Goal: Task Accomplishment & Management: Manage account settings

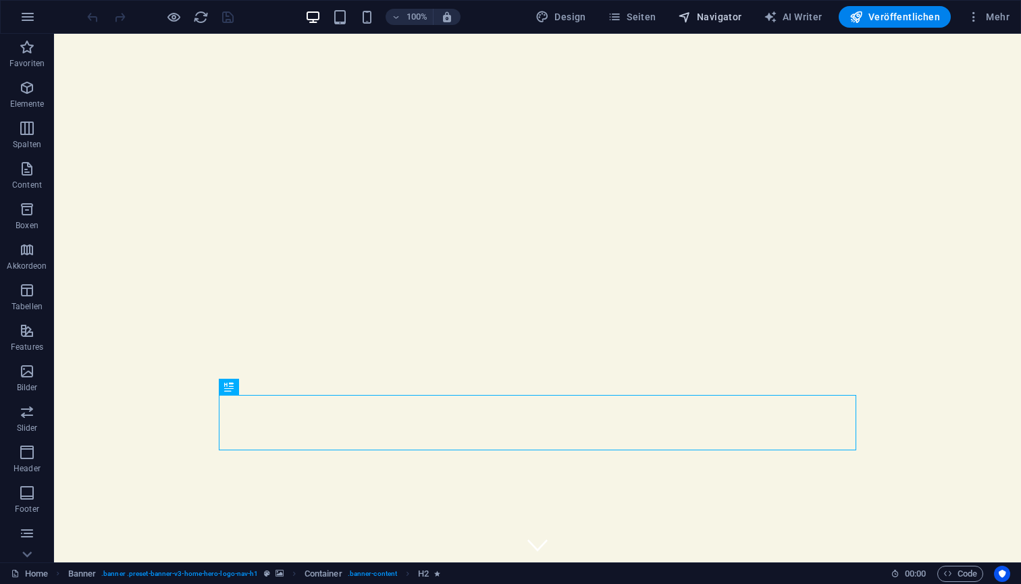
click at [706, 18] on span "Navigator" at bounding box center [710, 17] width 64 height 14
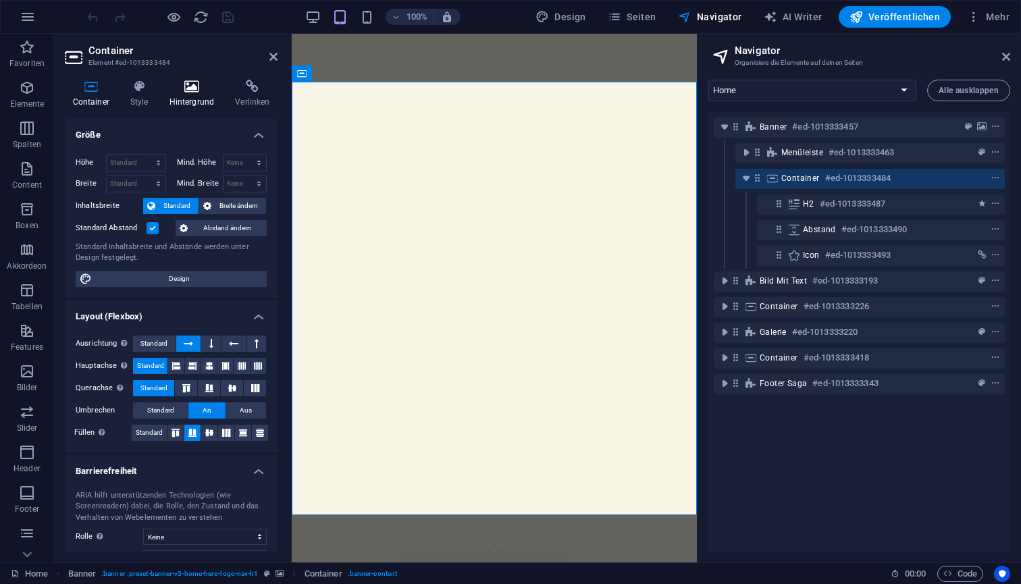
click at [193, 95] on h4 "Hintergrund" at bounding box center [194, 94] width 66 height 28
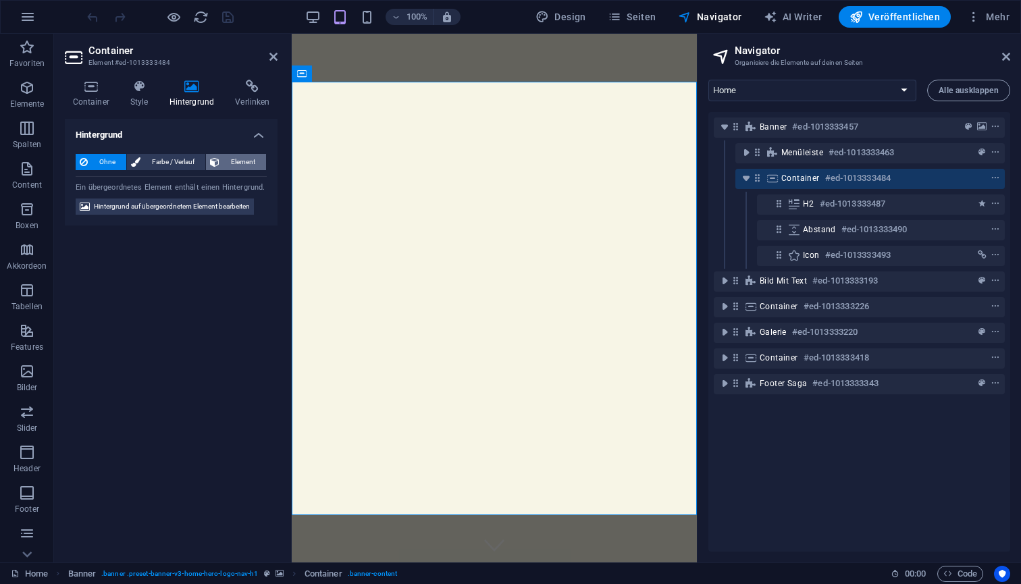
click at [232, 163] on span "Element" at bounding box center [243, 162] width 38 height 16
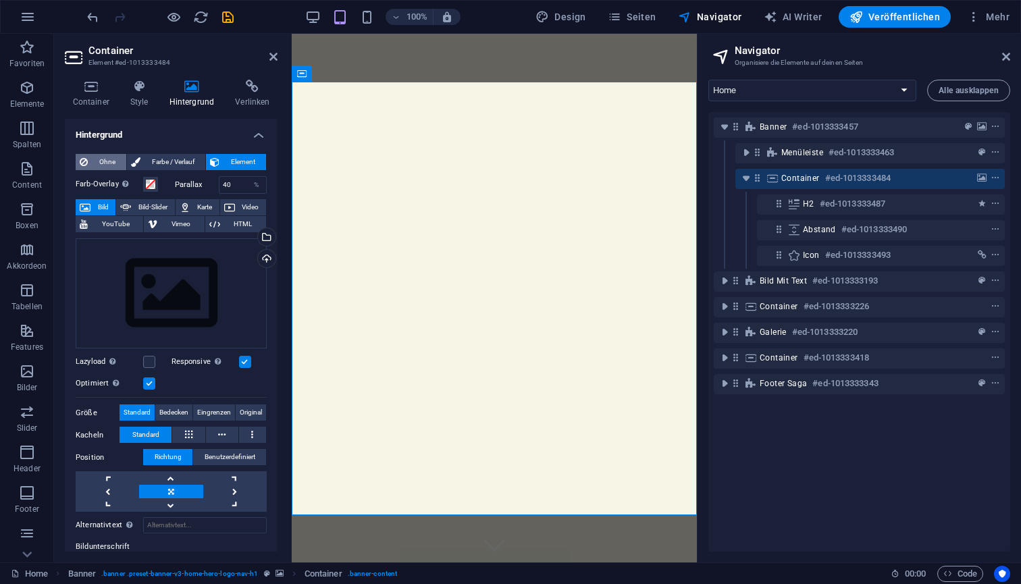
click at [104, 163] on span "Ohne" at bounding box center [107, 162] width 30 height 16
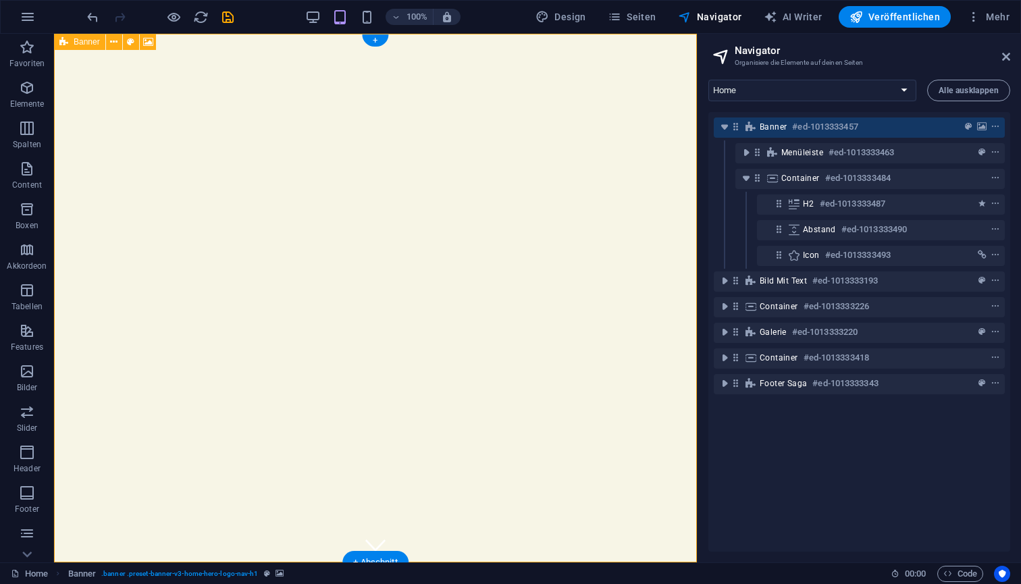
click at [773, 124] on span "Banner" at bounding box center [773, 127] width 27 height 11
select select "vh"
select select "header"
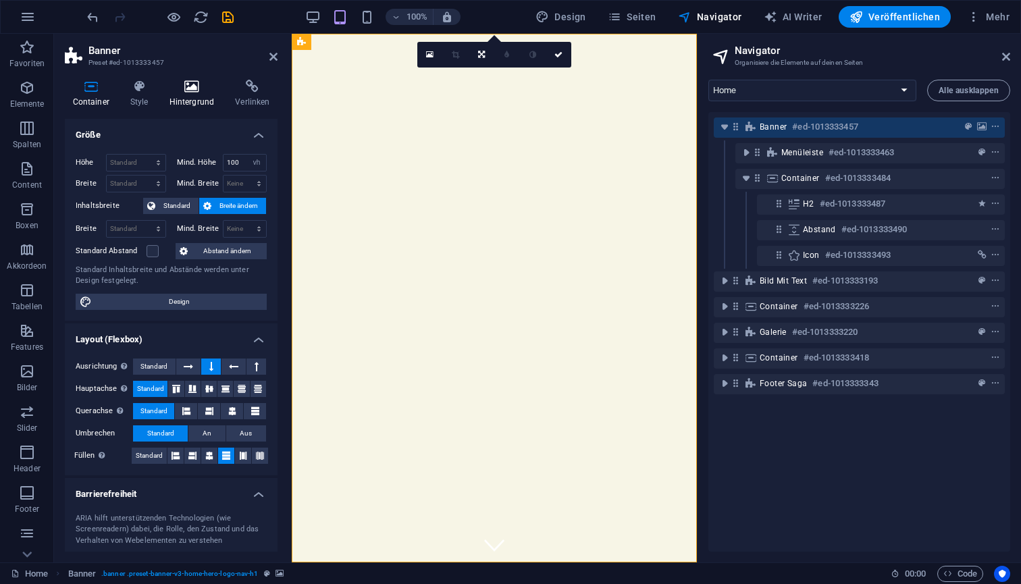
click at [194, 87] on icon at bounding box center [191, 87] width 61 height 14
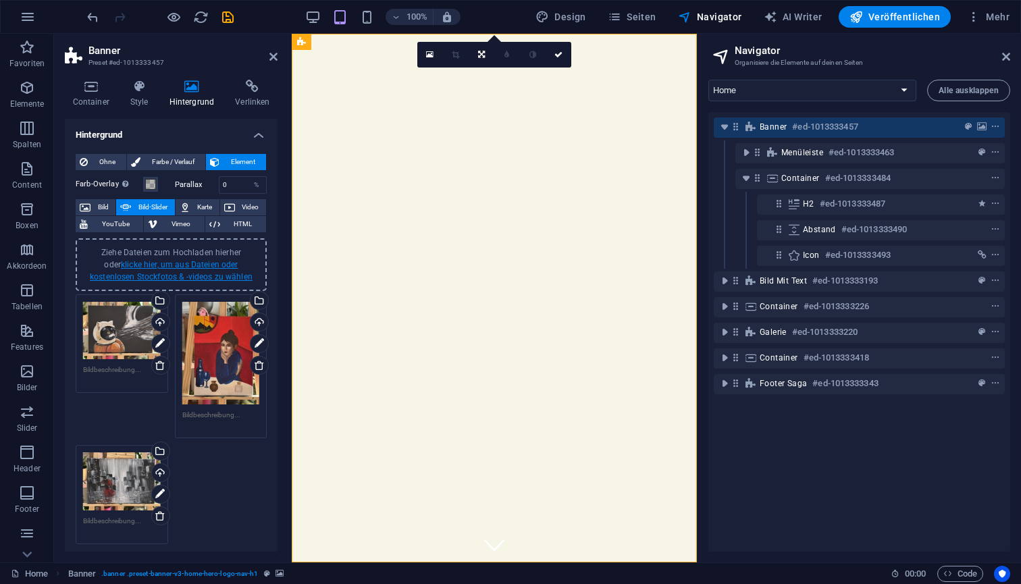
click at [191, 265] on link "klicke hier, um aus Dateien oder kostenlosen Stockfotos & -videos zu wählen" at bounding box center [171, 271] width 163 height 22
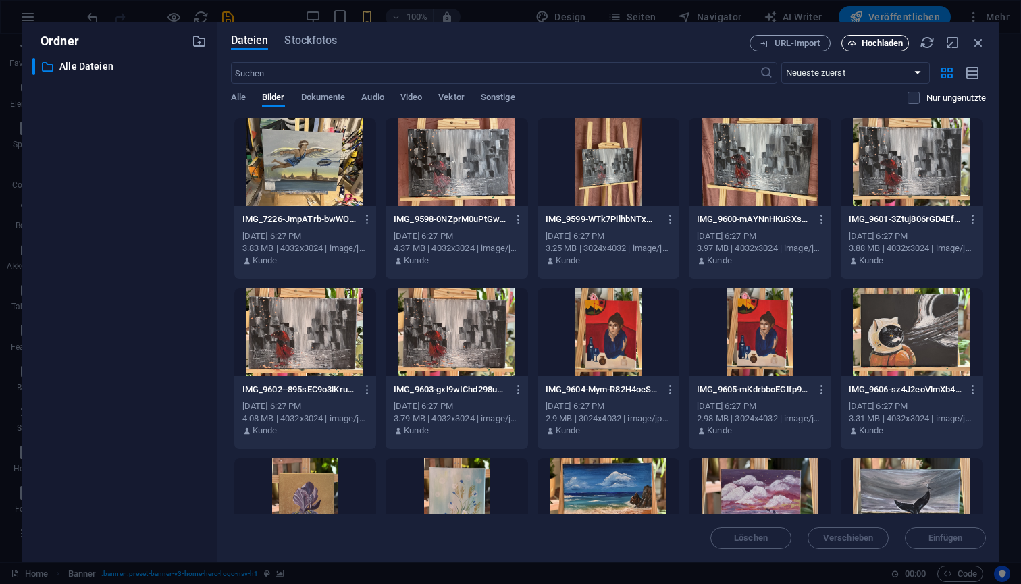
click at [881, 44] on span "Hochladen" at bounding box center [883, 43] width 42 height 8
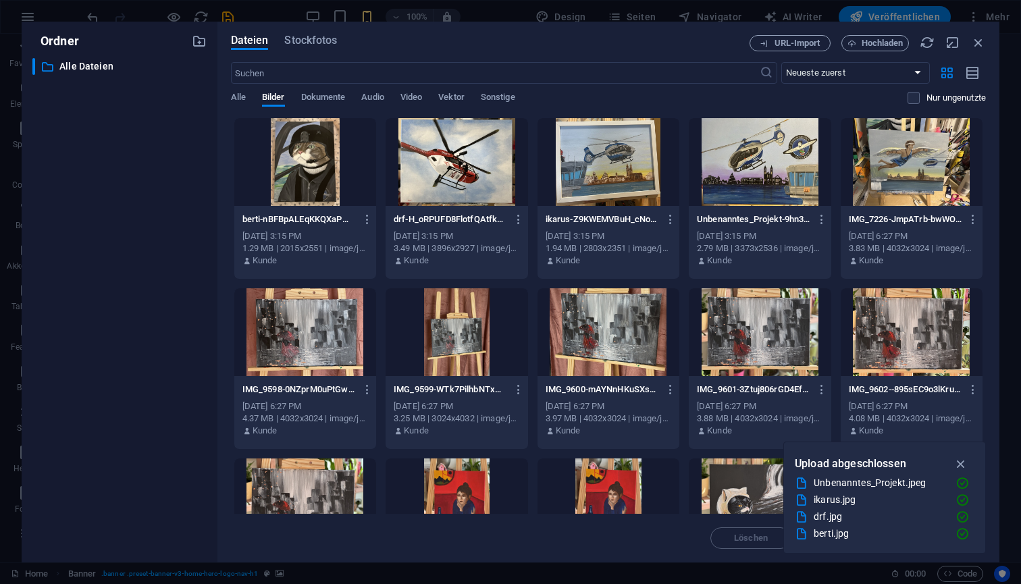
click at [299, 160] on div at bounding box center [305, 162] width 142 height 88
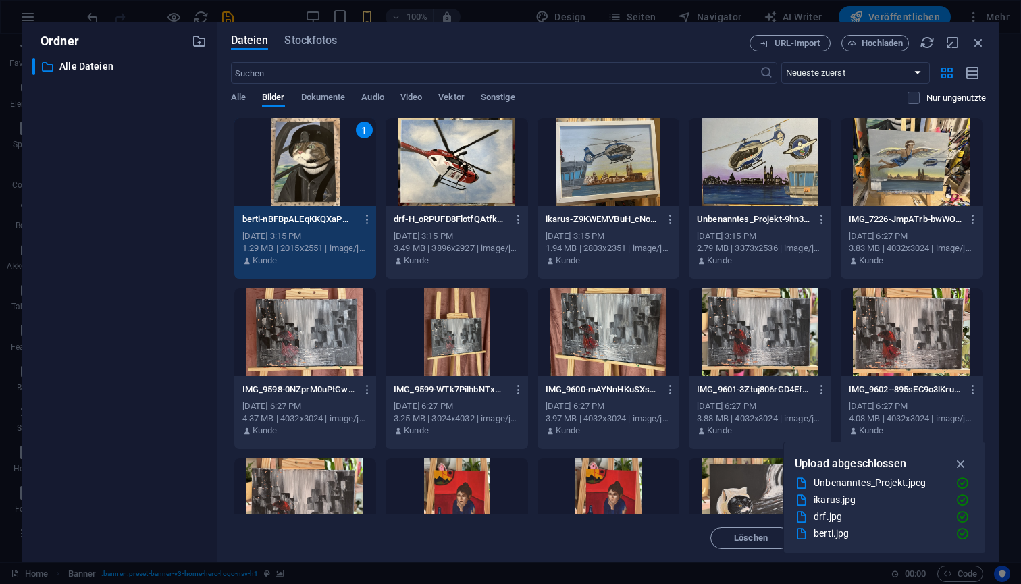
click at [478, 159] on div at bounding box center [457, 162] width 142 height 88
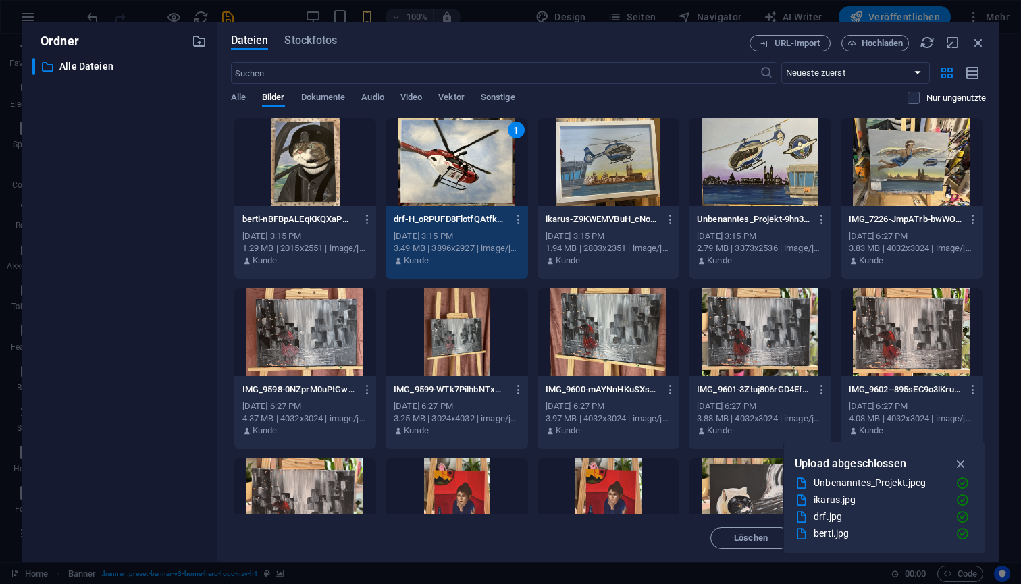
click at [301, 155] on div at bounding box center [305, 162] width 142 height 88
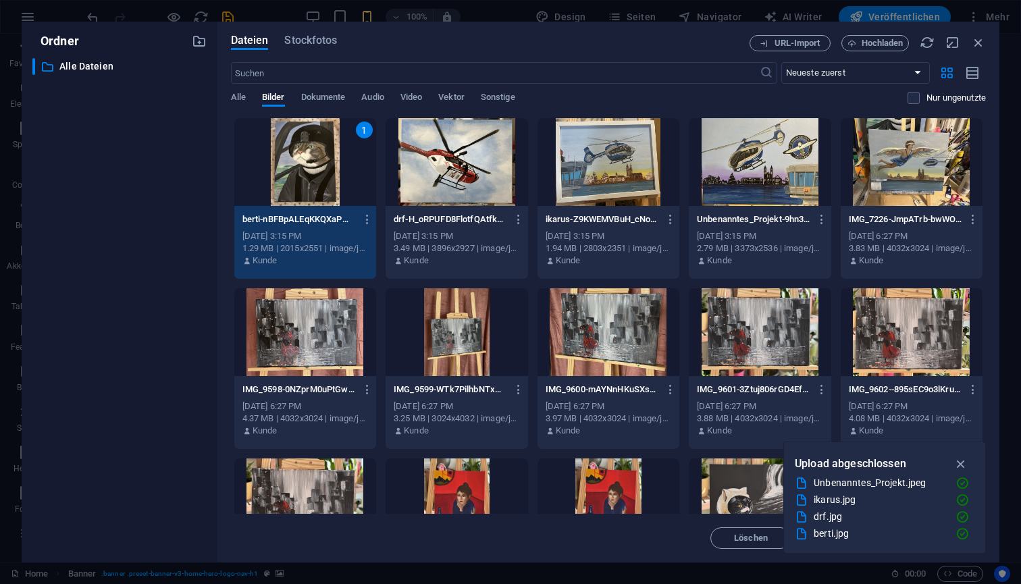
click at [404, 147] on div at bounding box center [457, 162] width 142 height 88
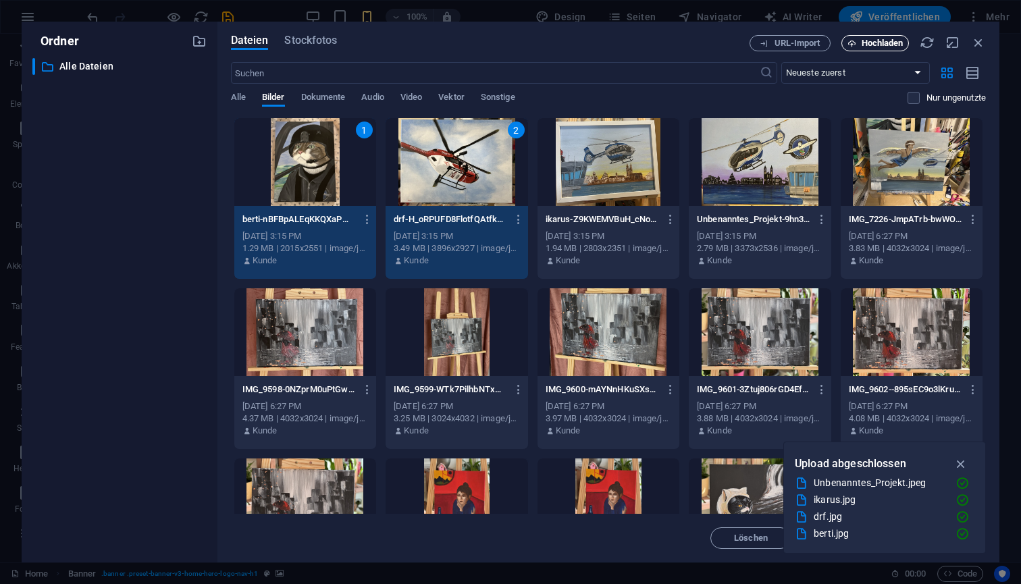
click at [865, 40] on span "Hochladen" at bounding box center [883, 43] width 42 height 8
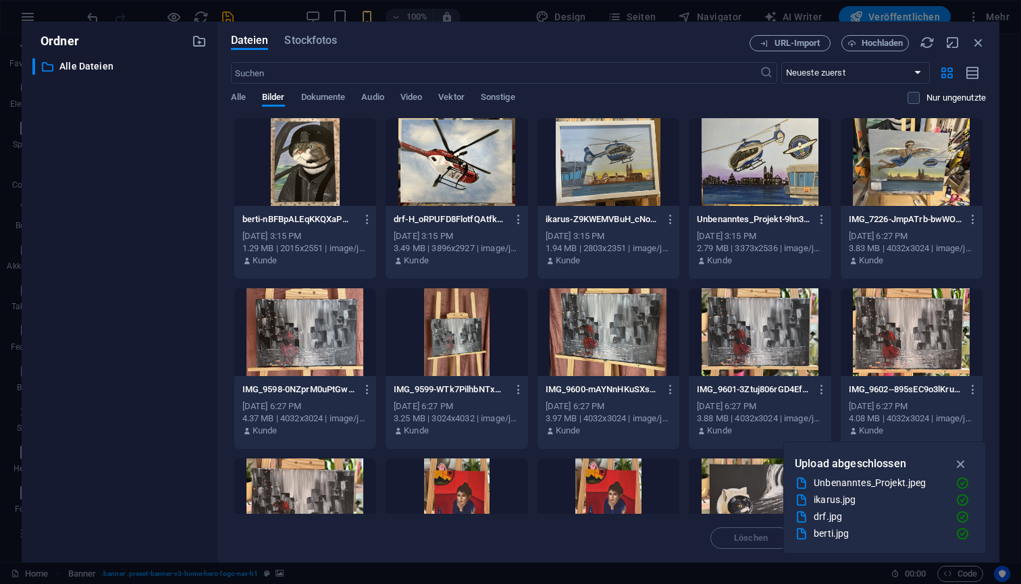
click at [309, 165] on div at bounding box center [305, 162] width 142 height 88
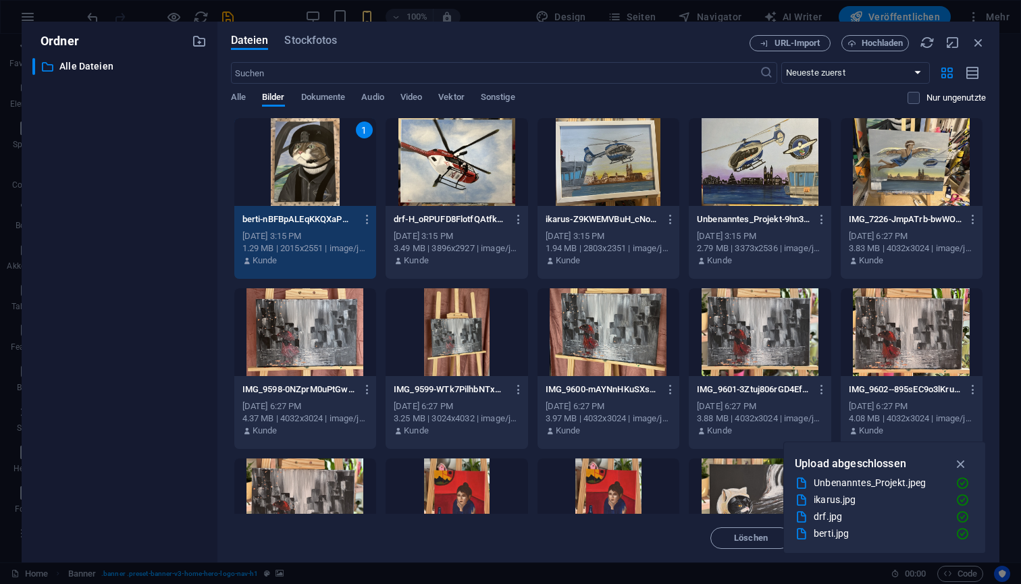
click at [445, 170] on div at bounding box center [457, 162] width 142 height 88
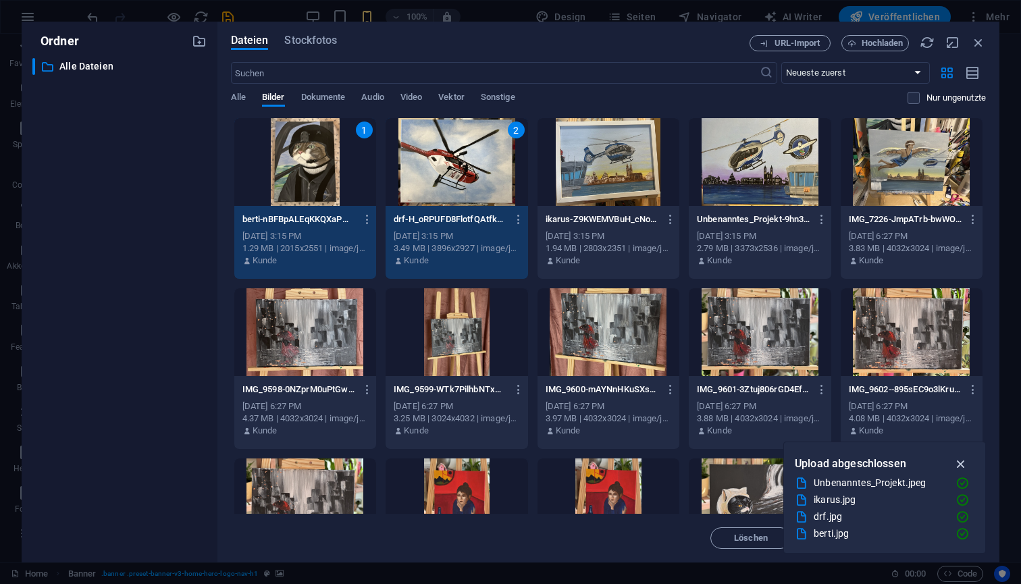
click at [961, 464] on icon "button" at bounding box center [962, 464] width 16 height 15
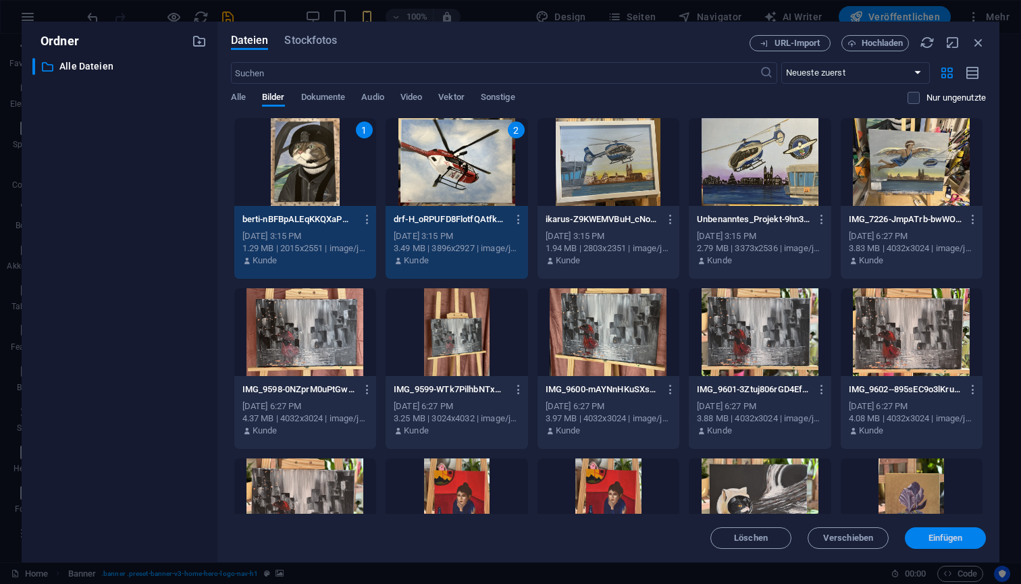
click at [950, 536] on span "Einfügen" at bounding box center [946, 538] width 34 height 8
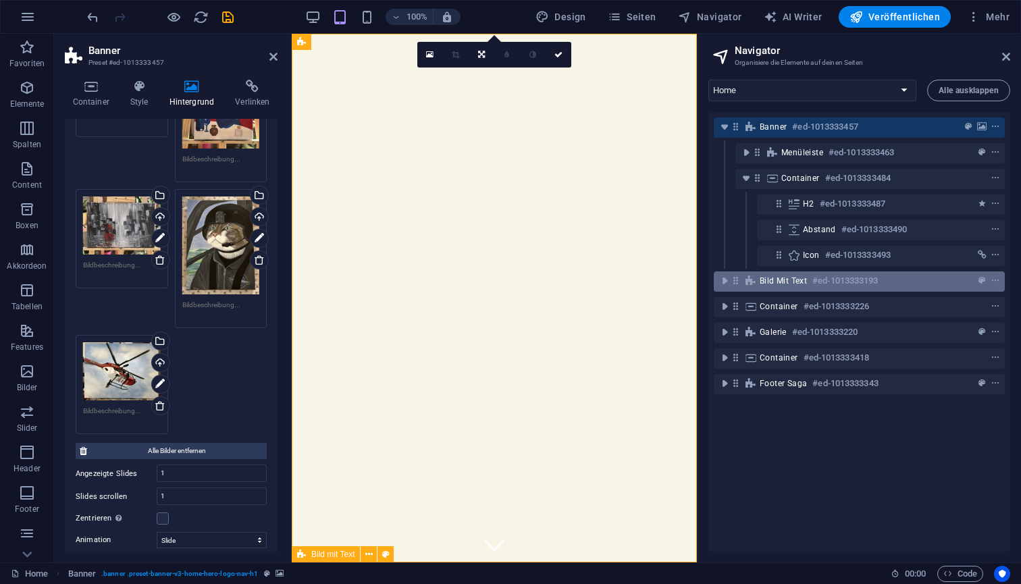
click at [781, 283] on span "Bild mit Text" at bounding box center [783, 281] width 47 height 11
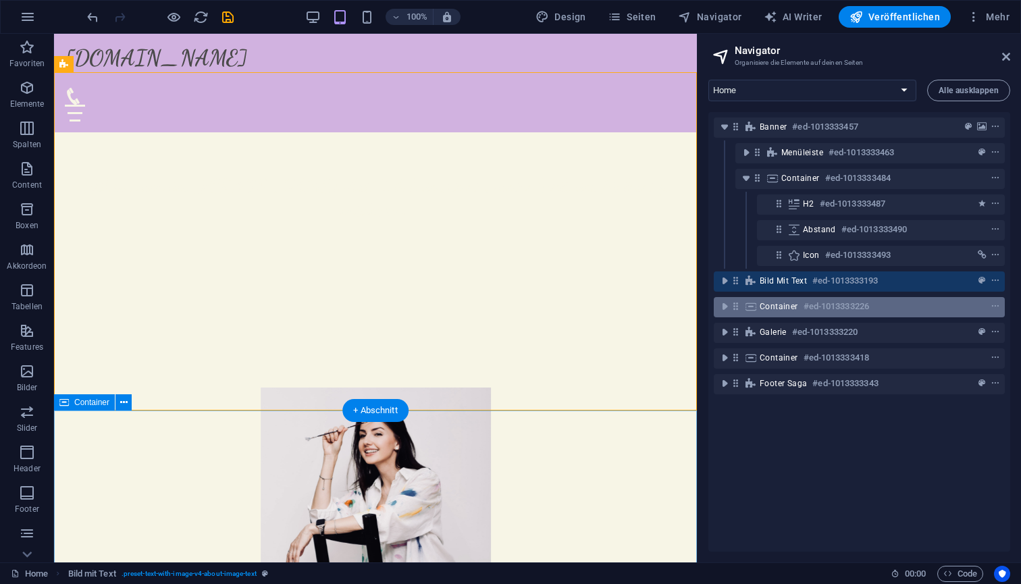
click at [775, 310] on span "Container" at bounding box center [779, 306] width 38 height 11
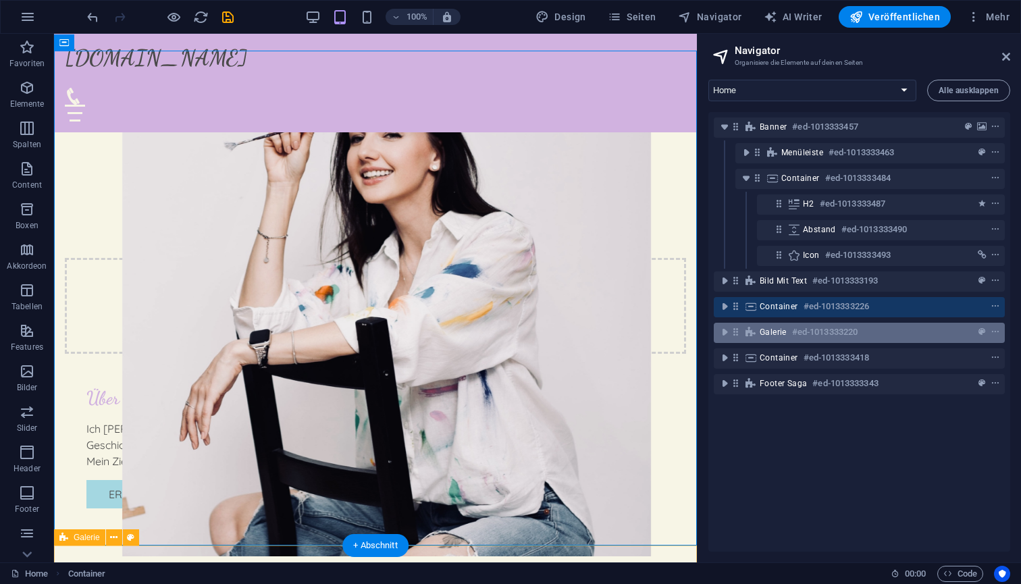
click at [770, 336] on span "Galerie" at bounding box center [773, 332] width 27 height 11
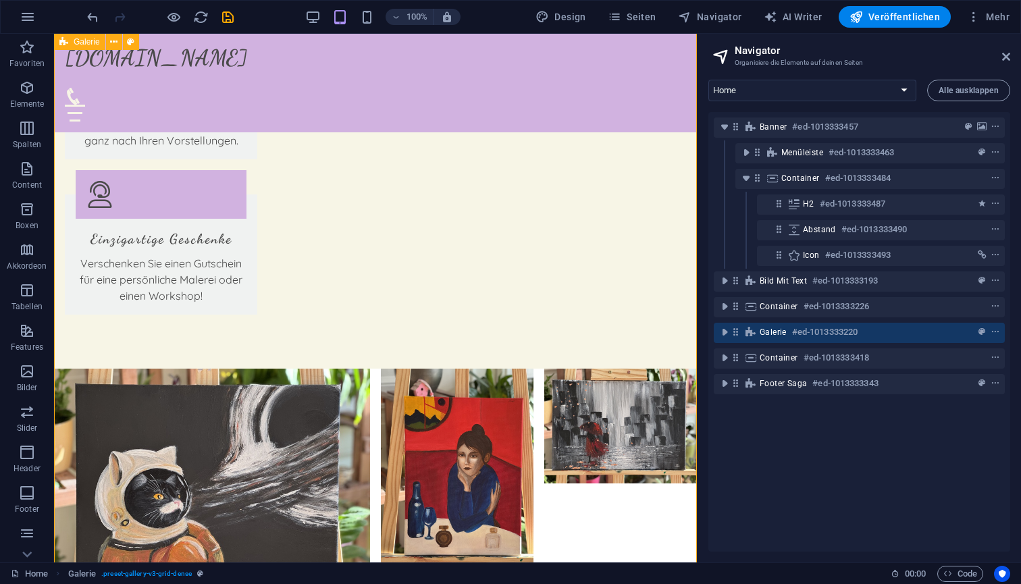
click at [773, 334] on span "Galerie" at bounding box center [773, 332] width 27 height 11
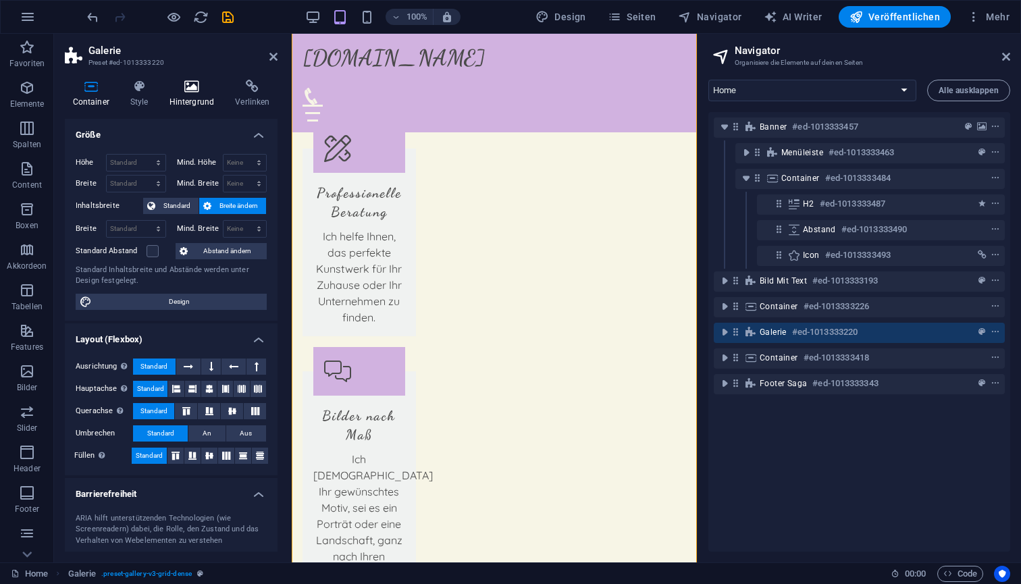
click at [192, 89] on icon at bounding box center [191, 87] width 61 height 14
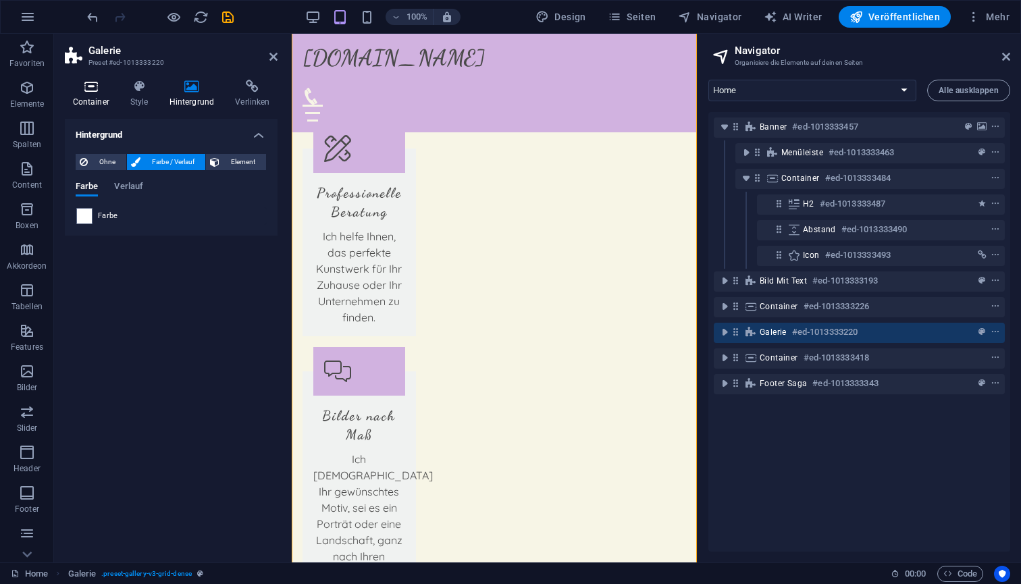
click at [88, 89] on icon at bounding box center [91, 87] width 52 height 14
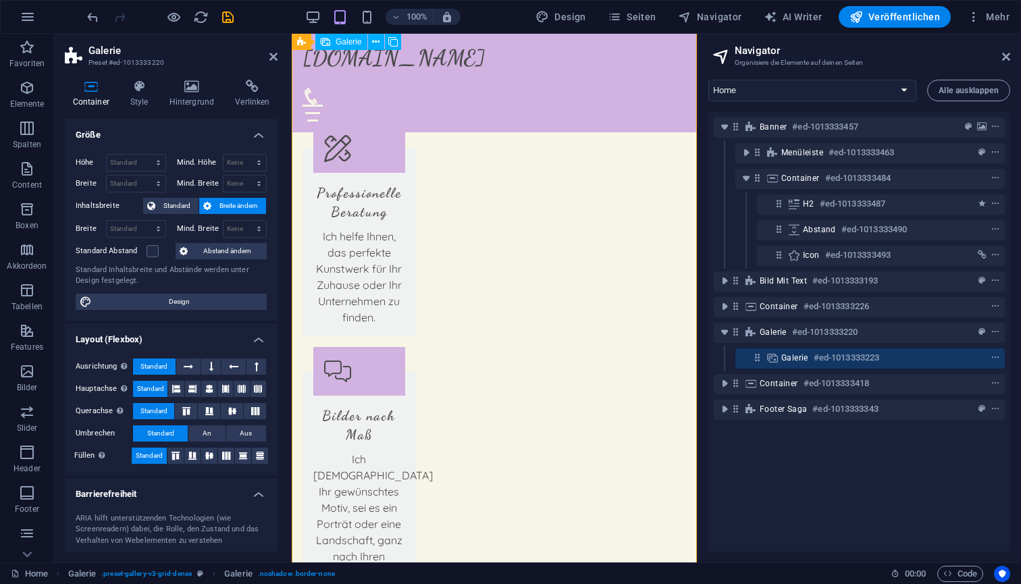
click at [791, 357] on span "Galerie" at bounding box center [794, 358] width 27 height 11
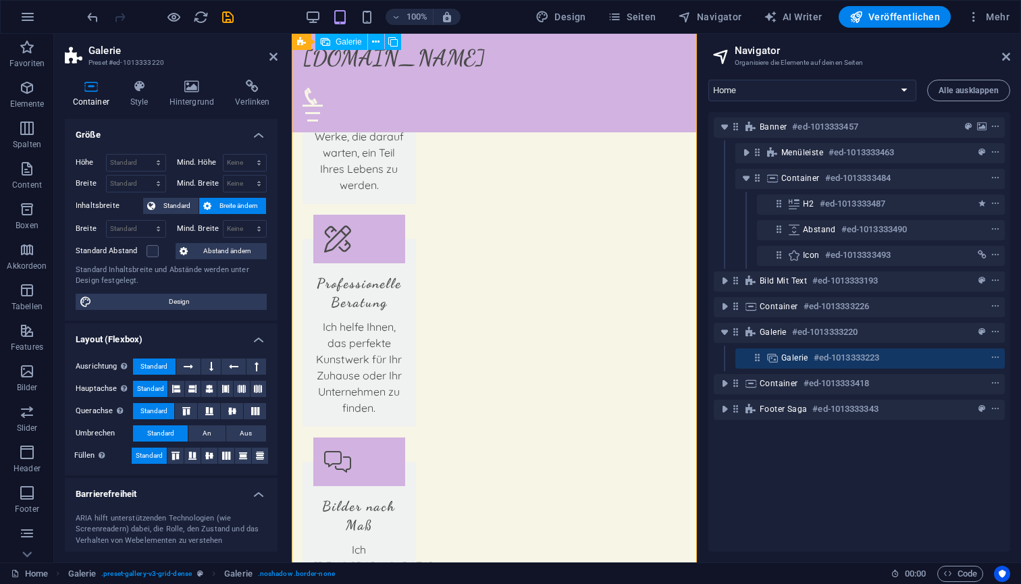
click at [791, 357] on span "Galerie" at bounding box center [794, 358] width 27 height 11
select select "px"
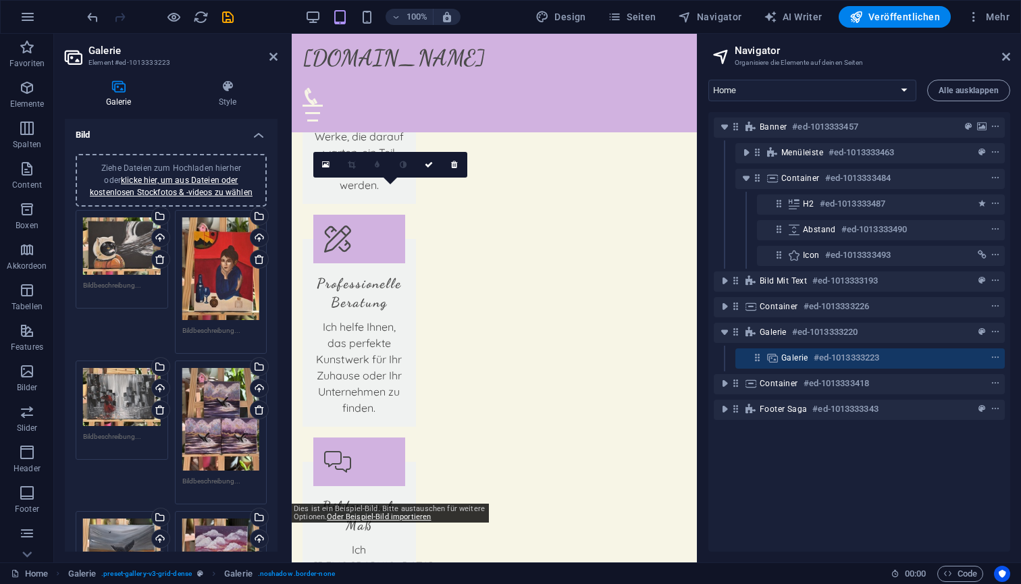
scroll to position [0, 0]
click at [184, 192] on link "klicke hier, um aus Dateien oder kostenlosen Stockfotos & -videos zu wählen" at bounding box center [171, 187] width 163 height 22
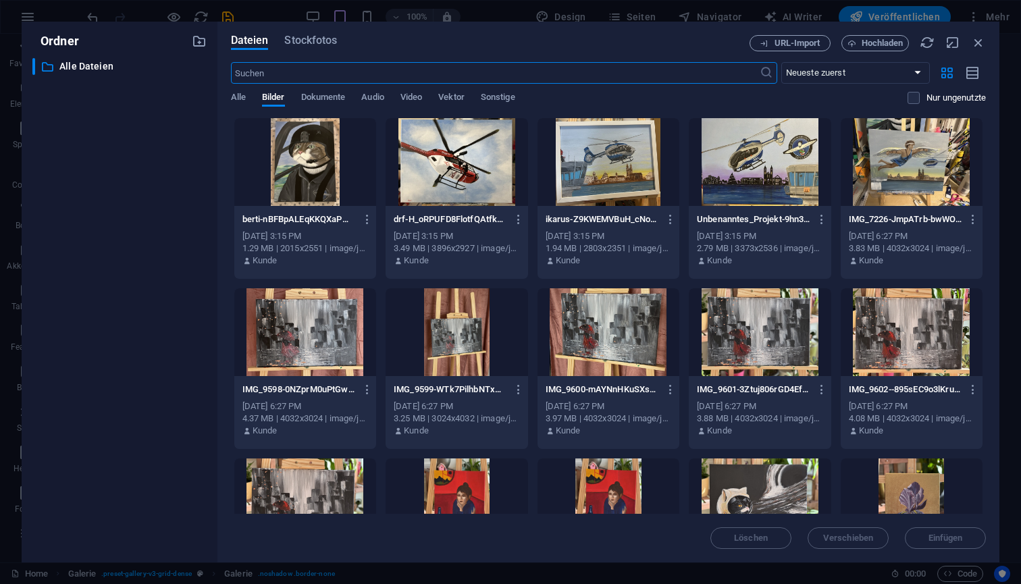
scroll to position [3180, 0]
click at [297, 184] on div at bounding box center [305, 162] width 142 height 88
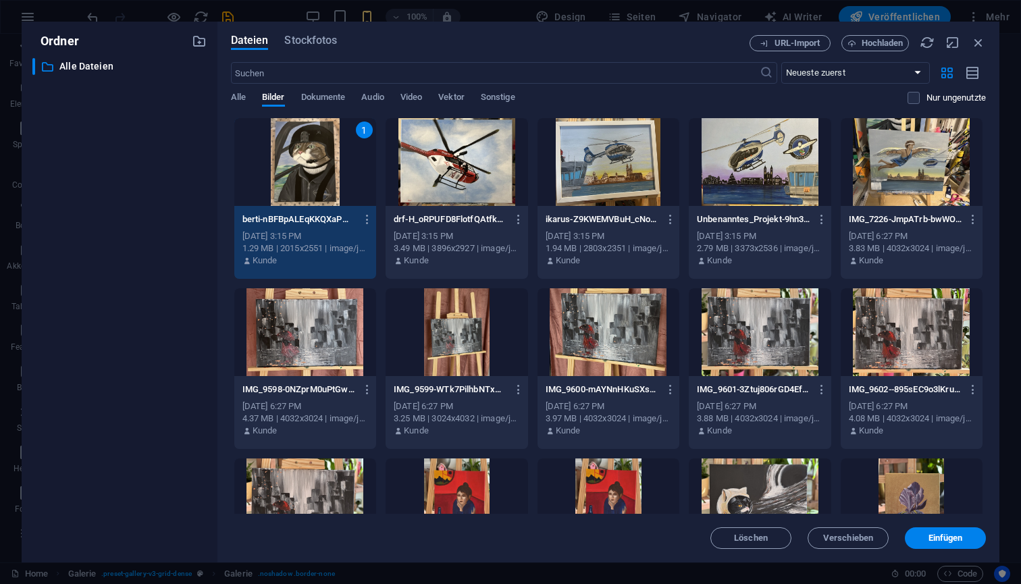
click at [434, 200] on div at bounding box center [457, 162] width 142 height 88
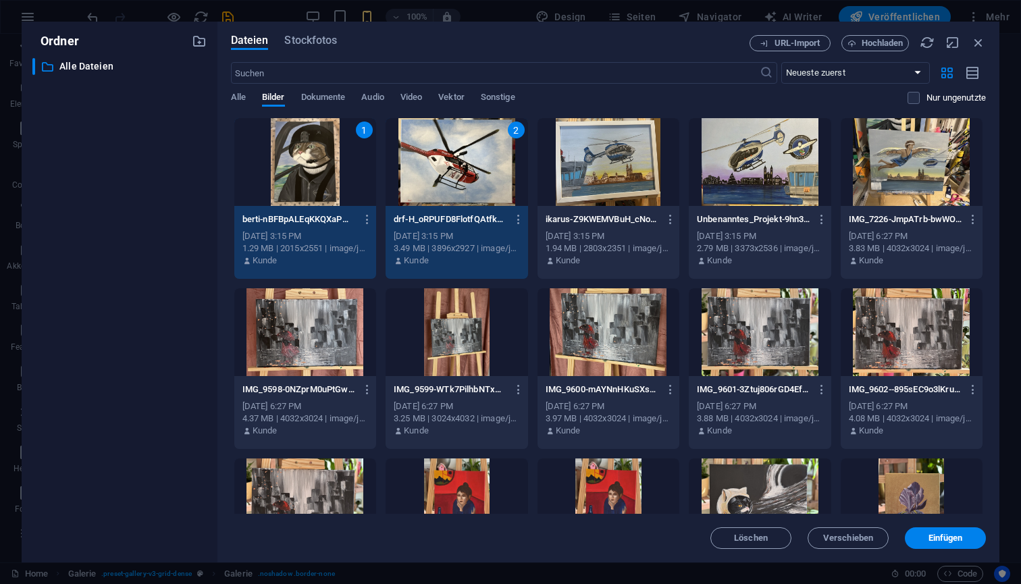
click at [625, 184] on div at bounding box center [609, 162] width 142 height 88
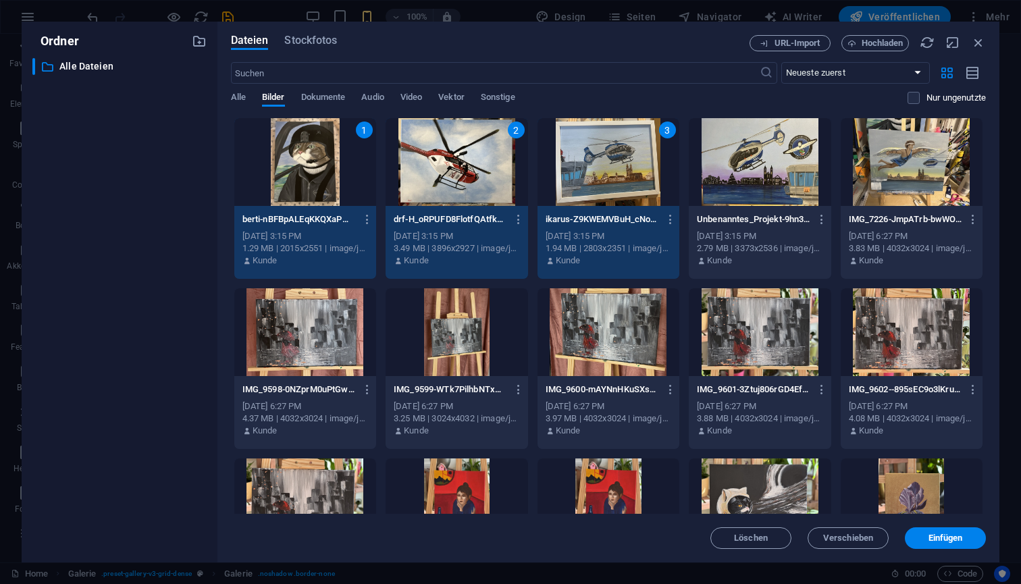
click at [778, 182] on div at bounding box center [760, 162] width 142 height 88
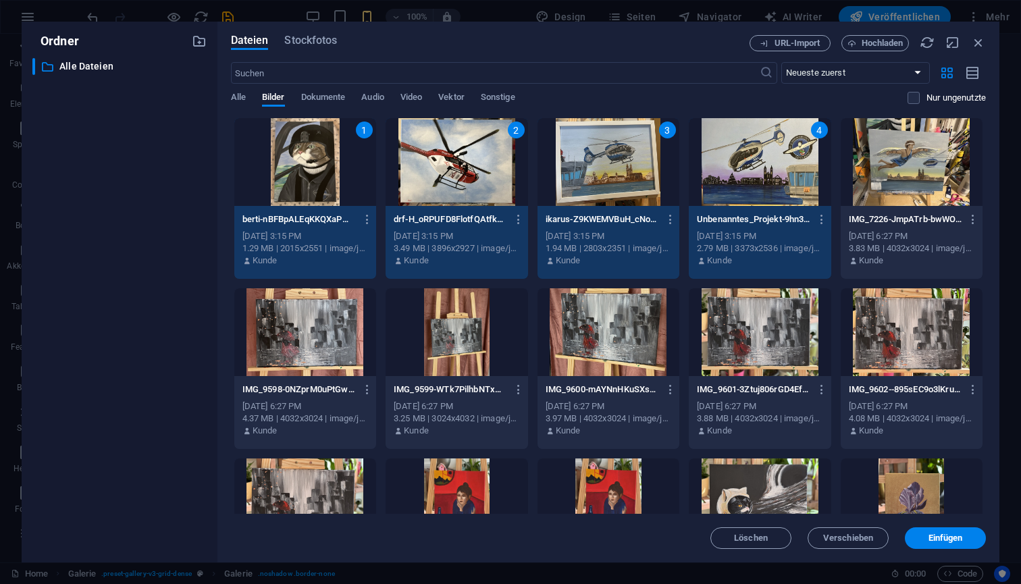
click at [925, 171] on div at bounding box center [912, 162] width 142 height 88
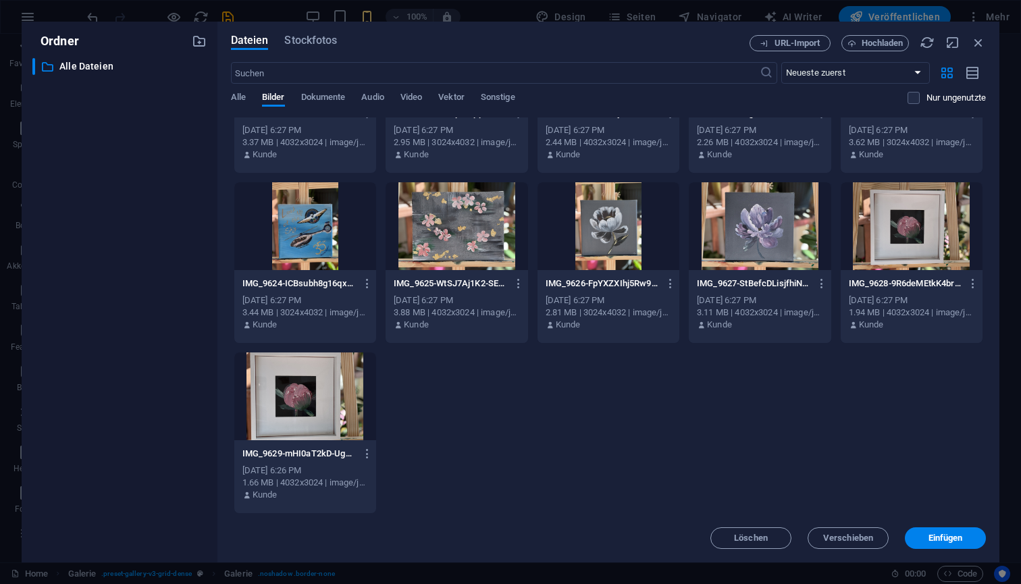
scroll to position [957, 0]
click at [954, 538] on span "Einfügen" at bounding box center [946, 538] width 34 height 8
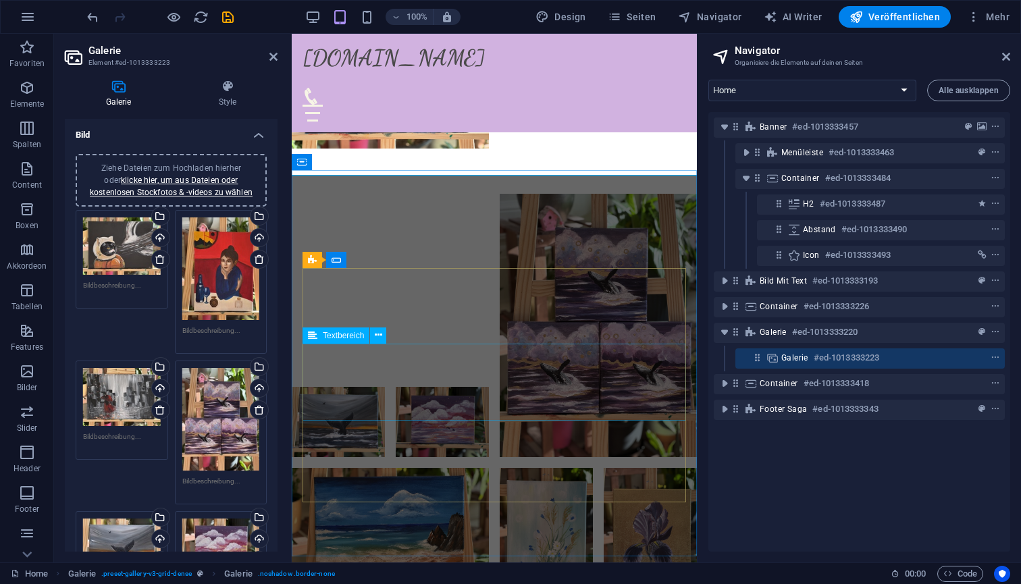
scroll to position [2881, 0]
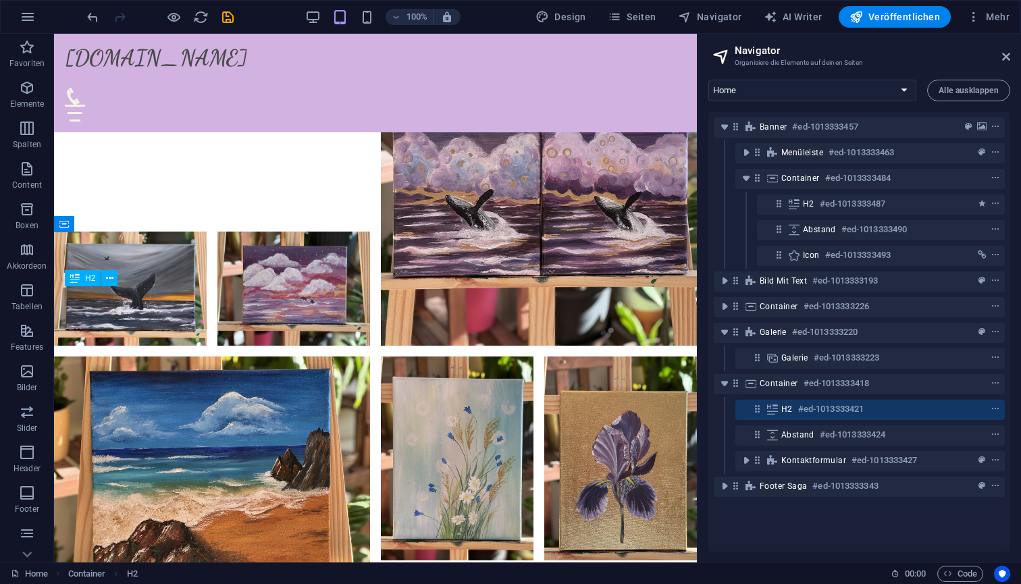
scroll to position [3388, 0]
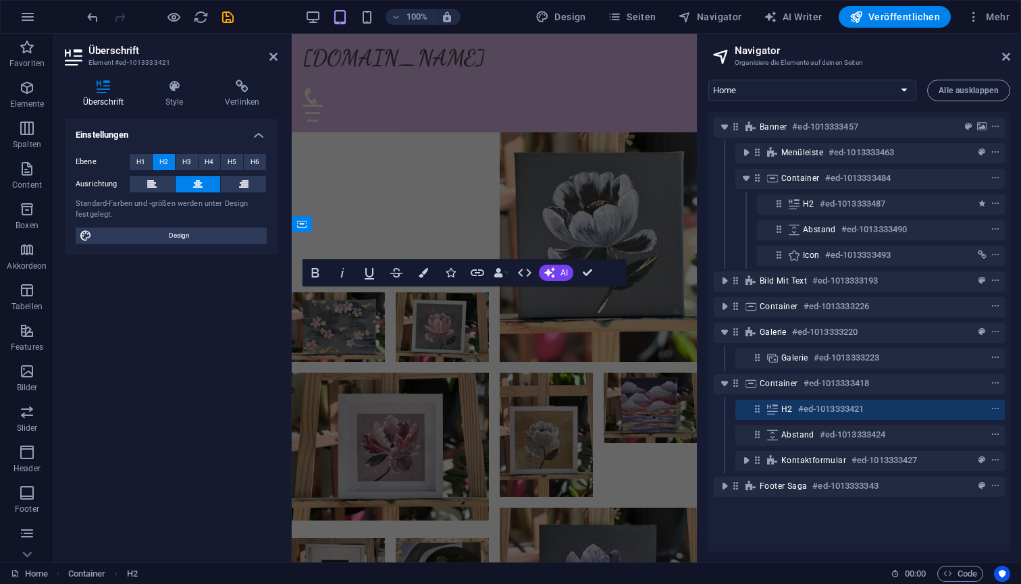
scroll to position [2819, 0]
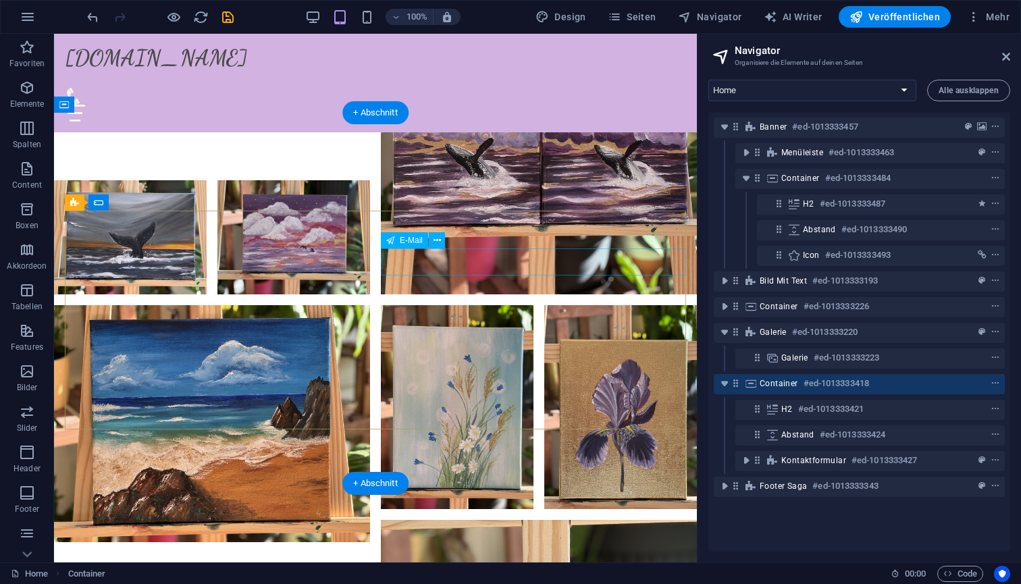
scroll to position [3507, 0]
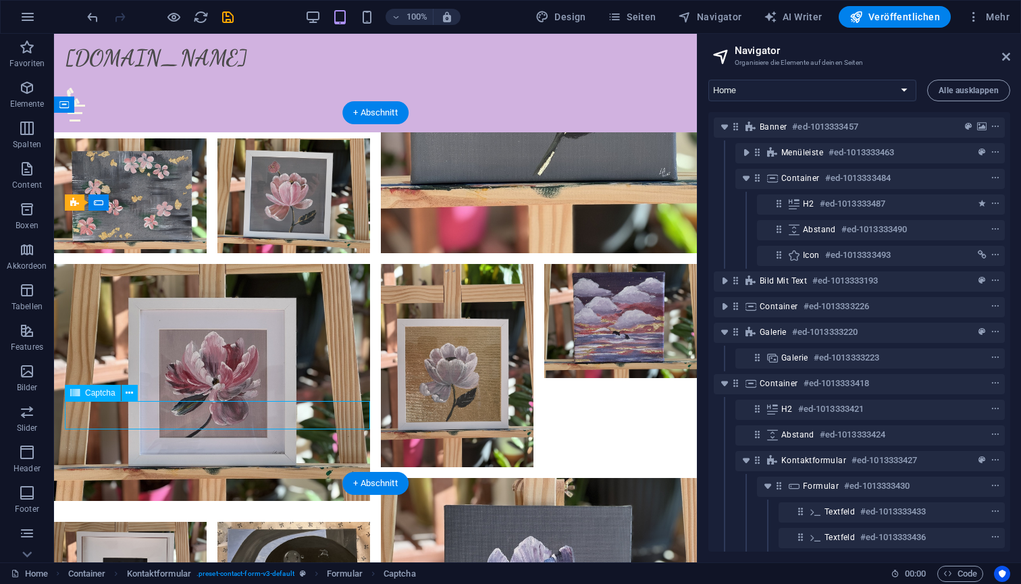
scroll to position [192, 0]
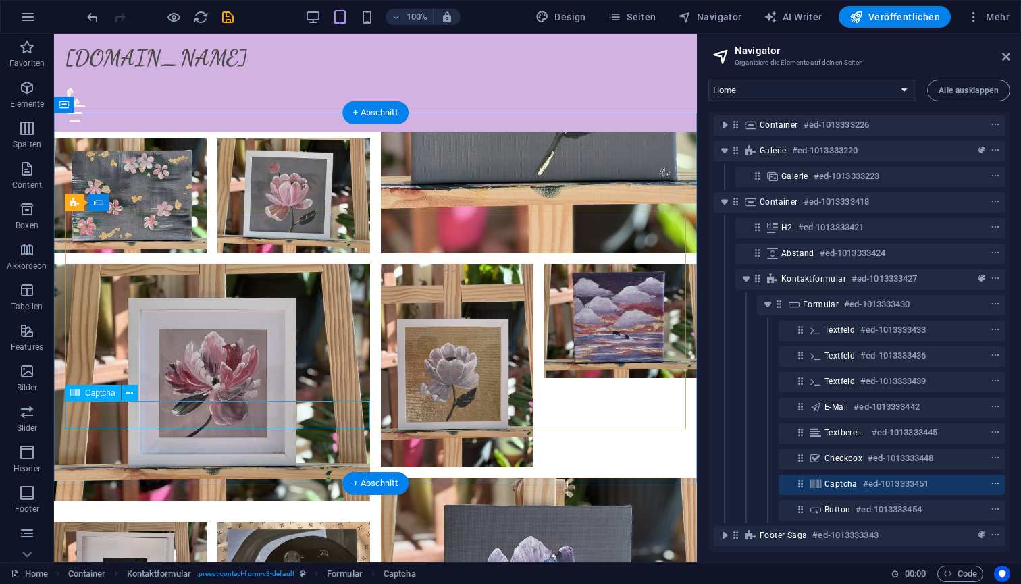
click at [996, 480] on icon "context-menu" at bounding box center [995, 484] width 9 height 9
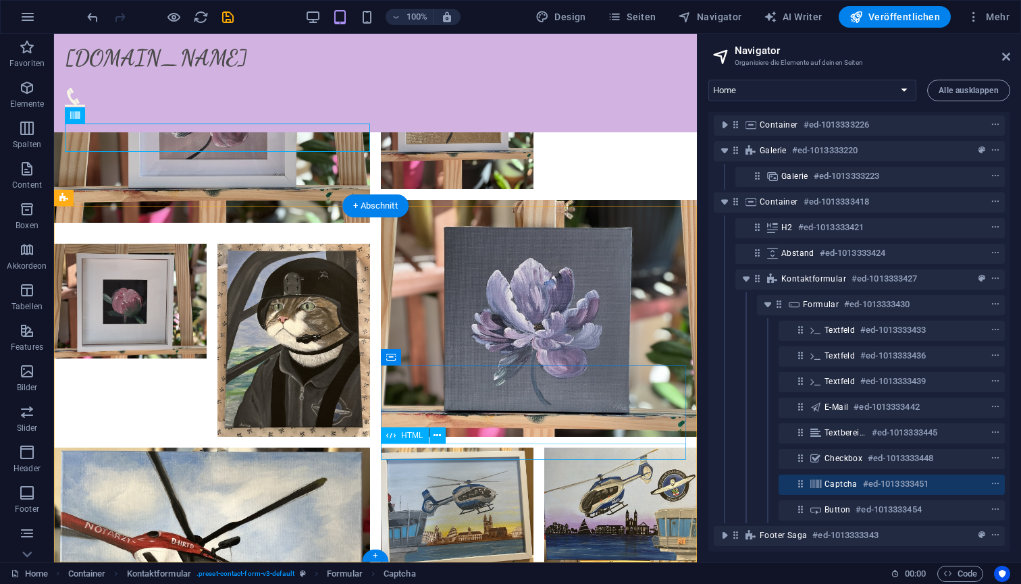
scroll to position [3785, 0]
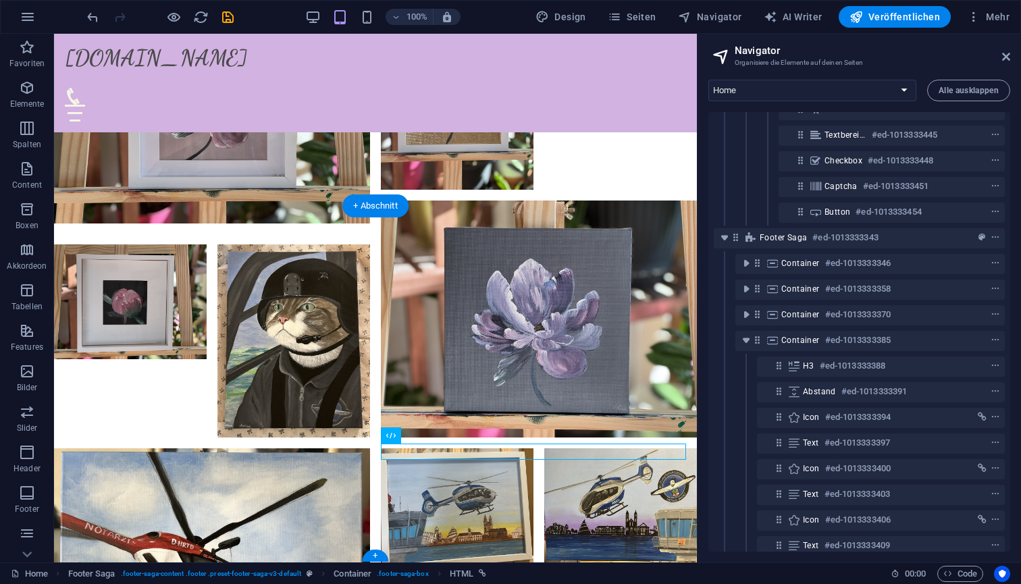
scroll to position [552, 0]
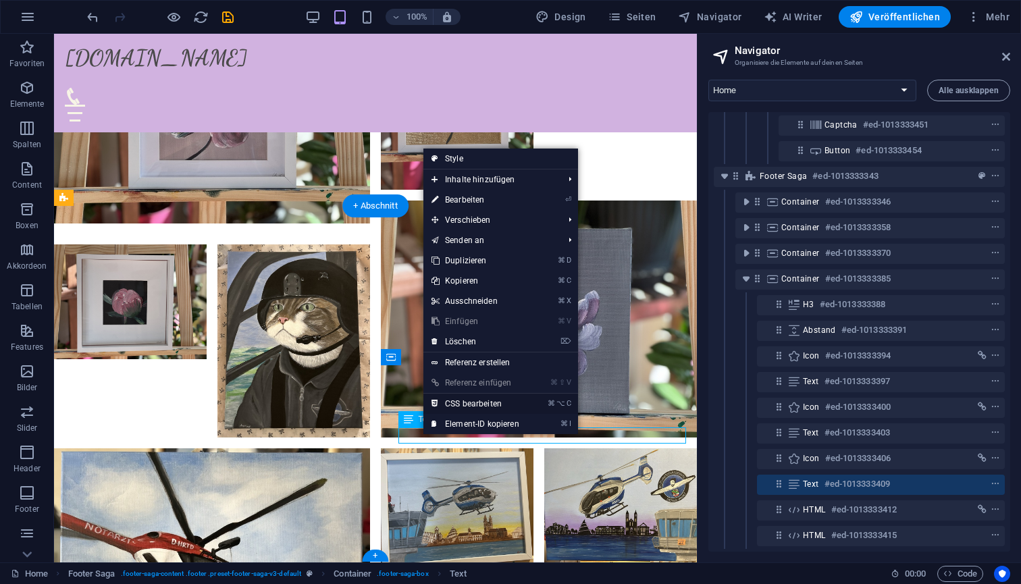
click at [471, 403] on link "⌘ ⌥ C CSS bearbeiten" at bounding box center [475, 404] width 104 height 20
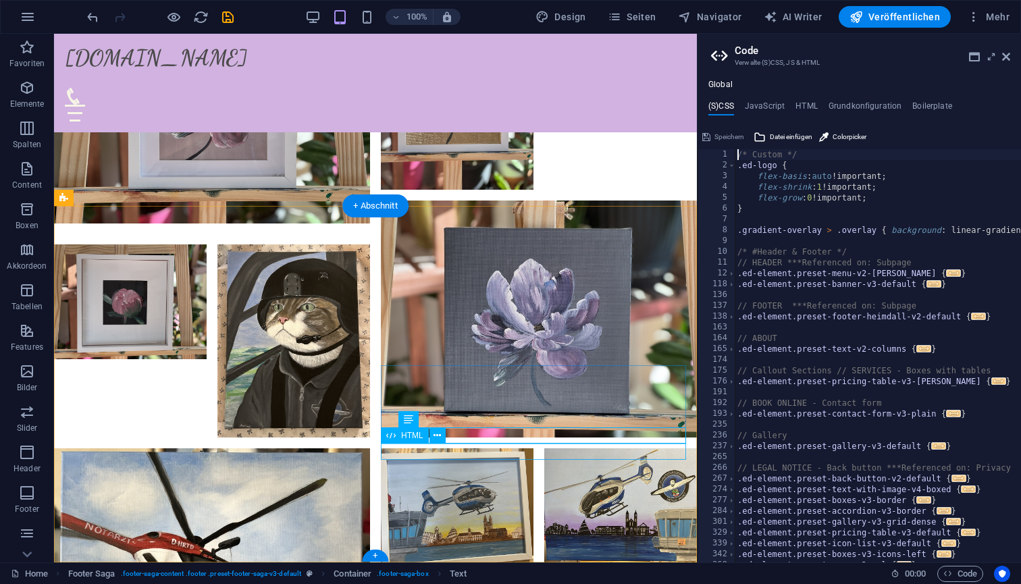
click at [436, 436] on icon at bounding box center [437, 436] width 7 height 14
click at [407, 438] on span "HTML" at bounding box center [412, 436] width 22 height 8
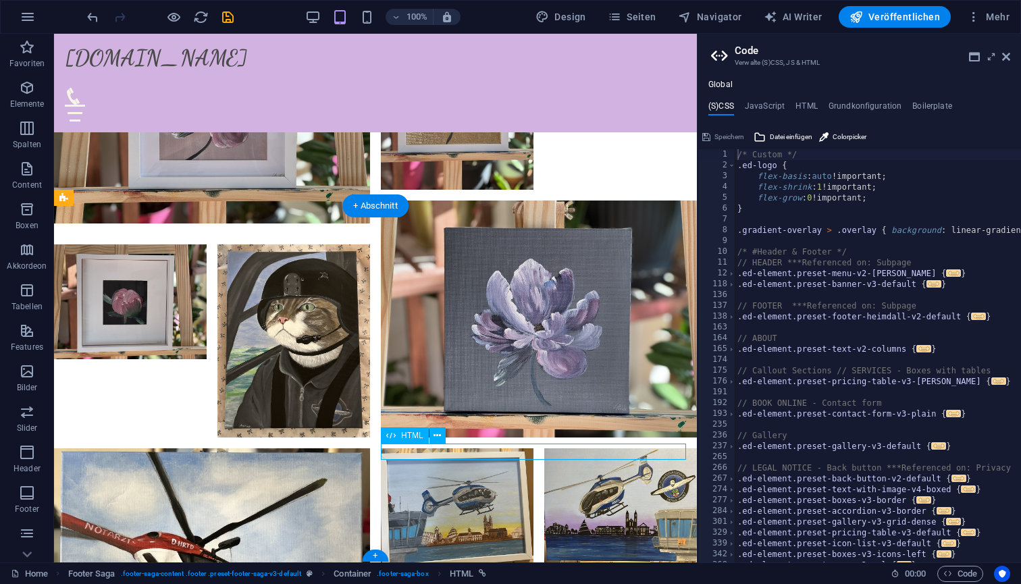
click at [407, 438] on span "HTML" at bounding box center [412, 436] width 22 height 8
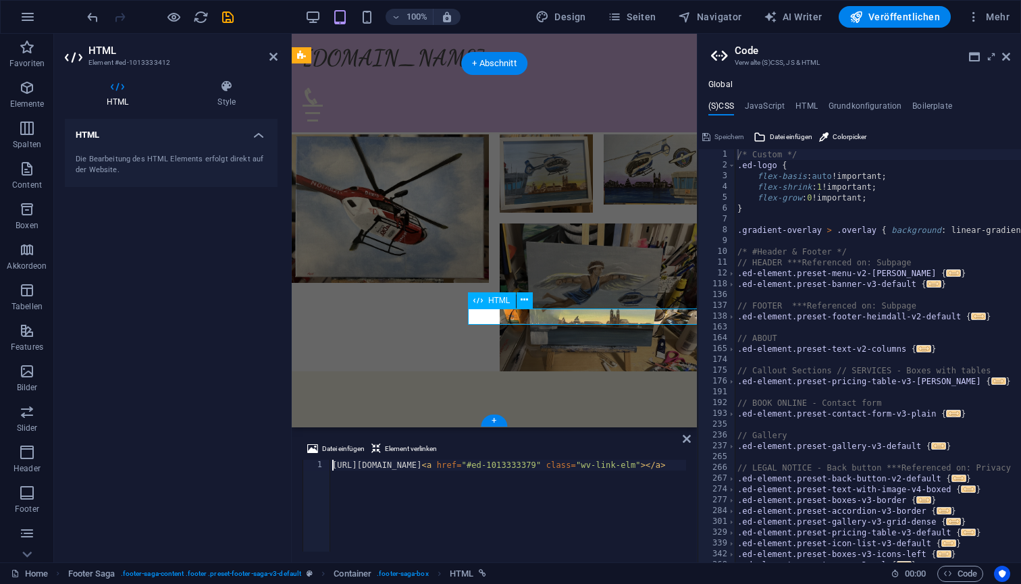
scroll to position [3239, 0]
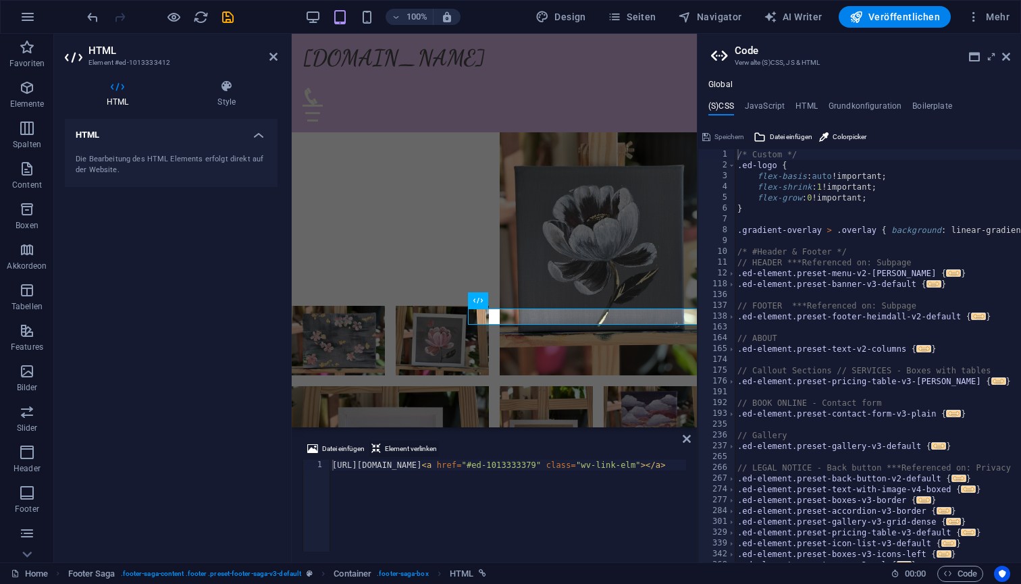
click at [403, 450] on span "Element verlinken" at bounding box center [411, 449] width 52 height 16
click at [399, 460] on div "https://www.instagram.com/art_panda_kopanda < a href = "#ed-1013333379" class =…" at bounding box center [560, 515] width 461 height 111
drag, startPoint x: 540, startPoint y: 465, endPoint x: 652, endPoint y: 465, distance: 111.4
click at [652, 465] on div "https://www.instagram.com/art_panda_kopanda < a href = "#ed-1013333379" class =…" at bounding box center [560, 515] width 461 height 111
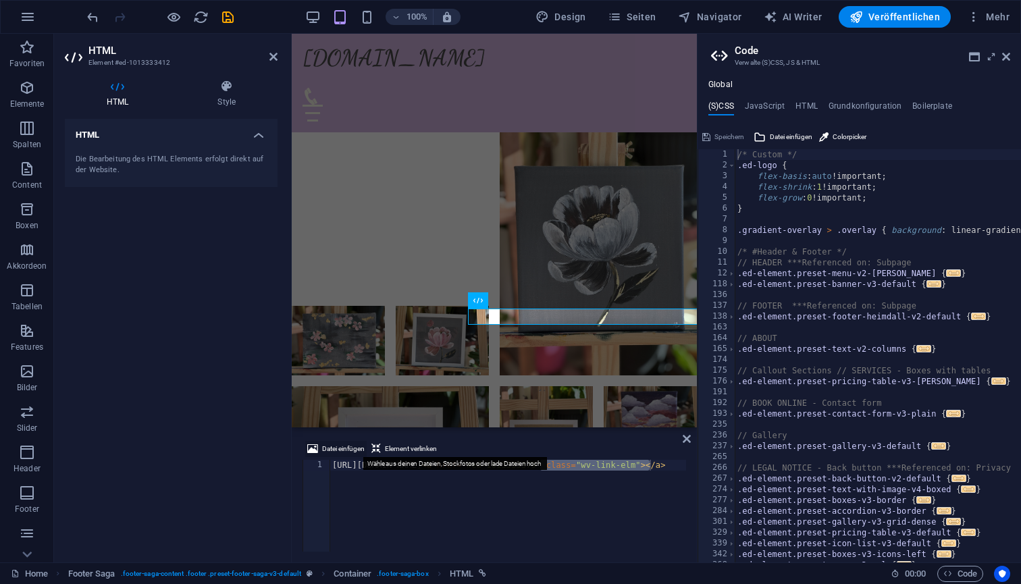
click at [351, 448] on span "Datei einfügen" at bounding box center [343, 449] width 43 height 16
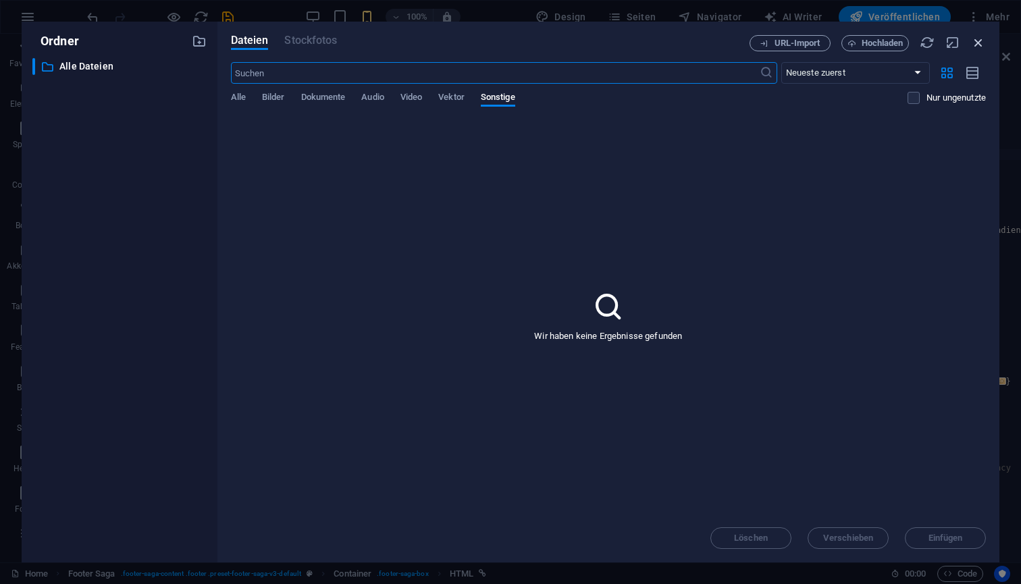
click at [978, 43] on icon "button" at bounding box center [978, 42] width 15 height 15
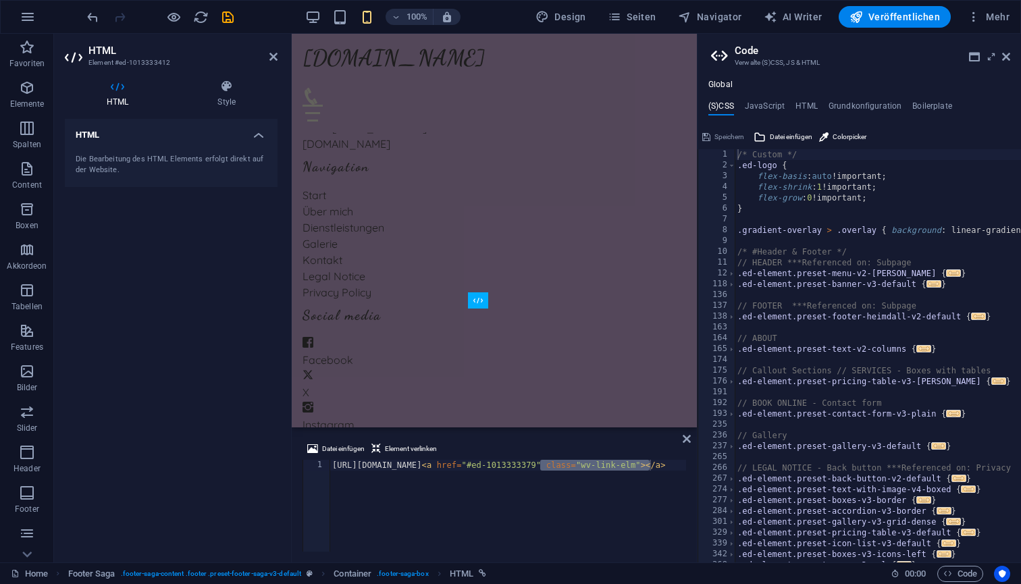
scroll to position [3239, 0]
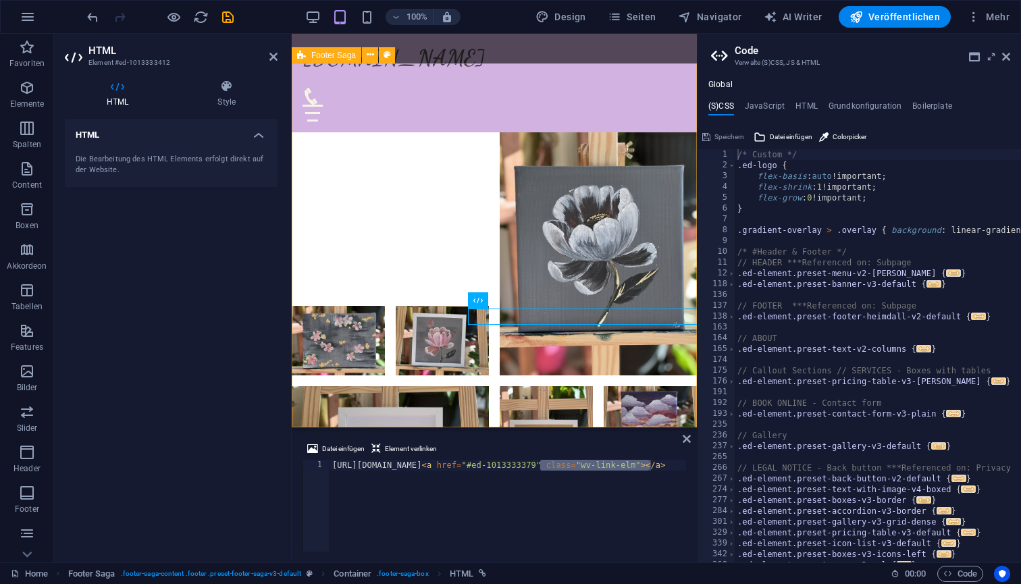
type textarea "https://www.instagram.com/art_panda_kopand<a href="#ed-1013333343" class="wv-li…"
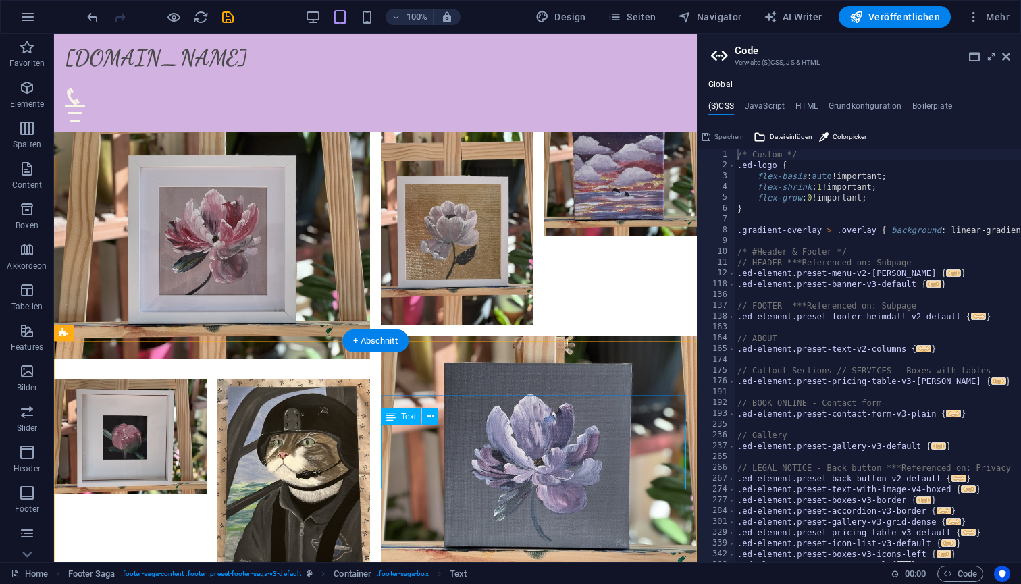
click at [409, 421] on span "Text" at bounding box center [408, 417] width 15 height 8
click at [407, 417] on span "Text" at bounding box center [408, 417] width 15 height 8
click at [427, 415] on icon at bounding box center [430, 417] width 7 height 14
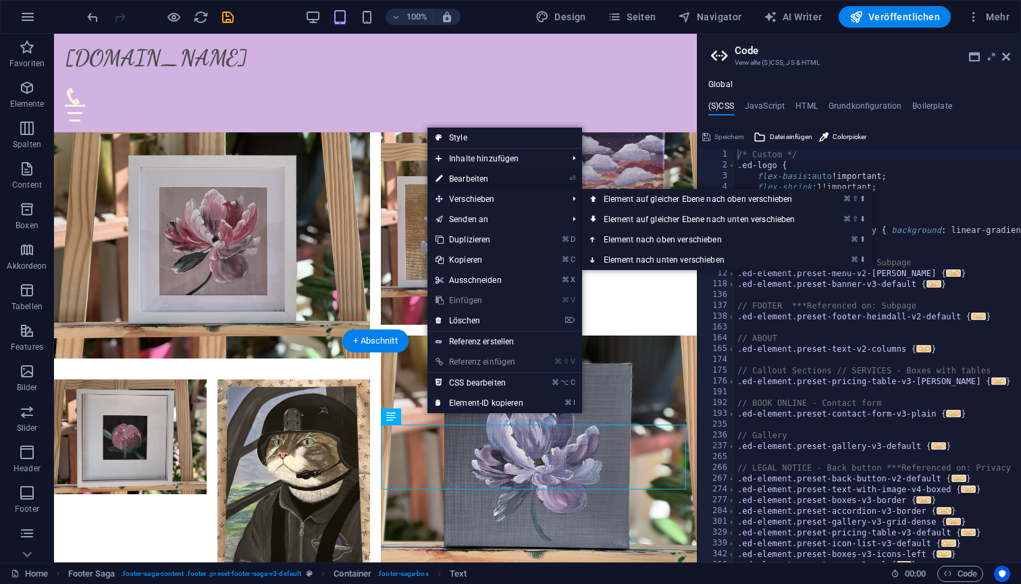
click at [494, 182] on link "⏎ Bearbeiten" at bounding box center [480, 179] width 104 height 20
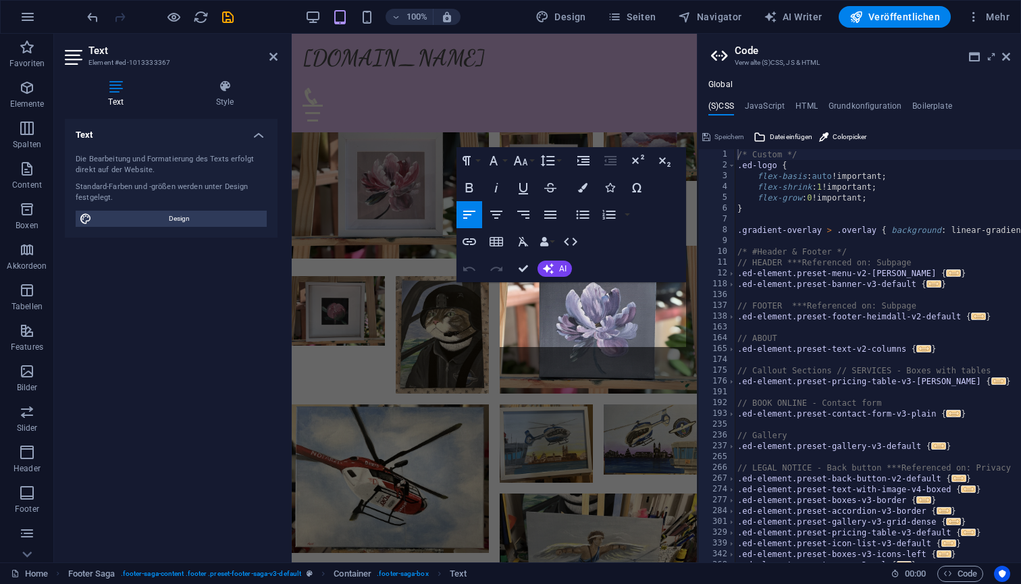
scroll to position [3239, 0]
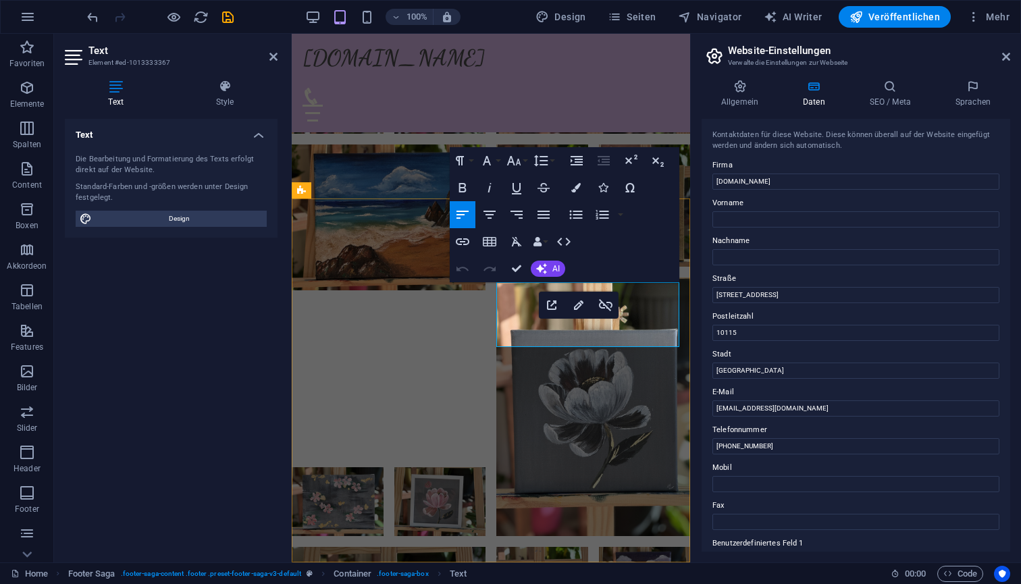
type input "[EMAIL_ADDRESS][DOMAIN_NAME]"
drag, startPoint x: 1084, startPoint y: 479, endPoint x: 688, endPoint y: 446, distance: 397.2
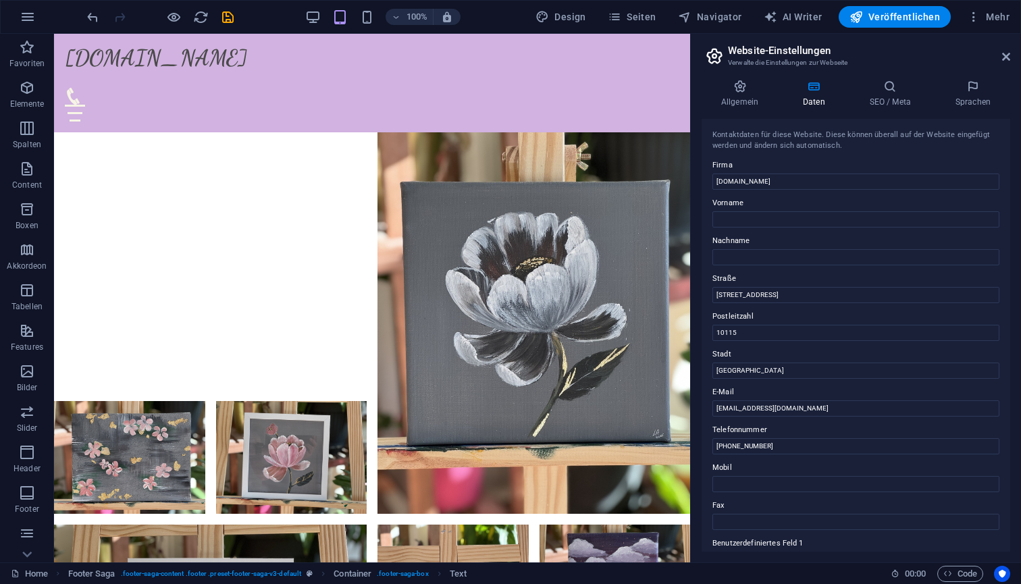
scroll to position [3753, 0]
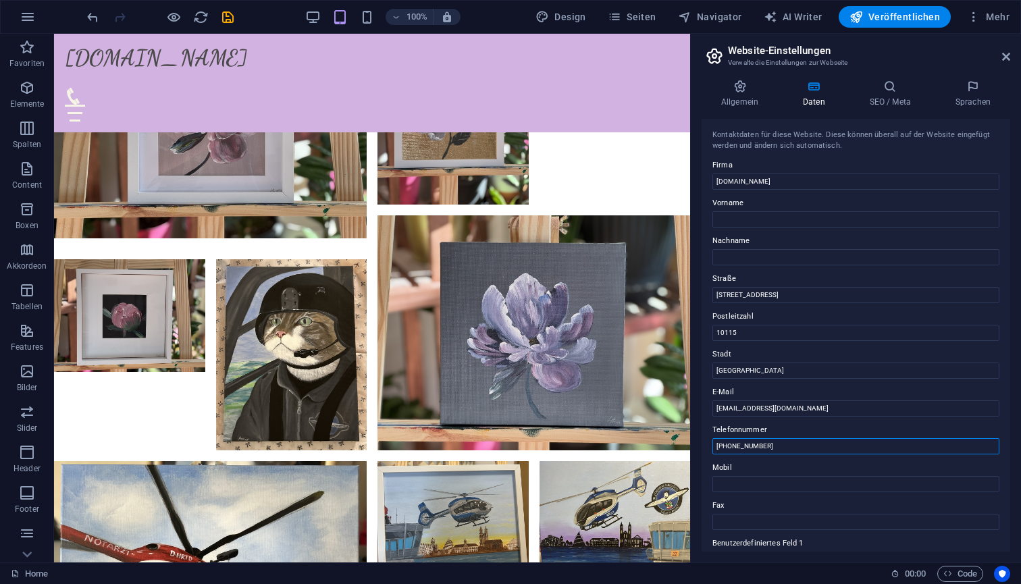
drag, startPoint x: 844, startPoint y: 480, endPoint x: 656, endPoint y: 444, distance: 190.5
drag, startPoint x: 821, startPoint y: 328, endPoint x: 682, endPoint y: 292, distance: 143.8
drag, startPoint x: 850, startPoint y: 363, endPoint x: 689, endPoint y: 328, distance: 164.5
drag, startPoint x: 769, startPoint y: 370, endPoint x: 694, endPoint y: 361, distance: 75.6
click at [694, 361] on div "Allgemein Daten SEO / Meta Sprachen Name der Website alexeev-art.de Logo Ziehe …" at bounding box center [856, 316] width 330 height 494
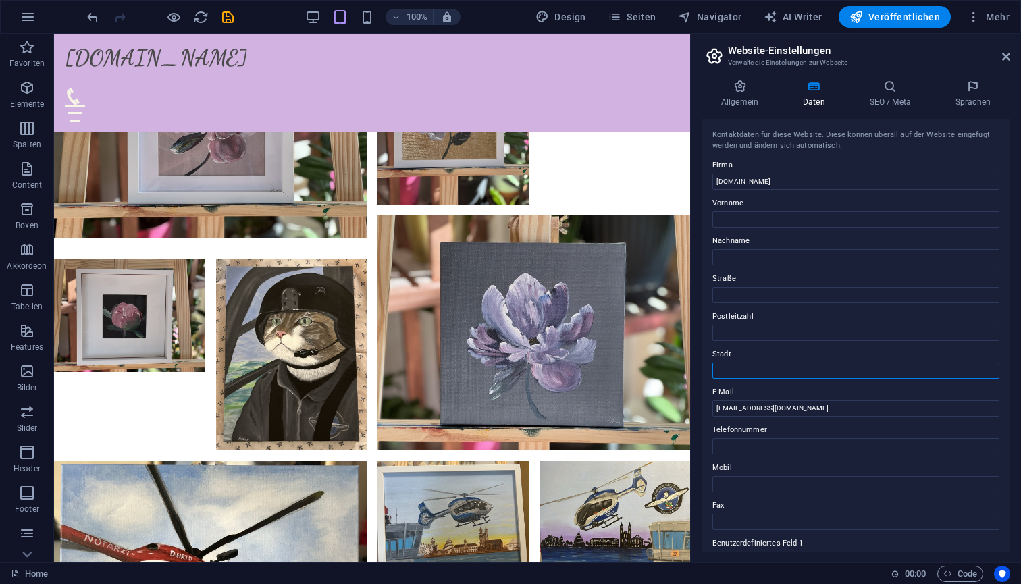
scroll to position [0, 0]
click at [972, 90] on icon at bounding box center [973, 87] width 74 height 14
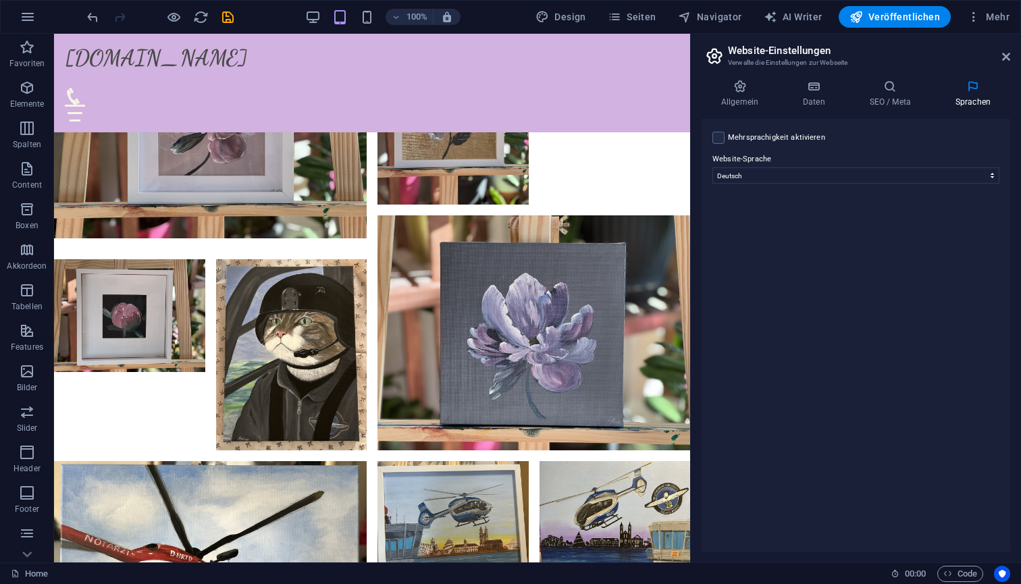
click at [809, 140] on label "Mehrsprachigkeit aktivieren Um die Mehrsprachigkeit zu deaktivieren, lösche Spr…" at bounding box center [776, 138] width 97 height 16
click at [0, 0] on input "Mehrsprachigkeit aktivieren Um die Mehrsprachigkeit zu deaktivieren, lösche Spr…" at bounding box center [0, 0] width 0 height 0
select select "33"
click at [228, 21] on icon "save" at bounding box center [228, 17] width 16 height 16
checkbox input "false"
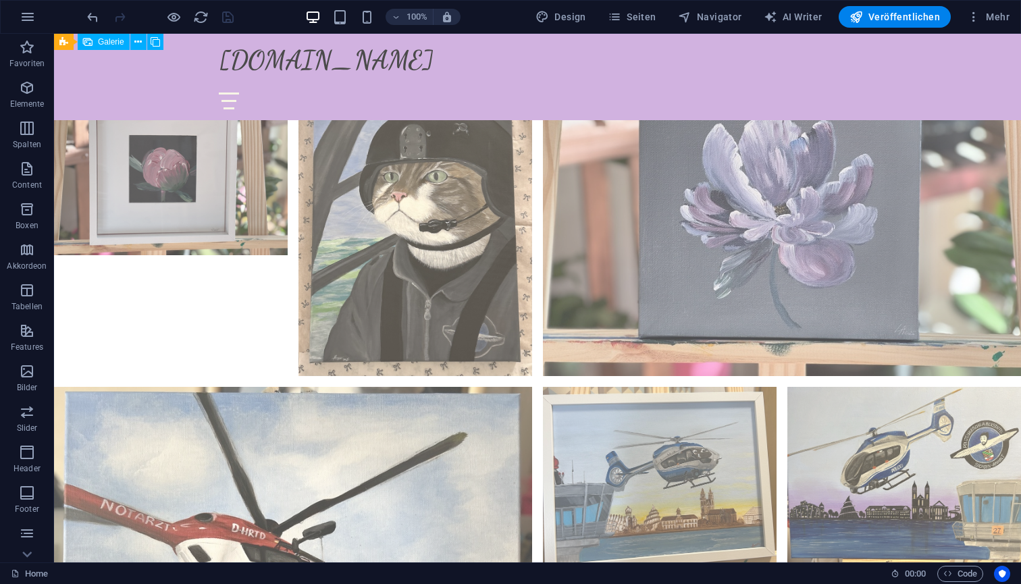
scroll to position [4801, 0]
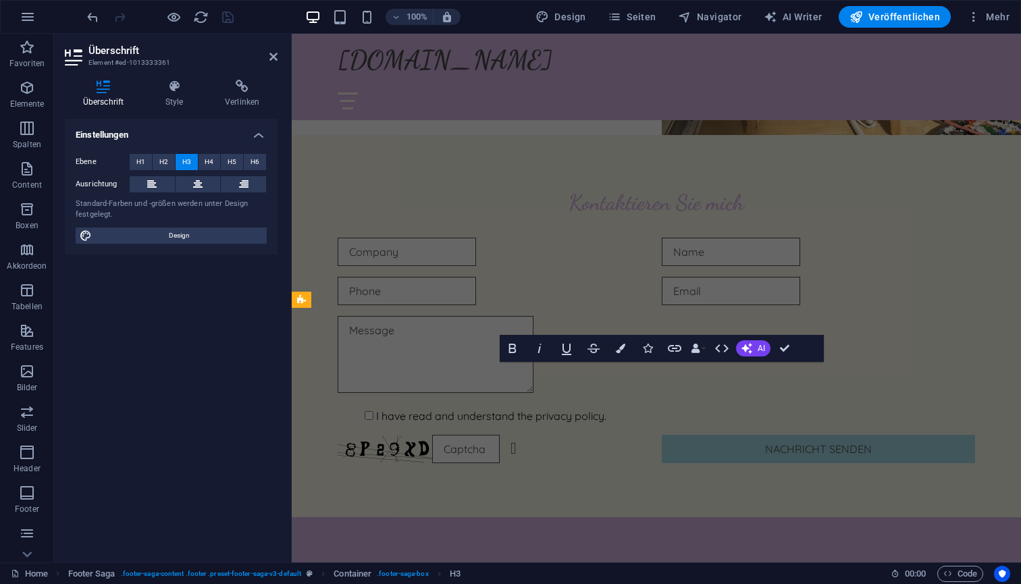
scroll to position [3984, 0]
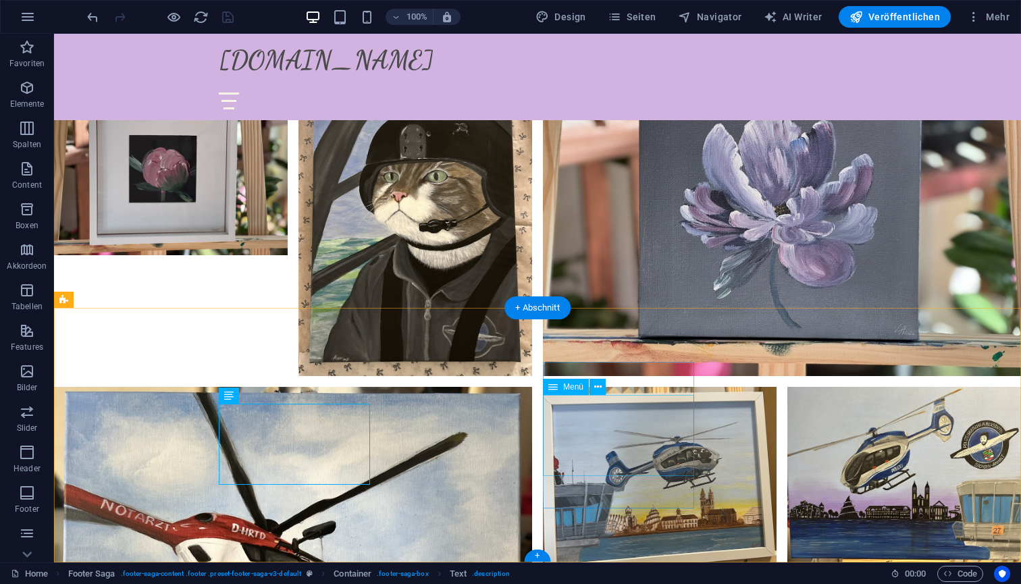
scroll to position [4801, 0]
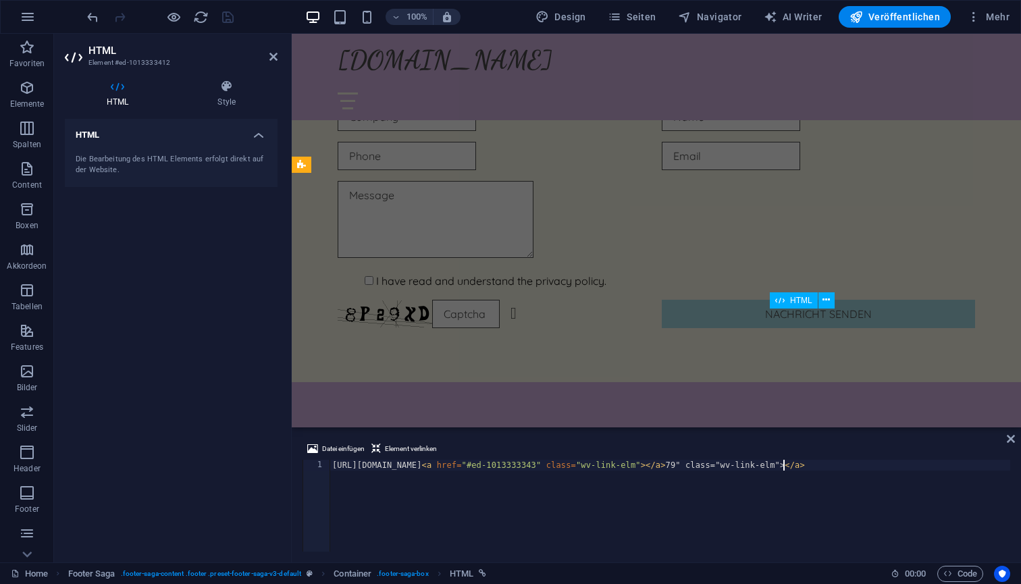
scroll to position [3984, 0]
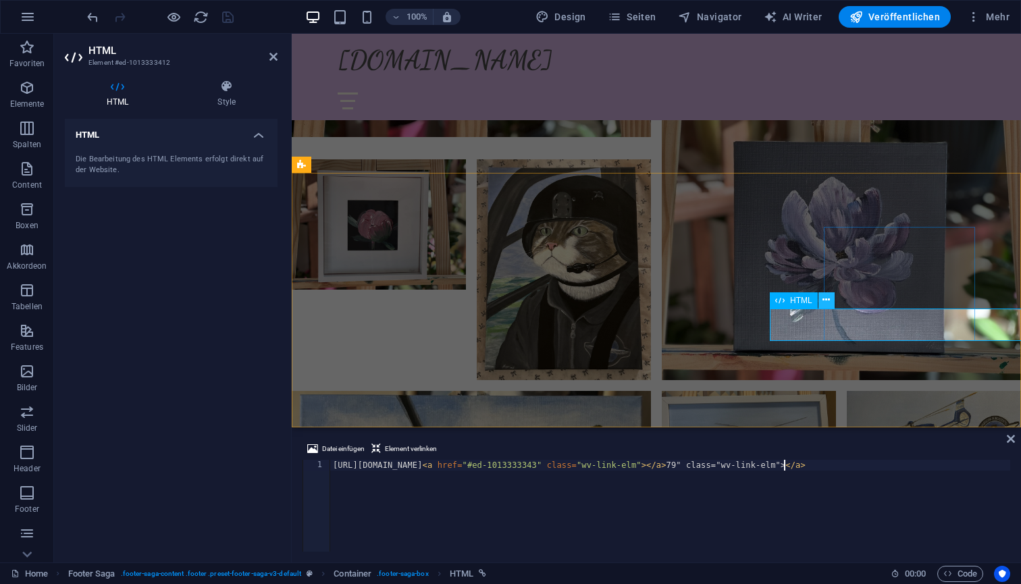
click at [827, 303] on icon at bounding box center [826, 300] width 7 height 14
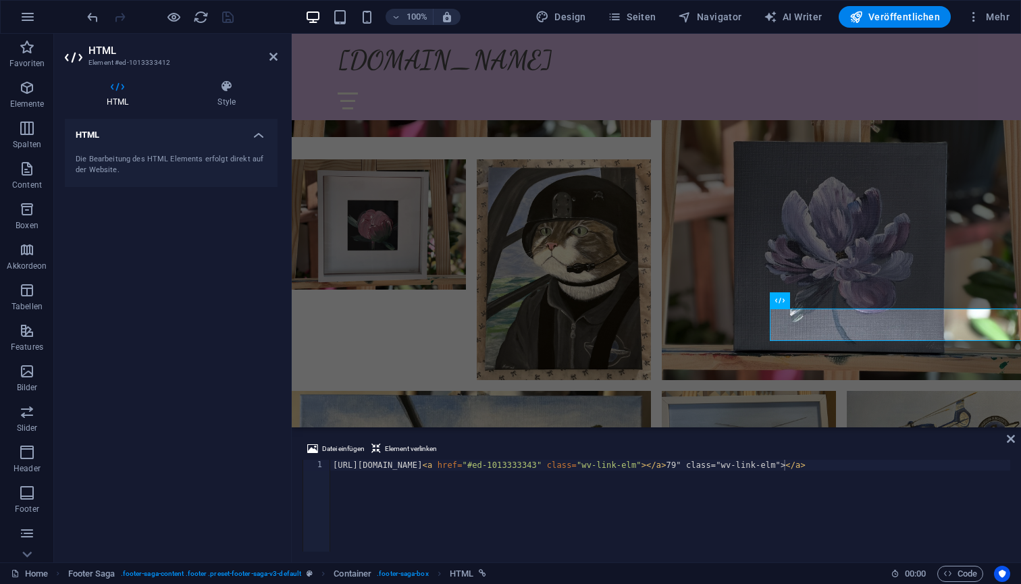
click at [1013, 439] on icon at bounding box center [1011, 439] width 8 height 11
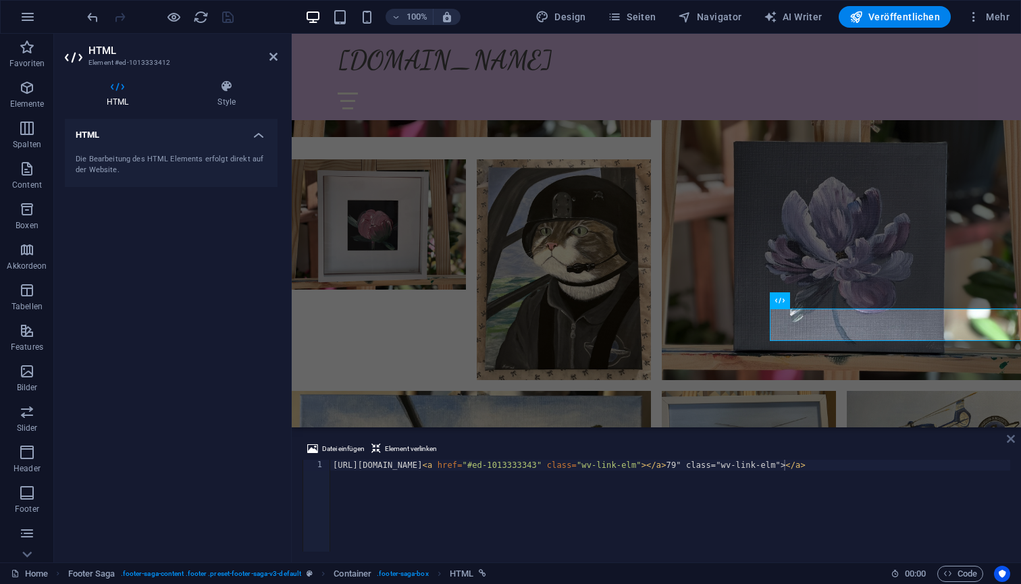
scroll to position [4801, 0]
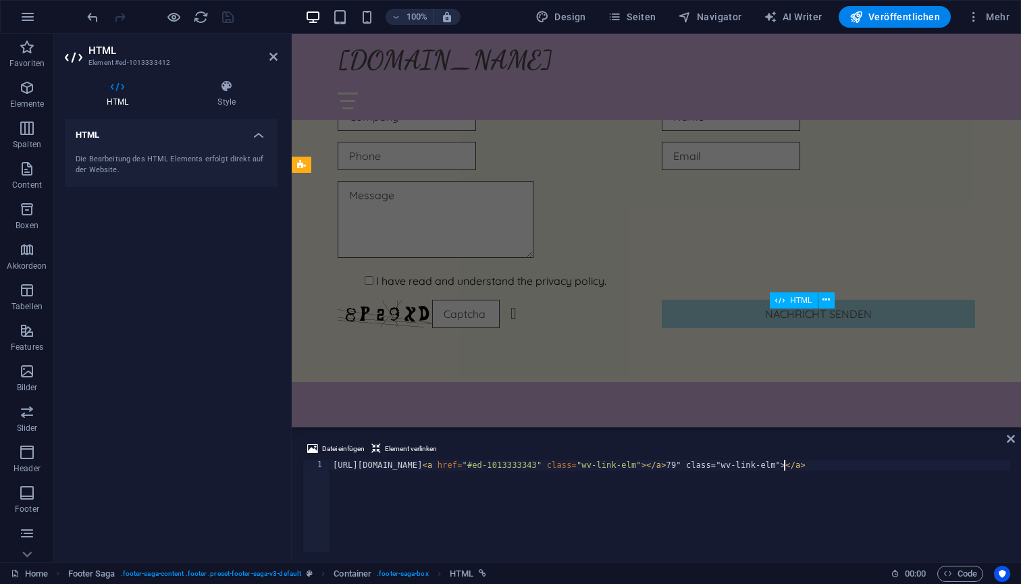
scroll to position [3984, 0]
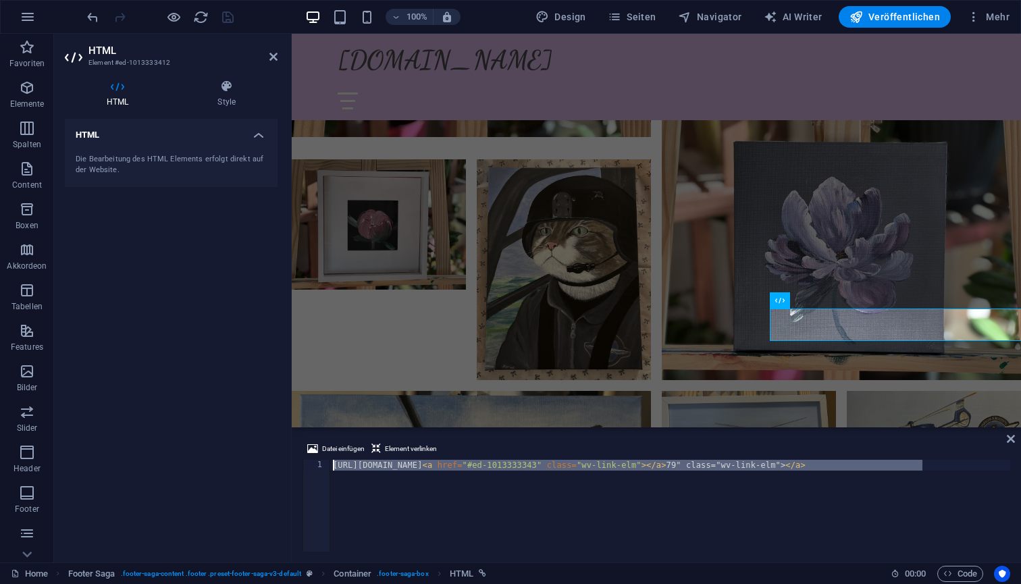
drag, startPoint x: 948, startPoint y: 468, endPoint x: 333, endPoint y: 459, distance: 614.7
click at [333, 459] on div "Datei einfügen Element verlinken https://www.instagram.com/art_panda_kopand<a h…" at bounding box center [657, 496] width 708 height 111
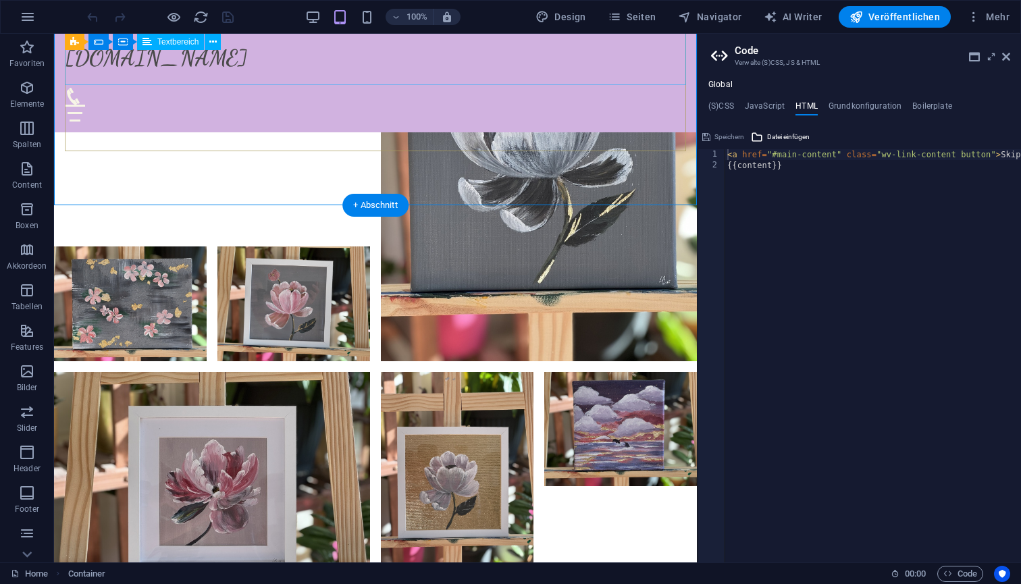
scroll to position [3399, 0]
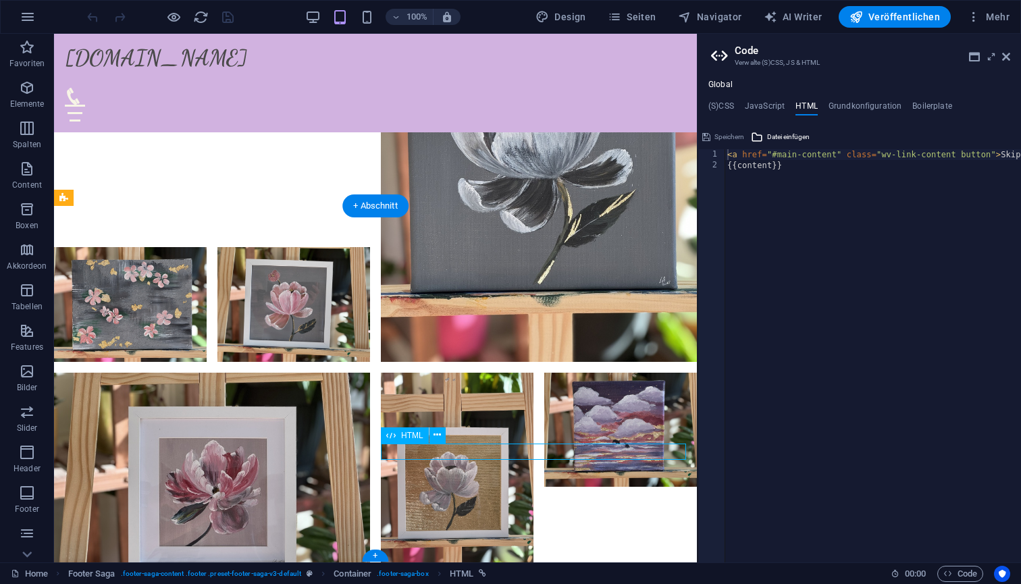
click at [417, 438] on span "HTML" at bounding box center [412, 436] width 22 height 8
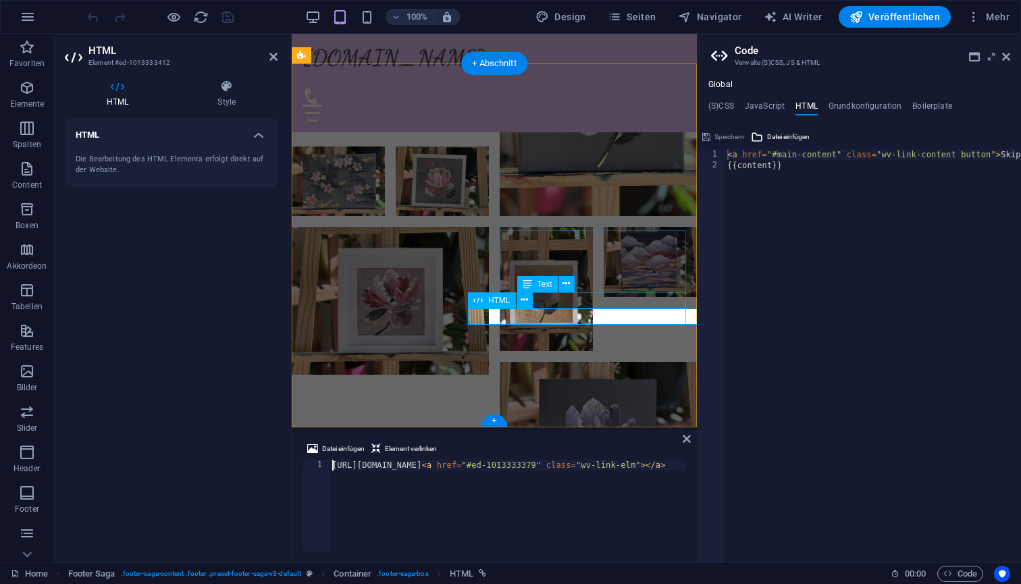
scroll to position [2991, 0]
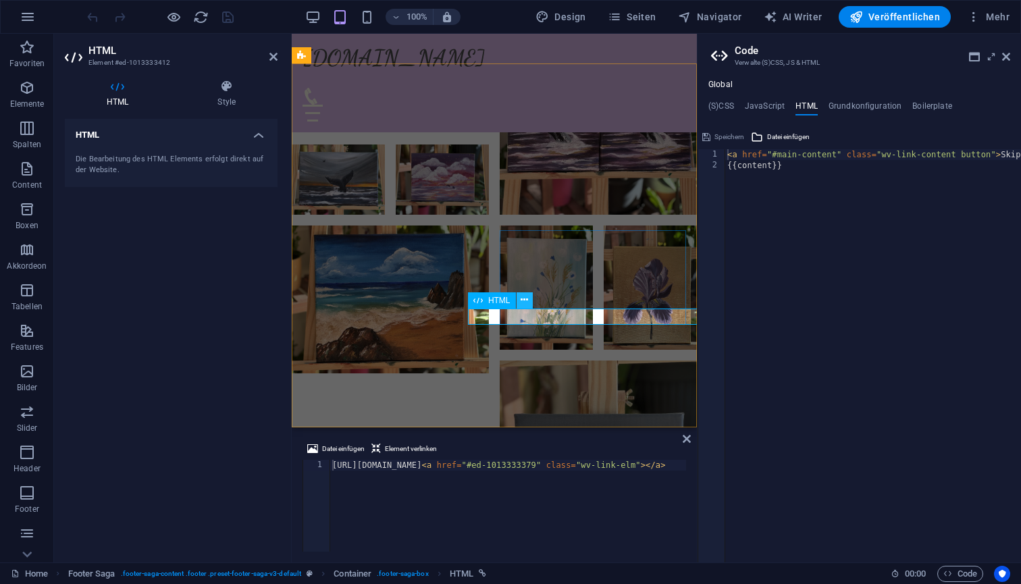
click at [527, 301] on icon at bounding box center [524, 300] width 7 height 14
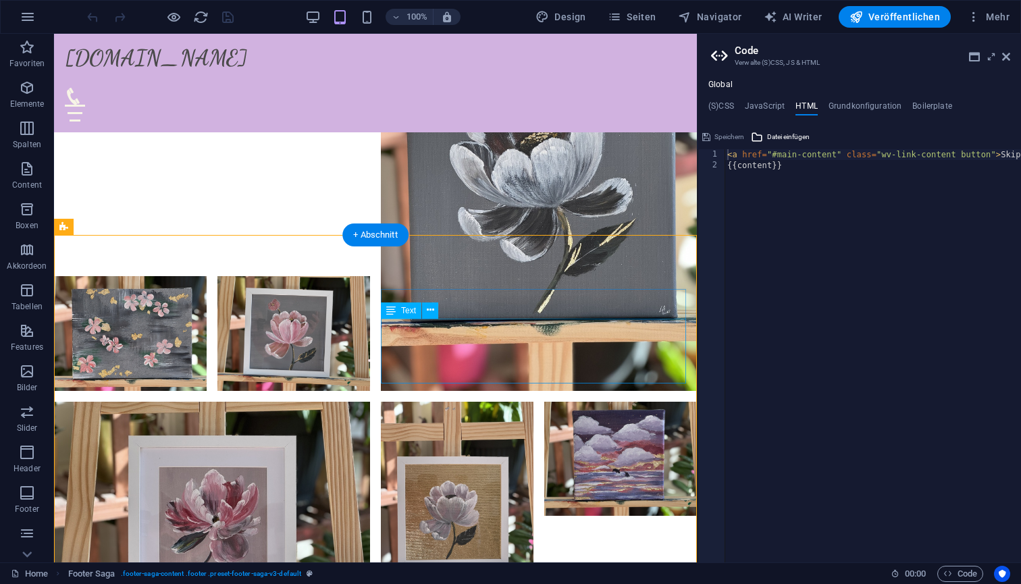
scroll to position [3386, 0]
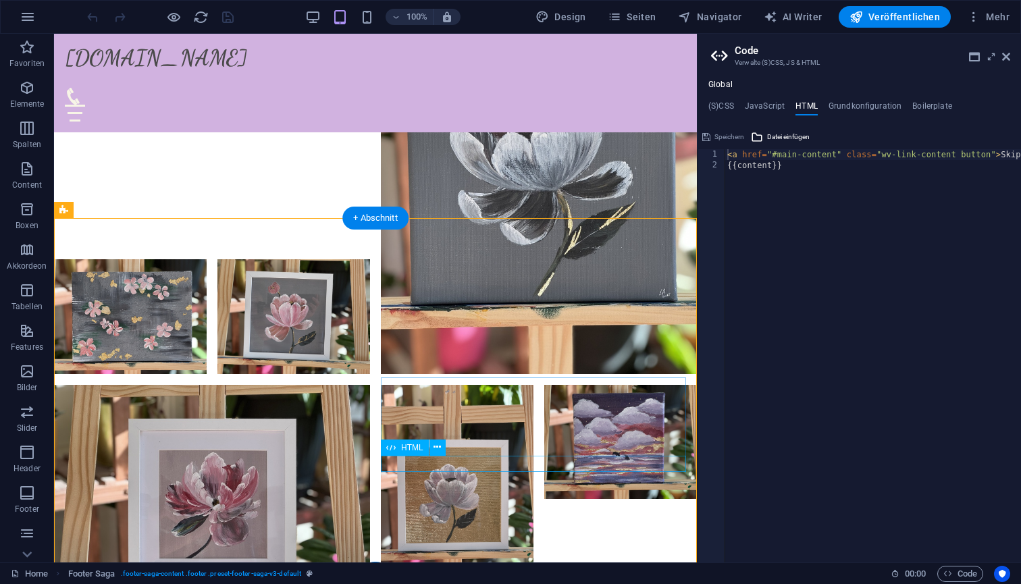
drag, startPoint x: 630, startPoint y: 463, endPoint x: 434, endPoint y: 465, distance: 196.6
click at [438, 455] on icon at bounding box center [437, 447] width 7 height 14
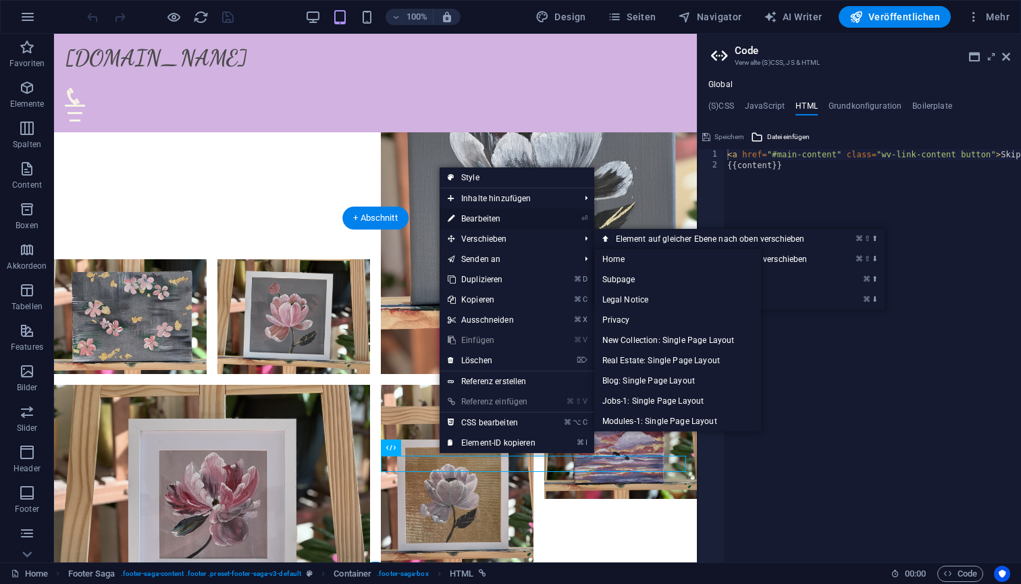
click at [492, 213] on link "⏎ Bearbeiten" at bounding box center [492, 219] width 104 height 20
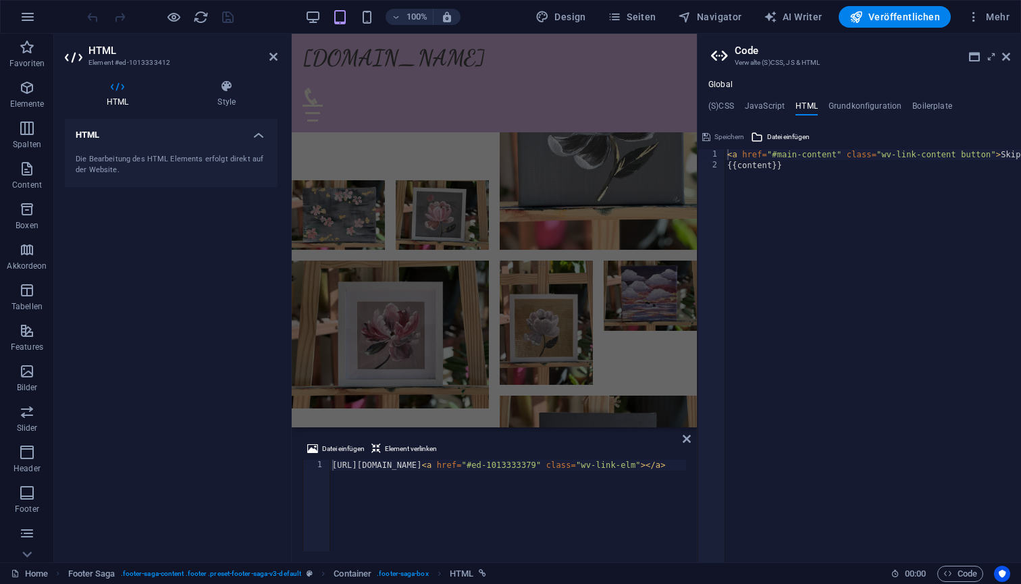
scroll to position [2991, 0]
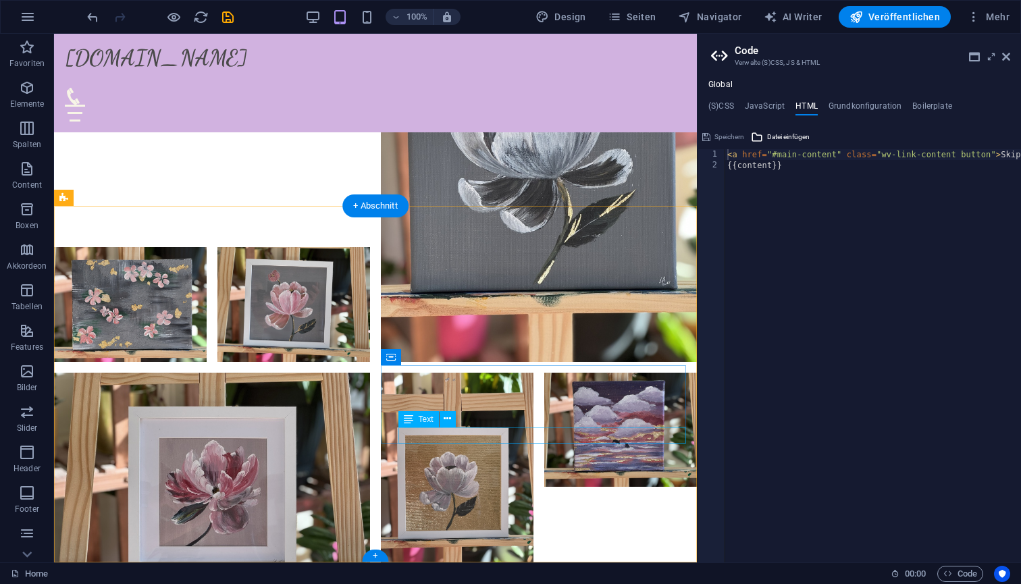
click at [408, 418] on icon at bounding box center [408, 419] width 9 height 16
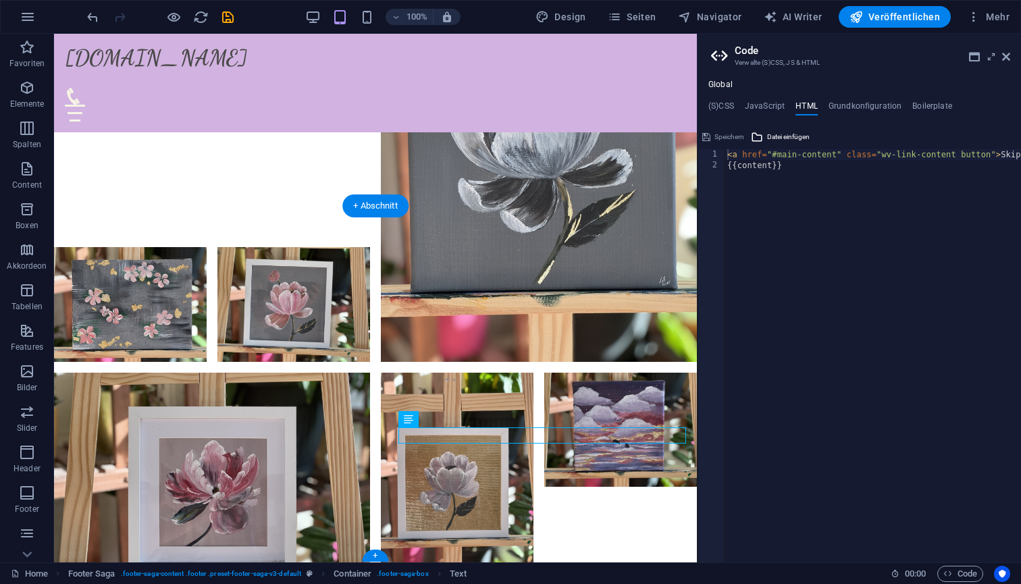
click at [445, 421] on icon at bounding box center [447, 419] width 7 height 14
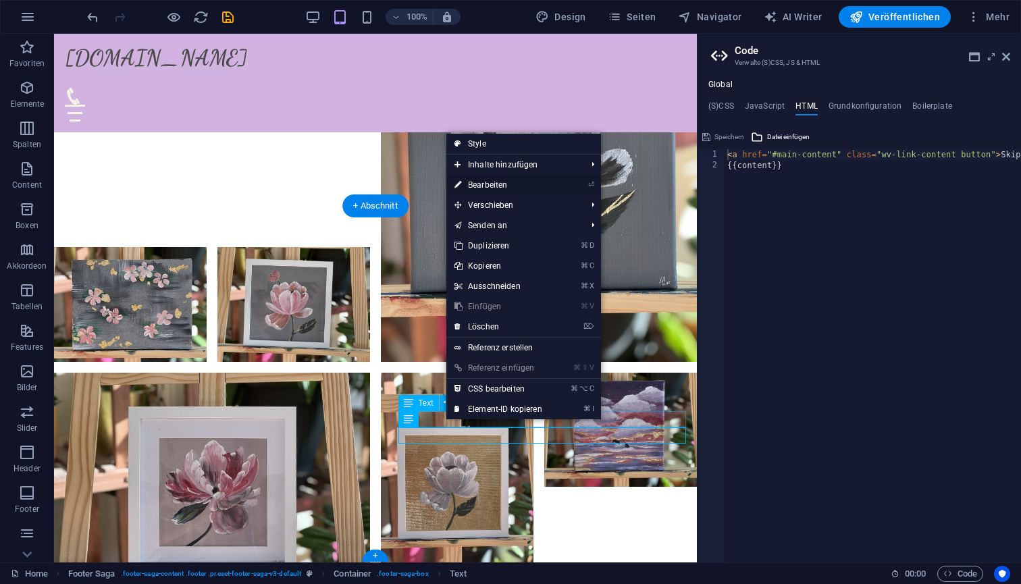
click at [519, 184] on link "⏎ Bearbeiten" at bounding box center [498, 185] width 104 height 20
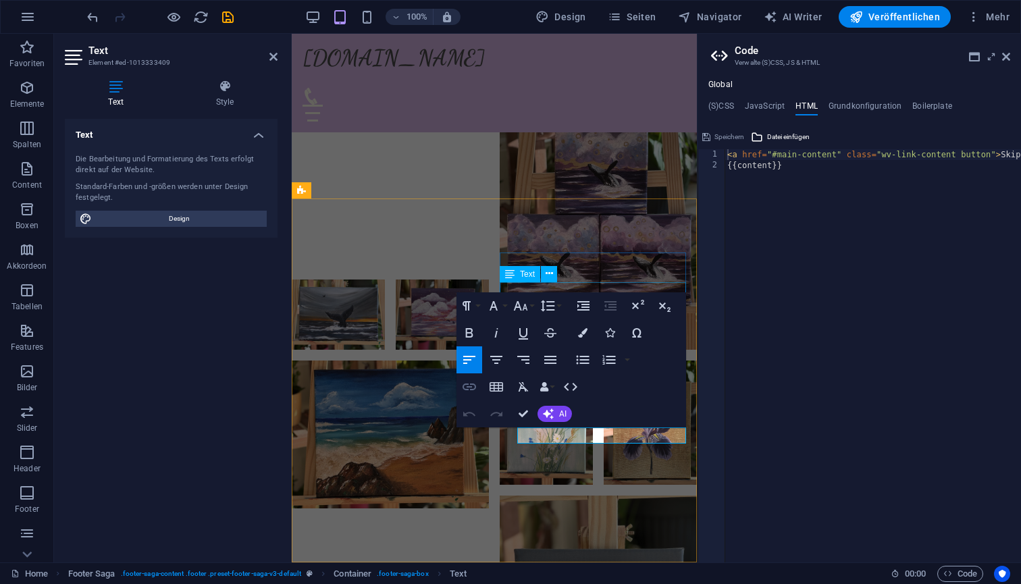
click at [470, 390] on icon "button" at bounding box center [469, 387] width 16 height 16
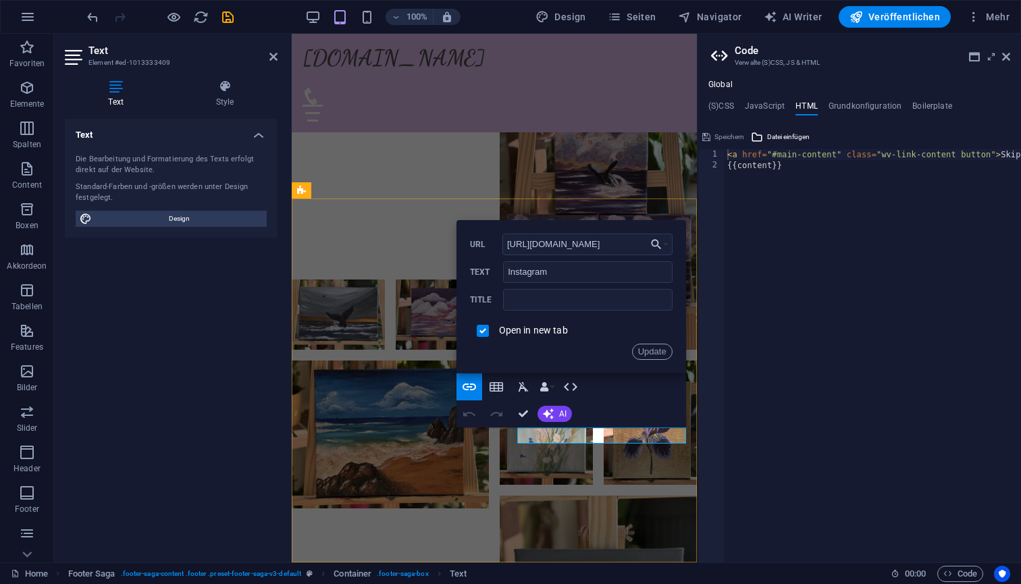
drag, startPoint x: 630, startPoint y: 244, endPoint x: 493, endPoint y: 240, distance: 137.2
click at [493, 240] on div "https://www.instagram.com/ URL" at bounding box center [571, 245] width 203 height 22
type input "https://www.instagram.com/art_panda_kopanda?utm_source=ig_web_button_share_shee…"
drag, startPoint x: 556, startPoint y: 244, endPoint x: 482, endPoint y: 242, distance: 73.6
click at [482, 242] on div "https://www.instagram.com/art_panda_kopanda?utm_source=ig_web_button_share_shee…" at bounding box center [571, 245] width 203 height 22
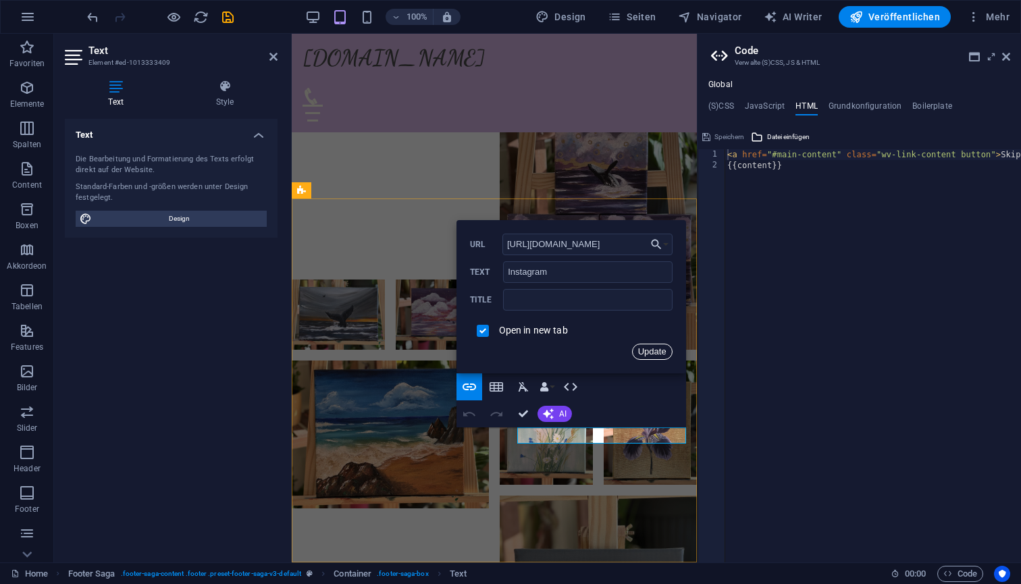
click at [652, 348] on button "Update" at bounding box center [652, 352] width 41 height 16
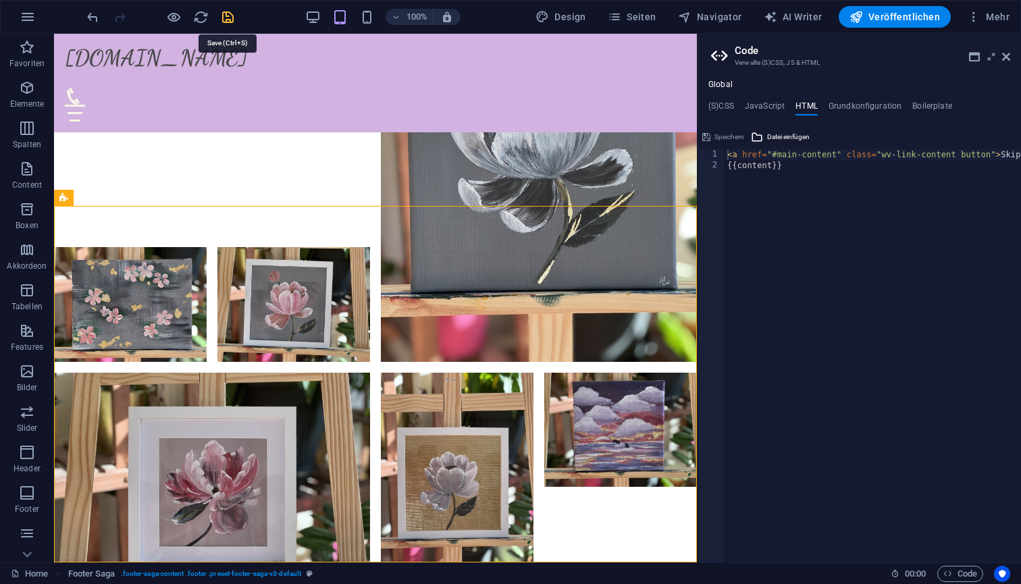
click at [223, 14] on icon "save" at bounding box center [228, 17] width 16 height 16
checkbox input "false"
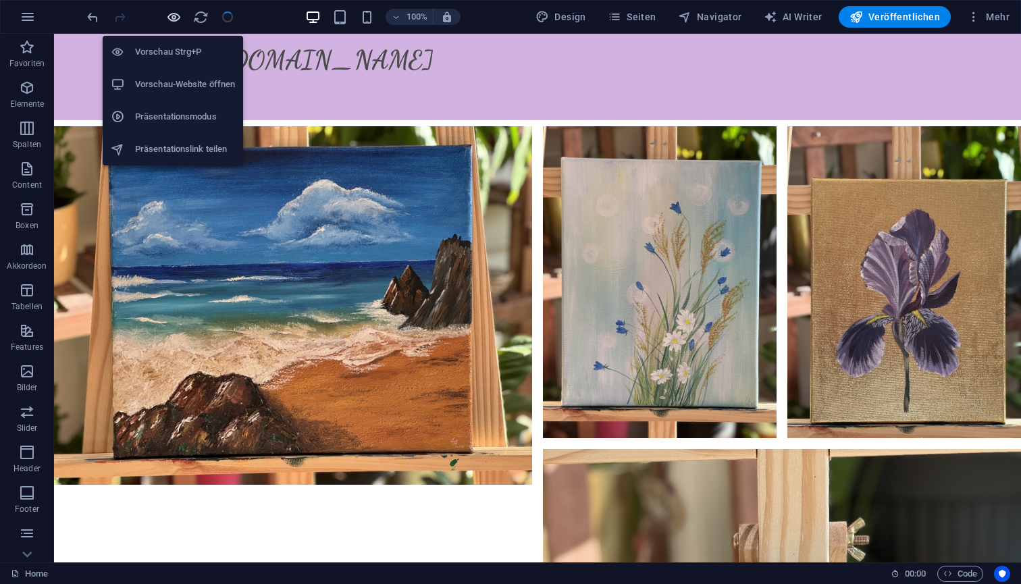
click at [174, 15] on icon "button" at bounding box center [174, 17] width 16 height 16
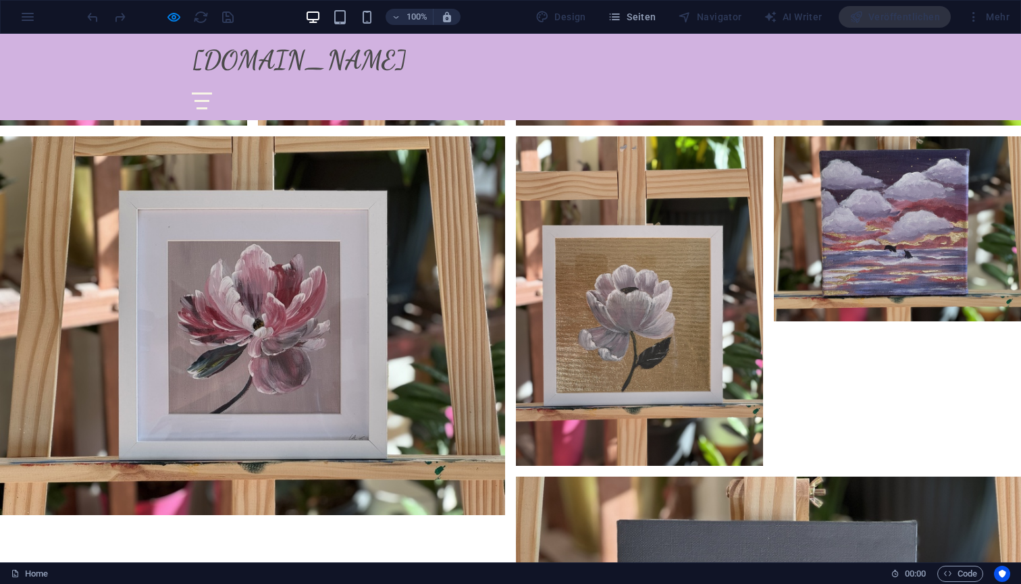
scroll to position [4379, 0]
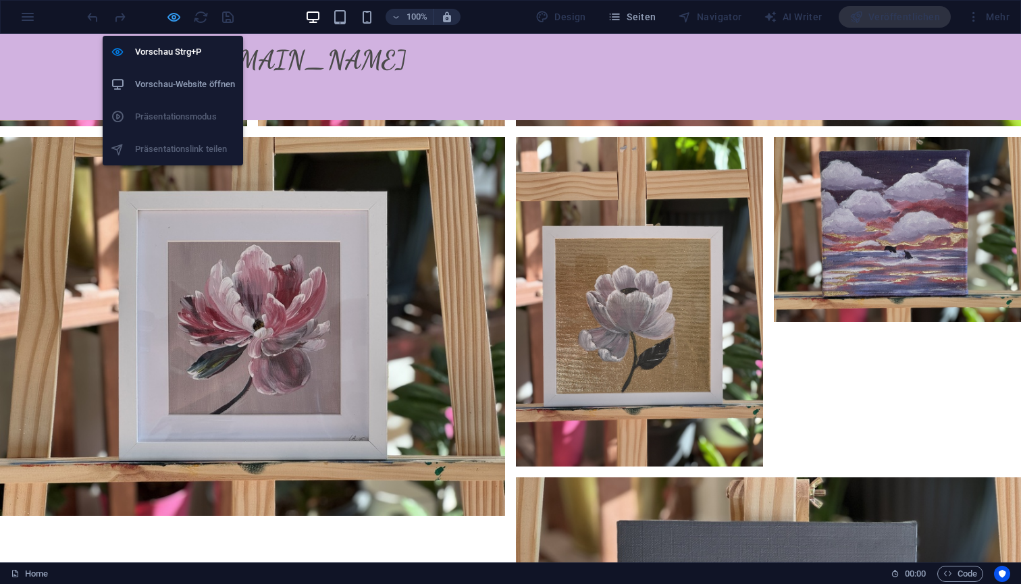
click at [174, 19] on icon "button" at bounding box center [174, 17] width 16 height 16
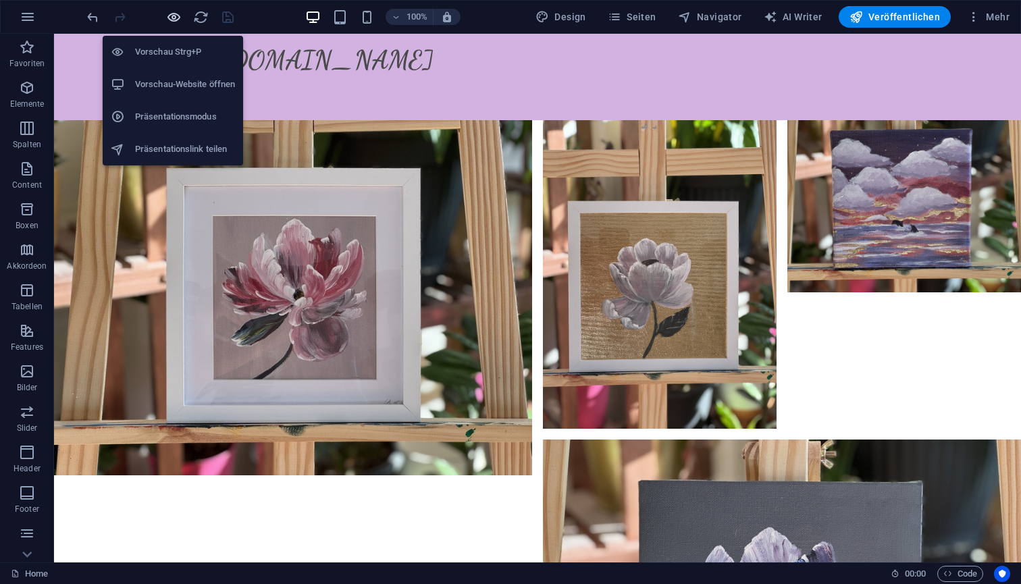
scroll to position [4225, 0]
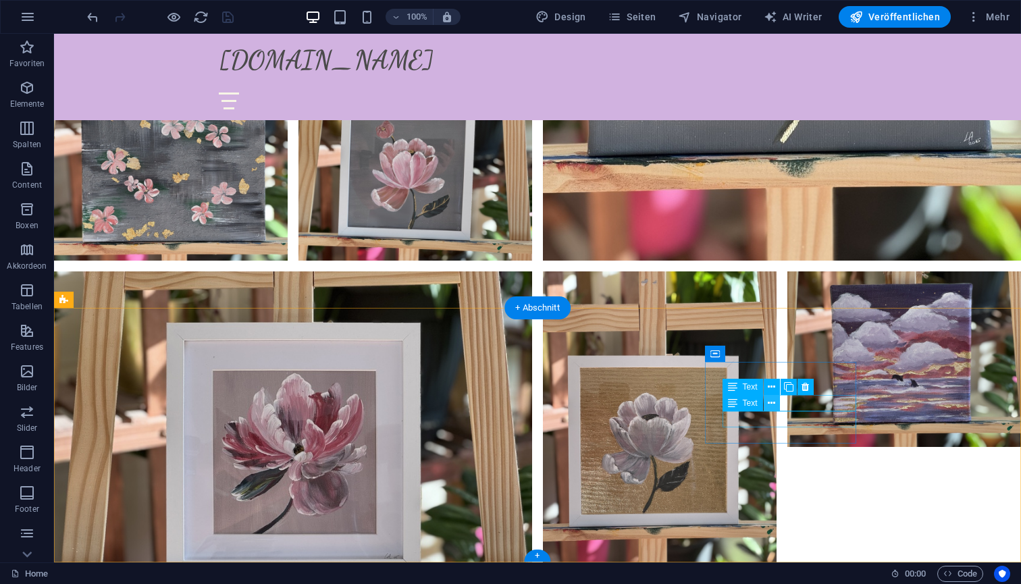
click at [773, 407] on icon at bounding box center [771, 403] width 7 height 14
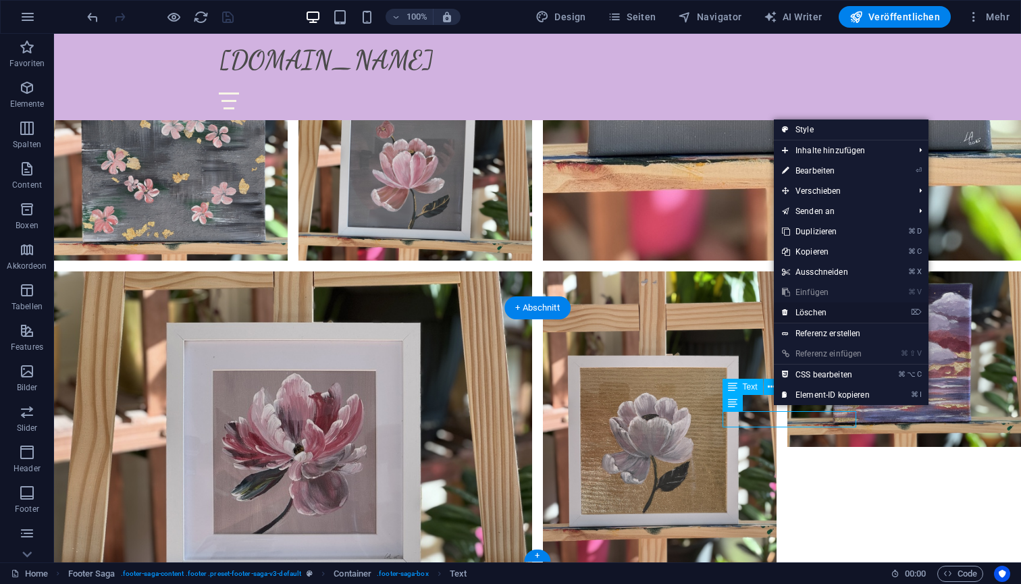
click at [822, 312] on link "⌦ Löschen" at bounding box center [826, 313] width 104 height 20
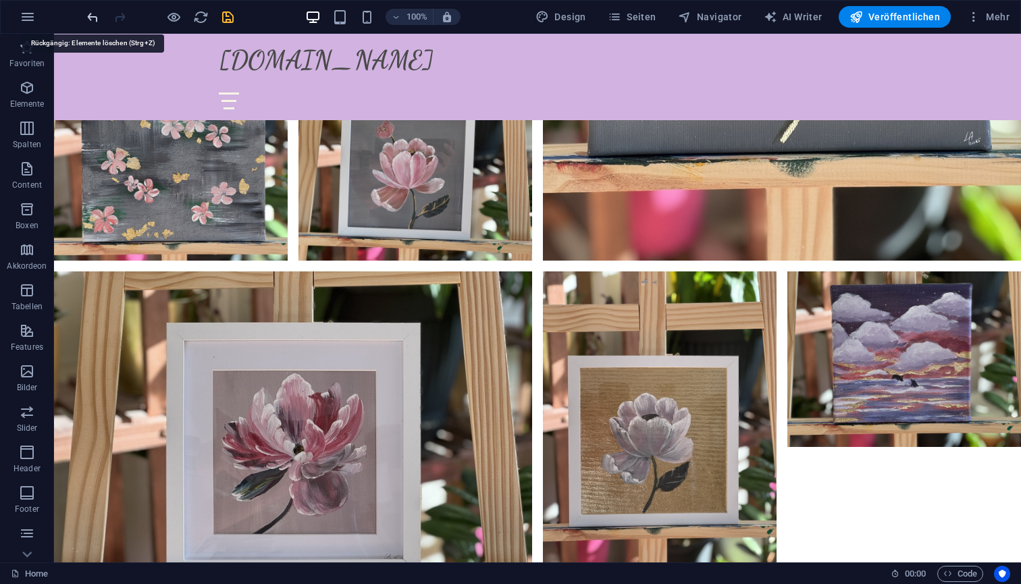
click at [96, 18] on icon "undo" at bounding box center [93, 17] width 16 height 16
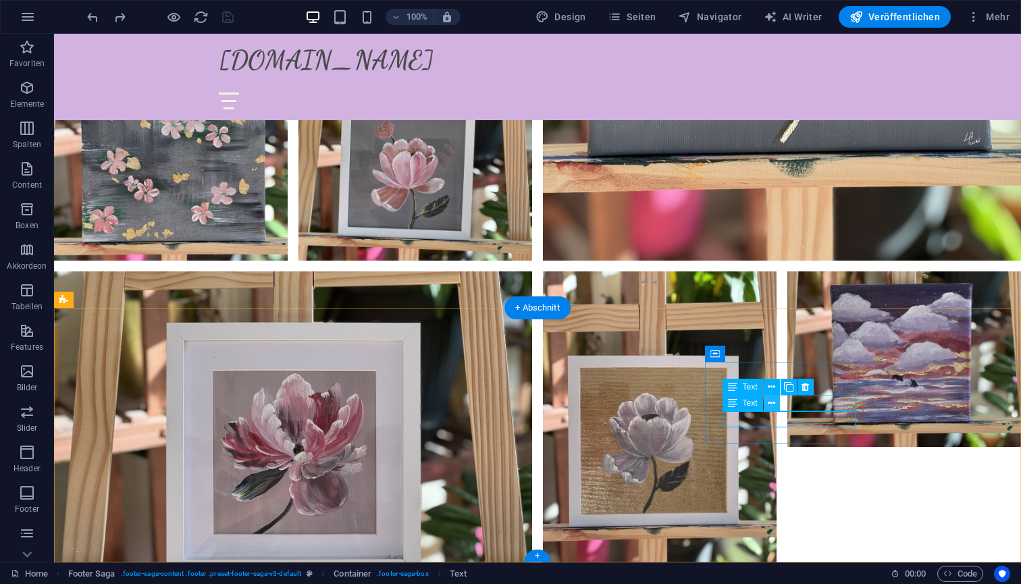
click at [775, 405] on icon at bounding box center [771, 403] width 7 height 14
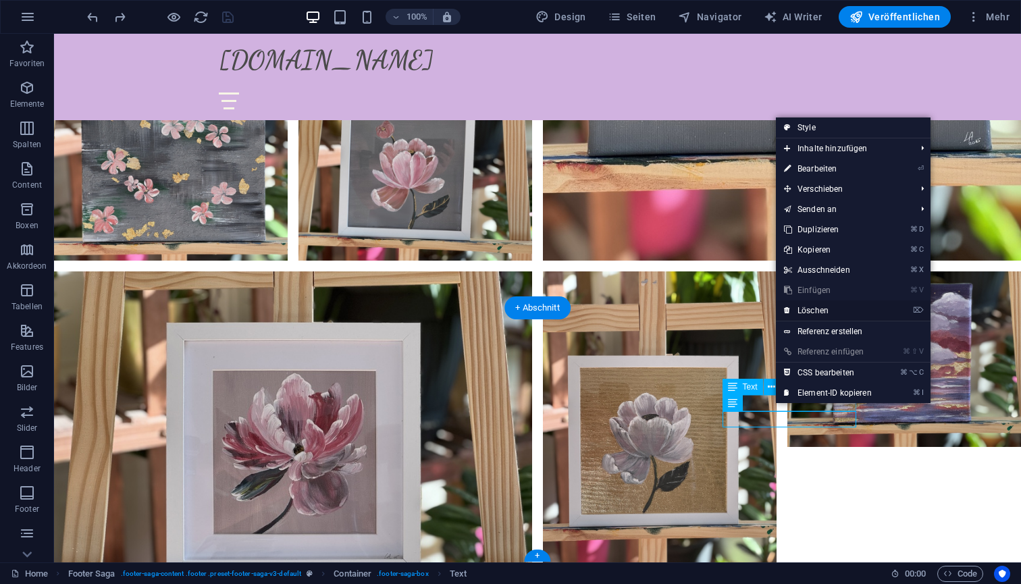
click at [816, 310] on link "⌦ Löschen" at bounding box center [828, 311] width 104 height 20
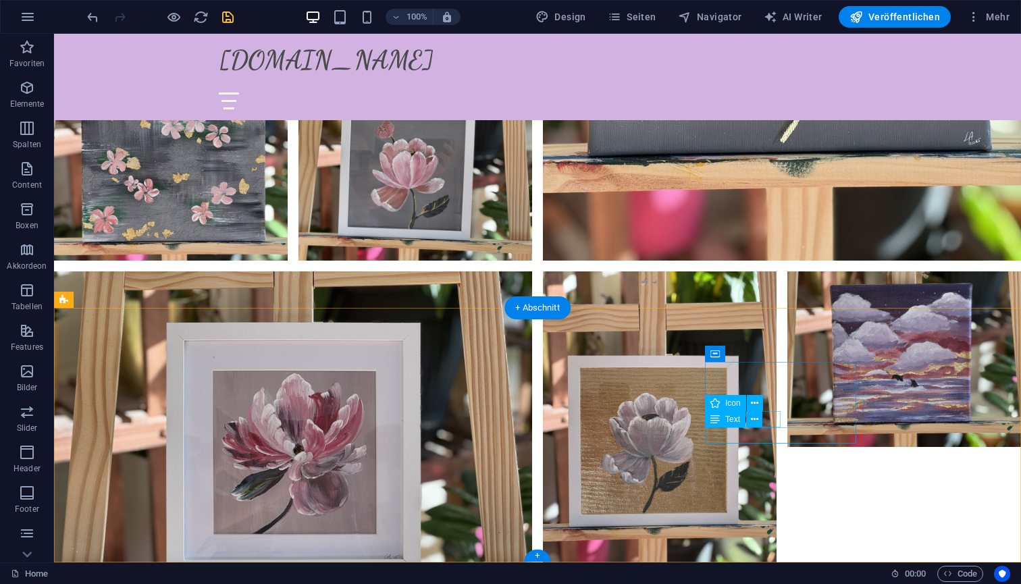
click at [717, 419] on icon at bounding box center [715, 419] width 9 height 16
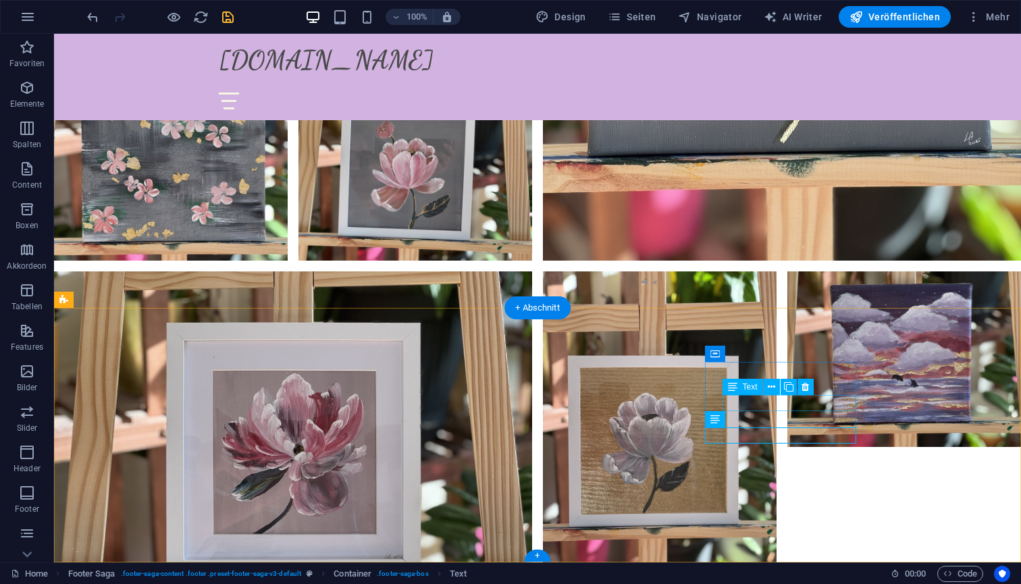
click at [804, 387] on icon at bounding box center [805, 387] width 7 height 14
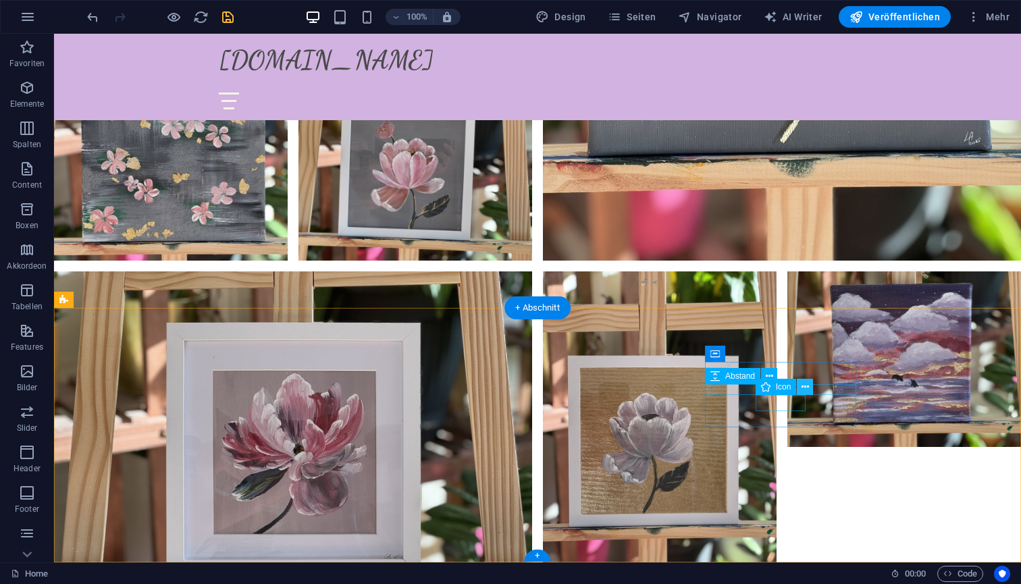
click at [803, 386] on icon at bounding box center [805, 387] width 7 height 14
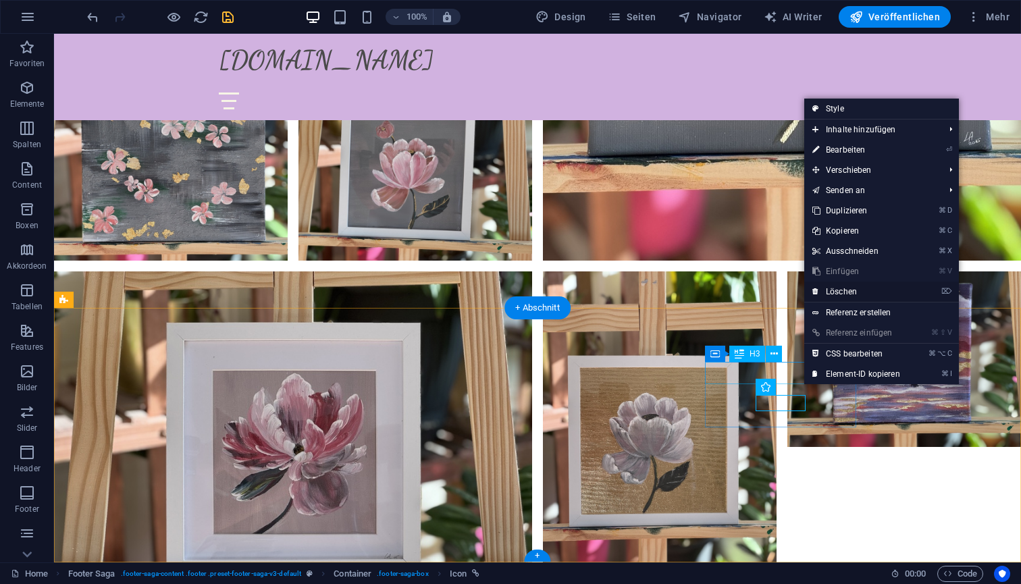
click at [847, 292] on link "⌦ Löschen" at bounding box center [856, 292] width 104 height 20
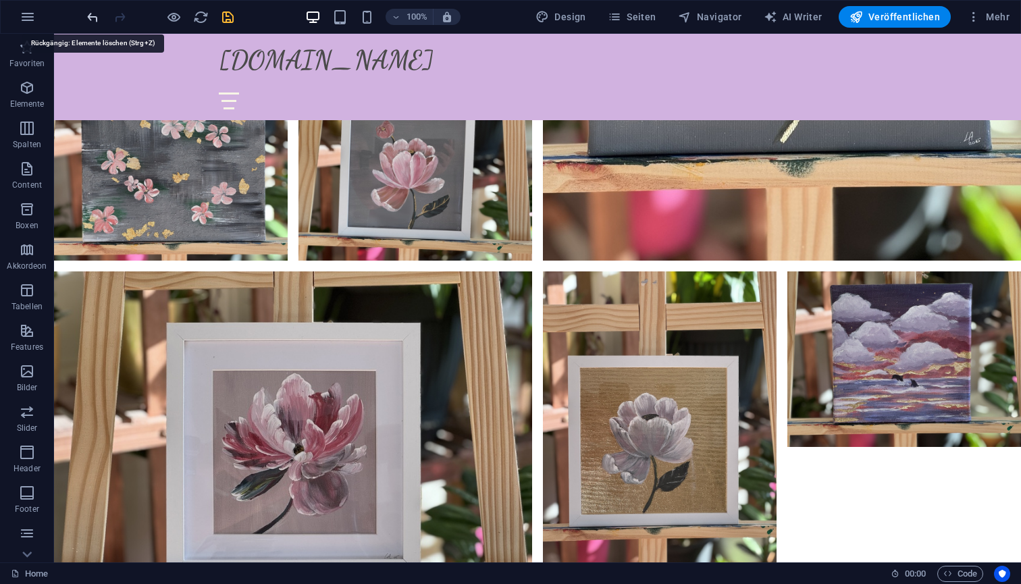
click at [93, 20] on icon "undo" at bounding box center [93, 17] width 16 height 16
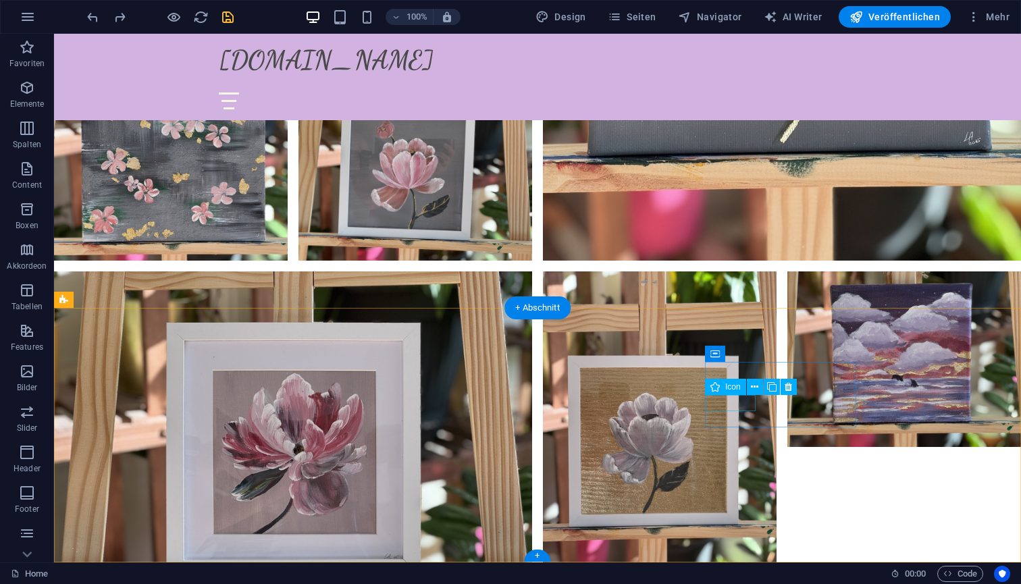
click at [758, 388] on icon at bounding box center [754, 387] width 7 height 14
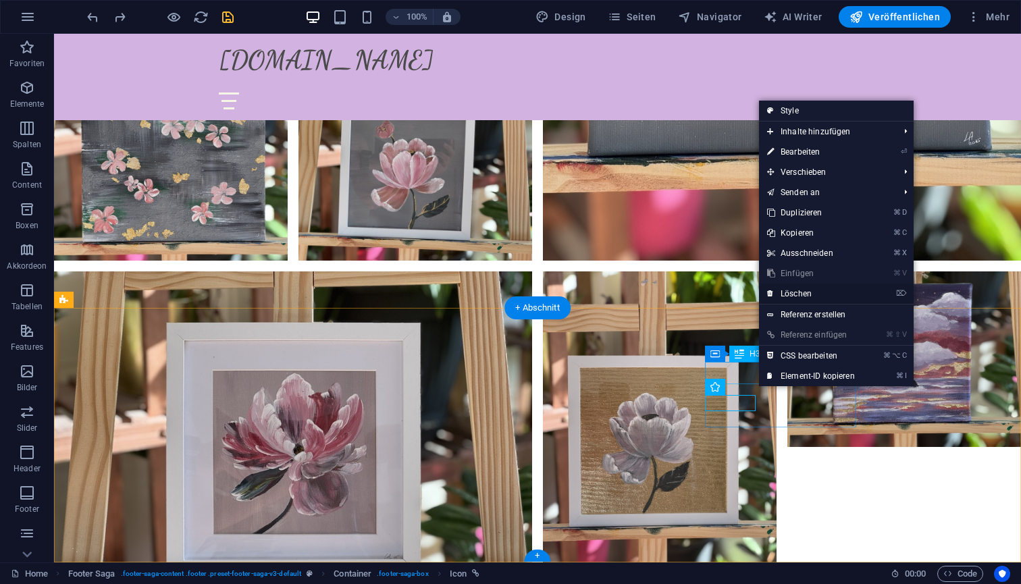
click at [807, 296] on link "⌦ Löschen" at bounding box center [811, 294] width 104 height 20
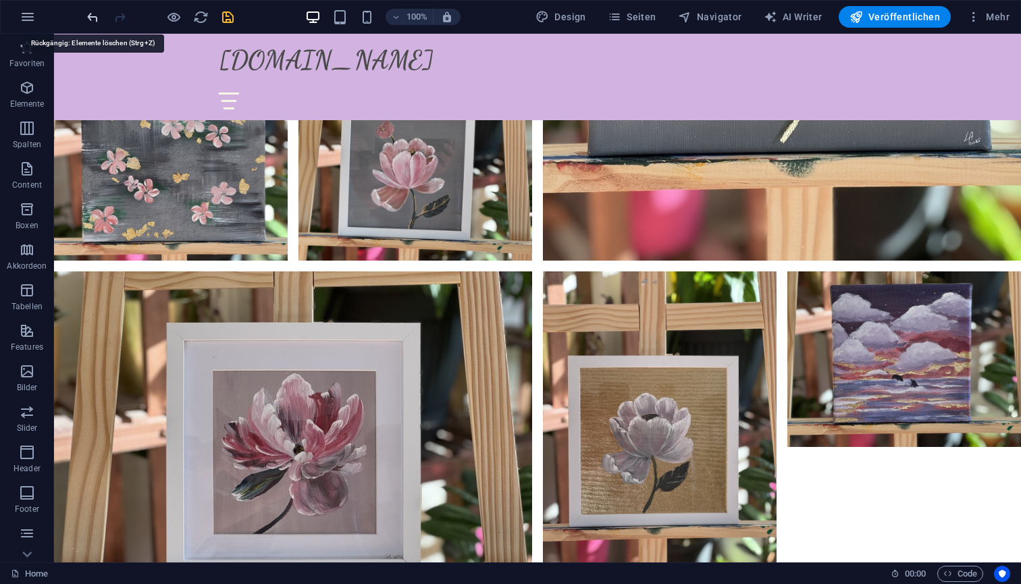
click at [93, 21] on icon "undo" at bounding box center [93, 17] width 16 height 16
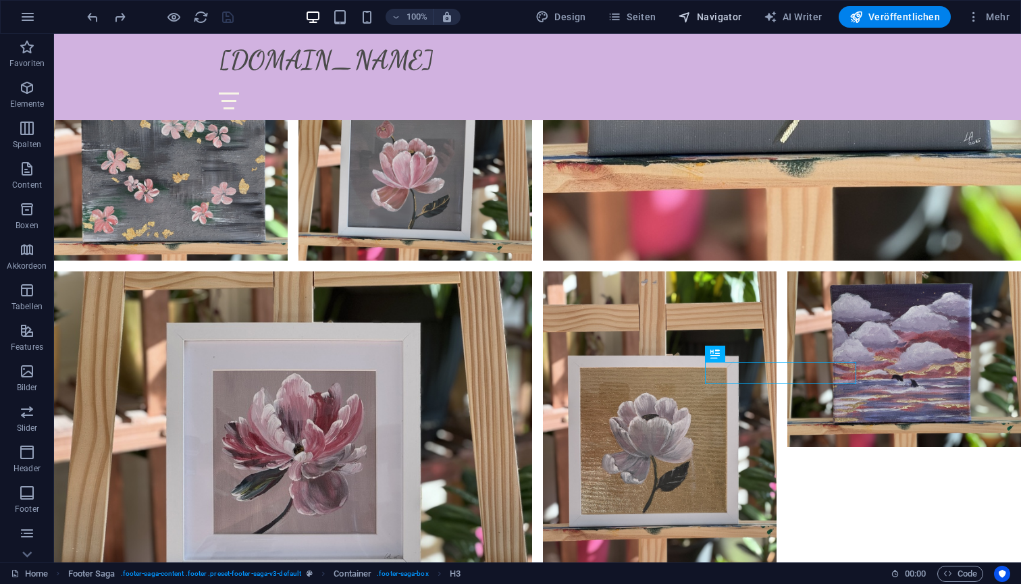
click at [698, 14] on span "Navigator" at bounding box center [710, 17] width 64 height 14
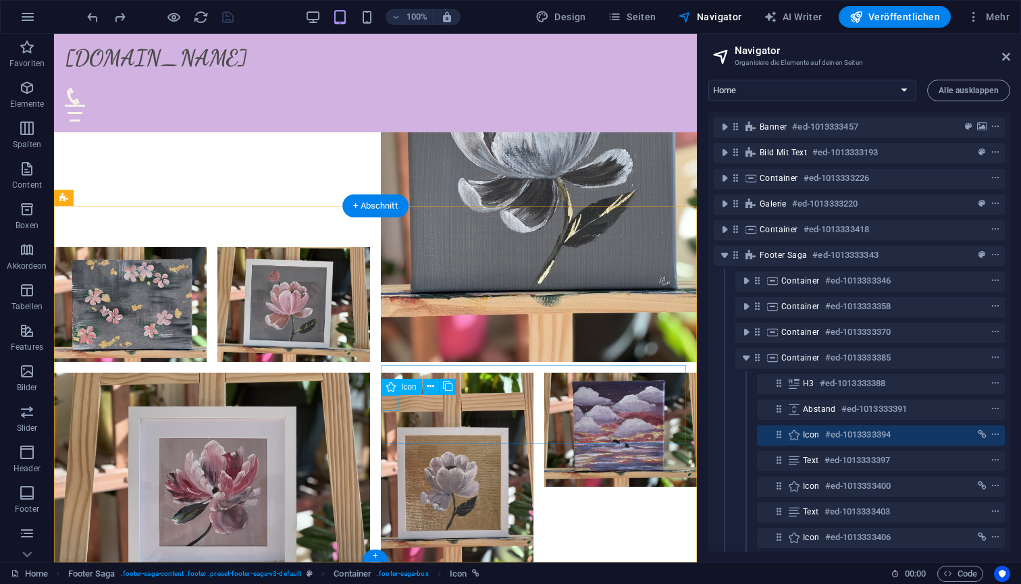
click at [992, 438] on icon "context-menu" at bounding box center [995, 434] width 9 height 9
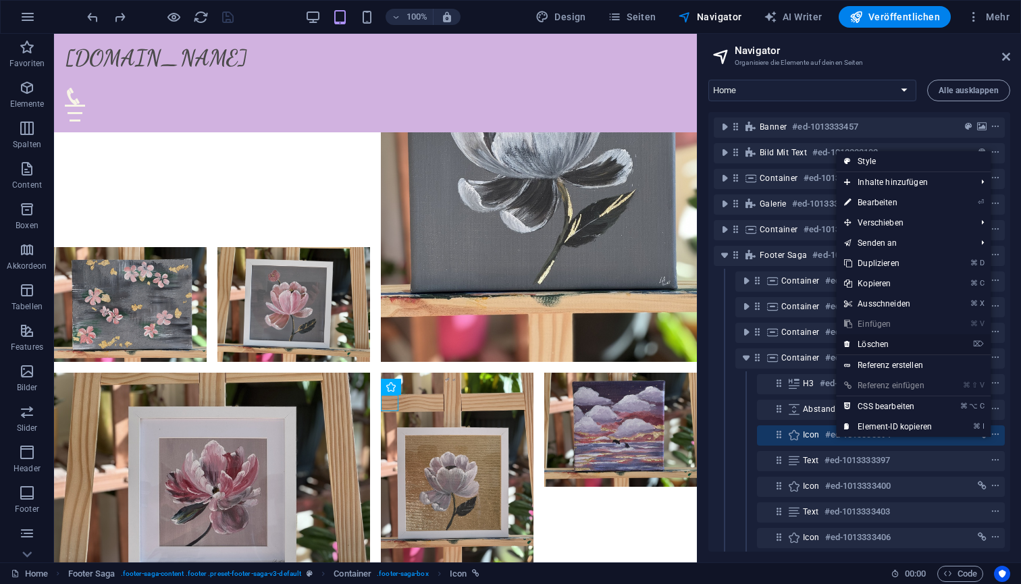
click at [892, 343] on link "⌦ Löschen" at bounding box center [888, 344] width 104 height 20
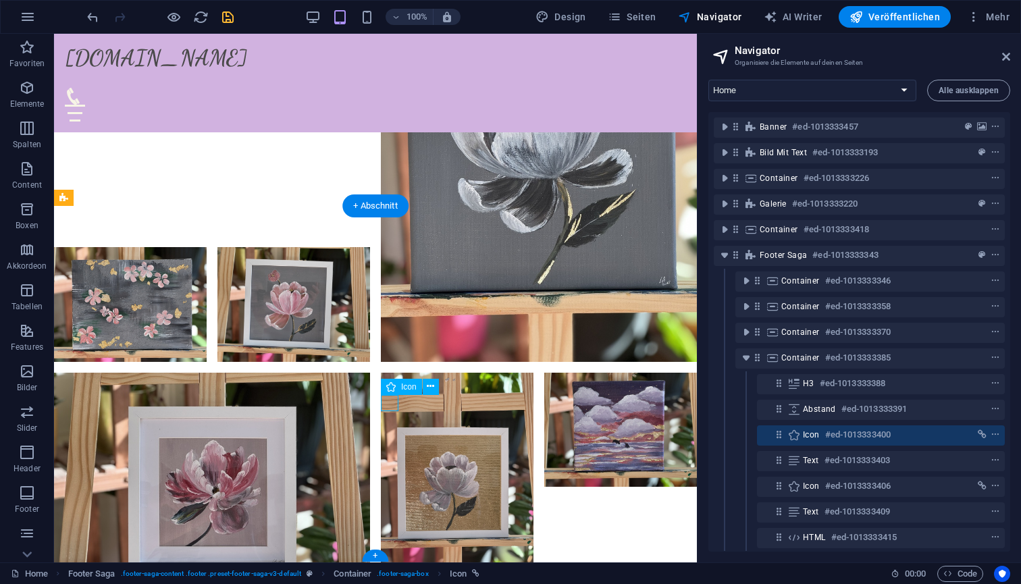
click at [994, 437] on icon "context-menu" at bounding box center [995, 434] width 9 height 9
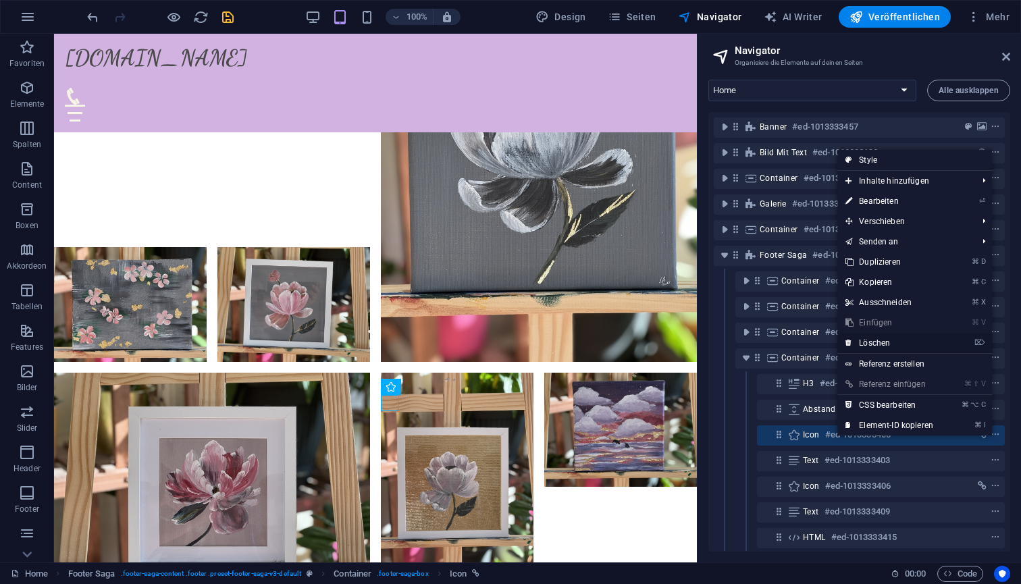
click at [885, 344] on link "⌦ Löschen" at bounding box center [890, 343] width 104 height 20
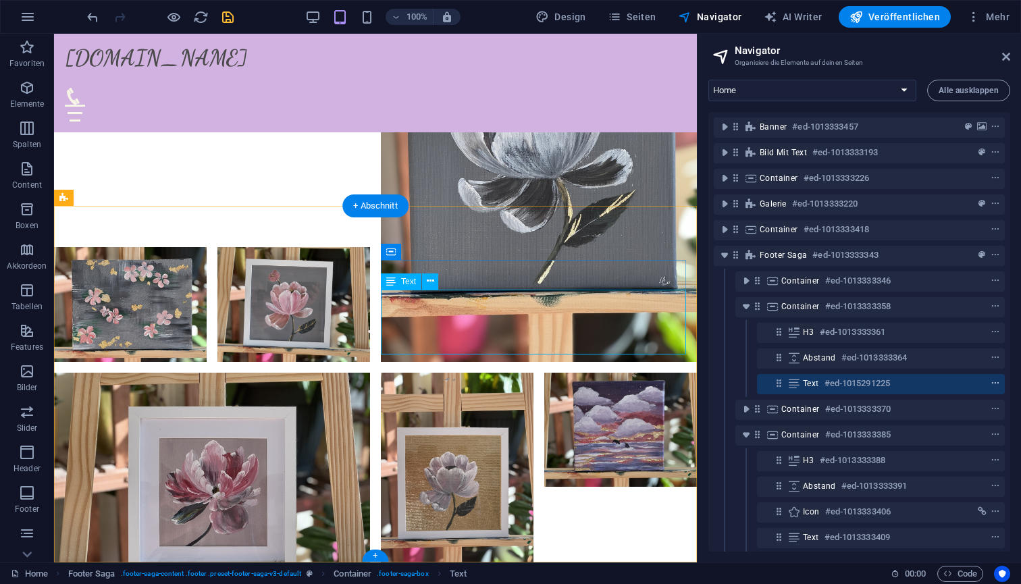
click at [991, 384] on icon "context-menu" at bounding box center [995, 383] width 9 height 9
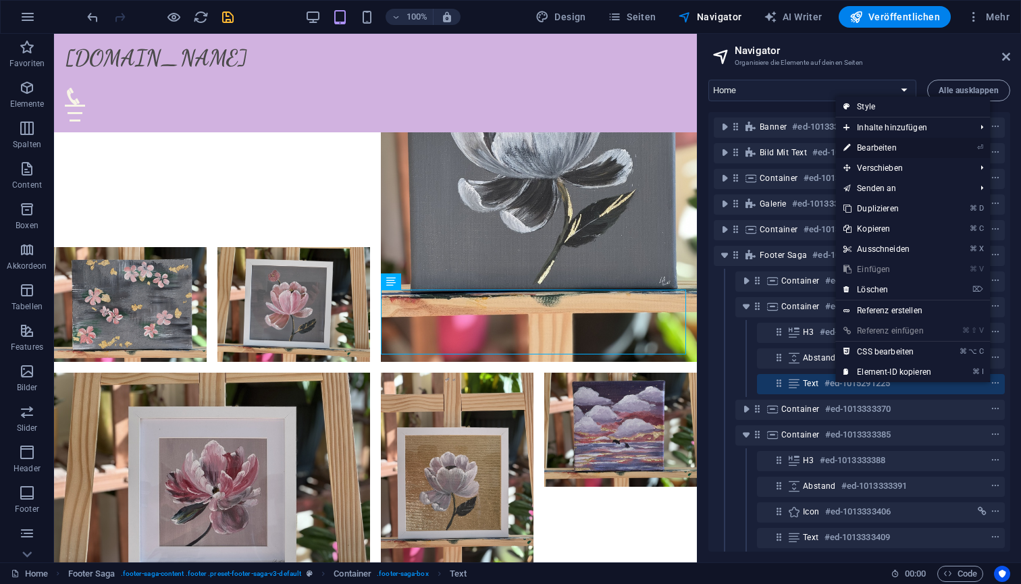
click at [873, 149] on link "⏎ Bearbeiten" at bounding box center [887, 148] width 104 height 20
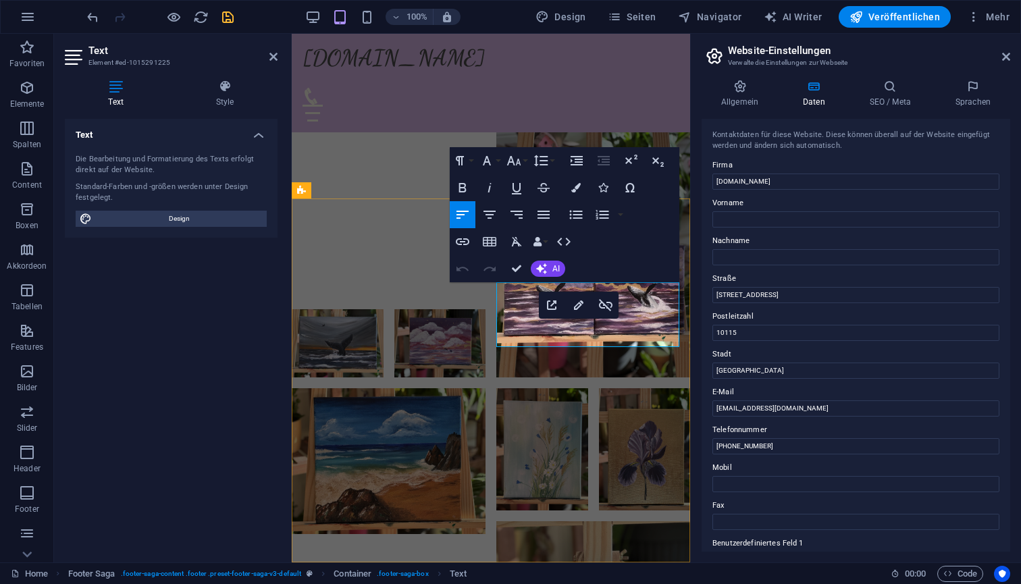
type input "[EMAIL_ADDRESS][DOMAIN_NAME]"
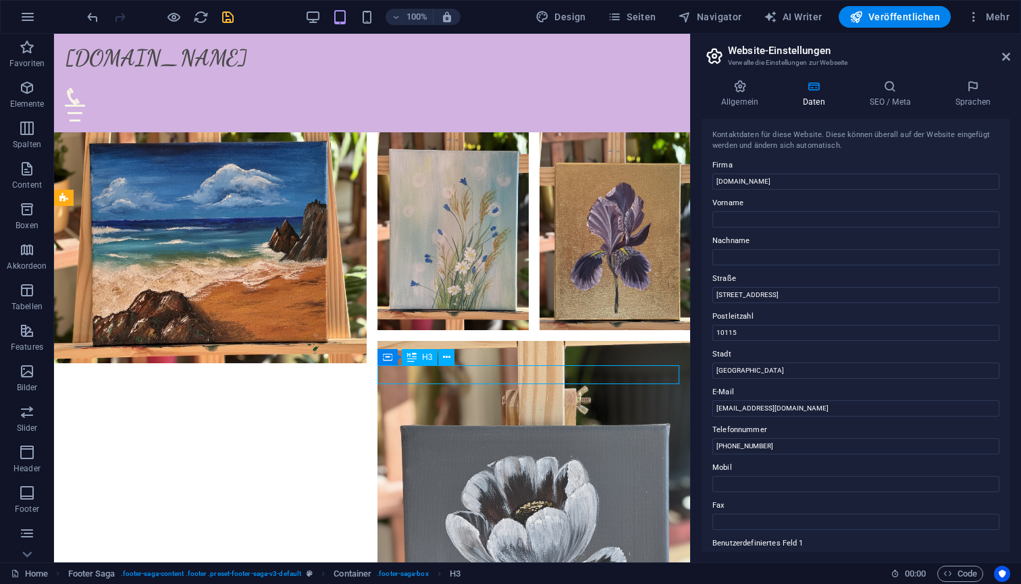
scroll to position [3379, 0]
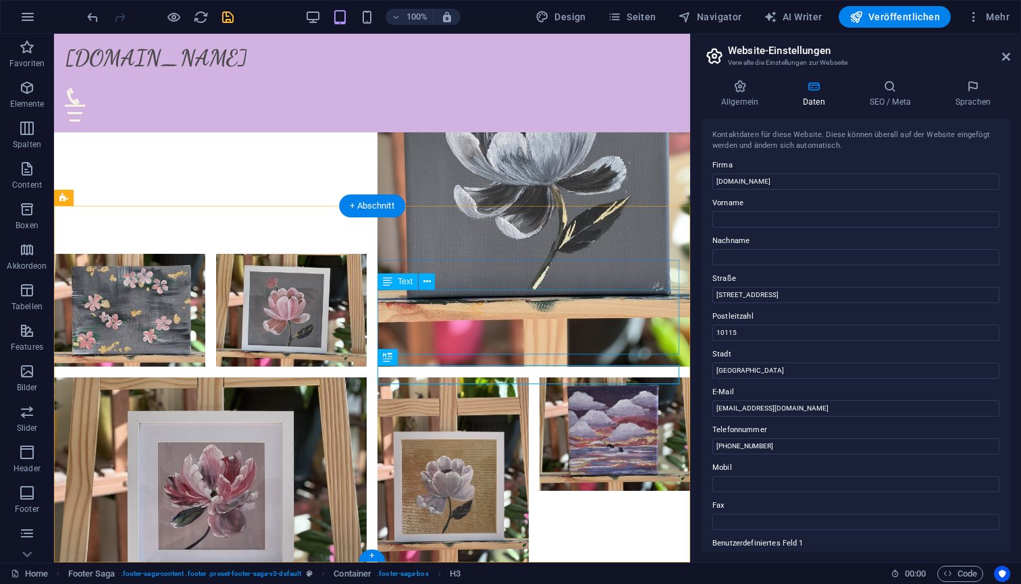
click at [405, 282] on span "Text" at bounding box center [405, 282] width 15 height 8
click at [428, 281] on icon at bounding box center [426, 282] width 7 height 14
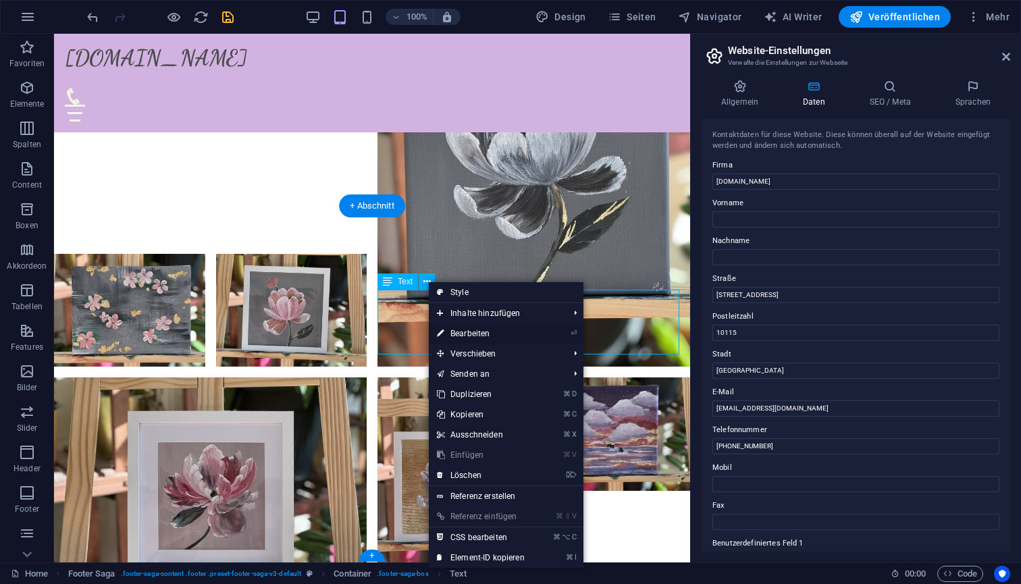
click at [483, 334] on link "⏎ Bearbeiten" at bounding box center [481, 334] width 104 height 20
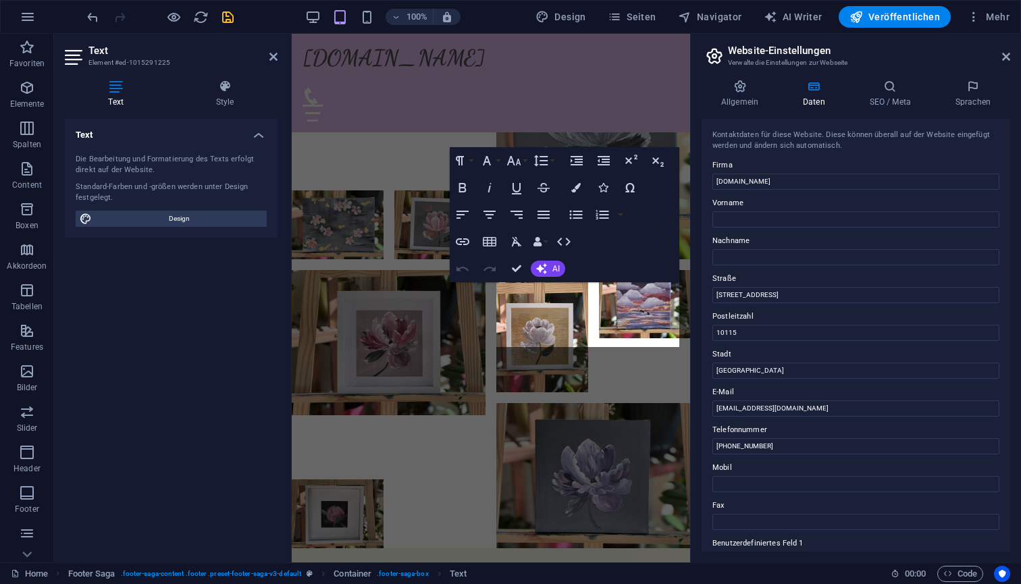
scroll to position [2988, 0]
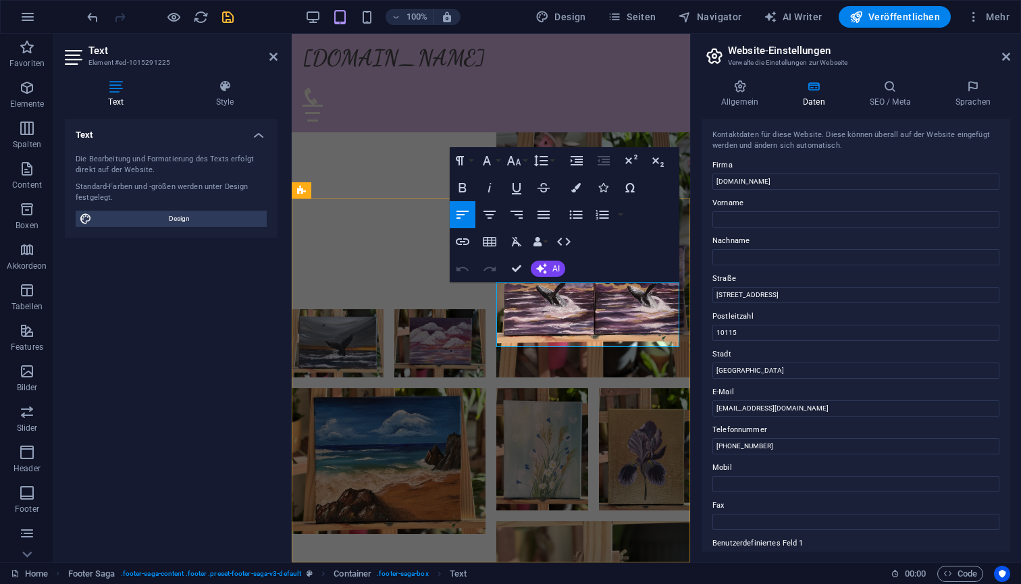
click at [701, 20] on span "Navigator" at bounding box center [710, 17] width 64 height 14
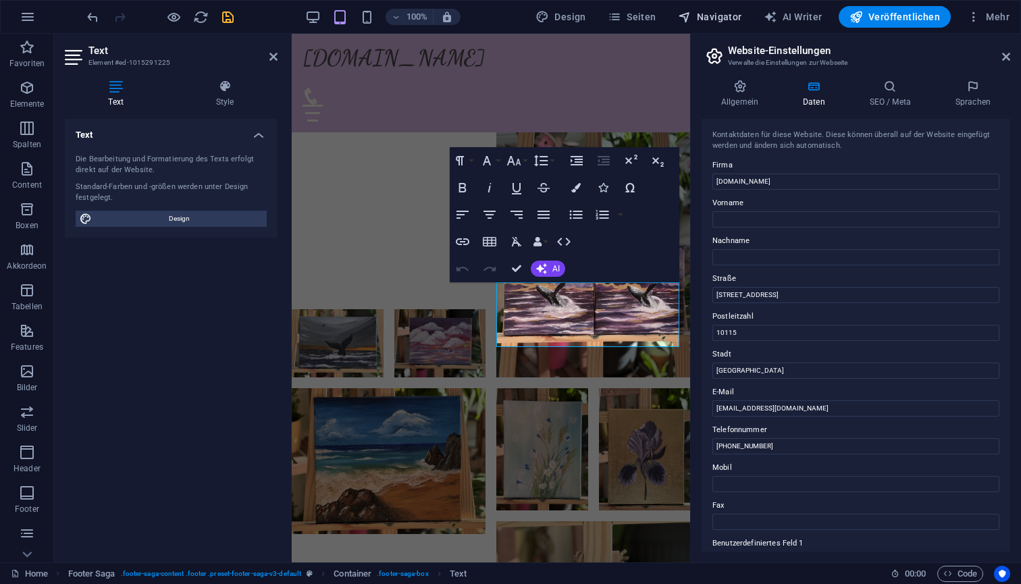
scroll to position [2991, 0]
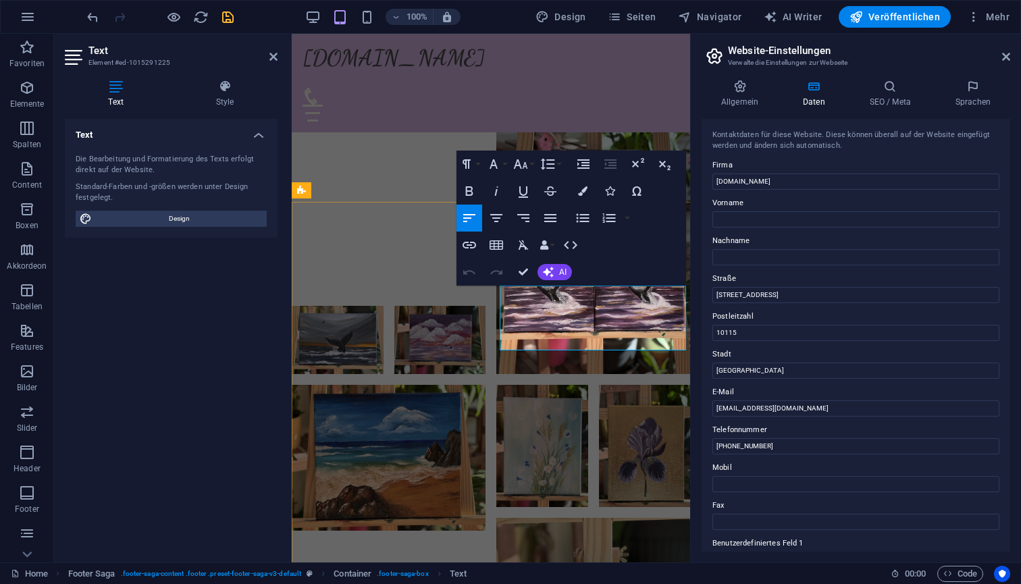
scroll to position [2988, 0]
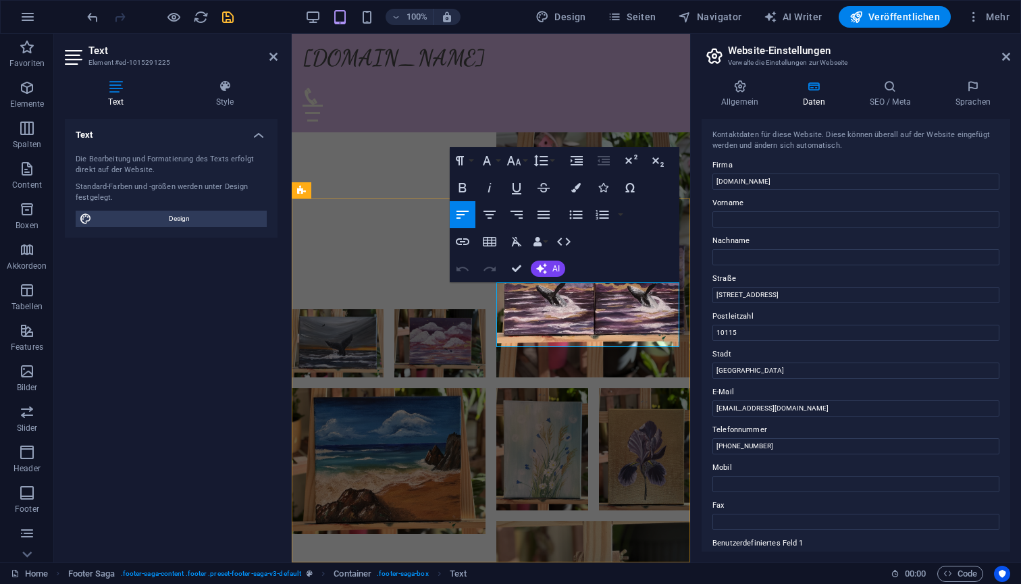
click at [556, 269] on span "AI" at bounding box center [555, 269] width 7 height 8
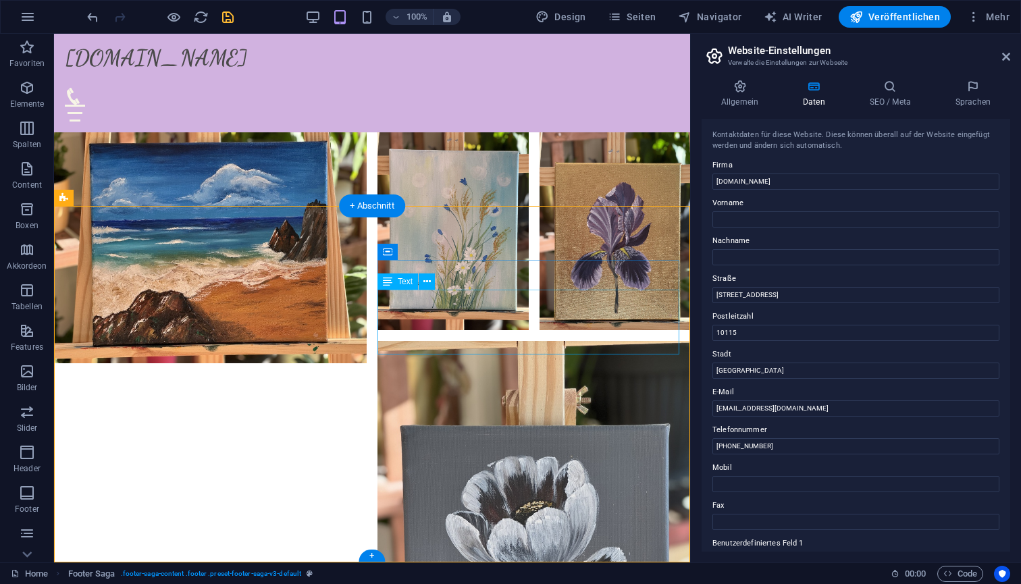
scroll to position [3379, 0]
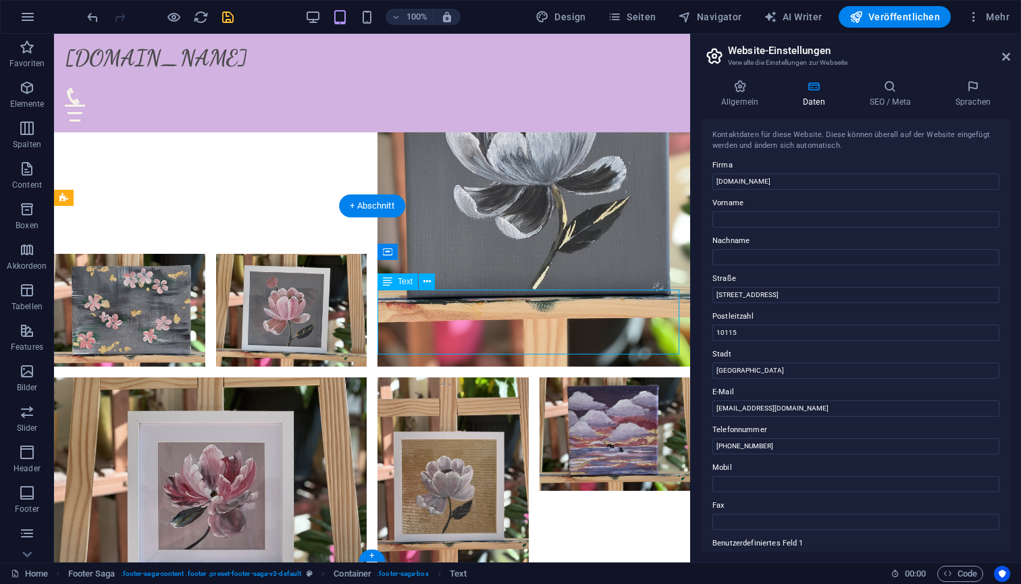
click at [428, 283] on icon at bounding box center [426, 282] width 7 height 14
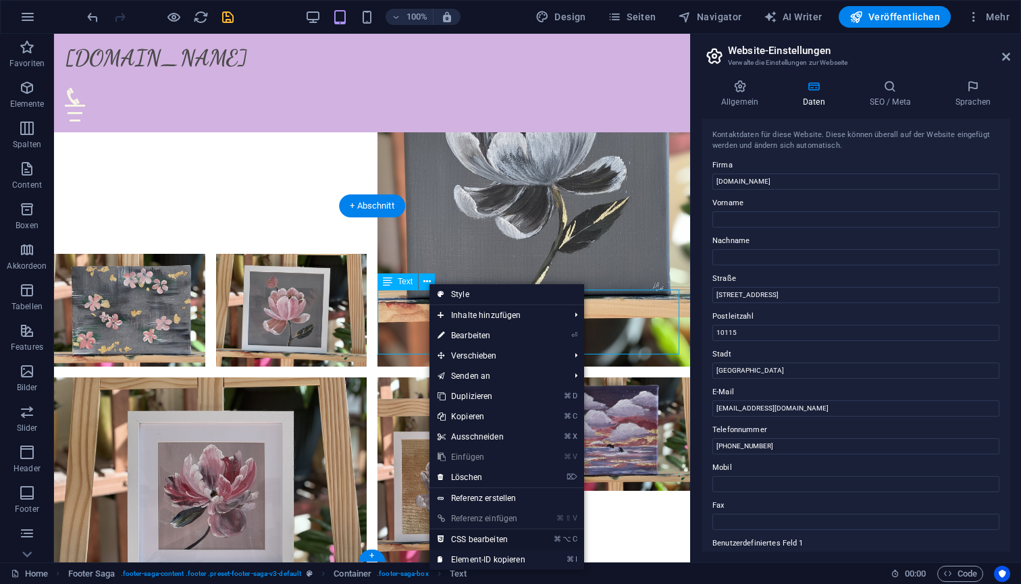
click at [513, 539] on link "⌘ ⌥ C CSS bearbeiten" at bounding box center [482, 540] width 104 height 20
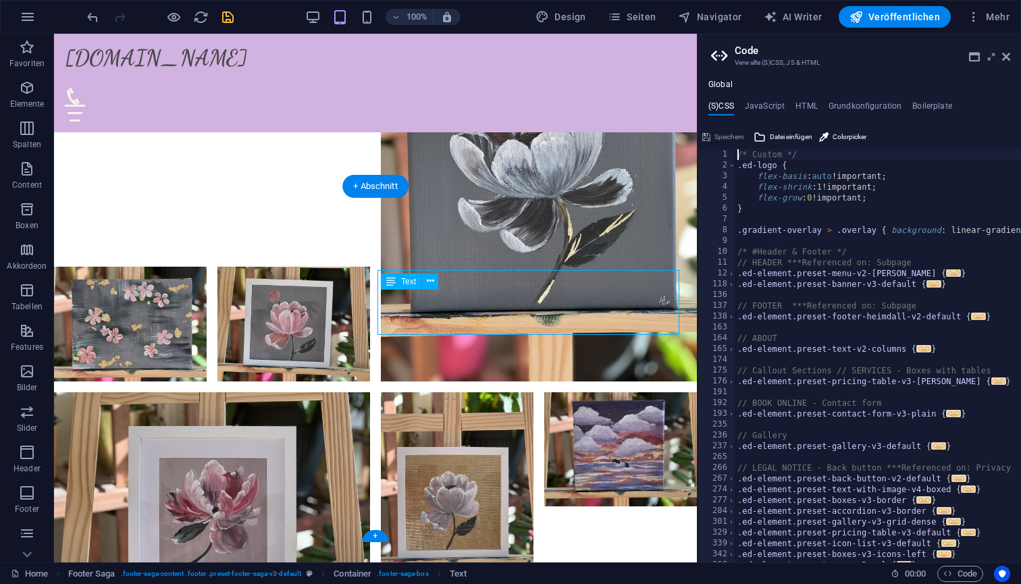
scroll to position [3399, 0]
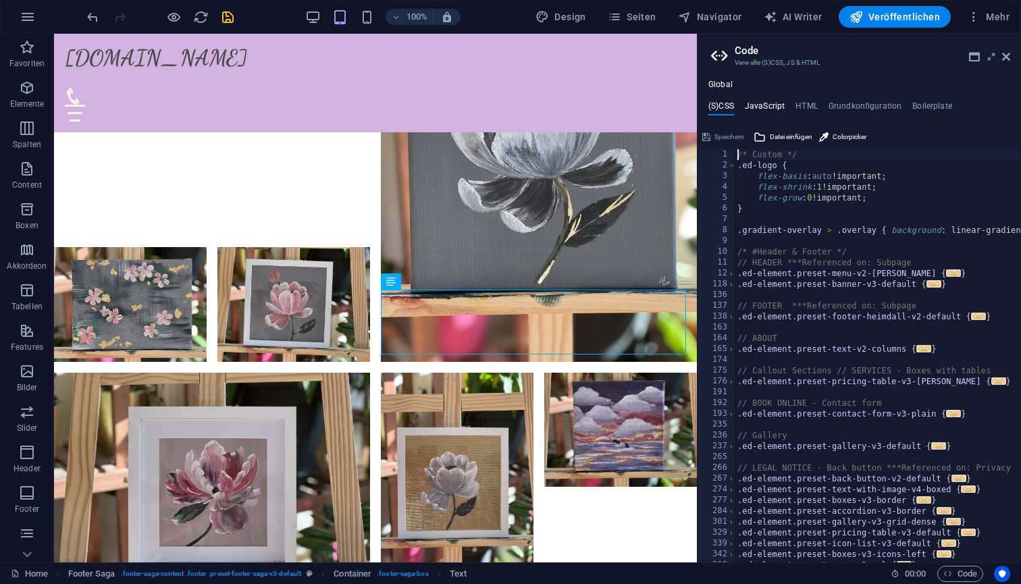
click at [762, 104] on h4 "JavaScript" at bounding box center [765, 108] width 40 height 15
type textarea "/* JS for preset "Menu V2" */"
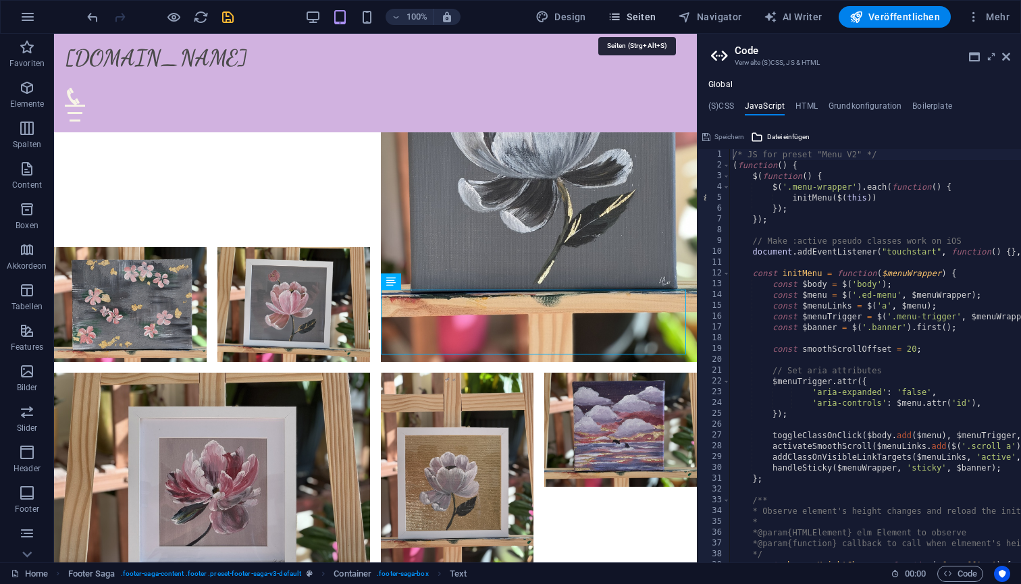
click at [646, 15] on span "Seiten" at bounding box center [632, 17] width 49 height 14
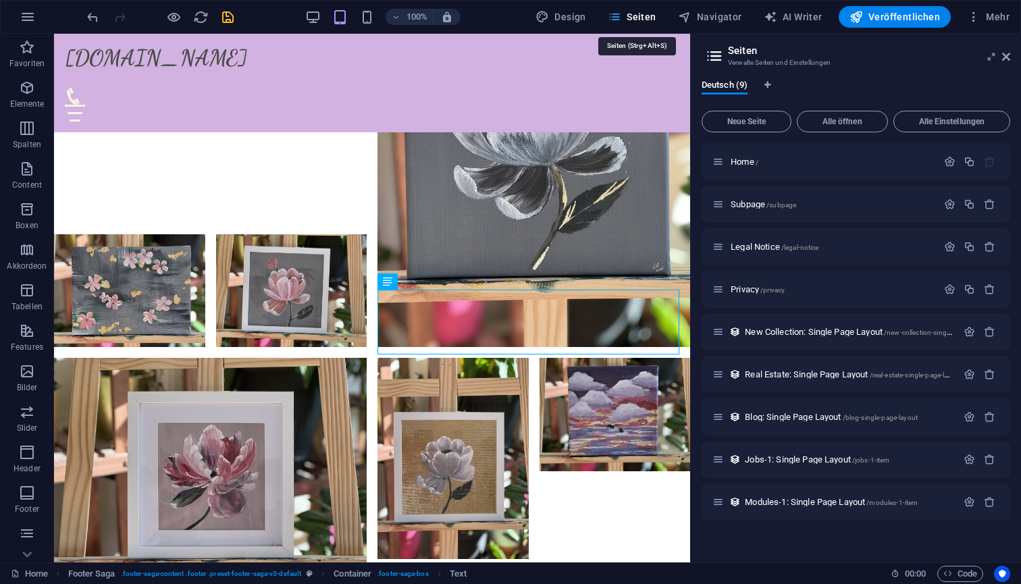
scroll to position [3379, 0]
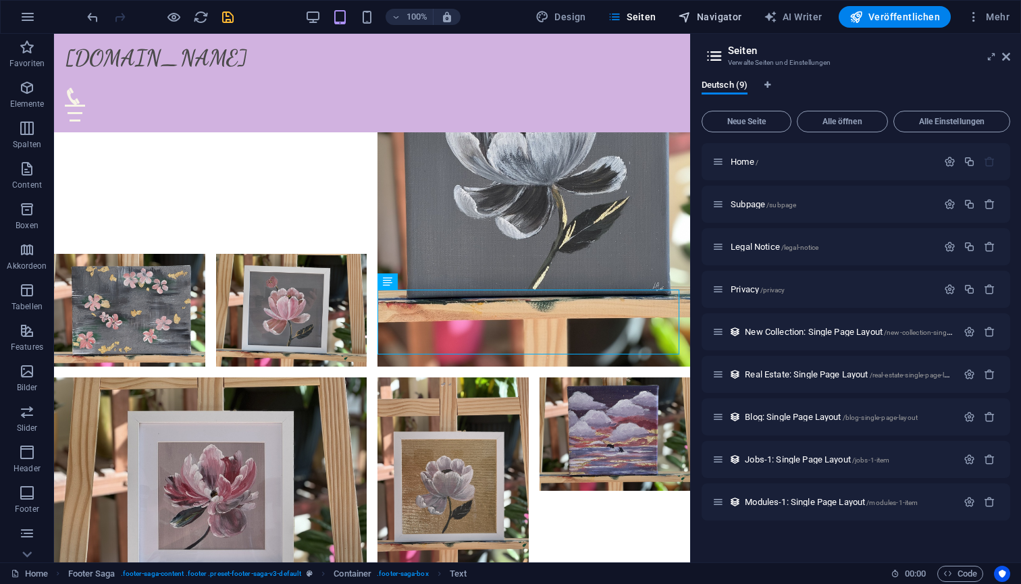
click at [723, 18] on span "Navigator" at bounding box center [710, 17] width 64 height 14
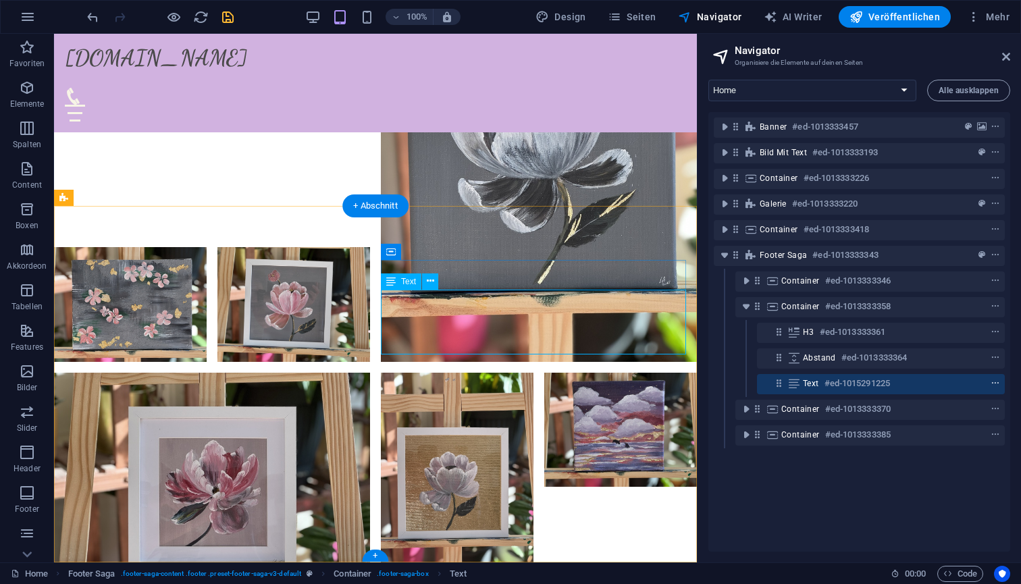
click at [994, 389] on button "context-menu" at bounding box center [996, 384] width 14 height 16
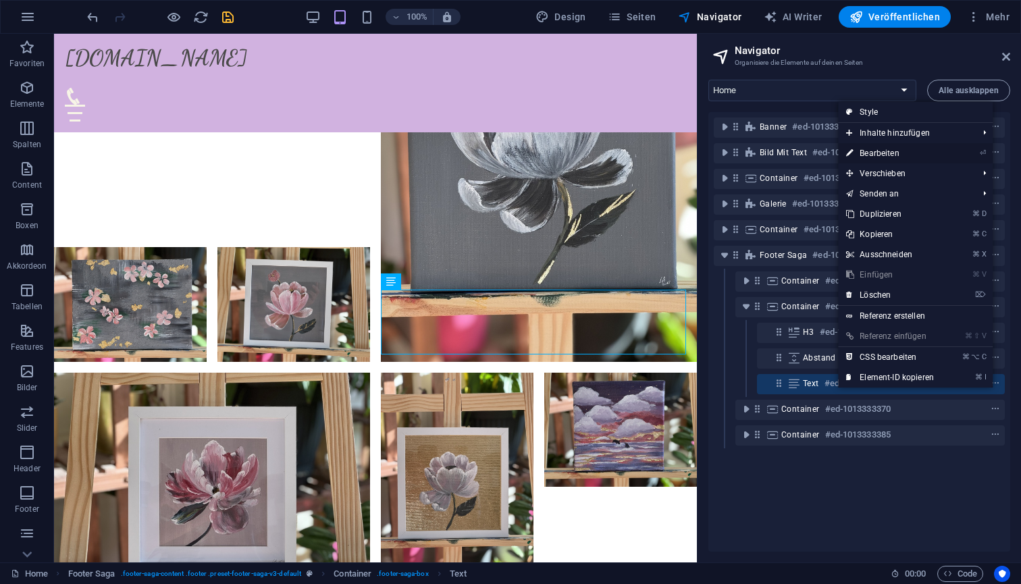
click at [892, 154] on link "⏎ Bearbeiten" at bounding box center [890, 153] width 104 height 20
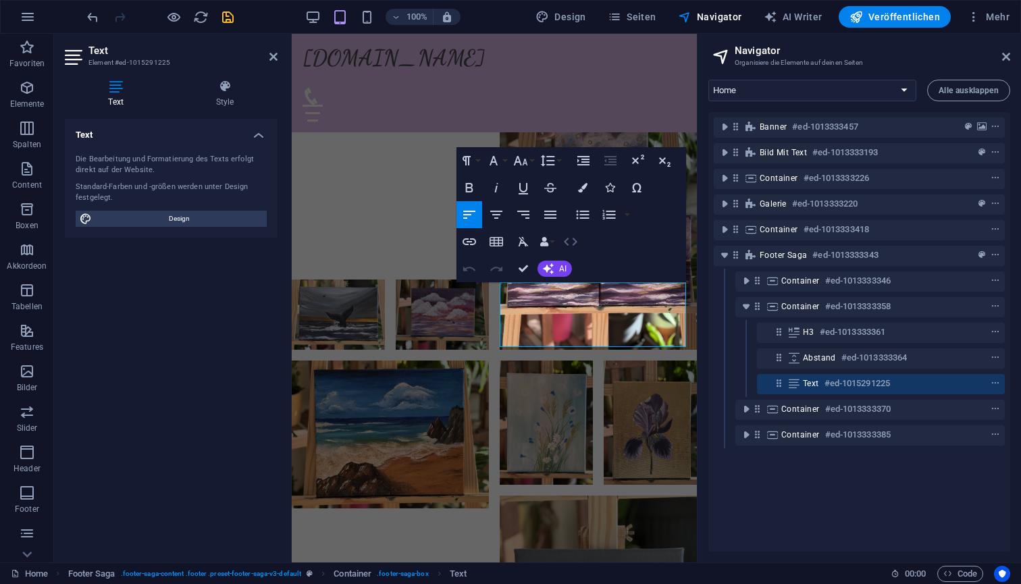
click at [576, 241] on icon "button" at bounding box center [571, 242] width 14 height 8
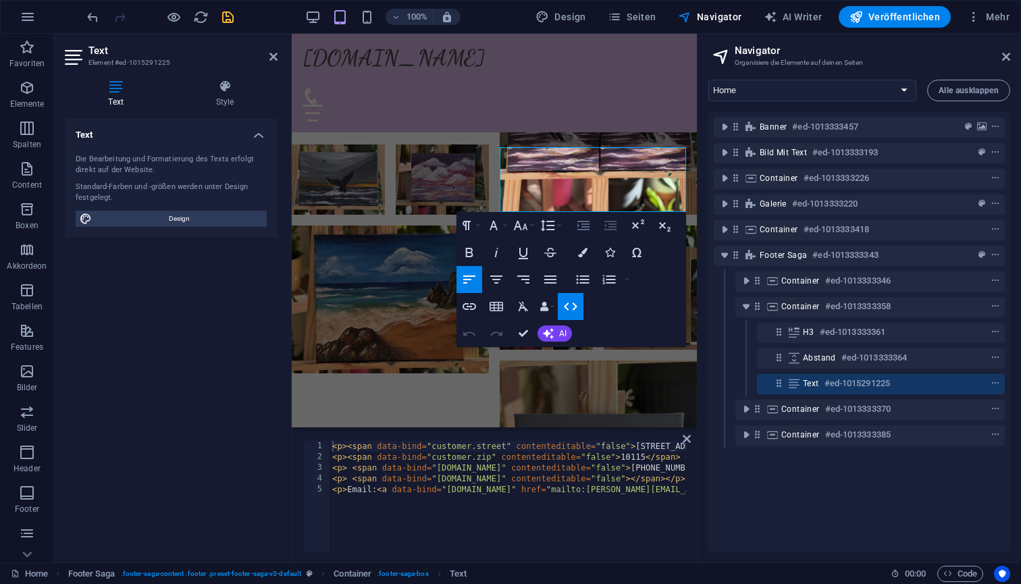
click at [587, 228] on icon "button" at bounding box center [583, 225] width 16 height 16
click at [609, 224] on icon "button" at bounding box center [610, 225] width 12 height 9
click at [529, 277] on icon "button" at bounding box center [523, 280] width 16 height 16
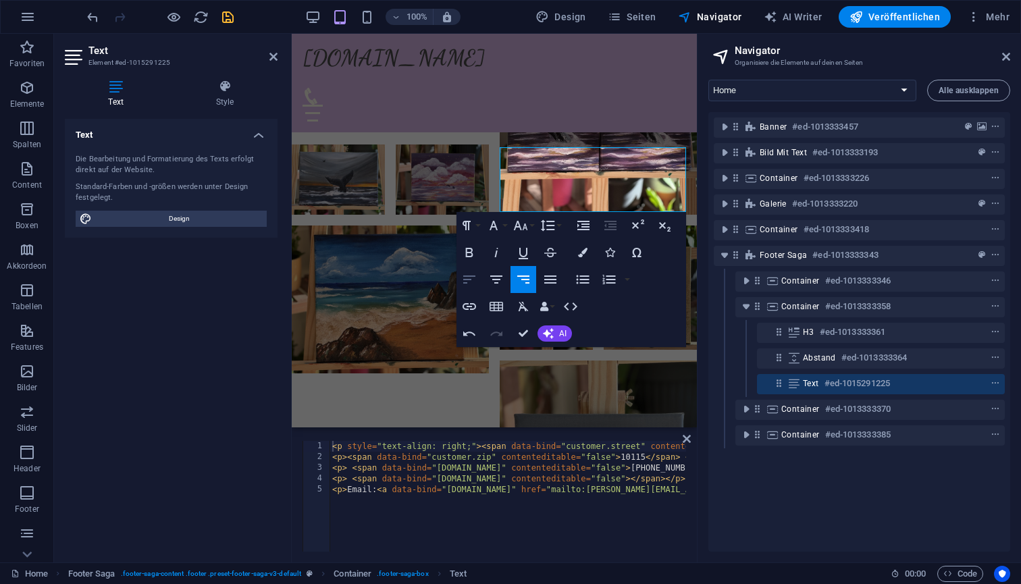
click at [468, 280] on icon "button" at bounding box center [469, 280] width 12 height 8
click at [552, 308] on button "Data Bindings" at bounding box center [547, 306] width 19 height 27
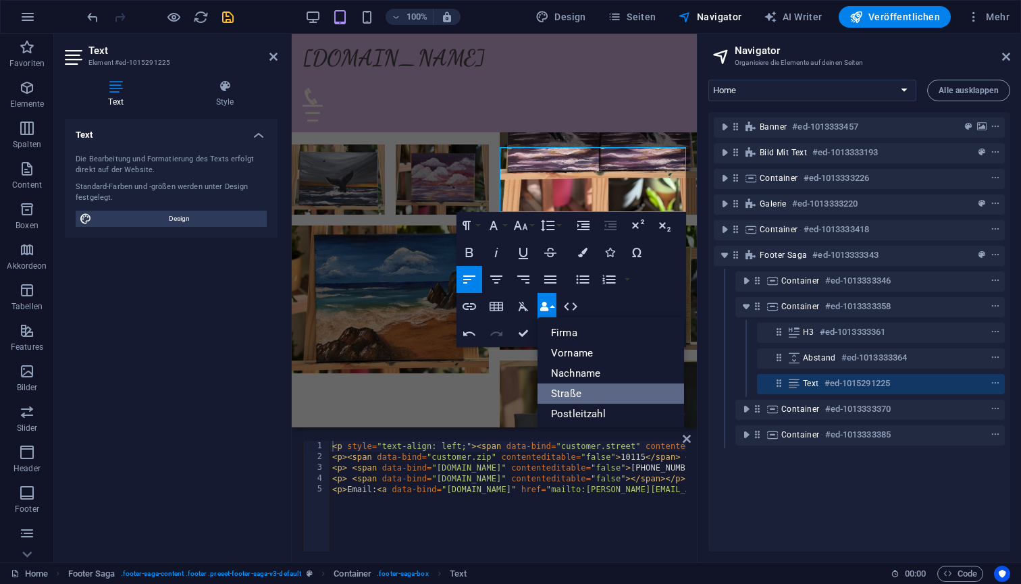
click at [582, 395] on link "Straße" at bounding box center [611, 394] width 147 height 20
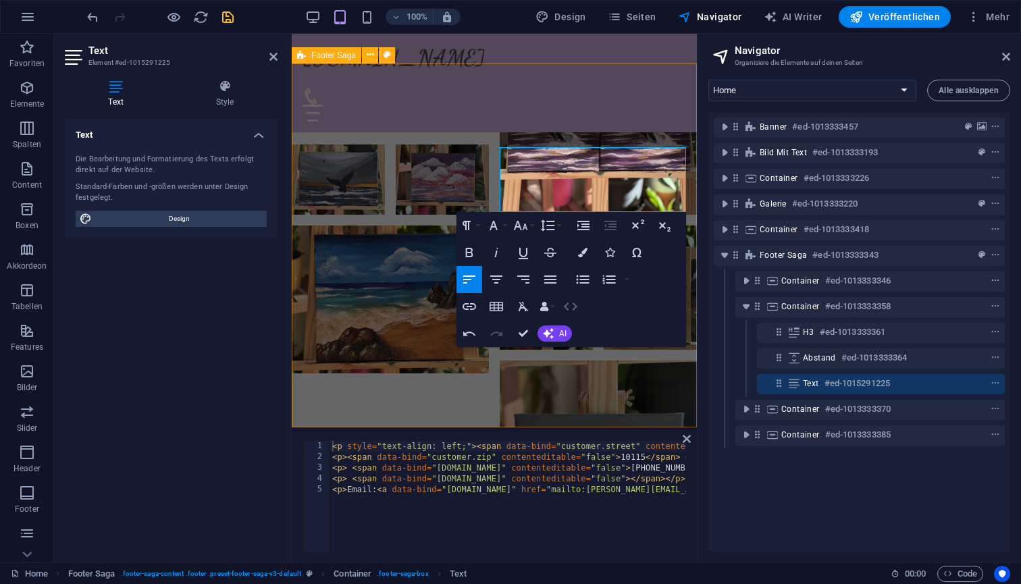
click at [571, 309] on icon "button" at bounding box center [571, 307] width 16 height 16
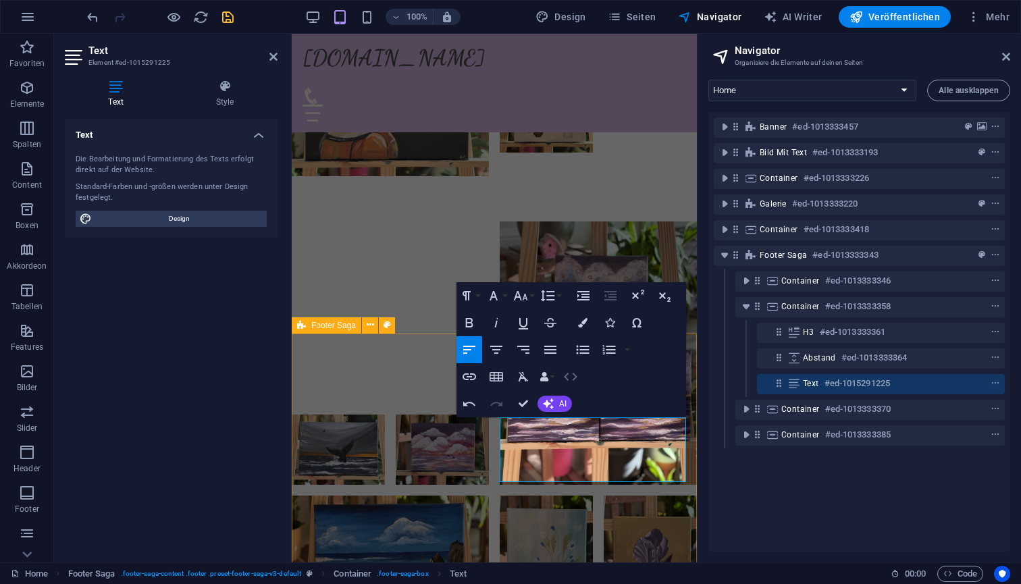
click at [579, 373] on button "HTML" at bounding box center [571, 376] width 26 height 27
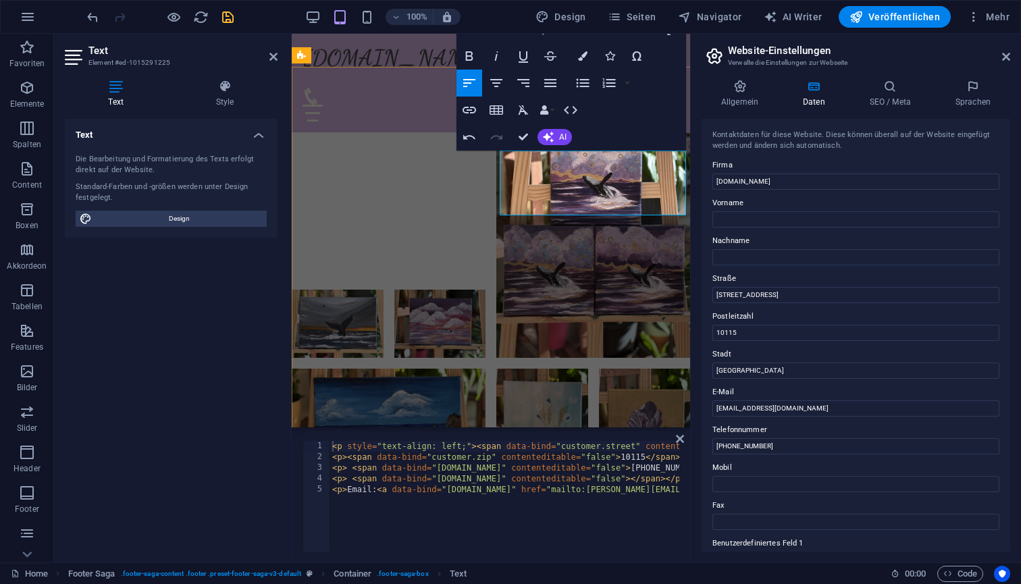
scroll to position [2988, 0]
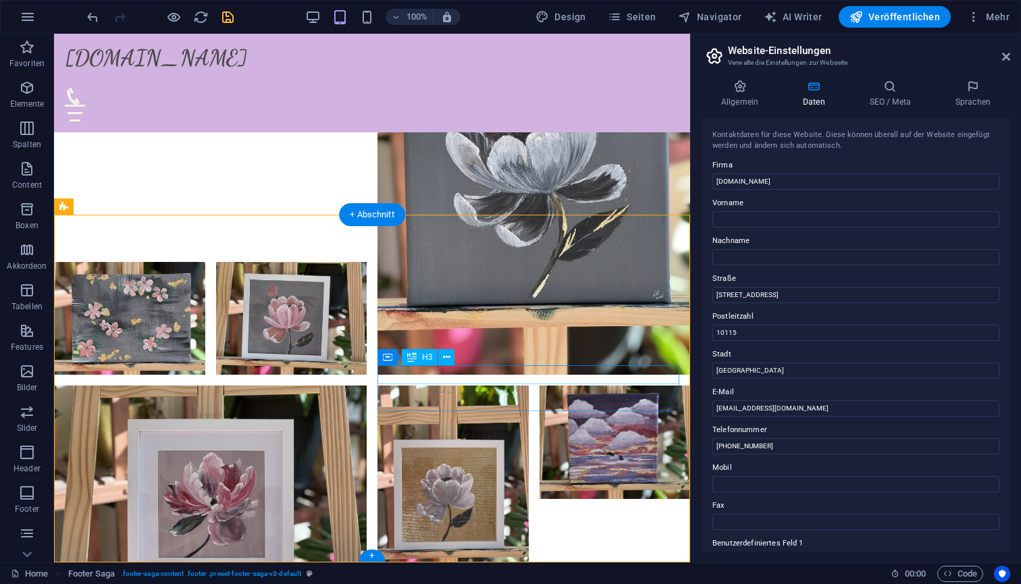
scroll to position [3370, 0]
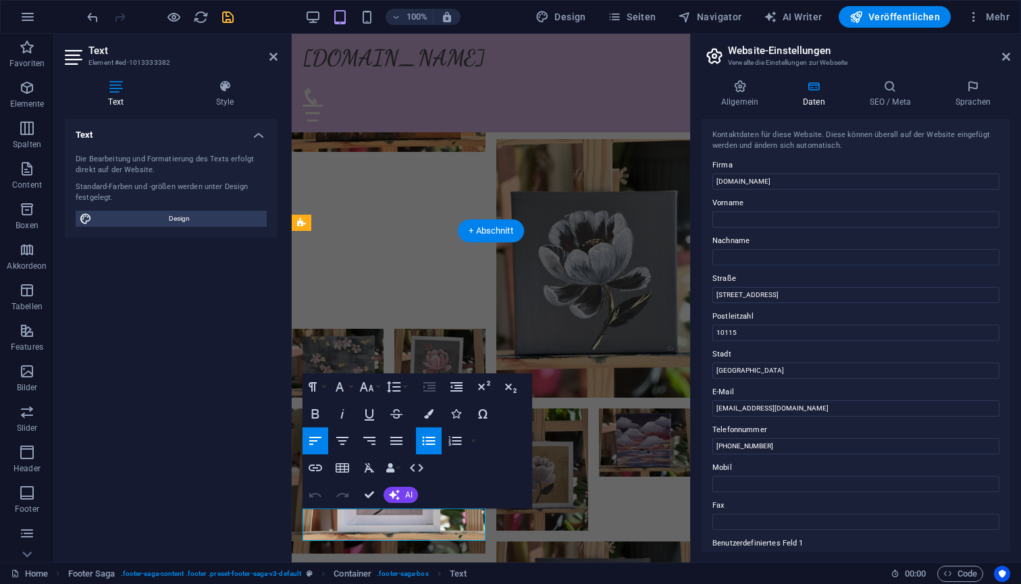
scroll to position [2956, 0]
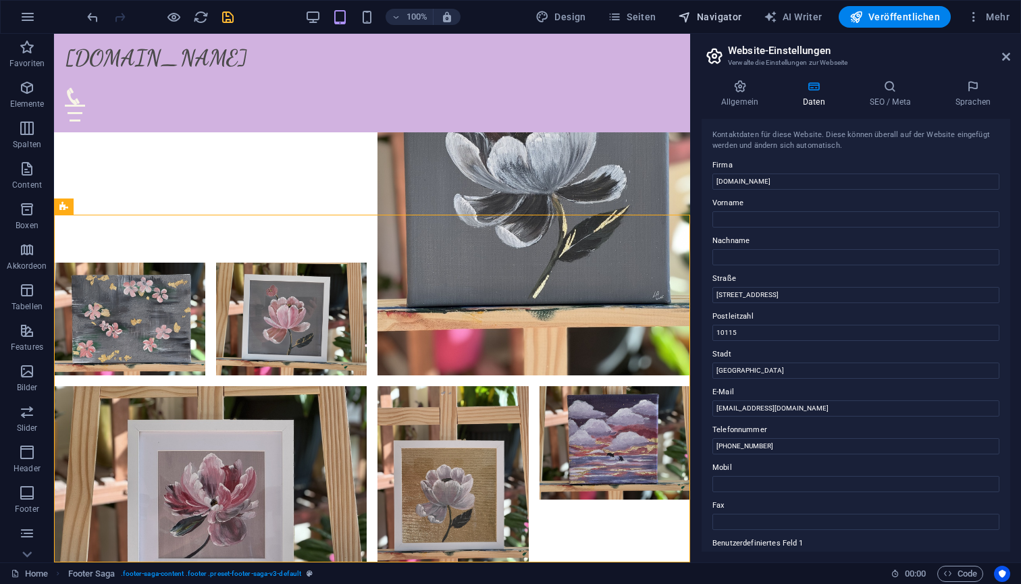
click at [731, 18] on span "Navigator" at bounding box center [710, 17] width 64 height 14
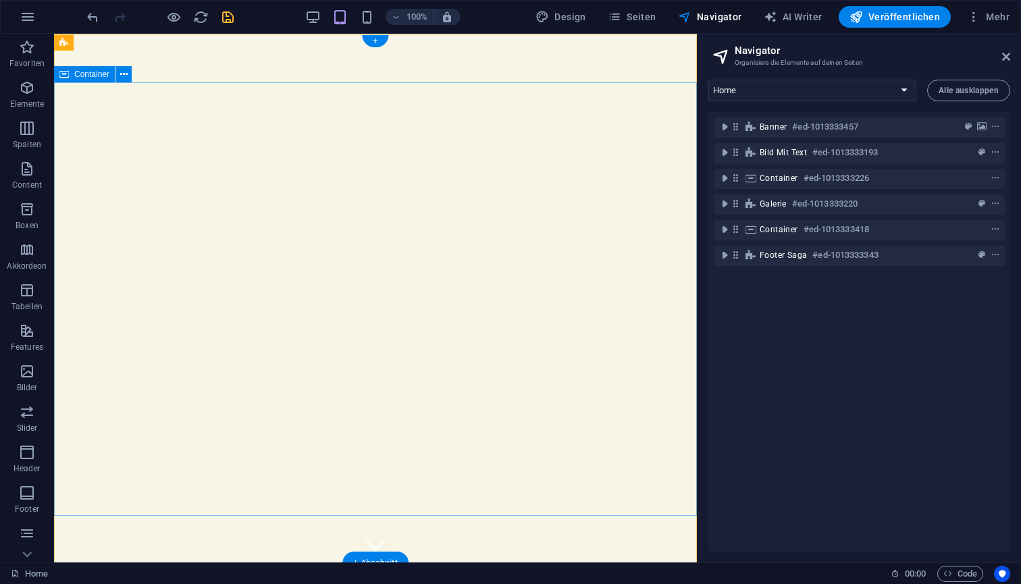
scroll to position [0, 0]
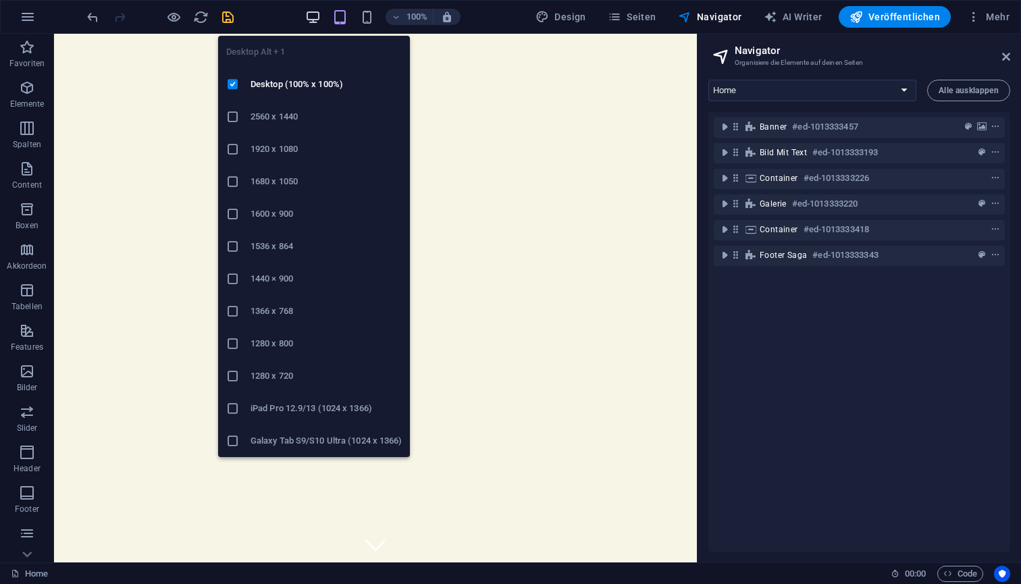
click at [319, 18] on icon "button" at bounding box center [313, 17] width 16 height 16
click at [314, 19] on icon "button" at bounding box center [313, 17] width 16 height 16
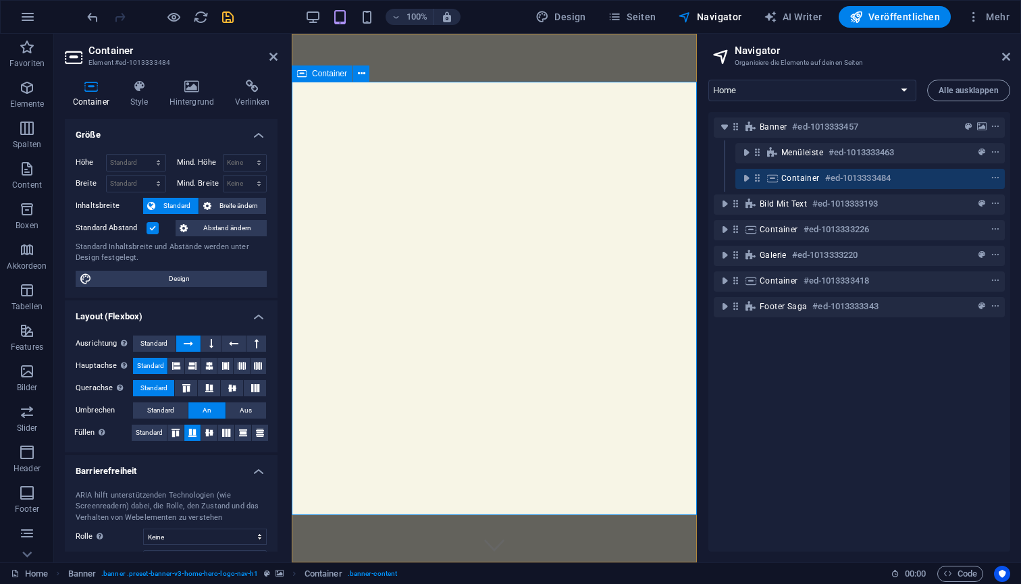
click at [195, 94] on h4 "Hintergrund" at bounding box center [194, 94] width 66 height 28
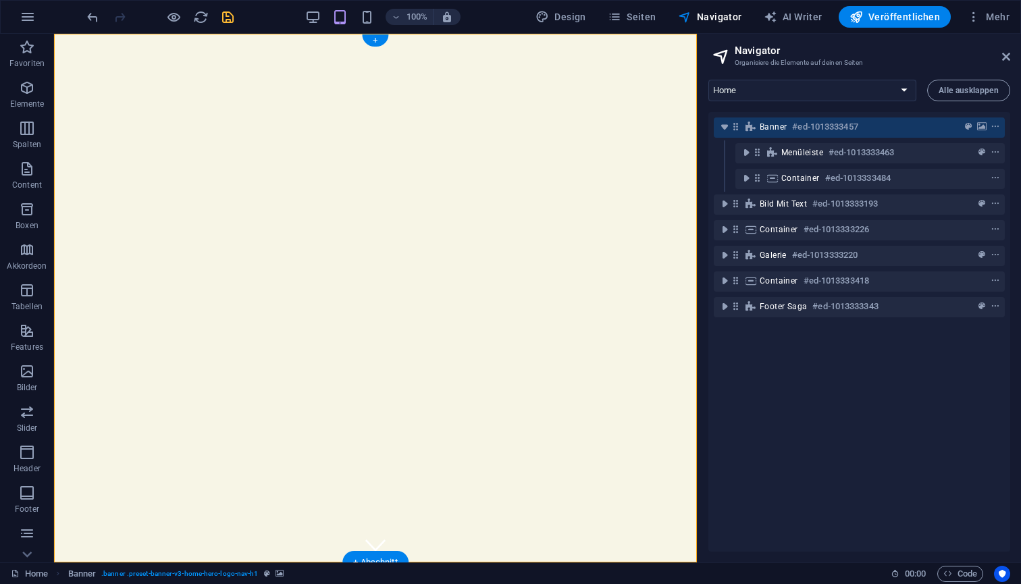
select select "vh"
select select "header"
select select "ms"
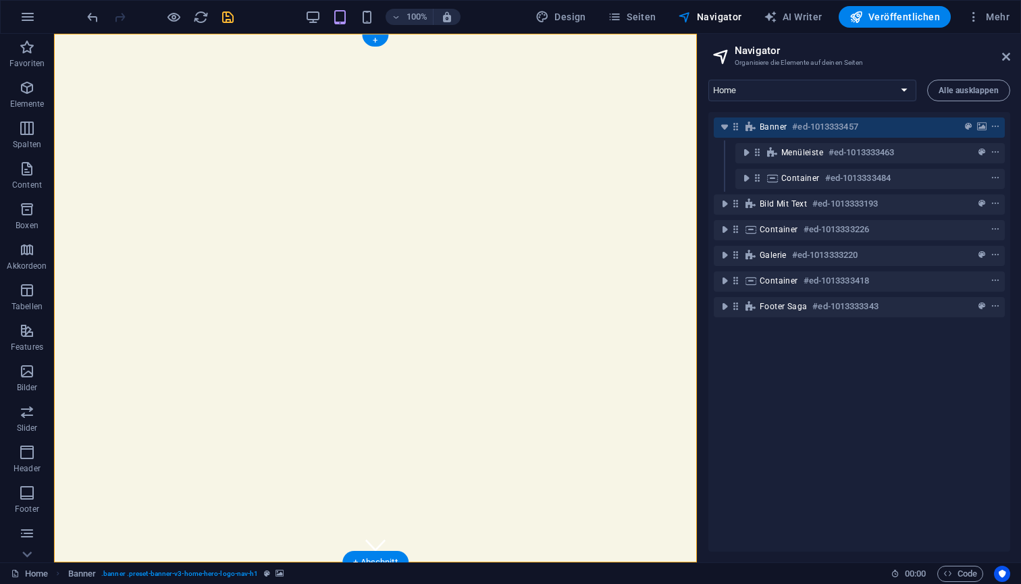
select select "s"
select select "progressive"
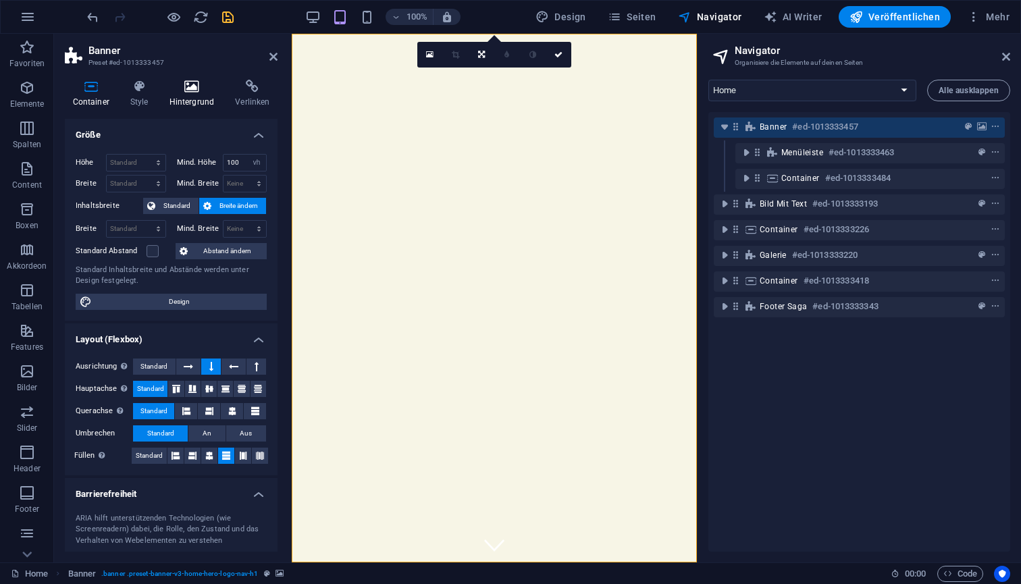
click at [191, 102] on h4 "Hintergrund" at bounding box center [194, 94] width 66 height 28
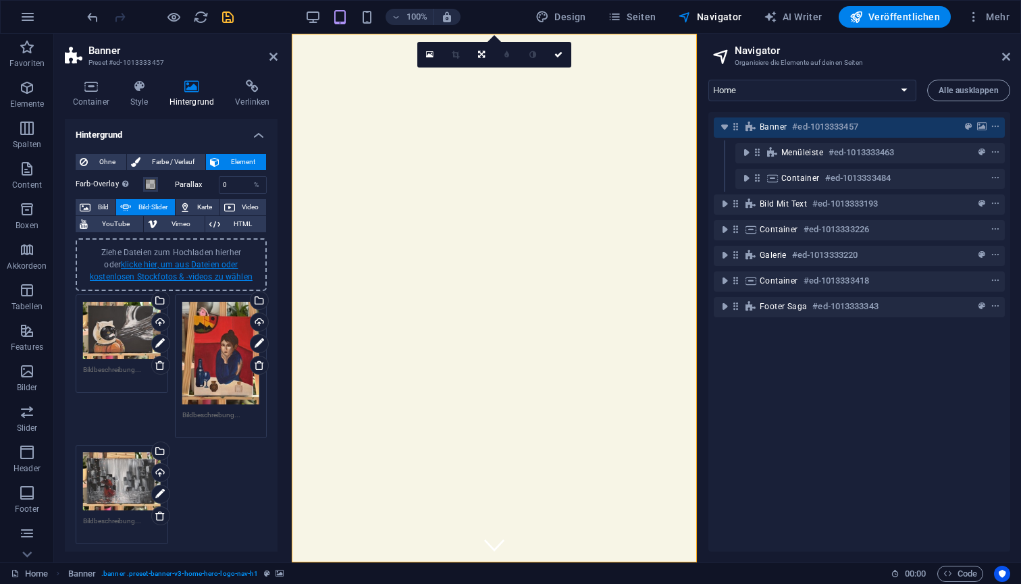
click at [160, 261] on link "klicke hier, um aus Dateien oder kostenlosen Stockfotos & -videos zu wählen" at bounding box center [171, 271] width 163 height 22
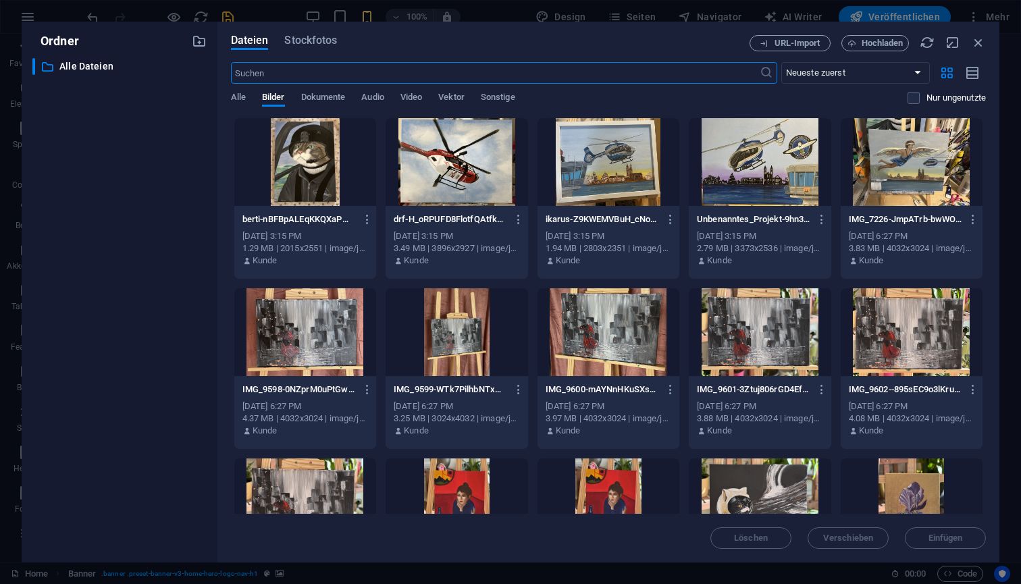
click at [313, 179] on div at bounding box center [305, 162] width 142 height 88
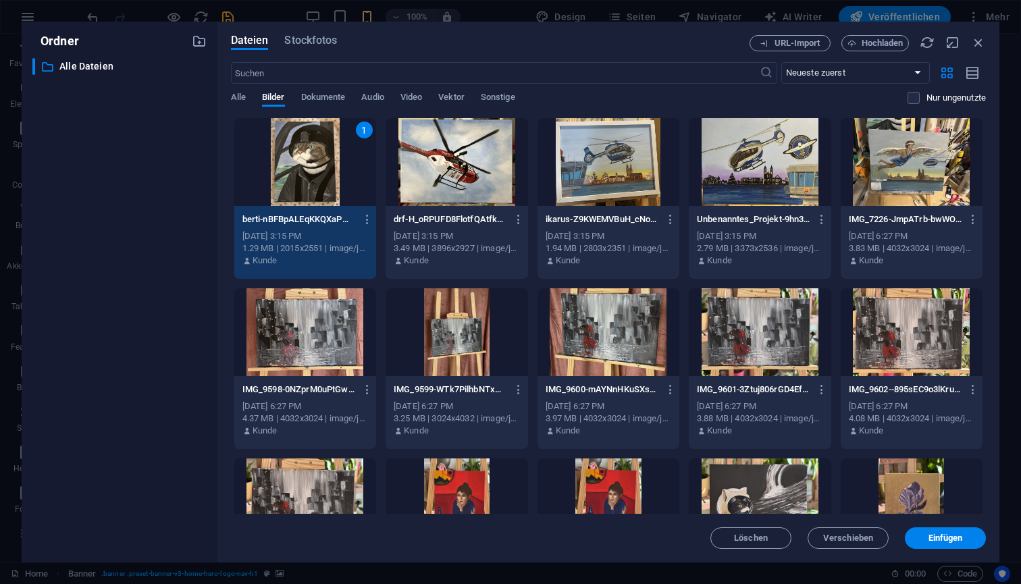
click at [459, 186] on div at bounding box center [457, 162] width 142 height 88
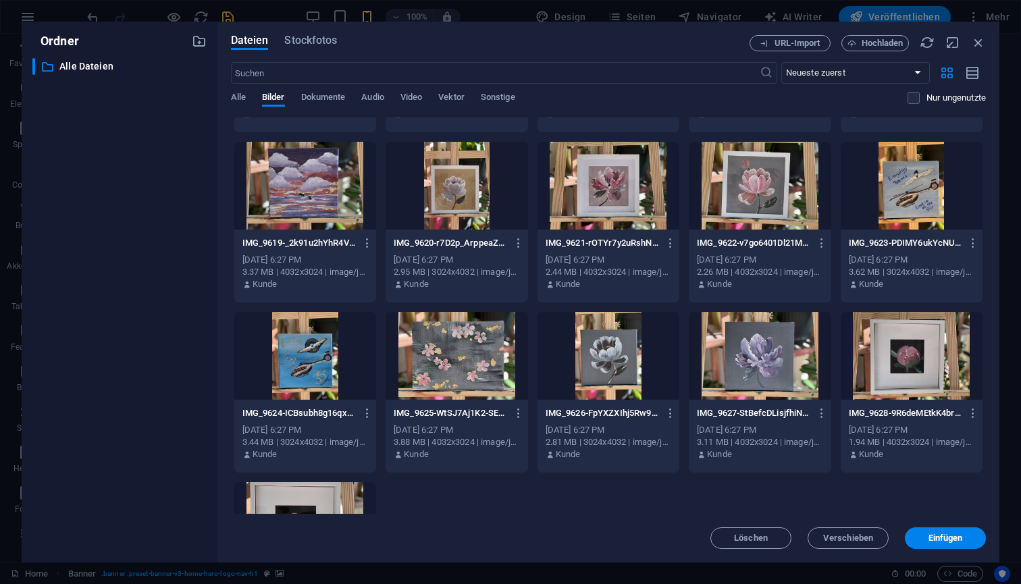
scroll to position [851, 0]
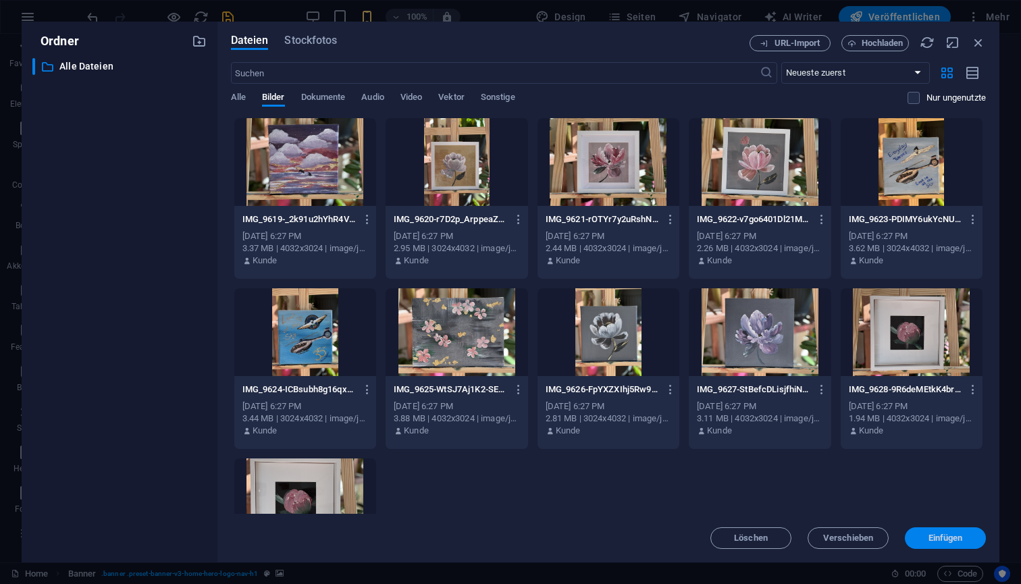
click at [929, 537] on span "Einfügen" at bounding box center [946, 538] width 34 height 8
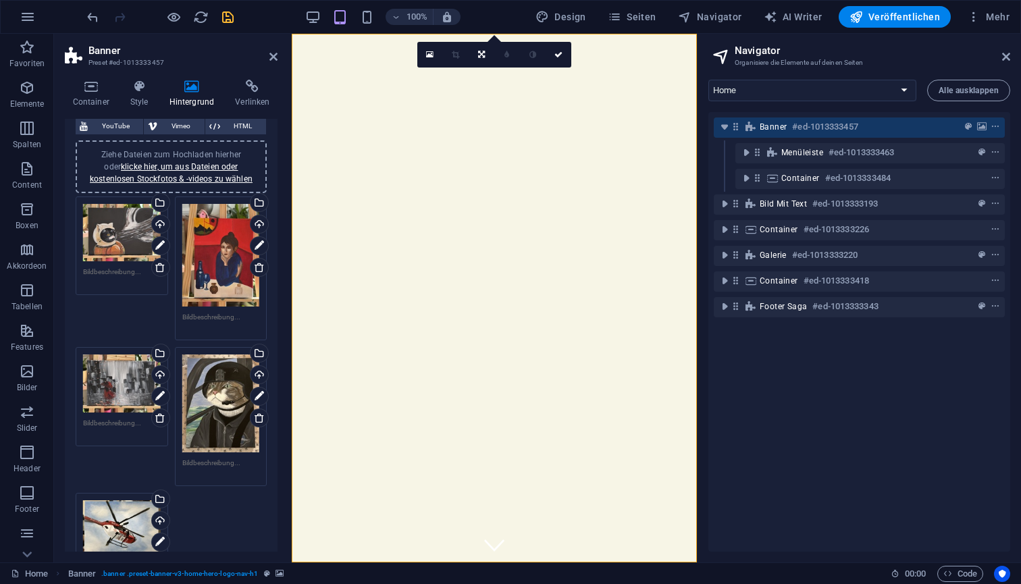
scroll to position [95, 0]
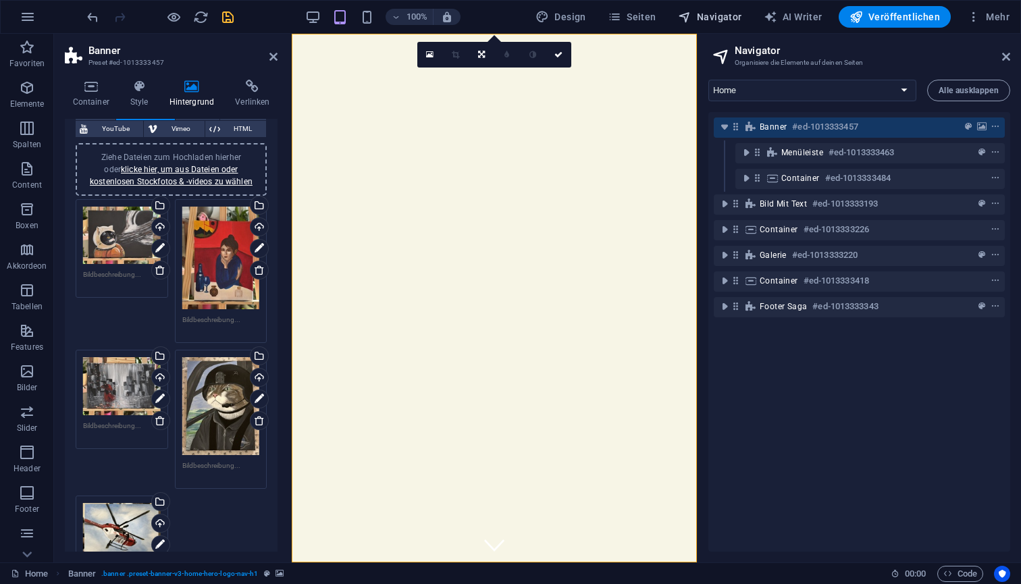
click at [724, 20] on span "Navigator" at bounding box center [710, 17] width 64 height 14
click at [817, 465] on div "Banner #ed-1013333457 Menüleiste #ed-1013333463 Container #ed-1013333484 Bild m…" at bounding box center [860, 332] width 302 height 440
click at [245, 514] on div "Ziehe Dateien zum Hochladen hierher oder klicke hier, um aus Dateien oder koste…" at bounding box center [171, 397] width 198 height 403
click at [97, 91] on icon at bounding box center [91, 87] width 52 height 14
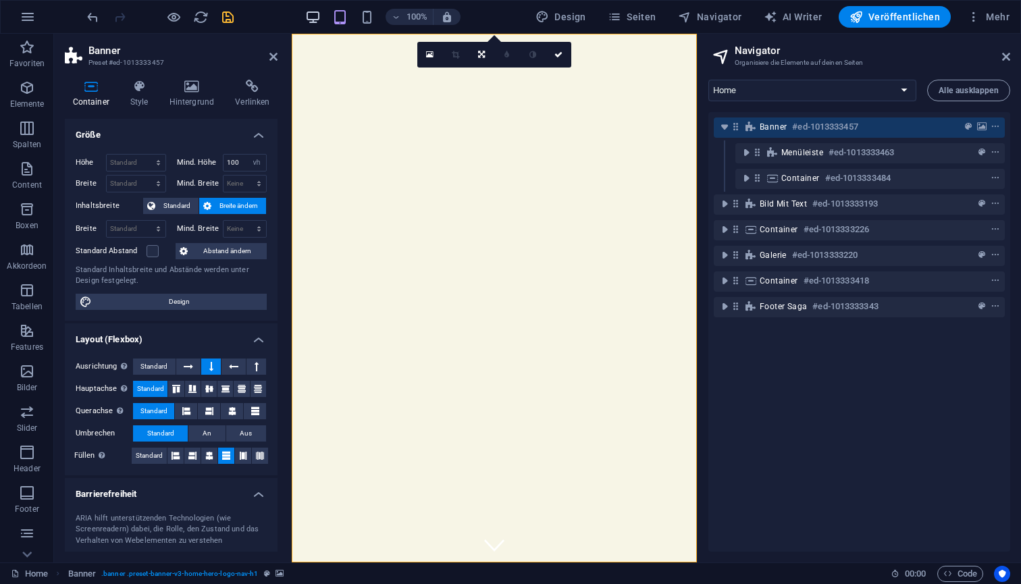
click at [320, 18] on icon "button" at bounding box center [313, 17] width 16 height 16
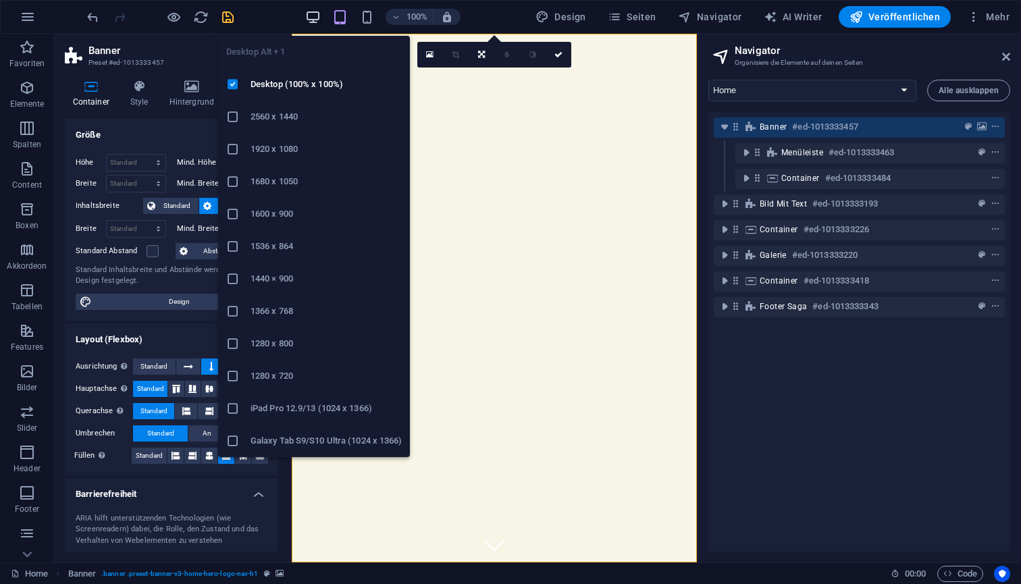
click at [312, 18] on icon "button" at bounding box center [313, 17] width 16 height 16
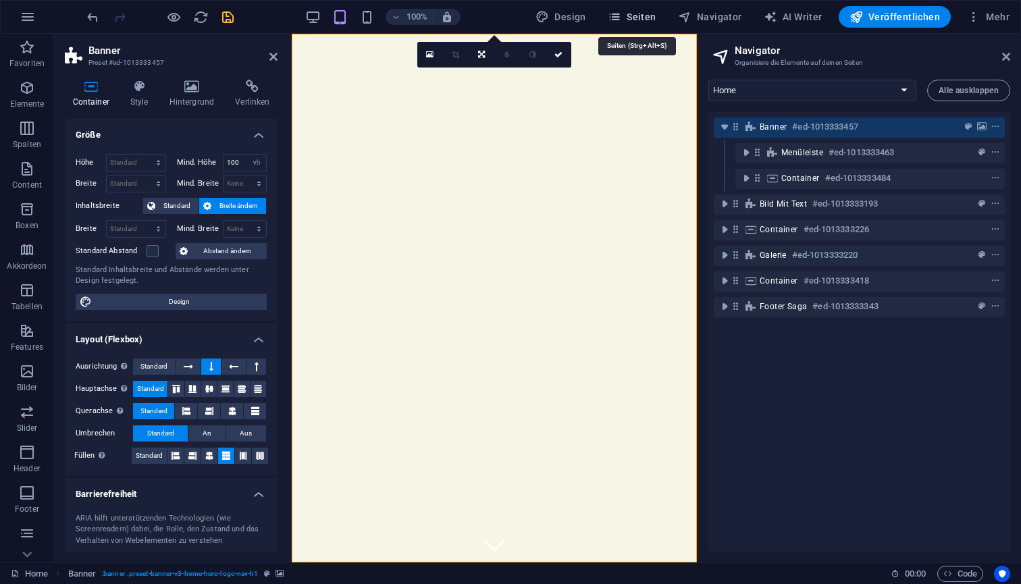
click at [621, 13] on icon "button" at bounding box center [615, 17] width 14 height 14
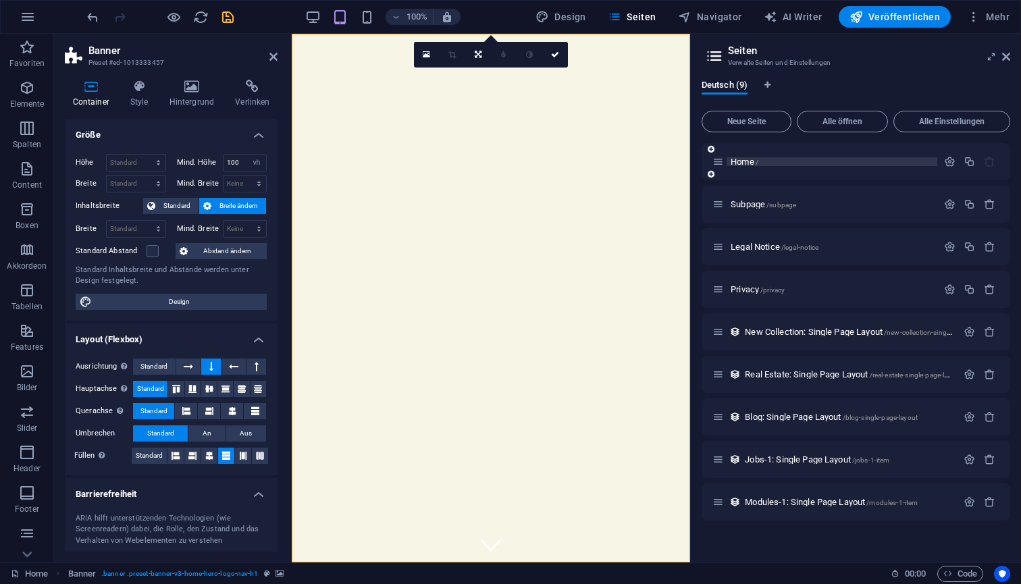
click at [740, 159] on span "Home /" at bounding box center [745, 162] width 28 height 10
click at [733, 162] on span "Home /" at bounding box center [745, 162] width 28 height 10
click at [711, 22] on span "Navigator" at bounding box center [710, 17] width 64 height 14
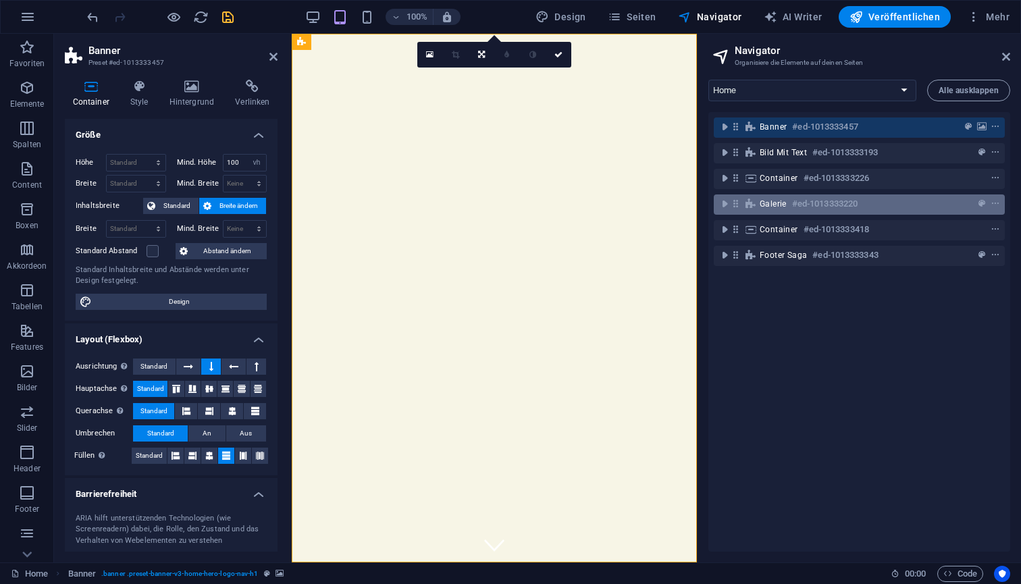
click at [743, 208] on div "Galerie #ed-1013333220" at bounding box center [859, 205] width 291 height 20
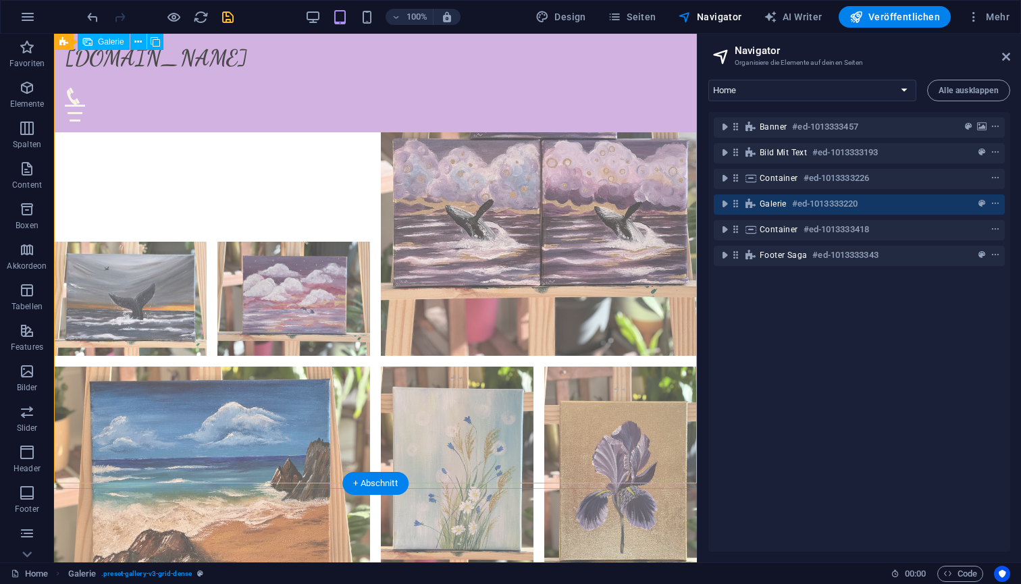
scroll to position [2772, 0]
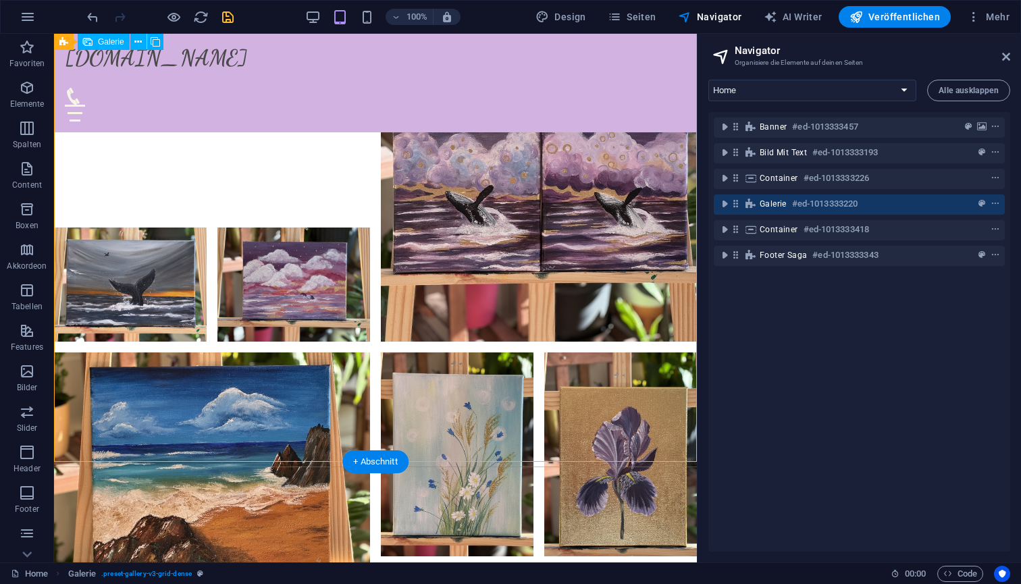
click at [354, 393] on div at bounding box center [376, 532] width 654 height 1849
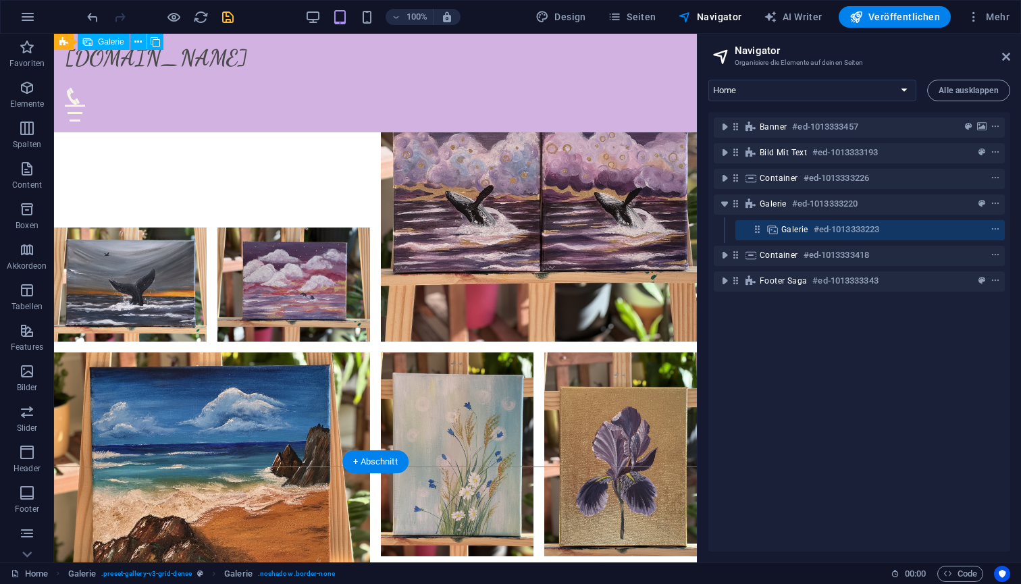
click at [354, 393] on div at bounding box center [376, 532] width 654 height 1849
select select "px"
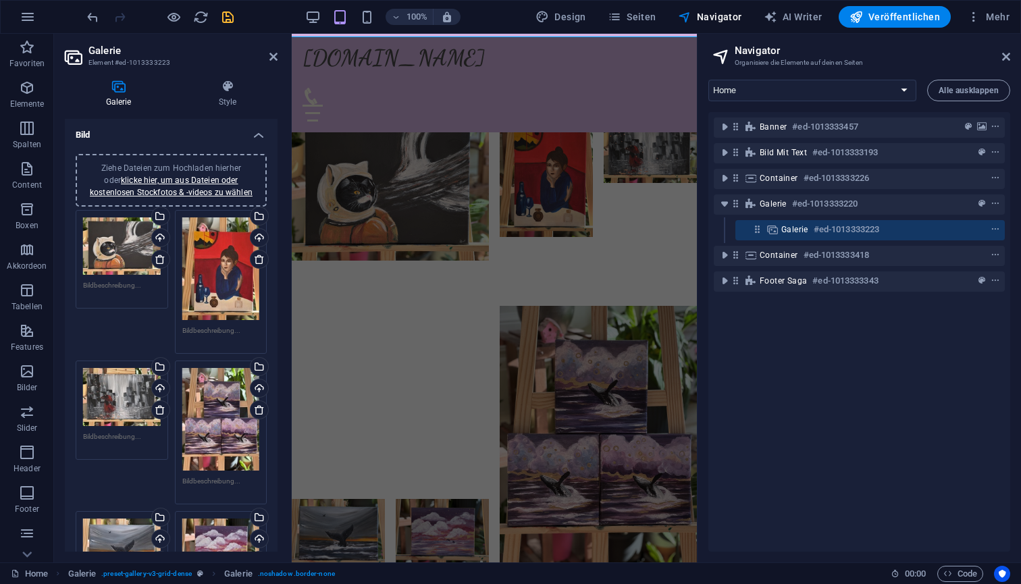
scroll to position [0, 0]
click at [161, 188] on link "klicke hier, um aus Dateien oder kostenlosen Stockfotos & -videos zu wählen" at bounding box center [171, 187] width 163 height 22
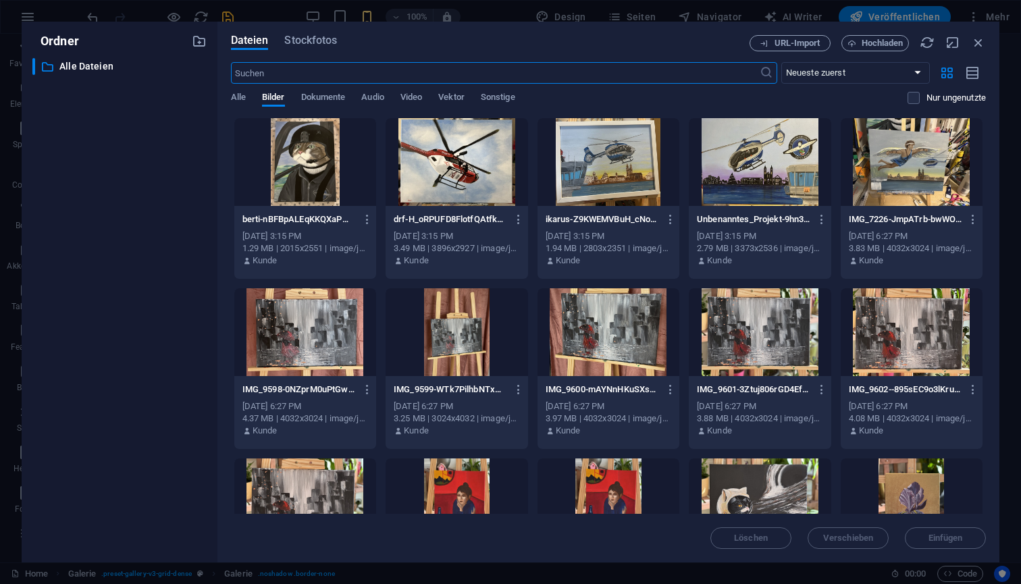
click at [307, 164] on div at bounding box center [305, 162] width 142 height 88
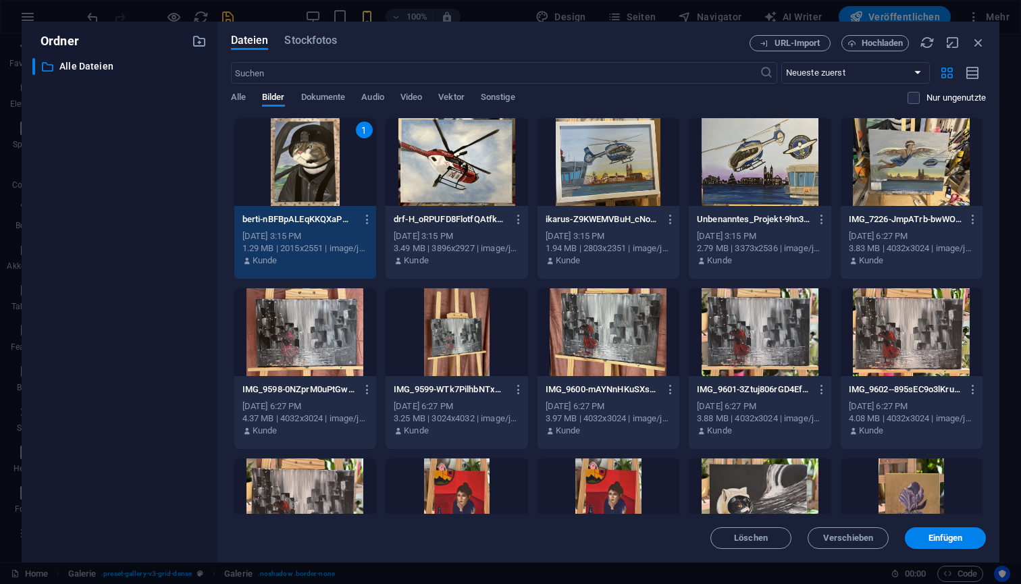
click at [453, 187] on div at bounding box center [457, 162] width 142 height 88
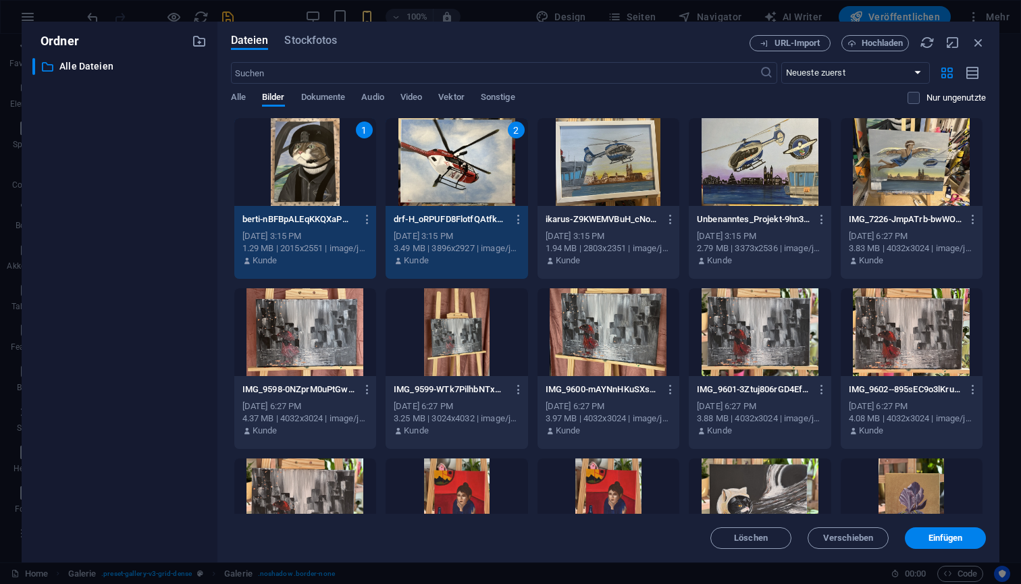
click at [595, 161] on div at bounding box center [609, 162] width 142 height 88
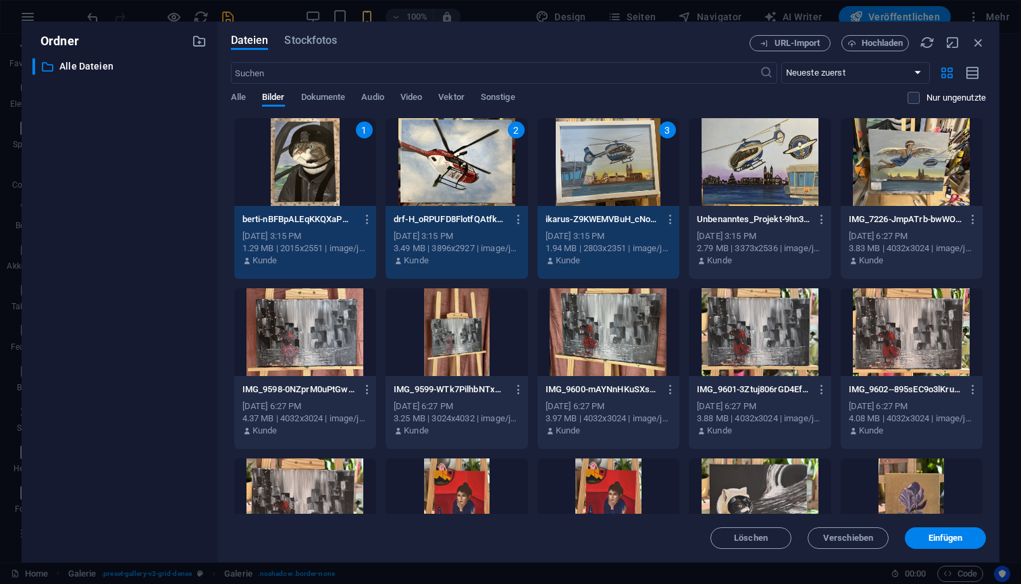
click at [760, 138] on div at bounding box center [760, 162] width 142 height 88
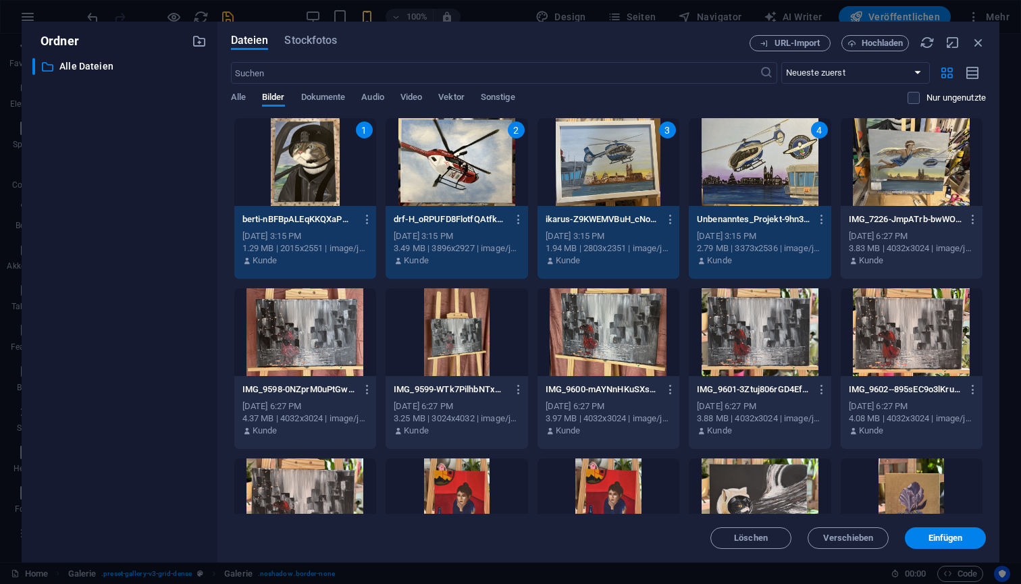
click at [892, 158] on div at bounding box center [912, 162] width 142 height 88
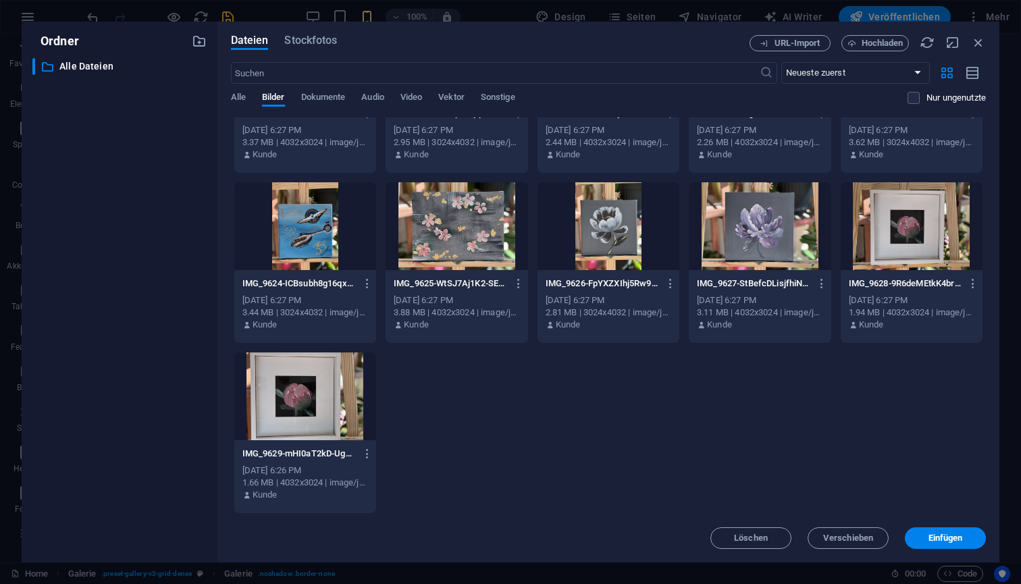
scroll to position [957, 0]
click at [938, 537] on span "Einfügen" at bounding box center [946, 538] width 34 height 8
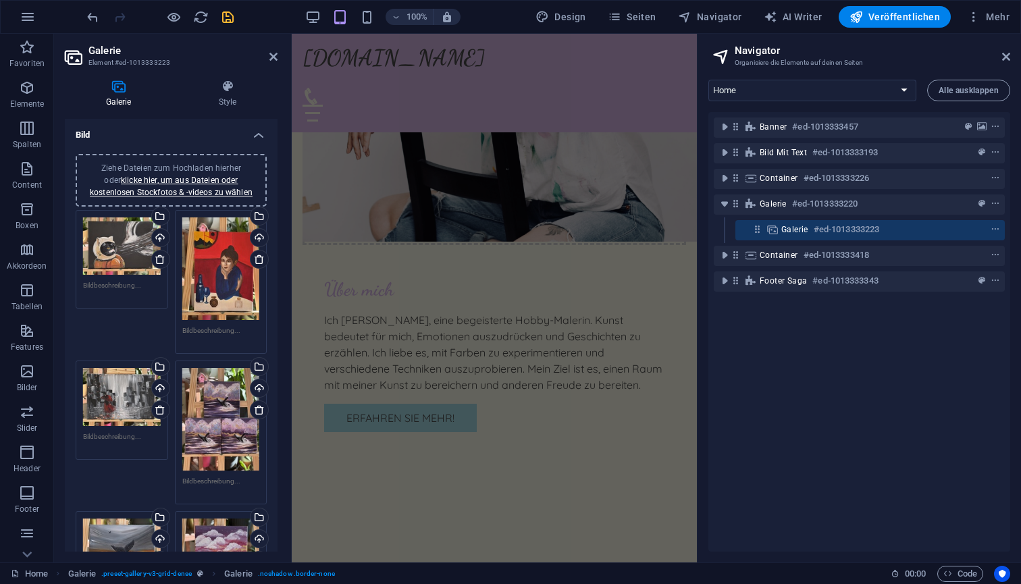
scroll to position [1062, 0]
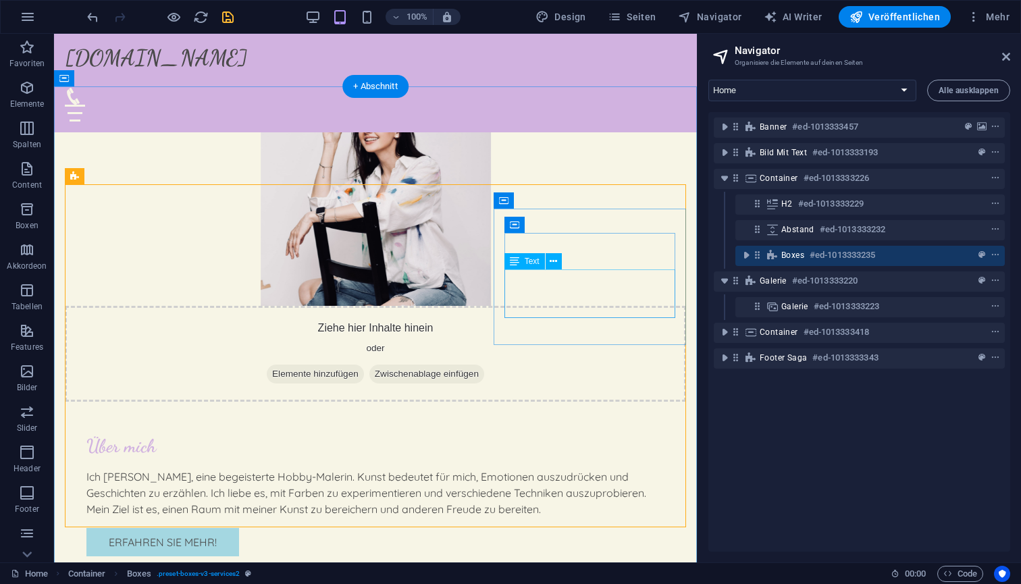
scroll to position [818, 0]
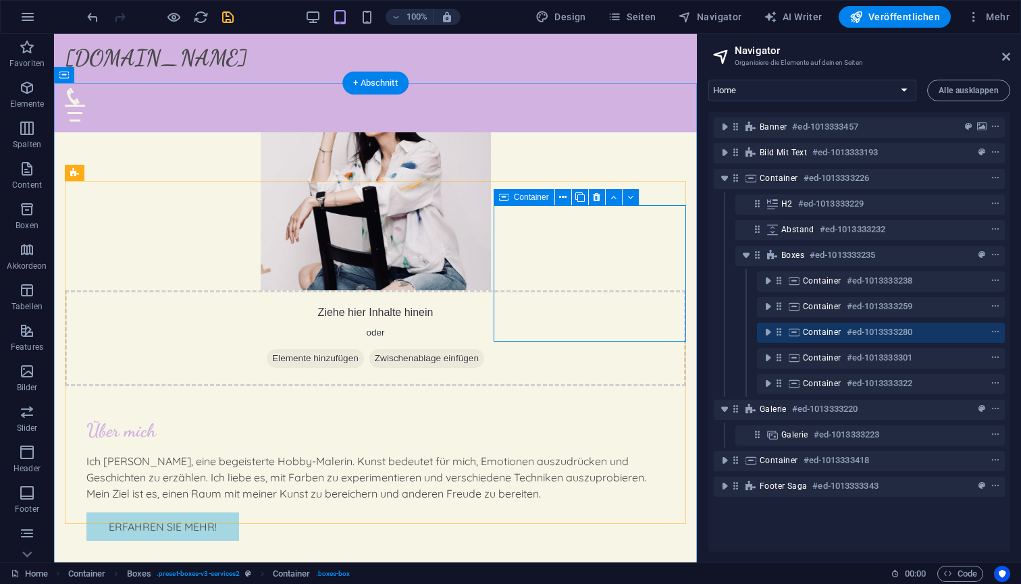
click at [499, 195] on icon at bounding box center [503, 197] width 9 height 16
click at [597, 196] on icon at bounding box center [596, 197] width 7 height 14
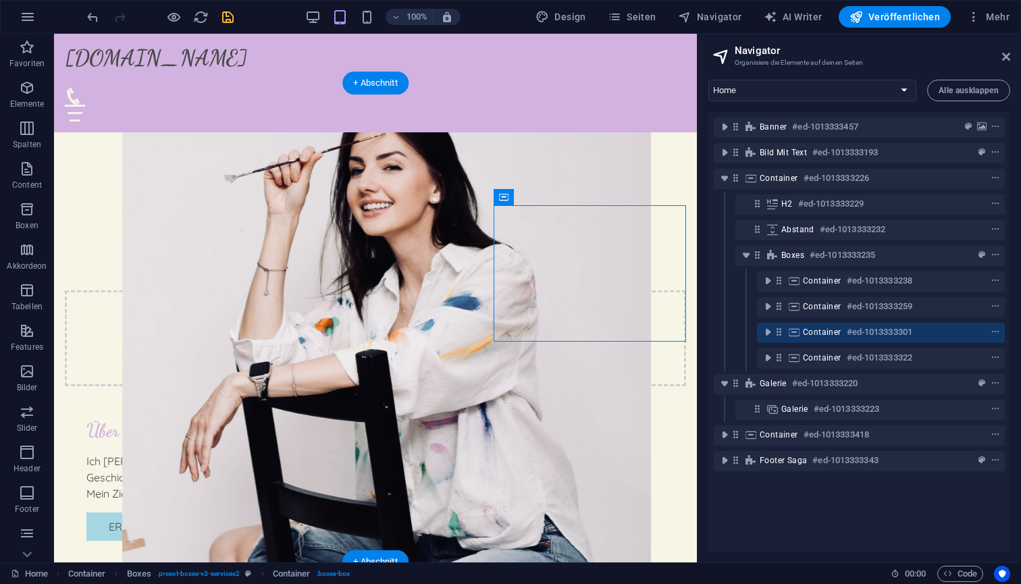
drag, startPoint x: 582, startPoint y: 232, endPoint x: 494, endPoint y: 305, distance: 114.1
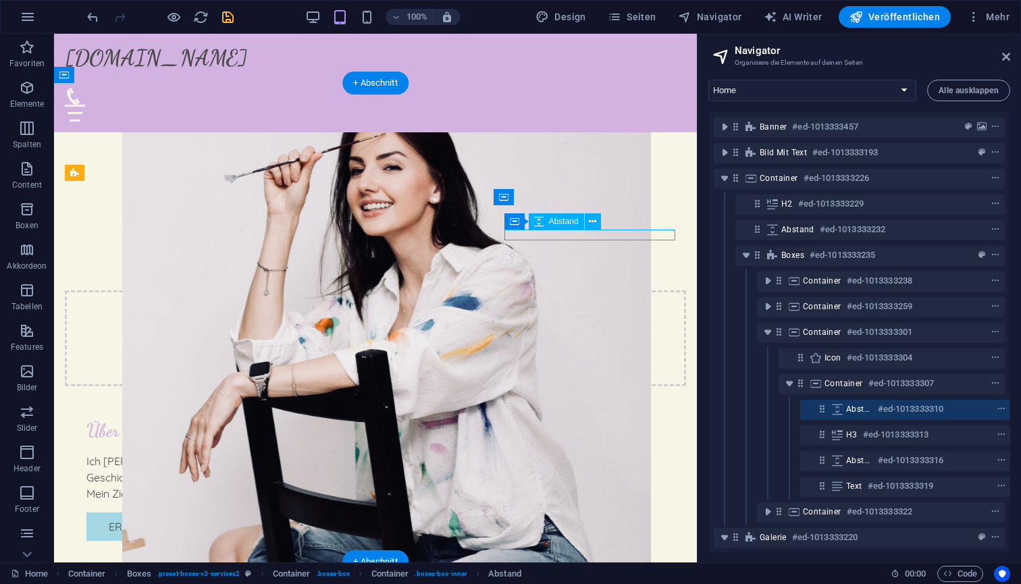
scroll to position [84, 3]
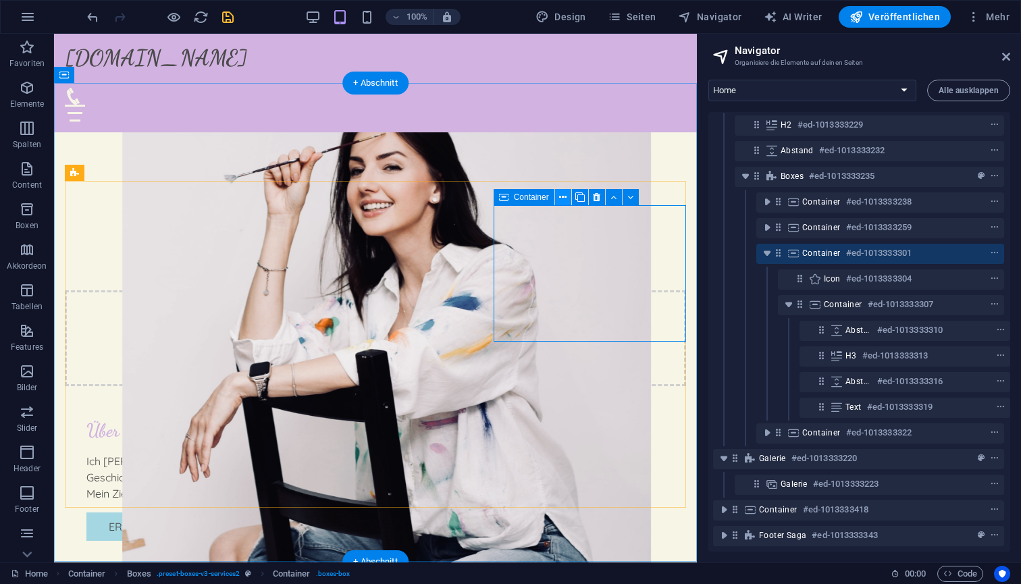
click at [562, 197] on icon at bounding box center [562, 197] width 7 height 14
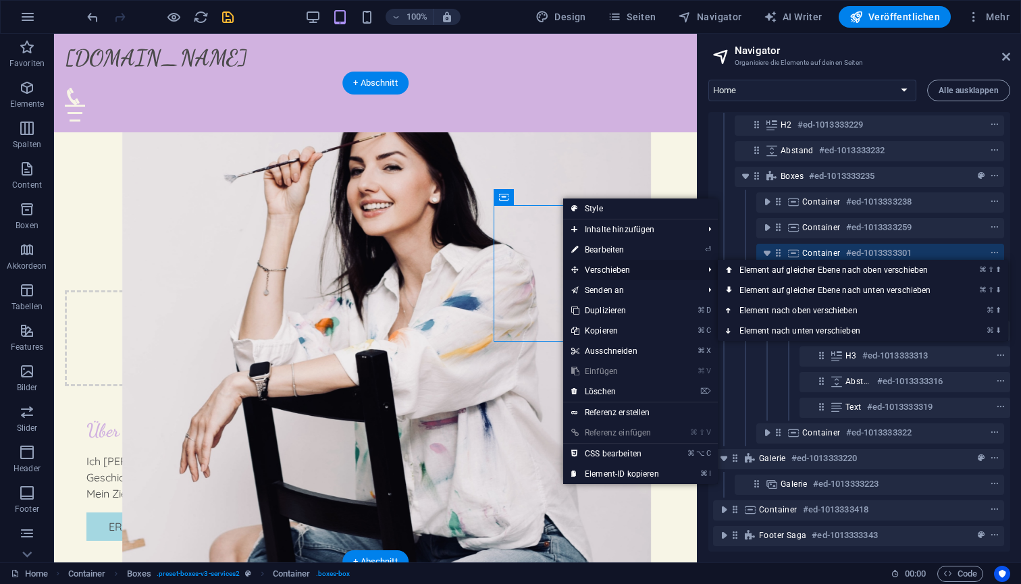
click at [610, 267] on span "Verschieben" at bounding box center [630, 270] width 134 height 20
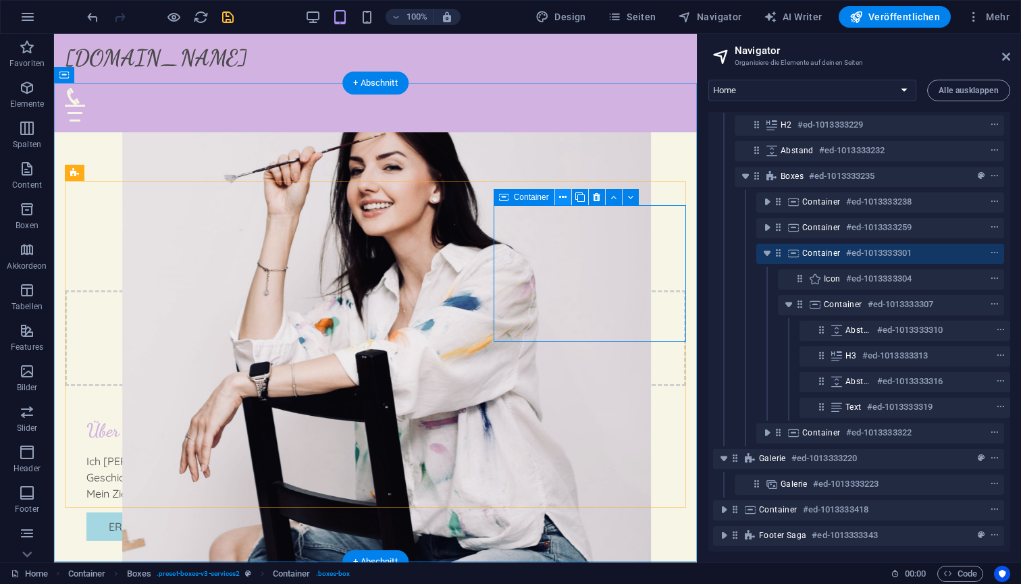
click at [561, 197] on icon at bounding box center [562, 197] width 7 height 14
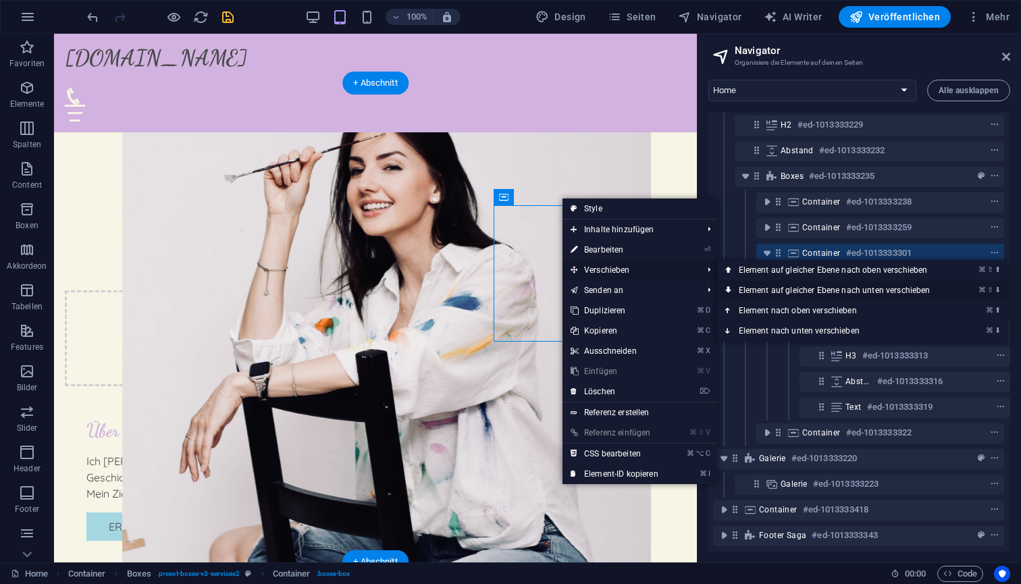
click at [796, 289] on link "⌘ ⇧ ⬇ Element auf gleicher Ebene nach unten verschieben" at bounding box center [837, 290] width 240 height 20
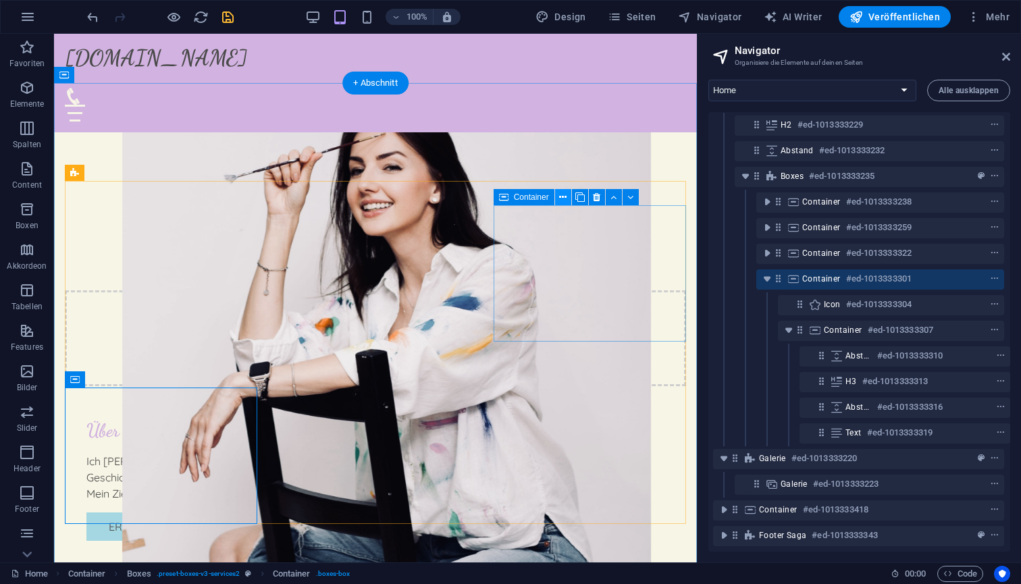
click at [563, 199] on icon at bounding box center [562, 197] width 7 height 14
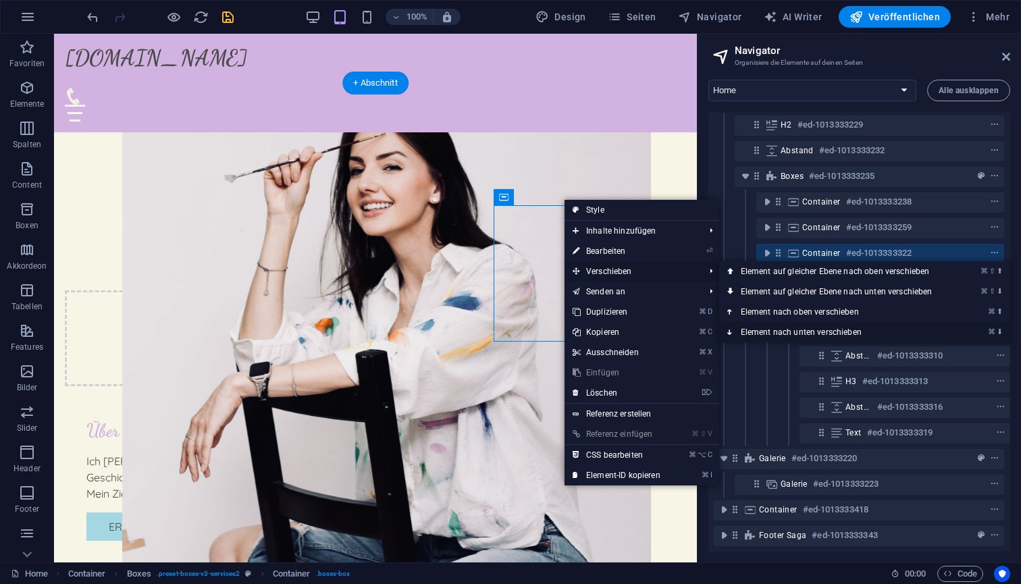
click at [813, 331] on link "⌘ ⬇ Element nach unten verschieben" at bounding box center [839, 332] width 240 height 20
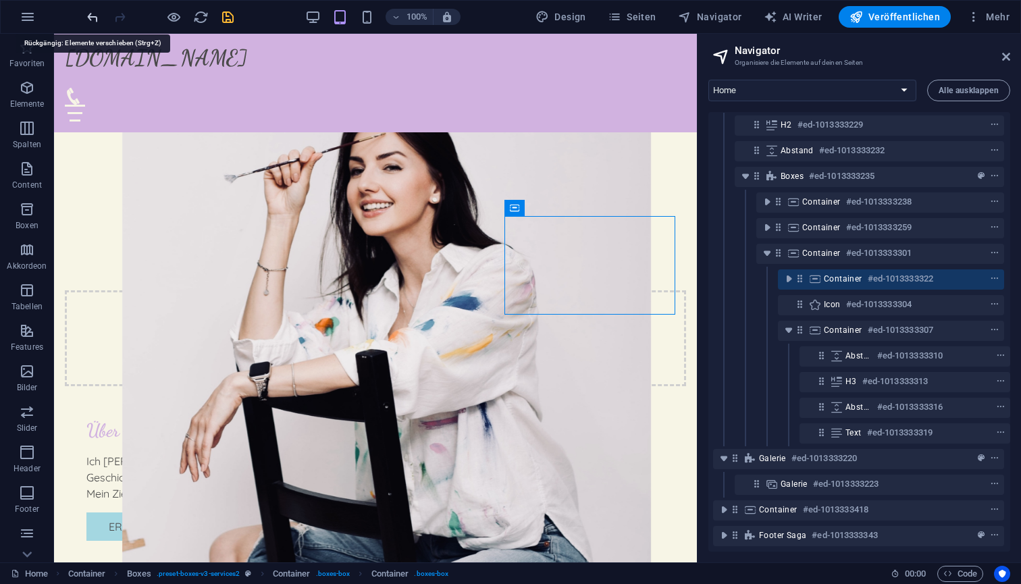
click at [93, 17] on icon "undo" at bounding box center [93, 17] width 16 height 16
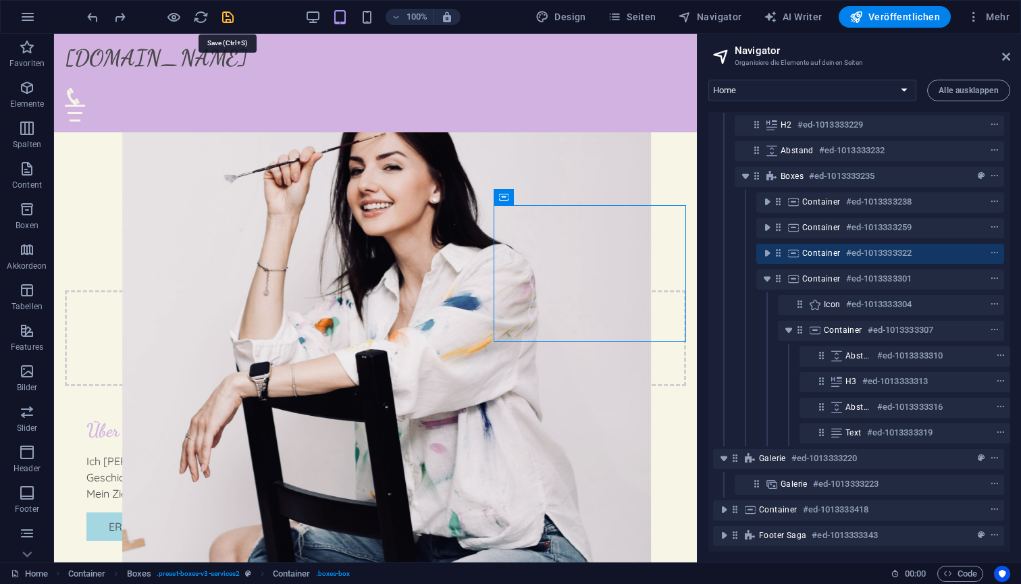
click at [228, 19] on icon "save" at bounding box center [228, 17] width 16 height 16
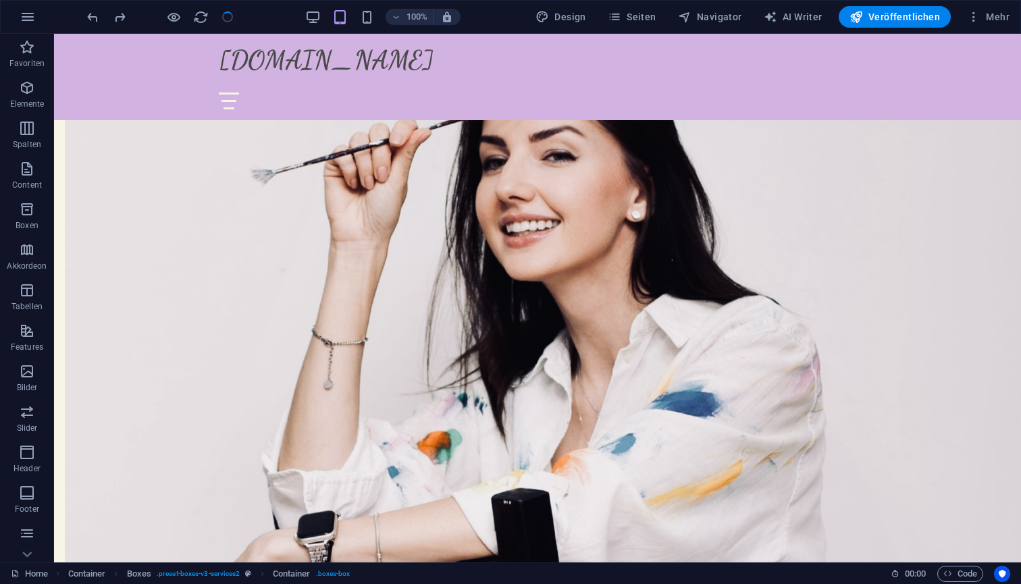
checkbox input "false"
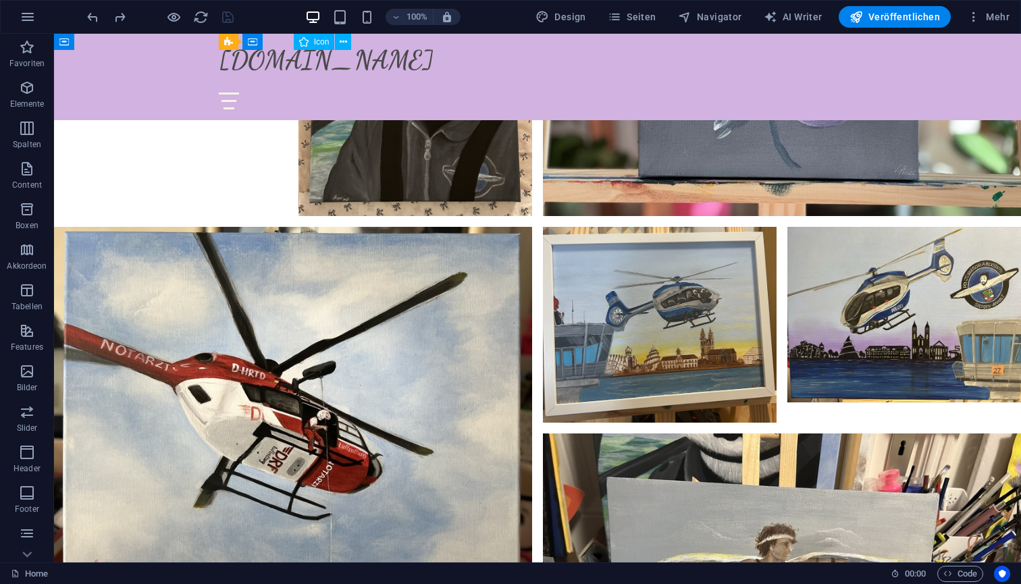
scroll to position [4801, 0]
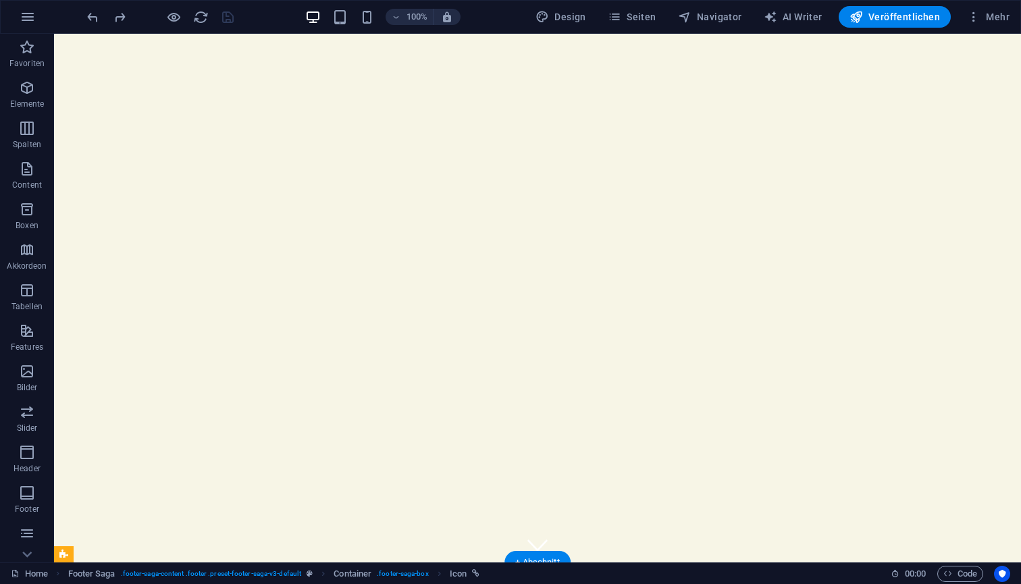
scroll to position [0, 0]
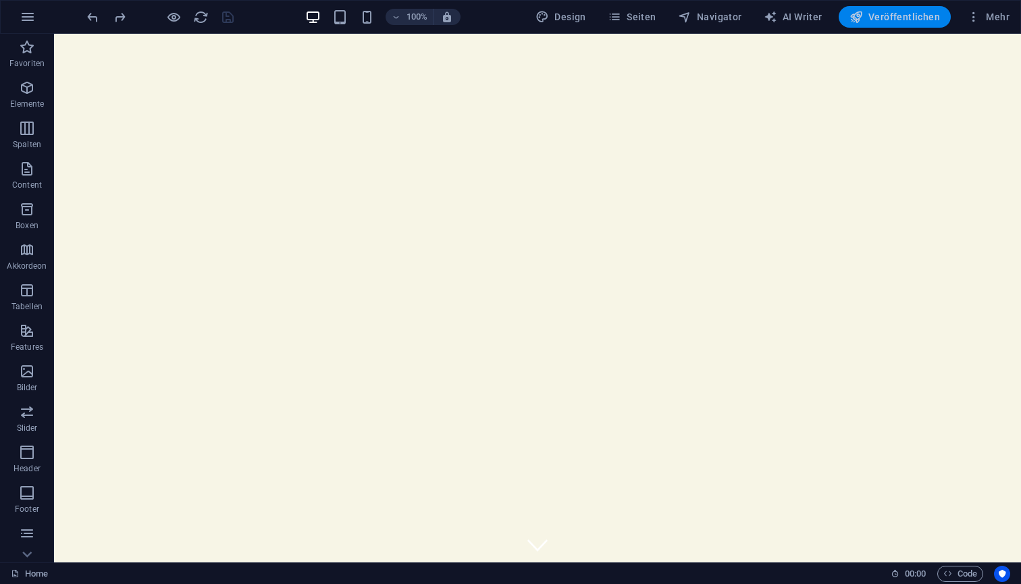
click at [902, 18] on span "Veröffentlichen" at bounding box center [895, 17] width 91 height 14
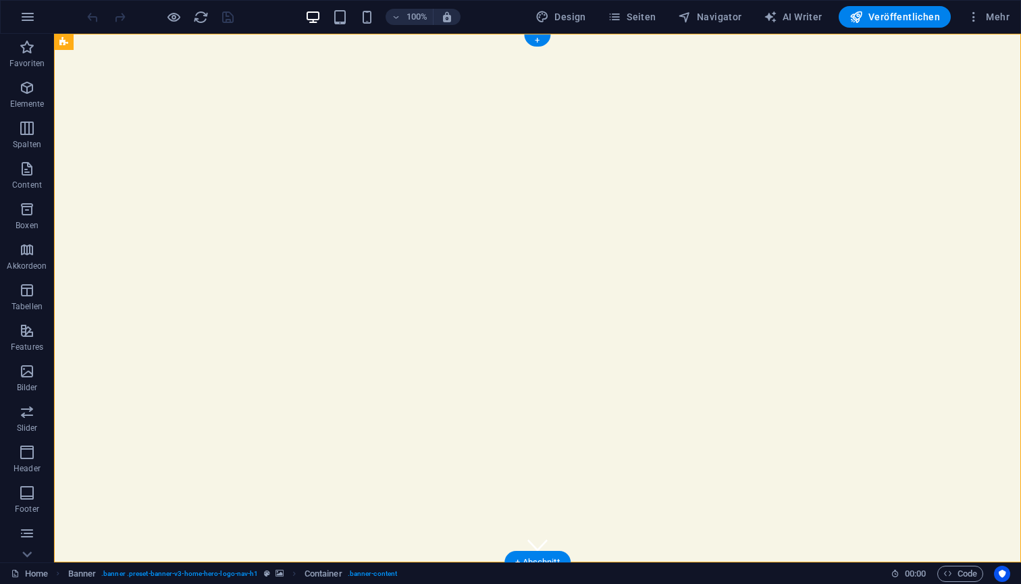
select select "vh"
select select "header"
select select "ms"
select select "s"
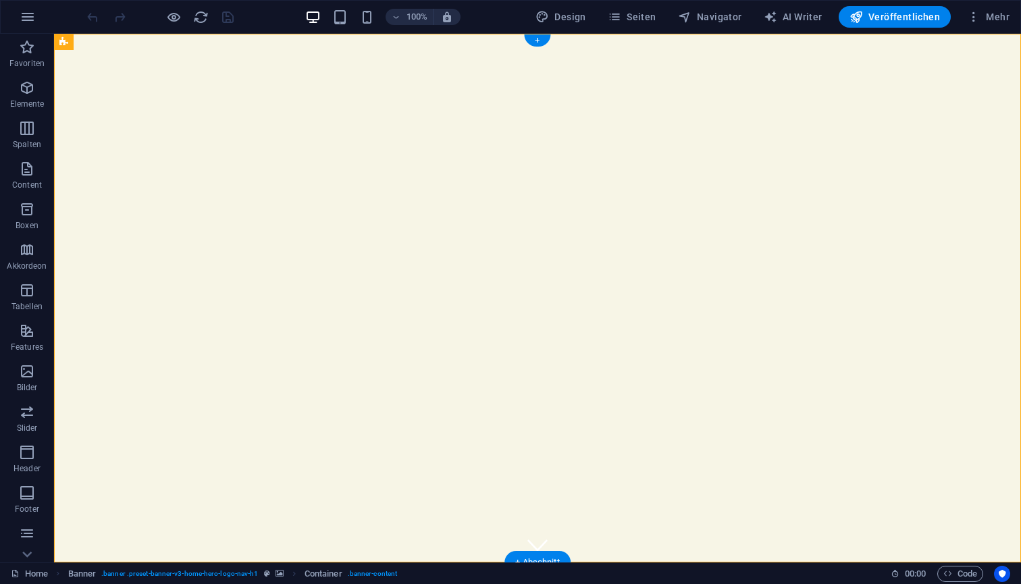
select select "progressive"
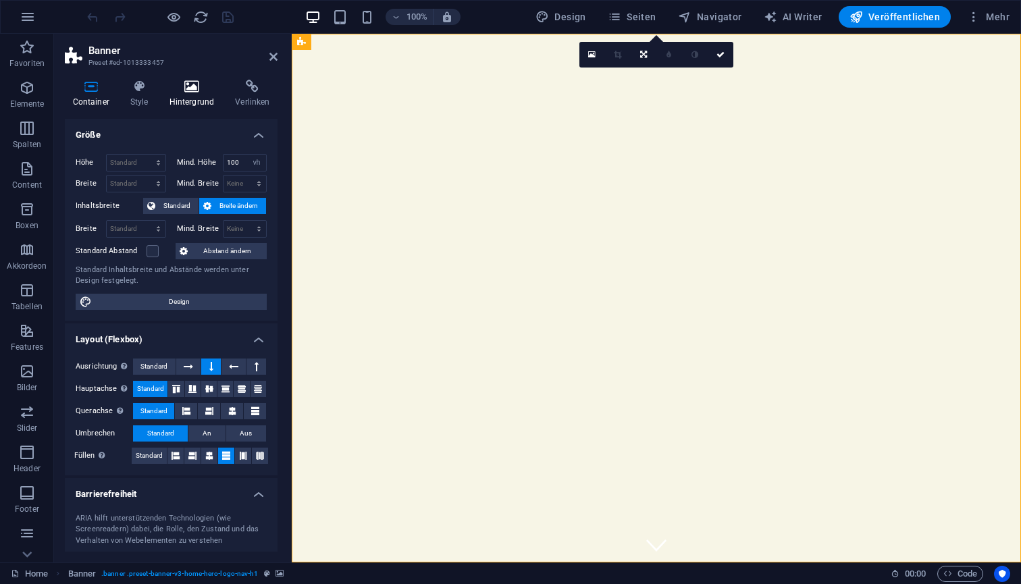
click at [193, 80] on icon at bounding box center [191, 87] width 61 height 14
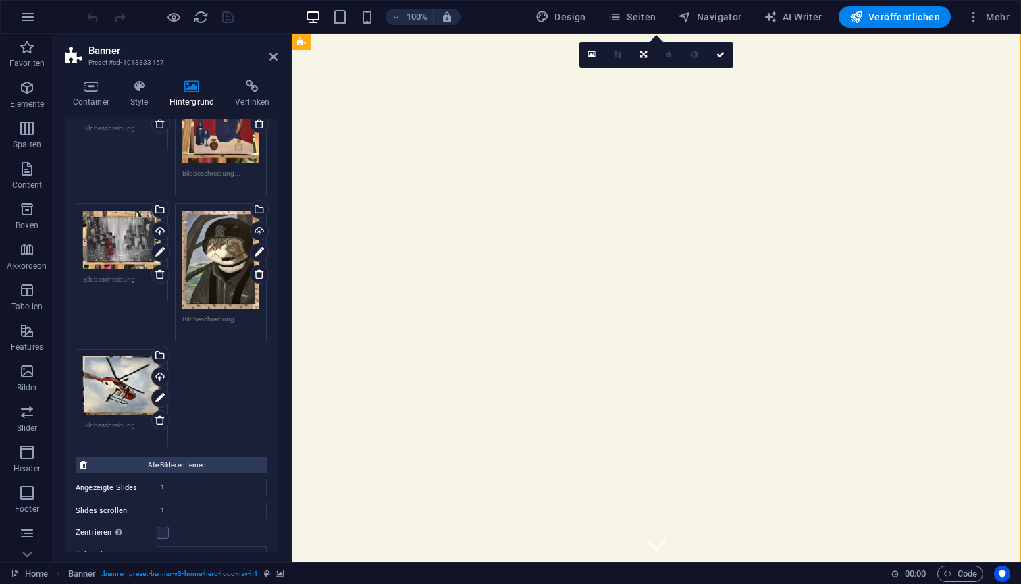
scroll to position [255, 0]
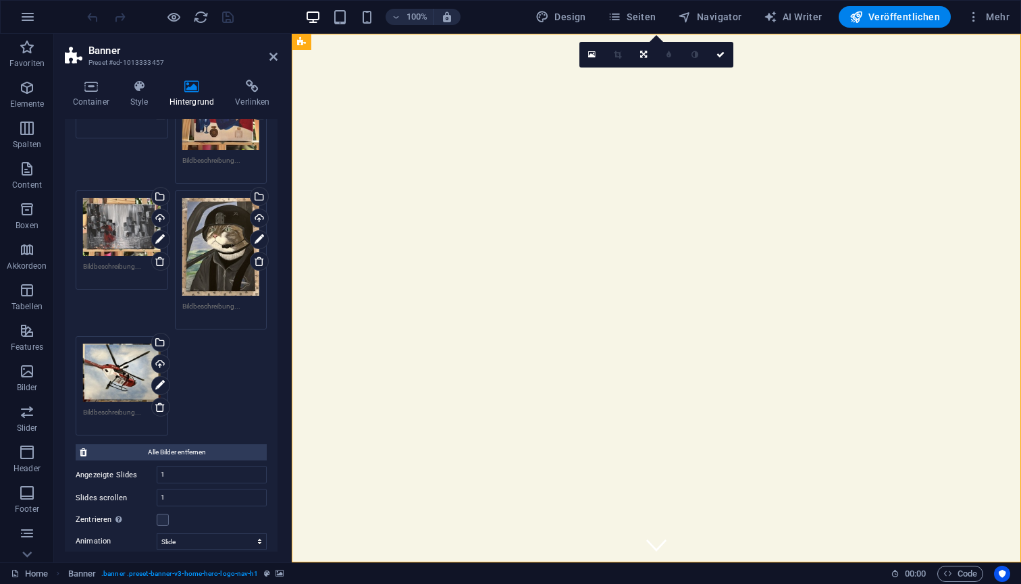
click at [130, 360] on div "Ziehe Dateien zum Hochladen hierher oder klicke hier, um aus Dateien oder koste…" at bounding box center [122, 373] width 78 height 58
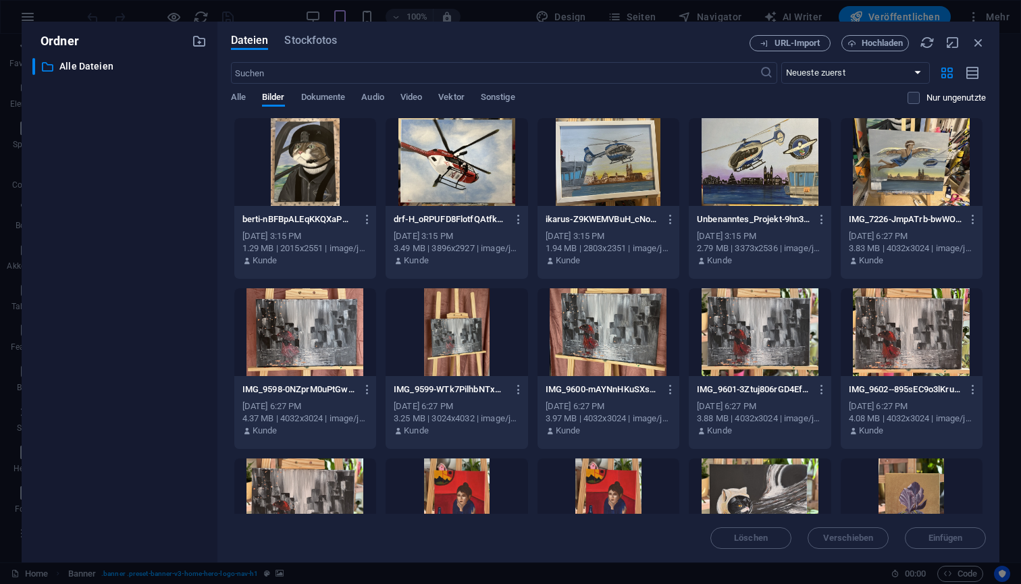
click at [130, 360] on div "​ Alle Dateien Alle Dateien" at bounding box center [119, 305] width 174 height 494
click at [366, 217] on icon "button" at bounding box center [367, 219] width 13 height 12
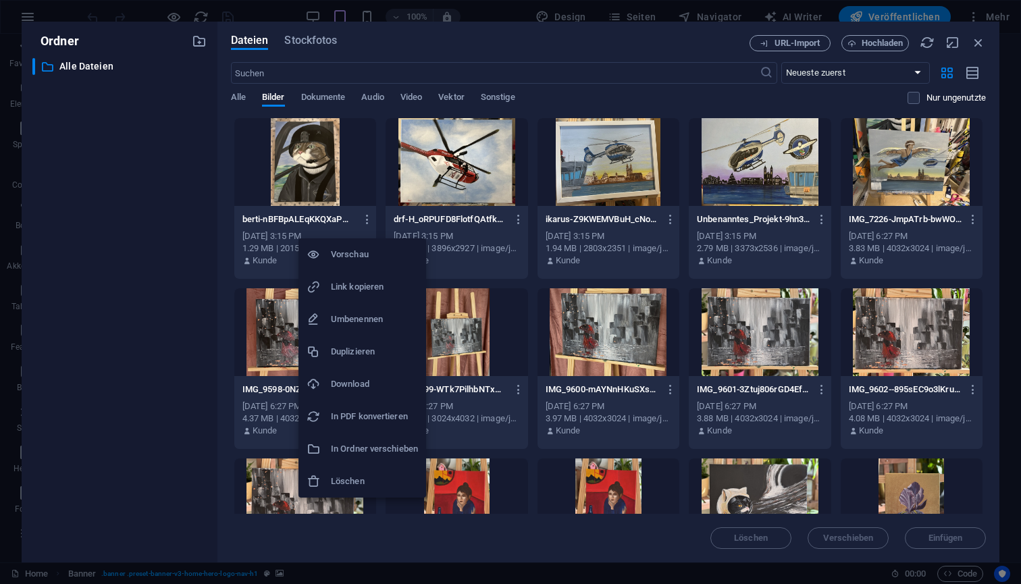
click at [355, 259] on h6 "Vorschau" at bounding box center [374, 255] width 87 height 16
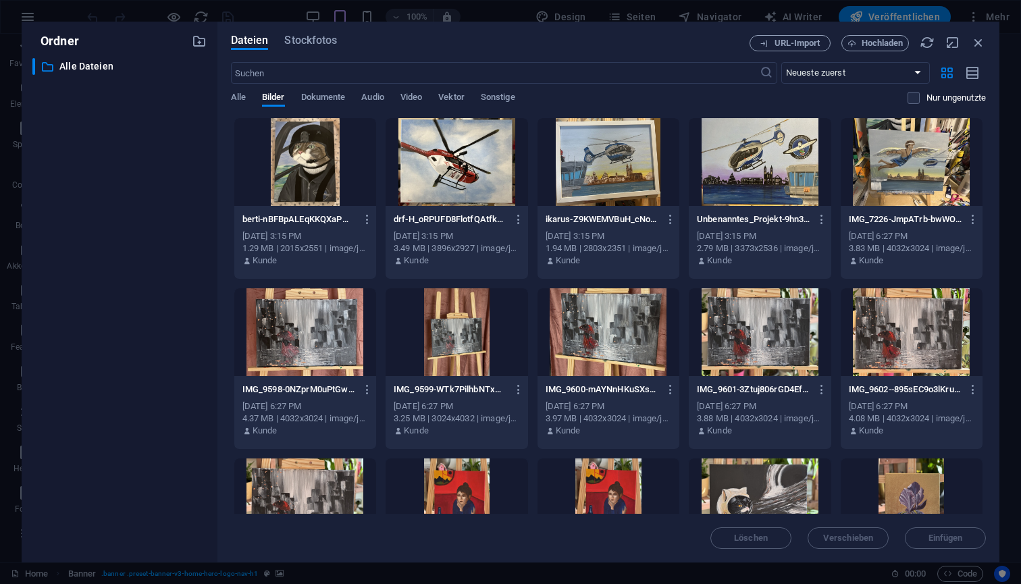
click at [446, 168] on div at bounding box center [457, 162] width 142 height 88
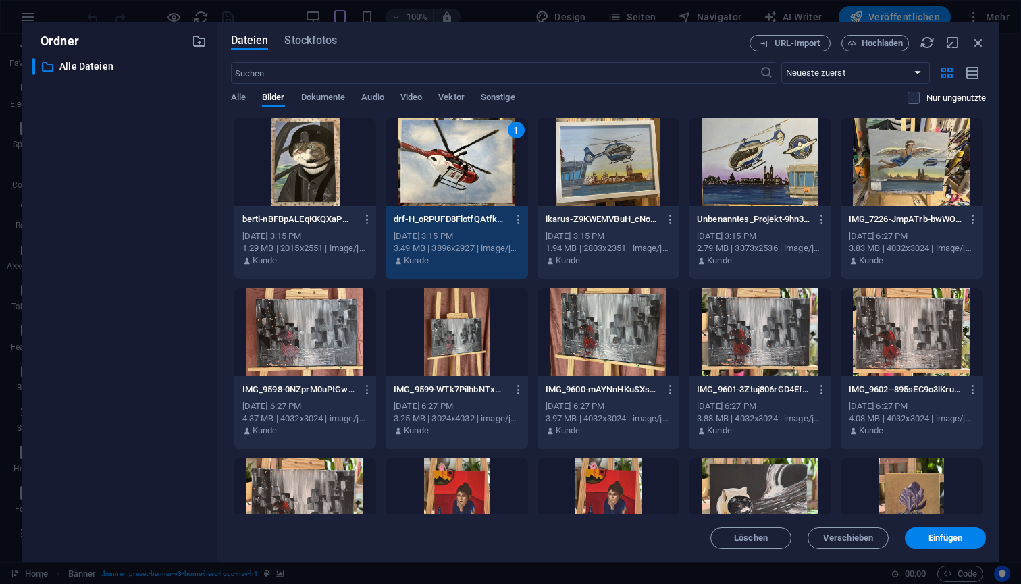
click at [446, 168] on div "1" at bounding box center [457, 162] width 142 height 88
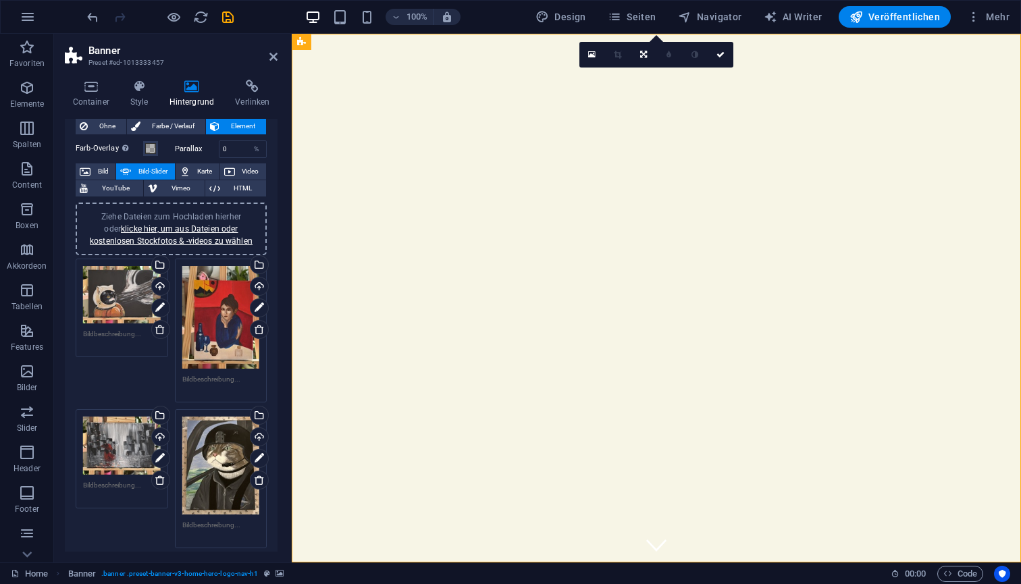
scroll to position [21, 0]
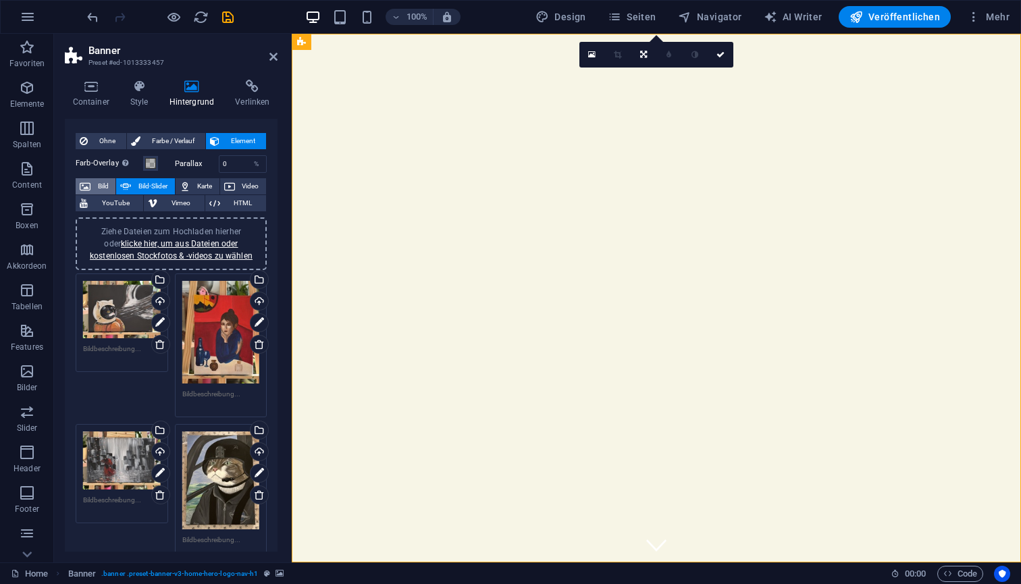
click at [103, 183] on span "Bild" at bounding box center [103, 186] width 17 height 16
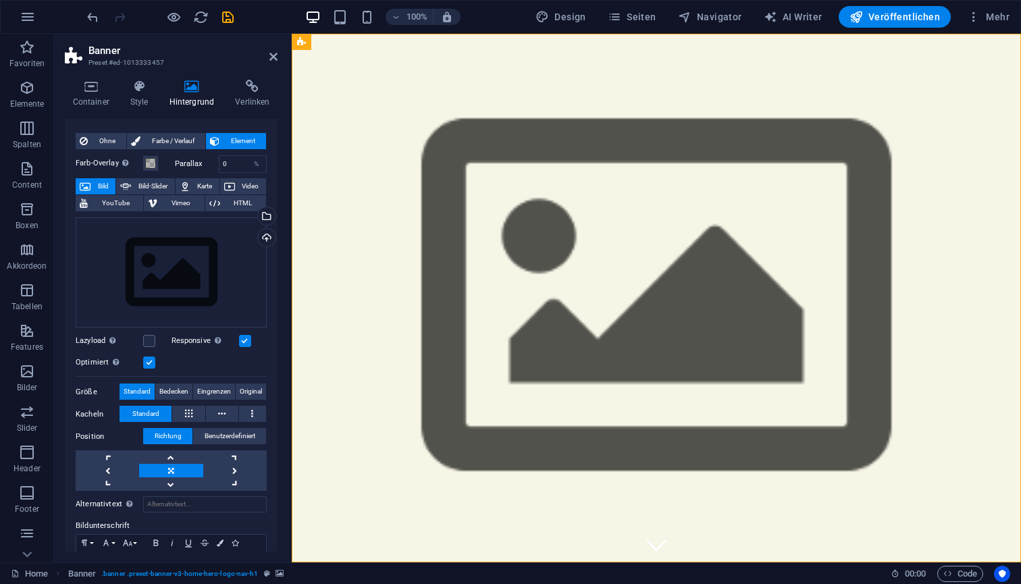
scroll to position [0, 0]
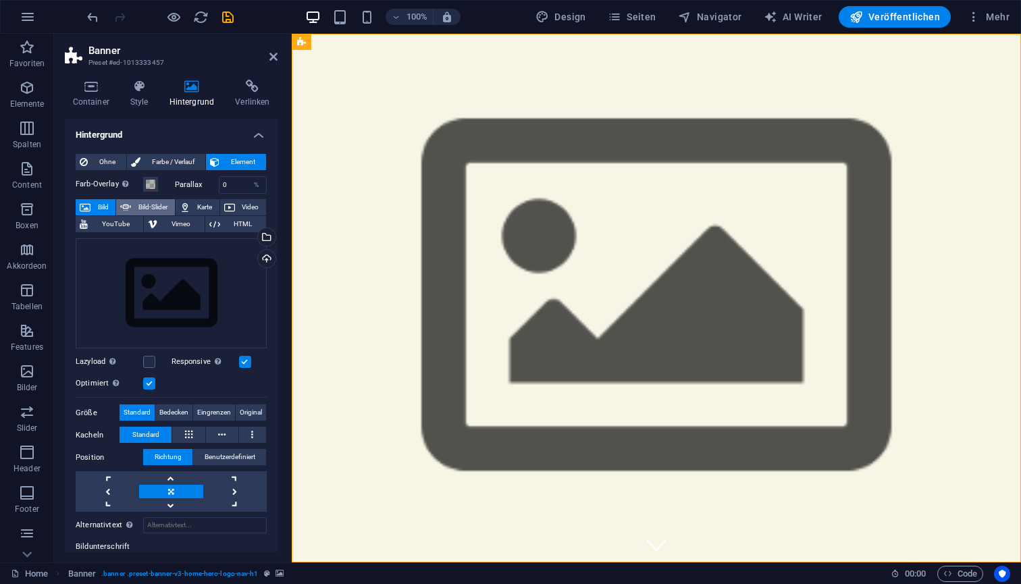
click at [151, 203] on span "Bild-Slider" at bounding box center [152, 207] width 35 height 16
select select "ms"
select select "s"
select select "progressive"
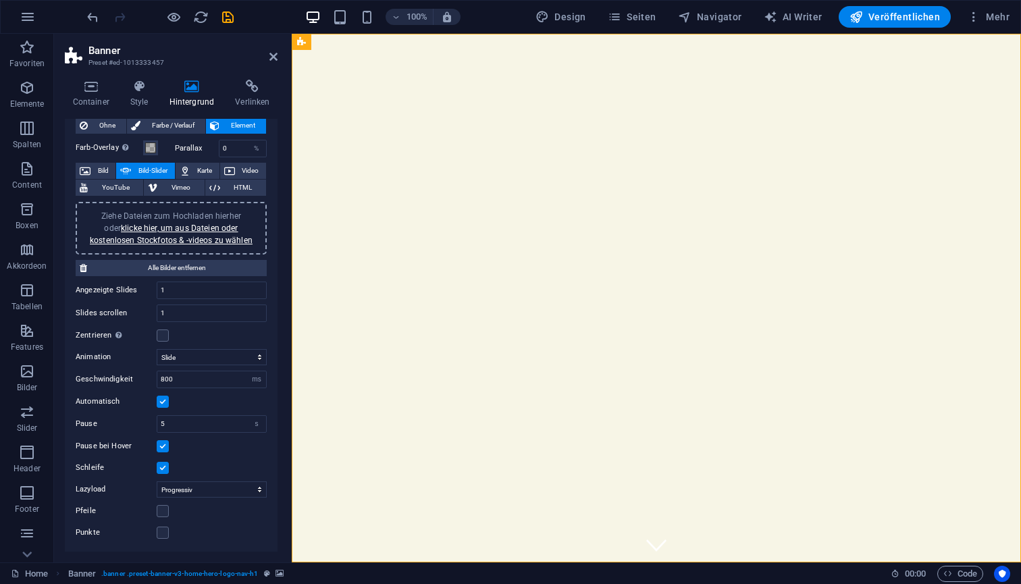
scroll to position [36, 0]
click at [208, 174] on span "Karte" at bounding box center [205, 171] width 21 height 16
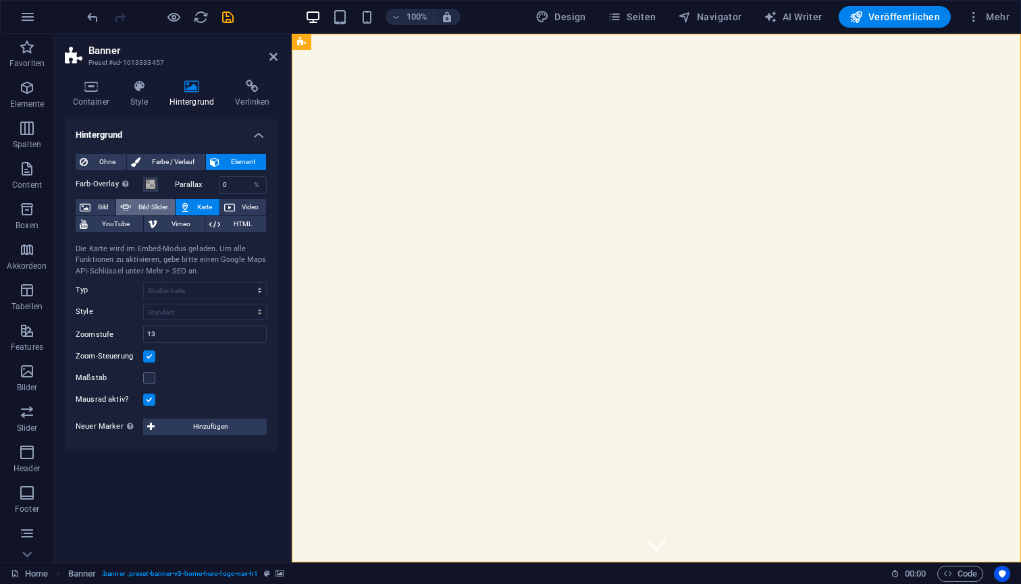
click at [155, 204] on span "Bild-Slider" at bounding box center [152, 207] width 35 height 16
select select "ms"
select select "s"
select select "progressive"
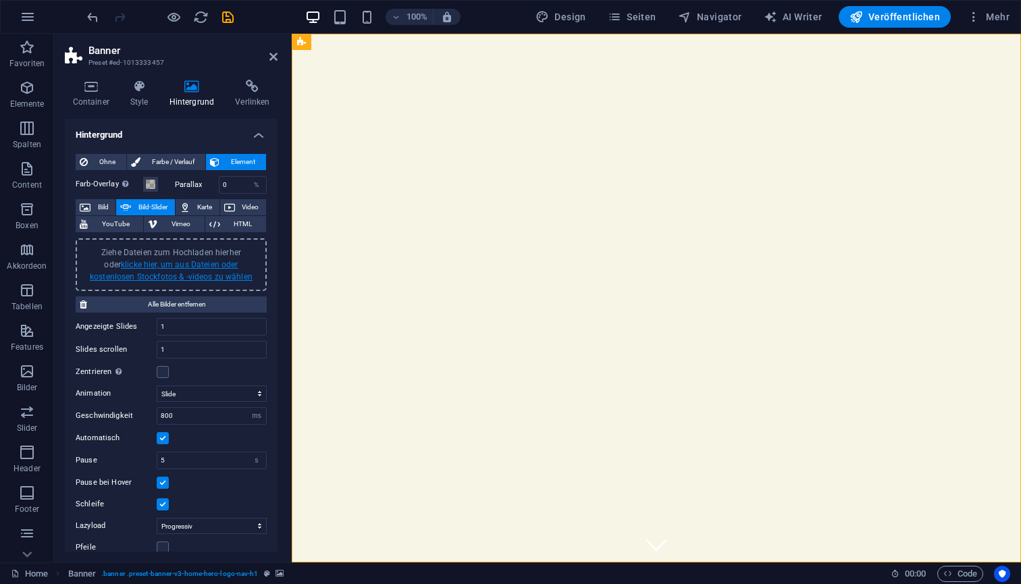
click at [157, 263] on link "klicke hier, um aus Dateien oder kostenlosen Stockfotos & -videos zu wählen" at bounding box center [171, 271] width 163 height 22
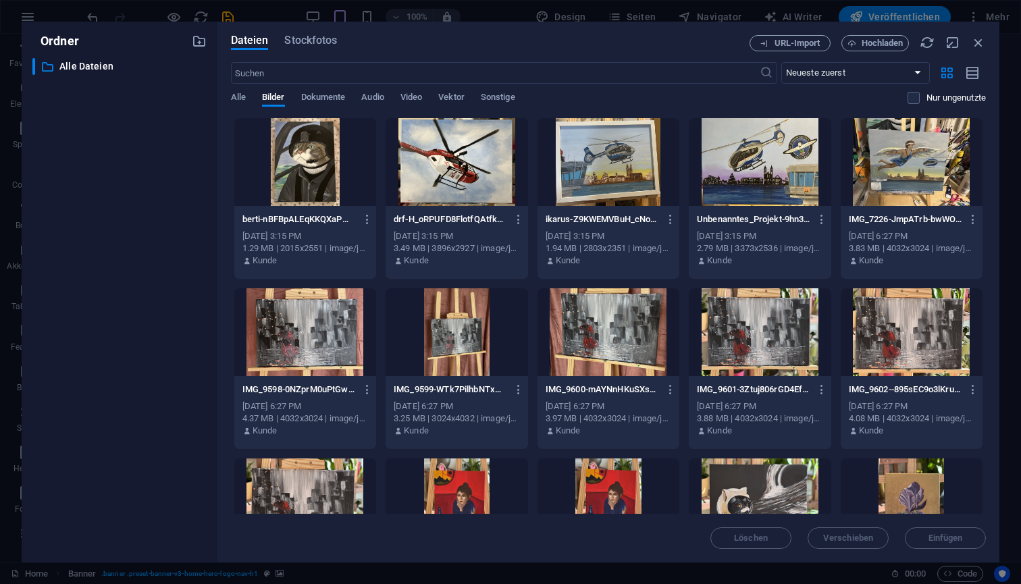
click at [305, 152] on div at bounding box center [305, 162] width 142 height 88
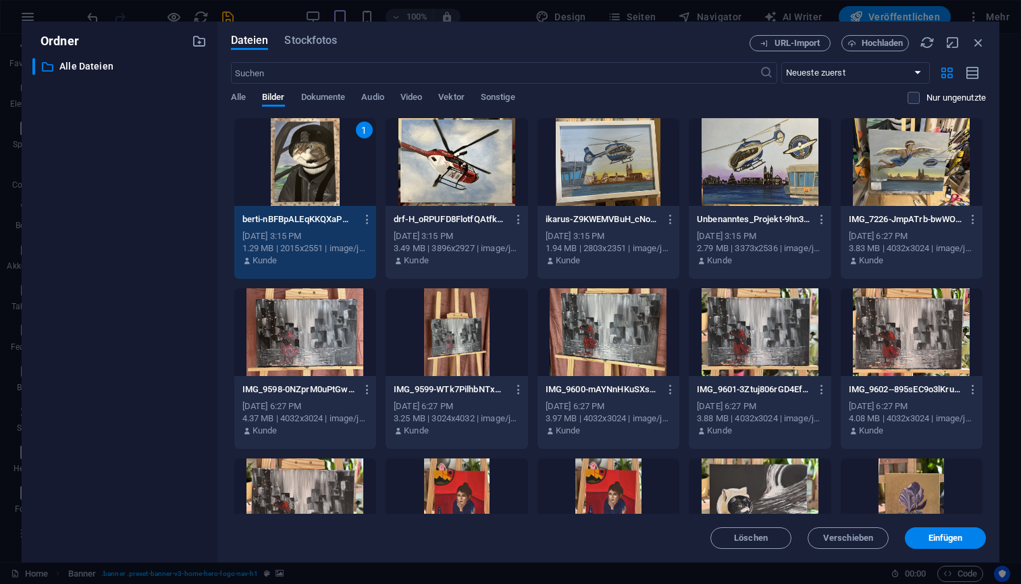
click at [448, 155] on div at bounding box center [457, 162] width 142 height 88
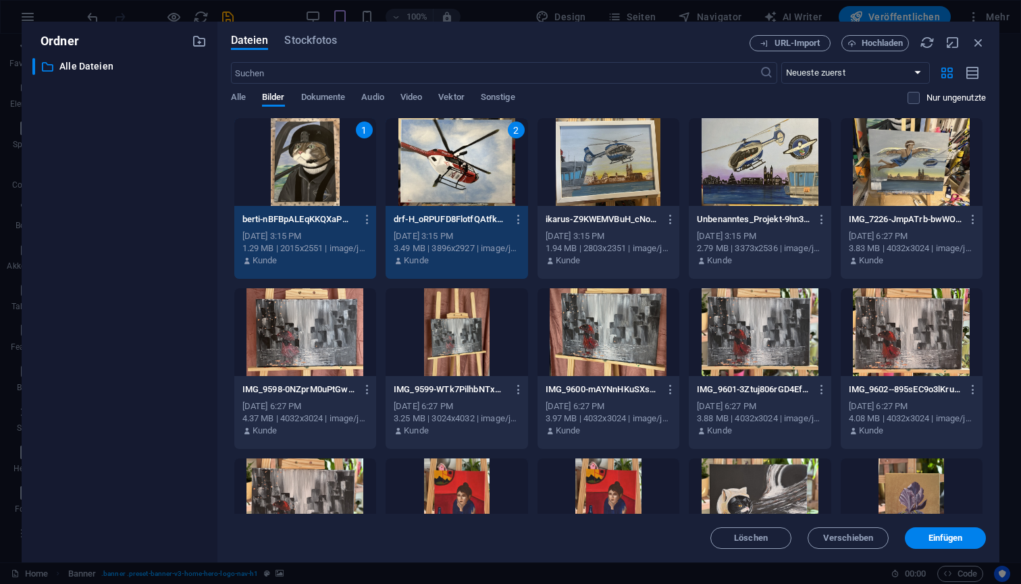
click at [324, 346] on div at bounding box center [305, 332] width 142 height 88
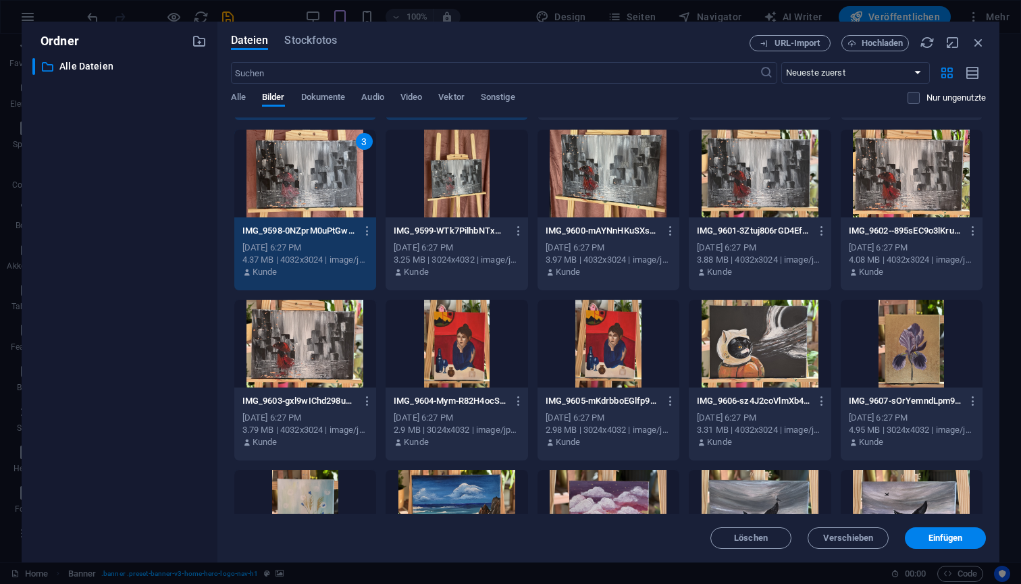
scroll to position [168, 0]
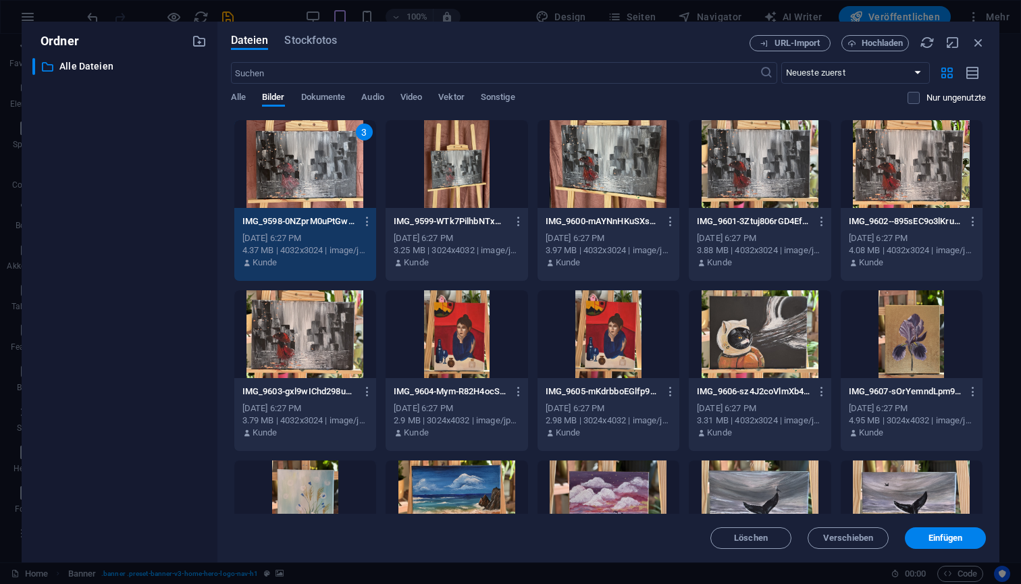
click at [478, 337] on div at bounding box center [457, 334] width 142 height 88
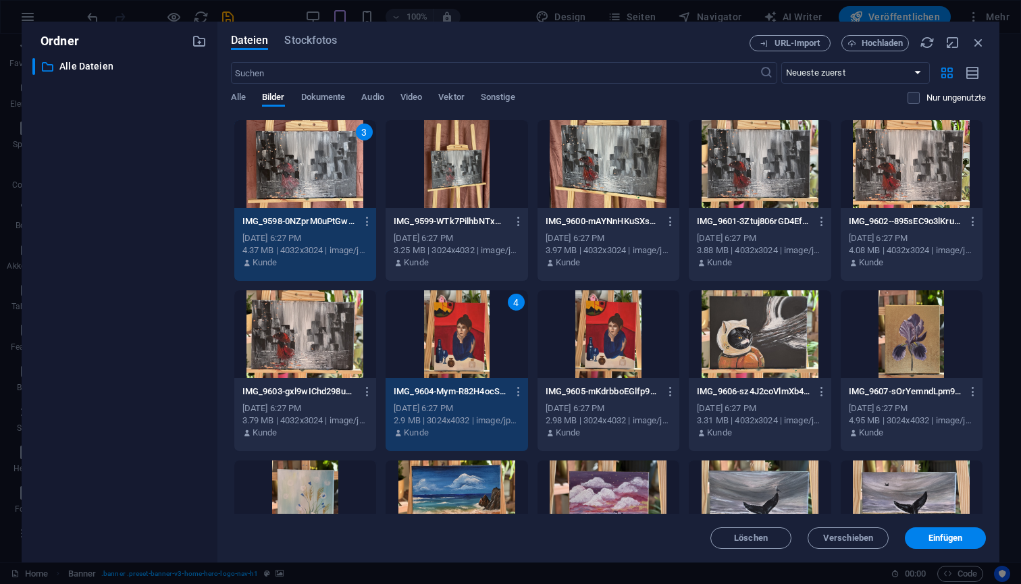
click at [750, 330] on div at bounding box center [760, 334] width 142 height 88
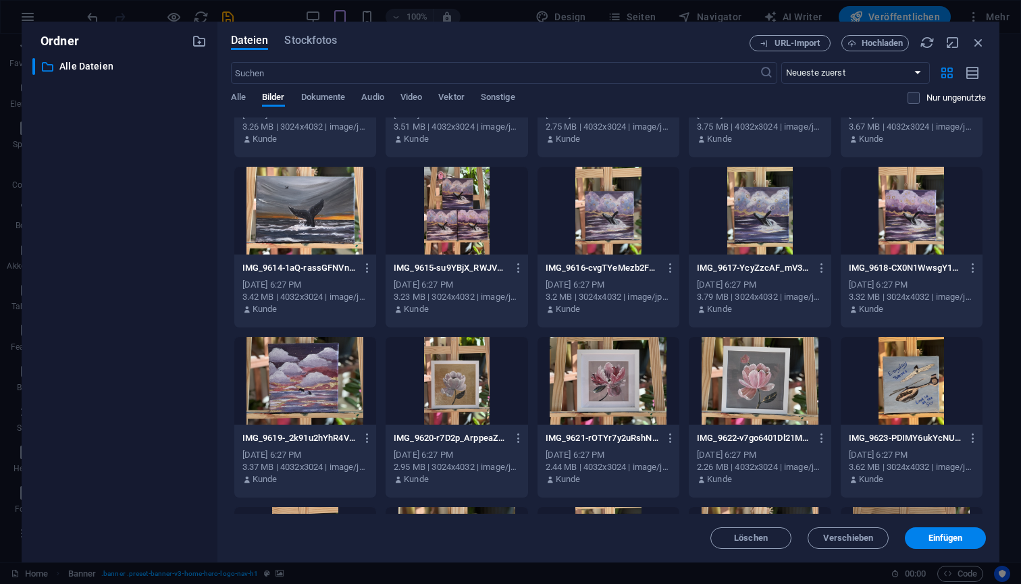
scroll to position [640, 0]
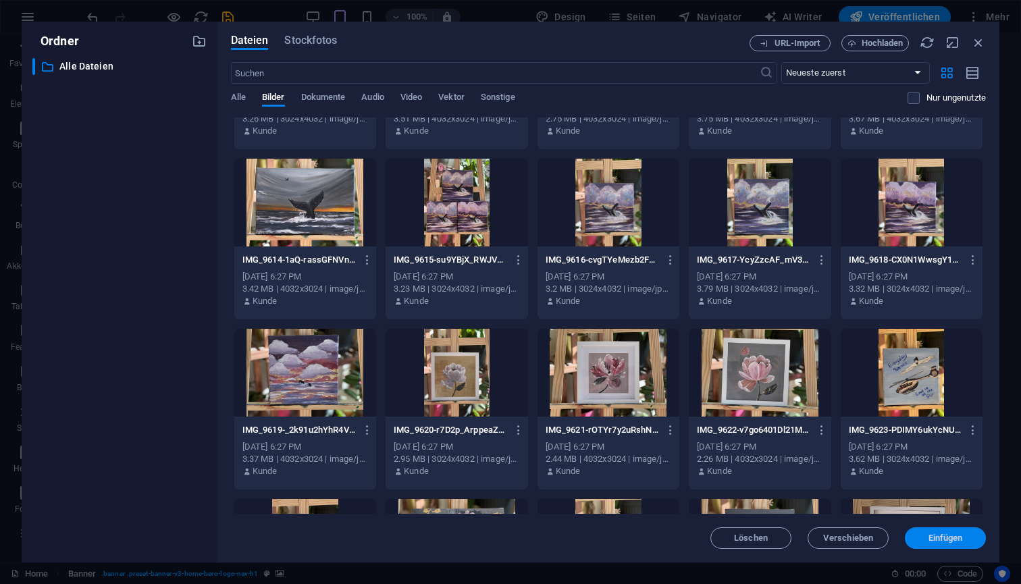
click at [923, 542] on button "Einfügen" at bounding box center [945, 538] width 81 height 22
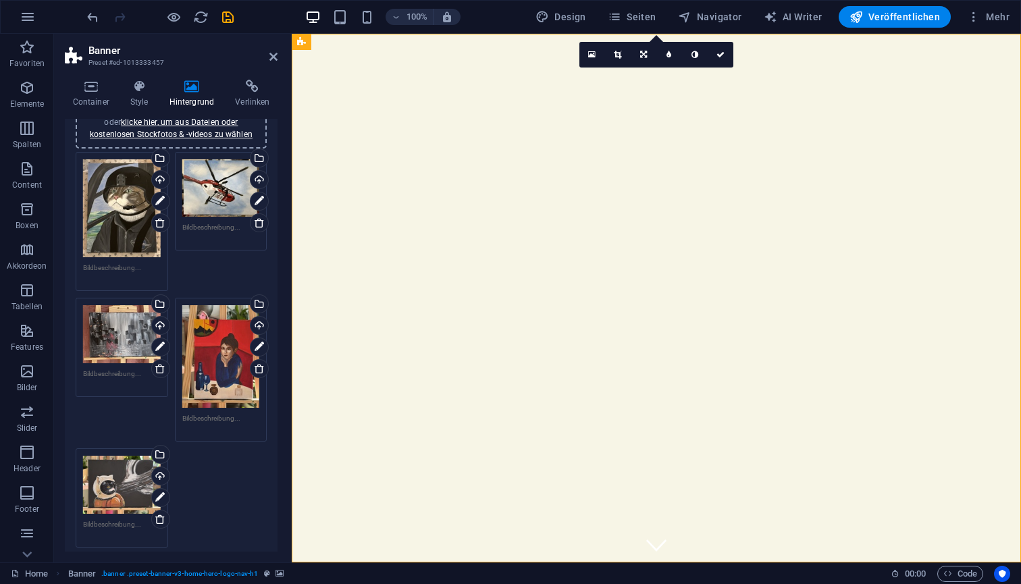
scroll to position [143, 0]
click at [230, 19] on icon "save" at bounding box center [228, 17] width 16 height 16
checkbox input "false"
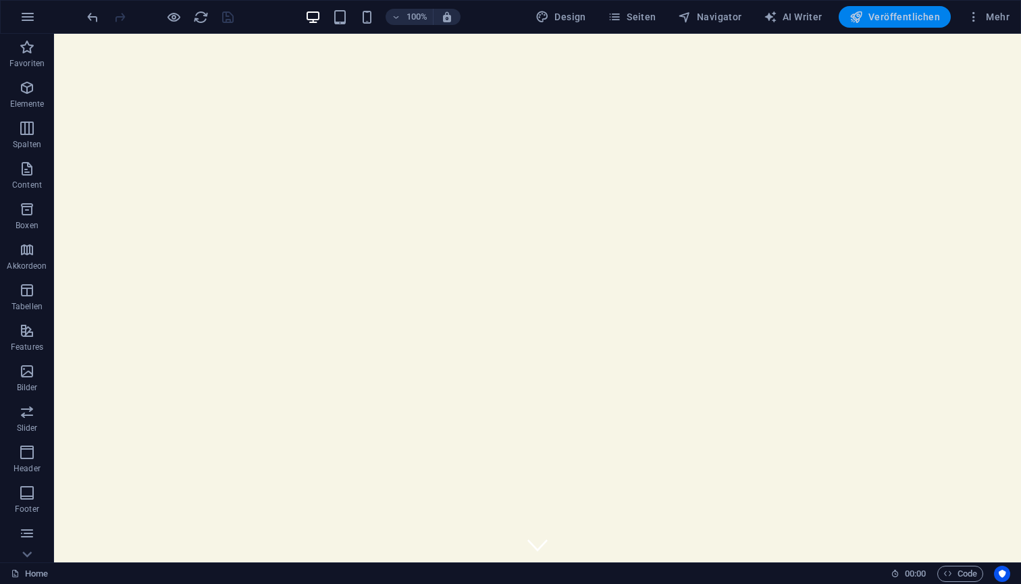
click at [911, 14] on span "Veröffentlichen" at bounding box center [895, 17] width 91 height 14
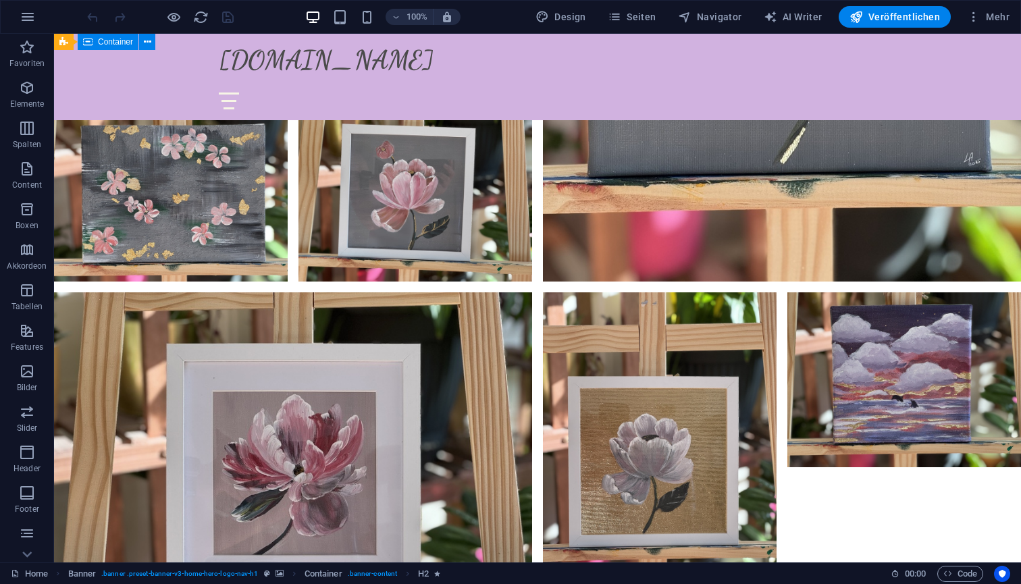
scroll to position [4044, 0]
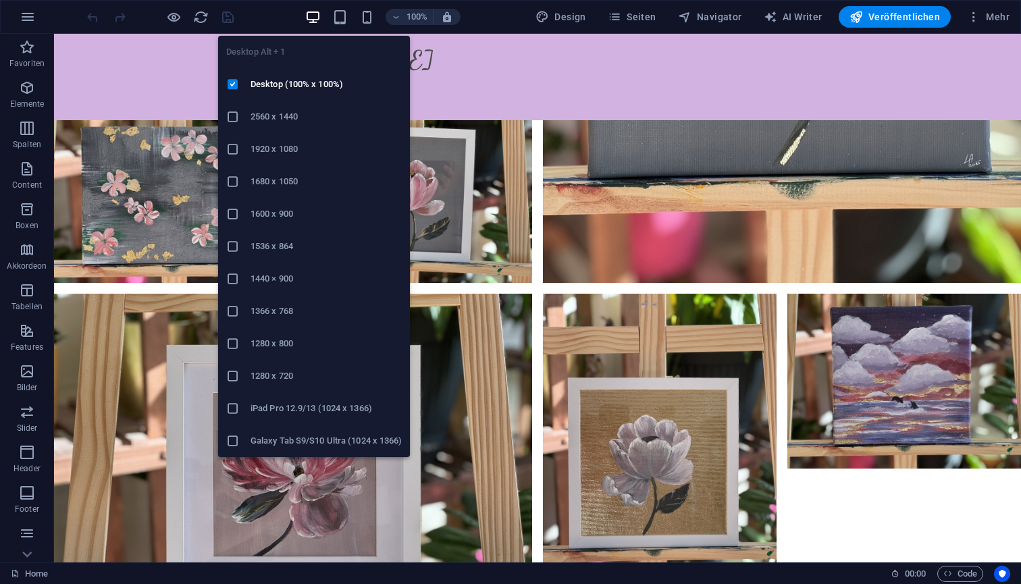
click at [319, 13] on icon "button" at bounding box center [313, 17] width 16 height 16
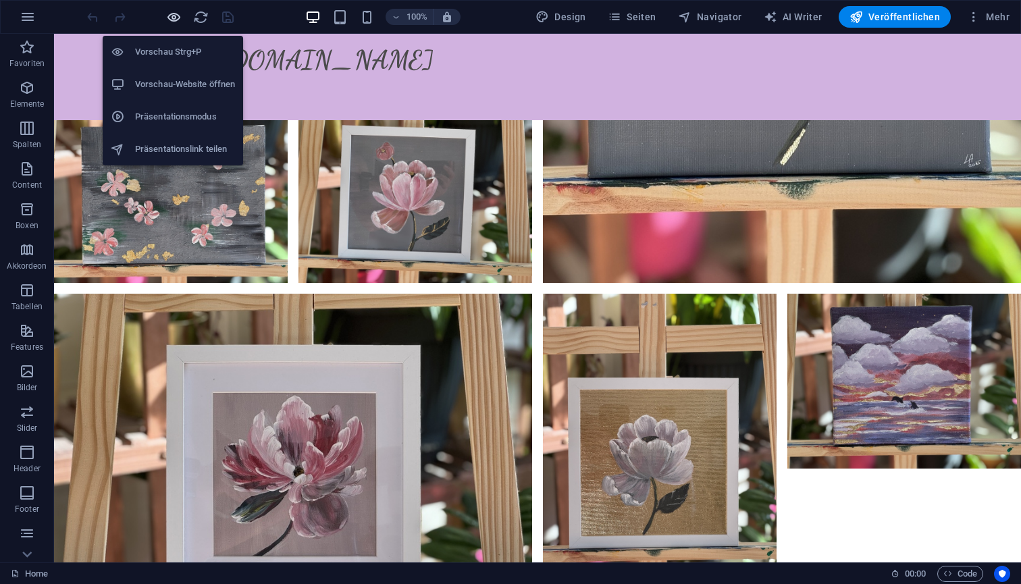
click at [176, 17] on icon "button" at bounding box center [174, 17] width 16 height 16
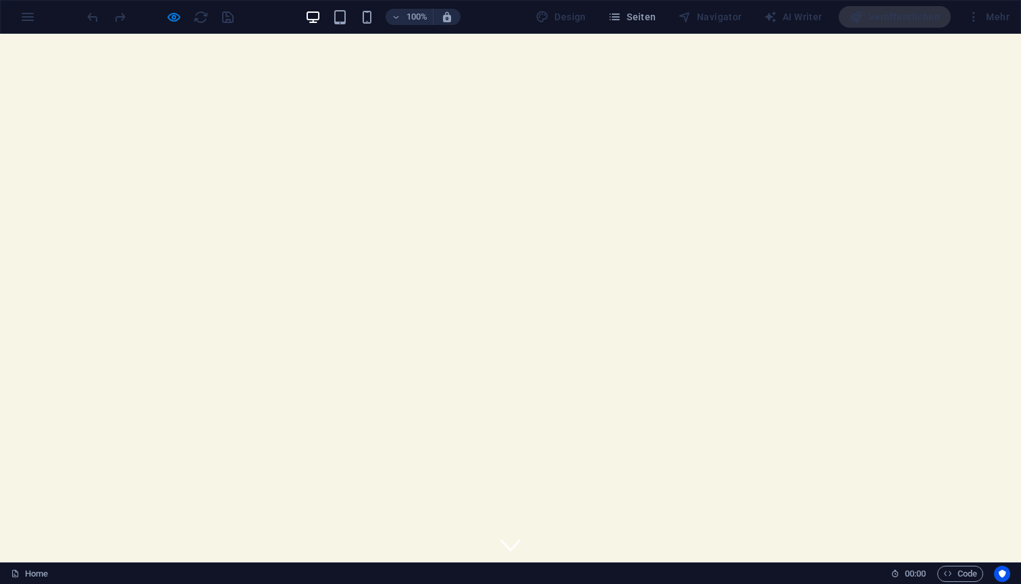
scroll to position [0, 0]
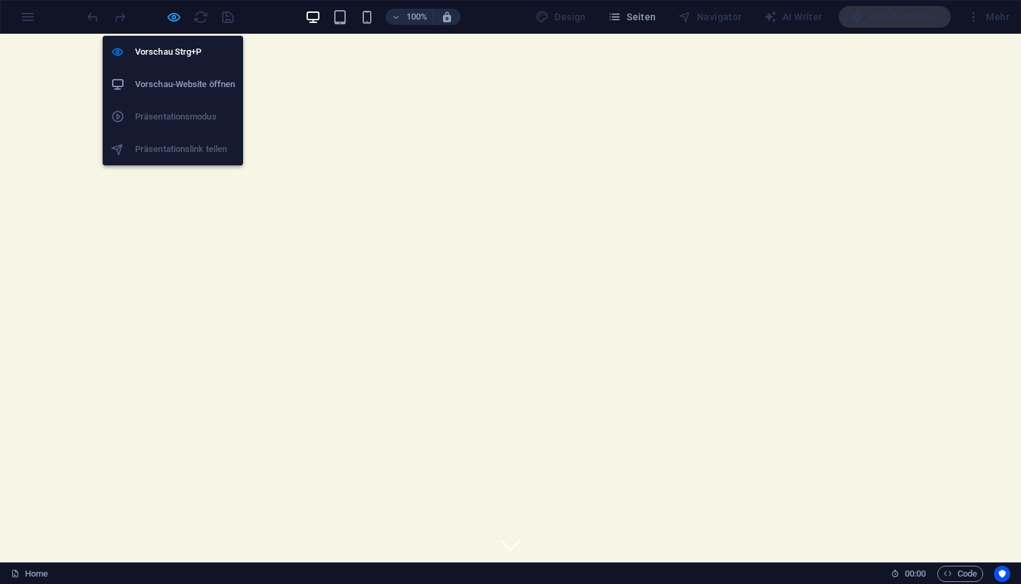
click at [173, 18] on icon "button" at bounding box center [174, 17] width 16 height 16
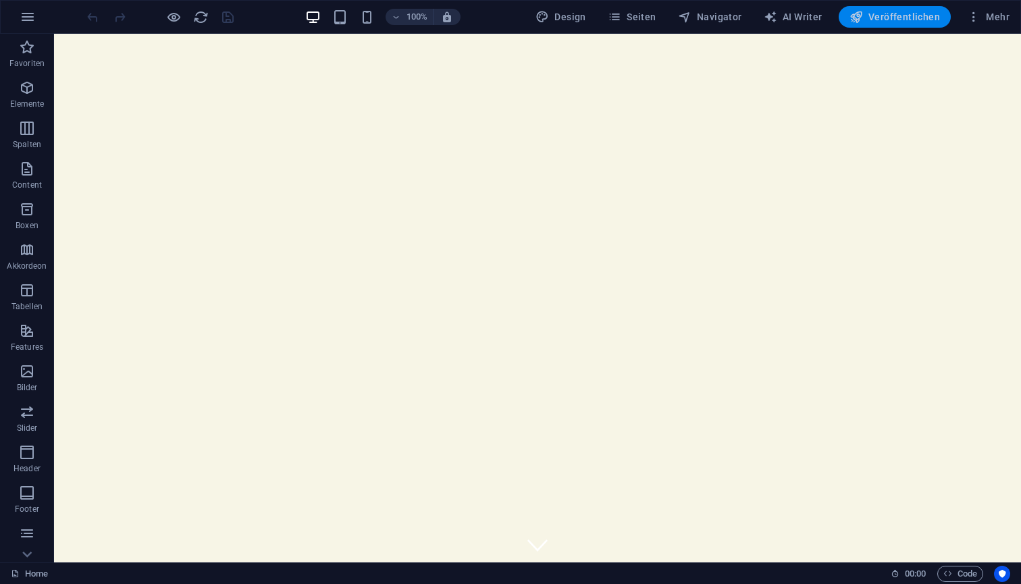
click at [912, 17] on span "Veröffentlichen" at bounding box center [895, 17] width 91 height 14
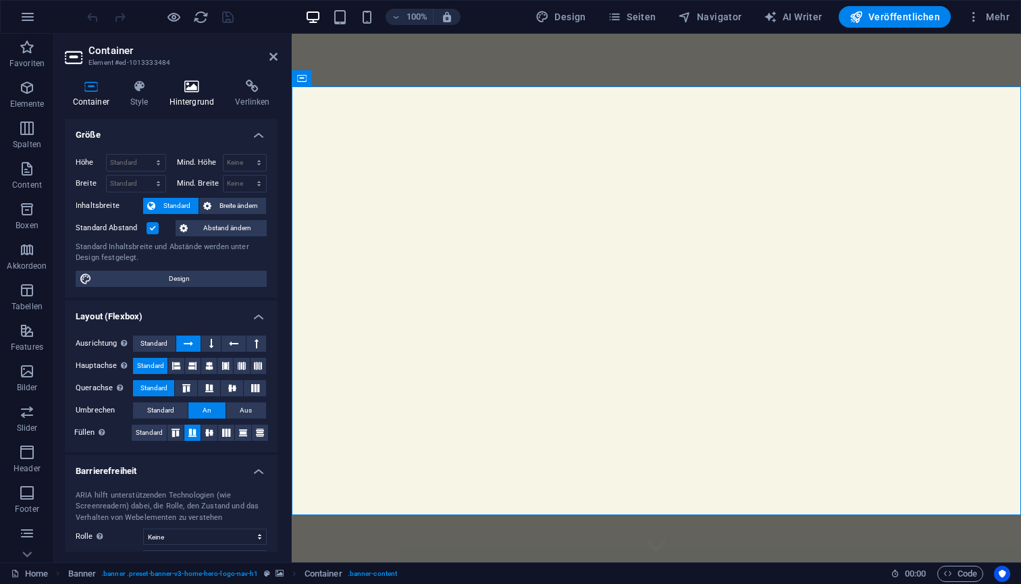
click at [181, 97] on h4 "Hintergrund" at bounding box center [194, 94] width 66 height 28
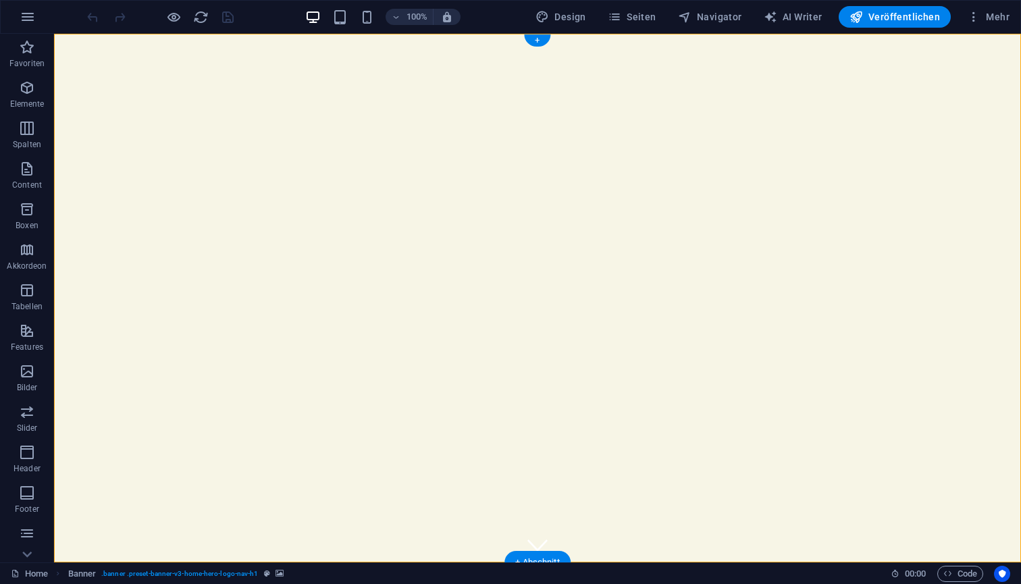
select select "vh"
select select "header"
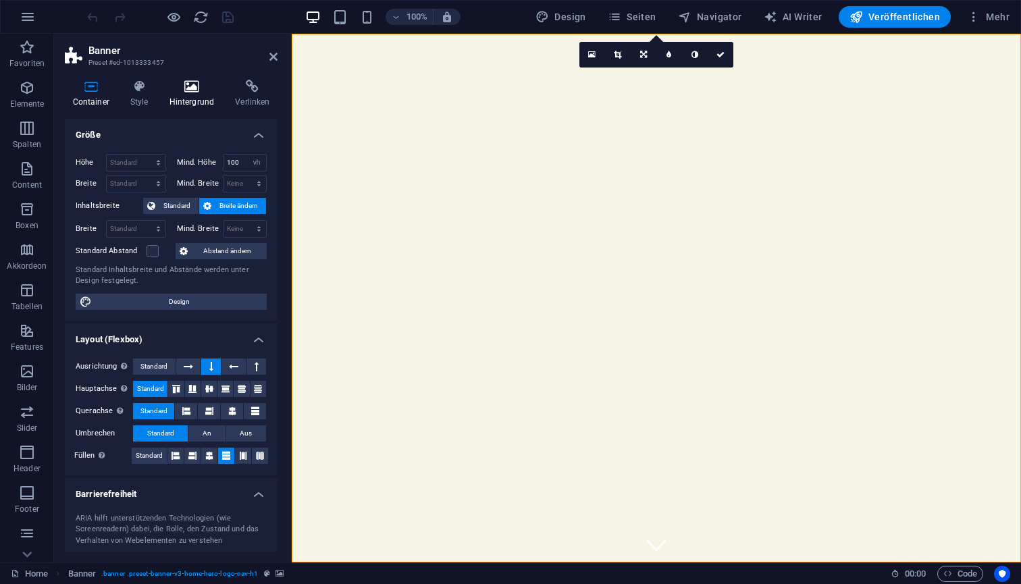
click at [195, 101] on h4 "Hintergrund" at bounding box center [194, 94] width 66 height 28
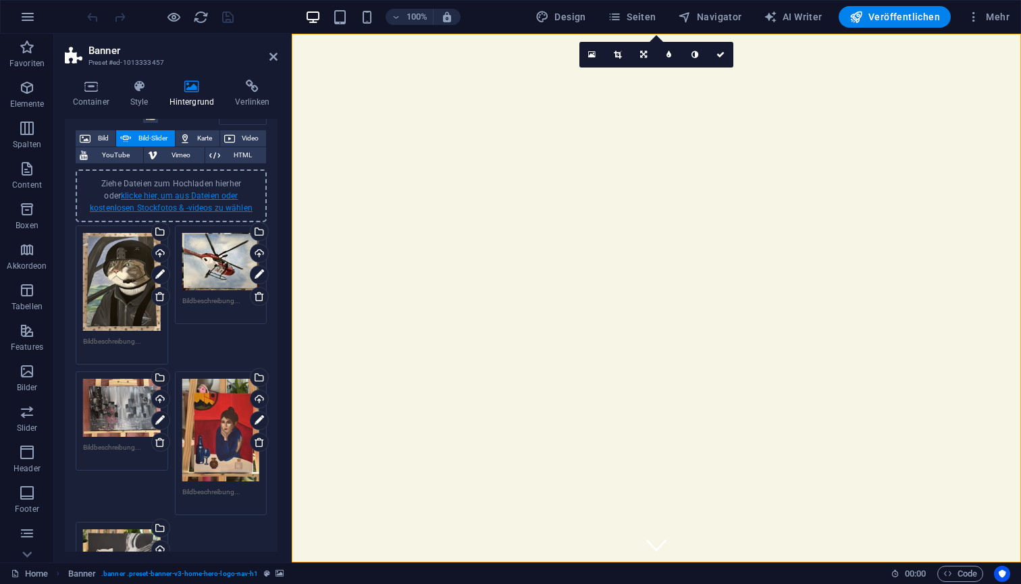
scroll to position [72, 0]
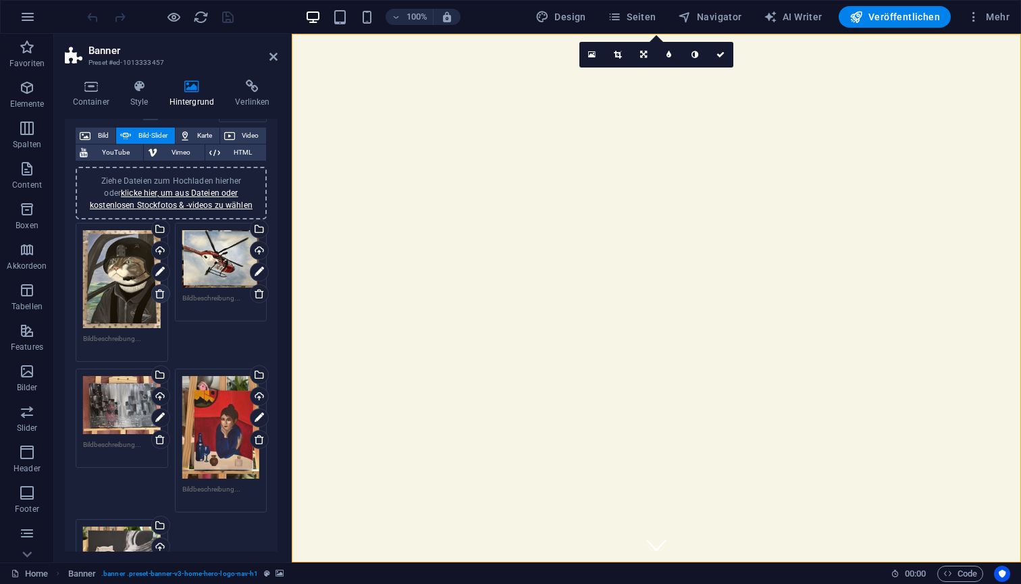
click at [160, 299] on link at bounding box center [160, 293] width 19 height 19
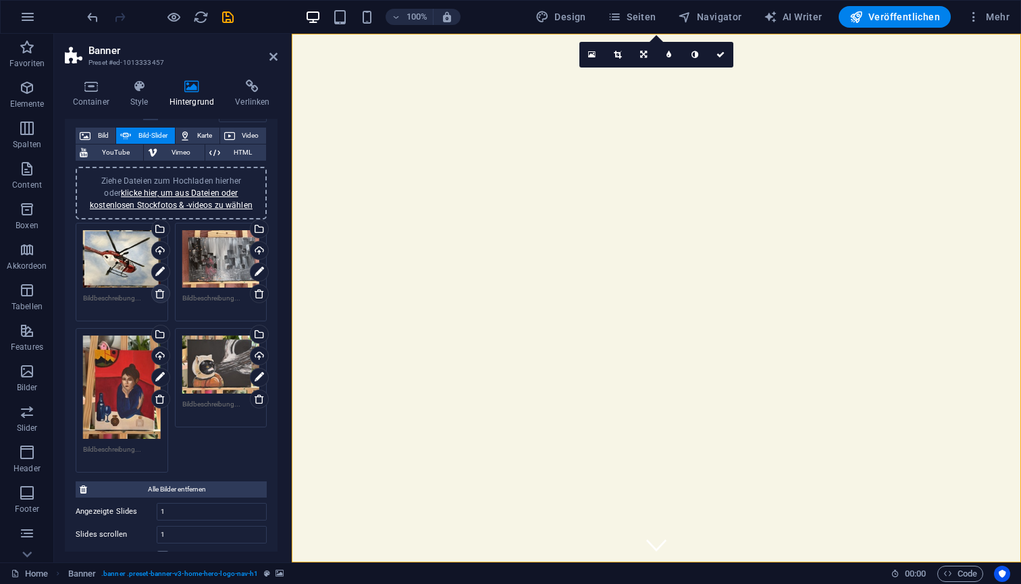
click at [159, 294] on icon at bounding box center [160, 293] width 11 height 11
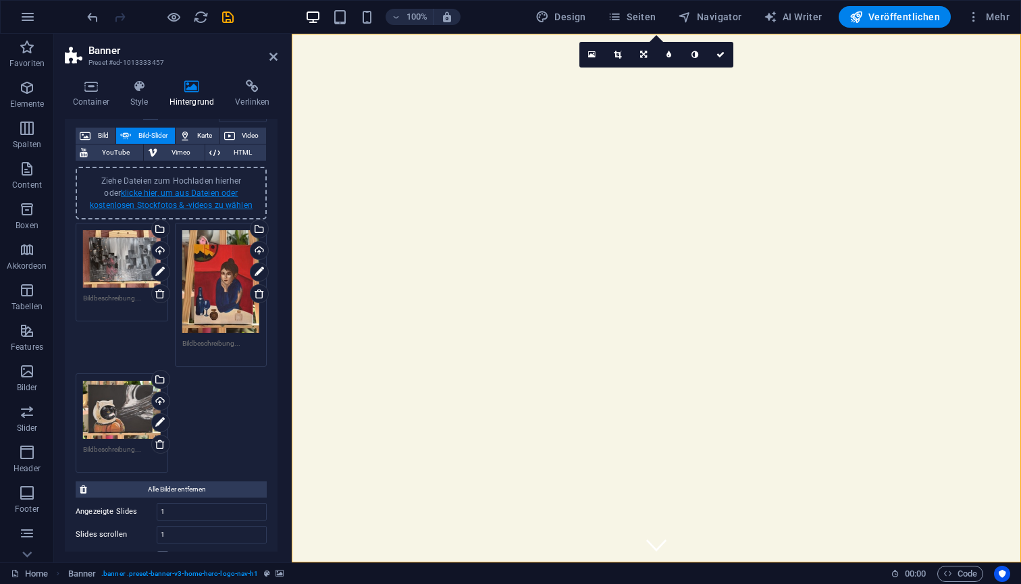
click at [178, 197] on link "klicke hier, um aus Dateien oder kostenlosen Stockfotos & -videos zu wählen" at bounding box center [171, 199] width 163 height 22
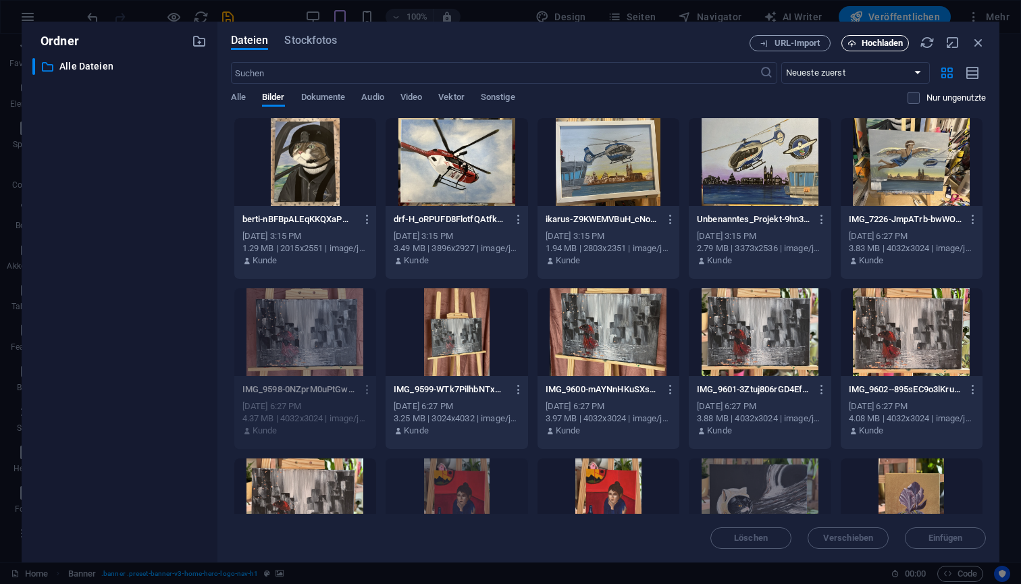
click at [892, 46] on span "Hochladen" at bounding box center [883, 43] width 42 height 8
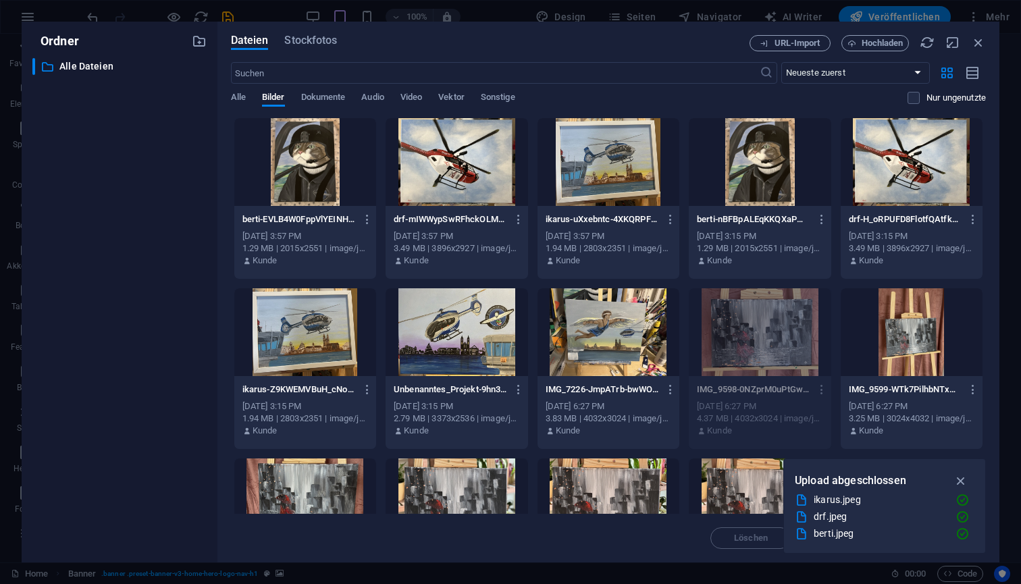
click at [311, 161] on div at bounding box center [305, 162] width 142 height 88
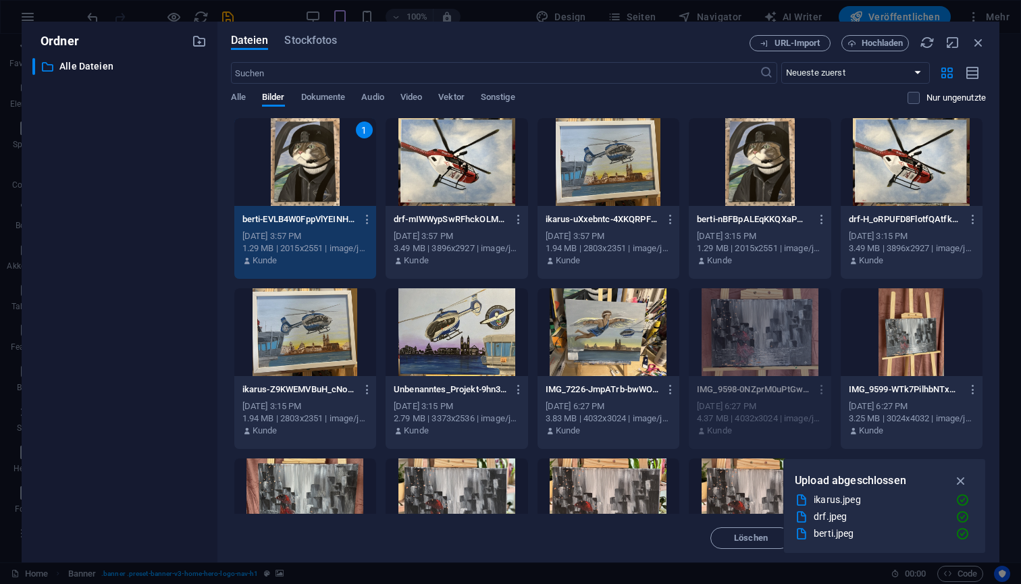
click at [478, 183] on div at bounding box center [457, 162] width 142 height 88
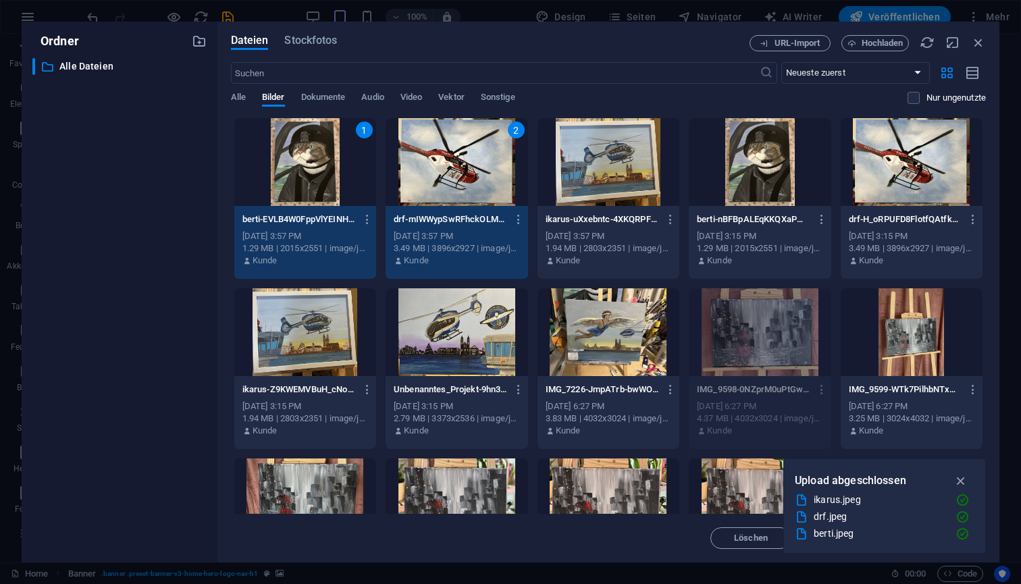
click at [604, 168] on div at bounding box center [609, 162] width 142 height 88
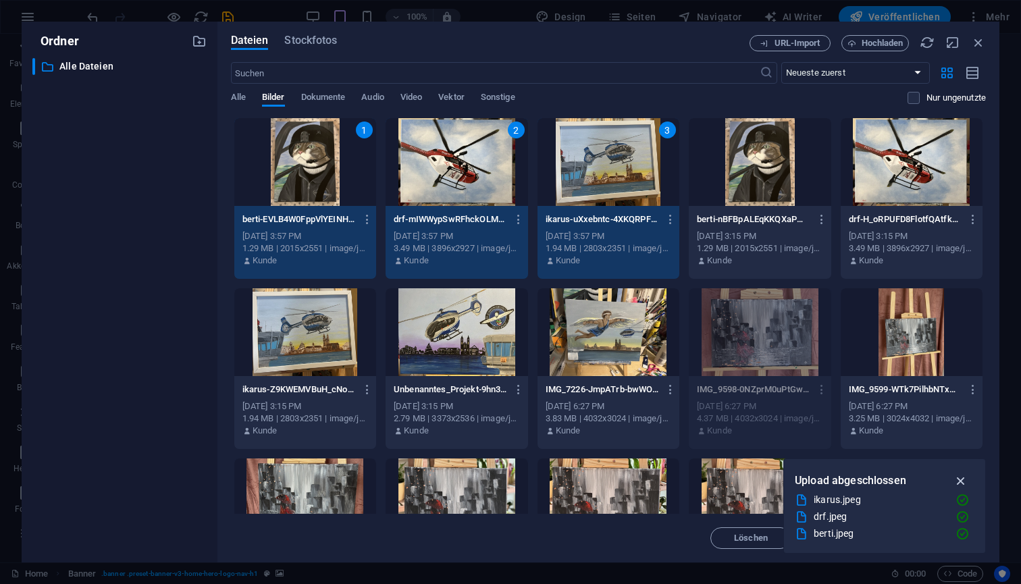
click at [960, 482] on icon "button" at bounding box center [962, 480] width 16 height 15
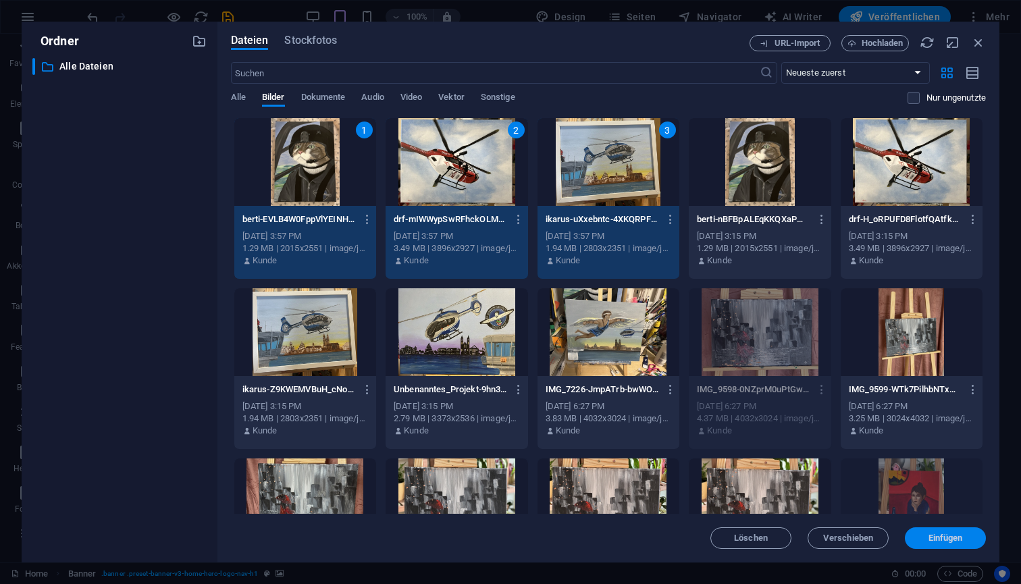
click at [935, 538] on span "Einfügen" at bounding box center [946, 538] width 34 height 8
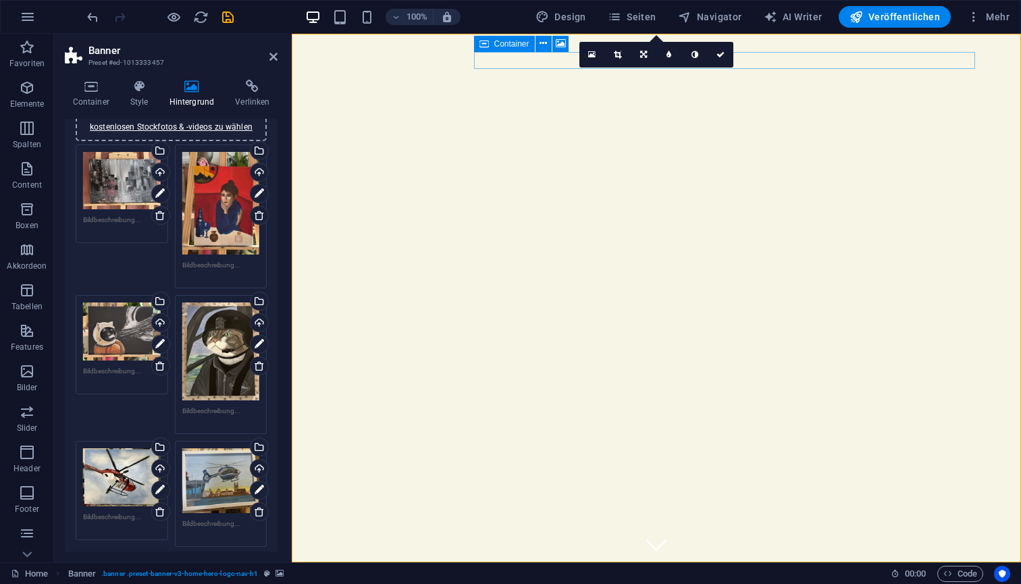
scroll to position [177, 0]
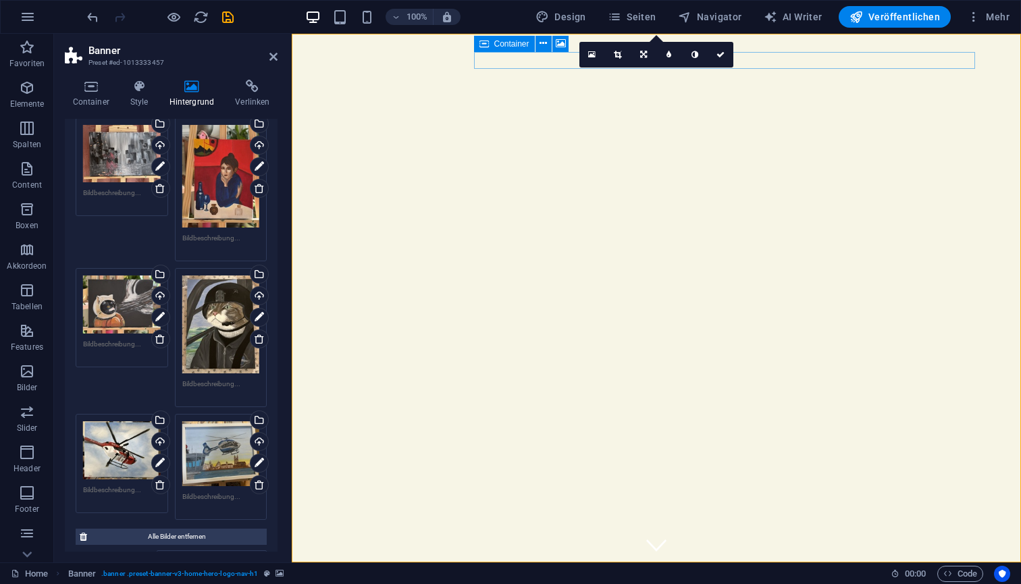
click at [214, 382] on textarea at bounding box center [221, 389] width 78 height 20
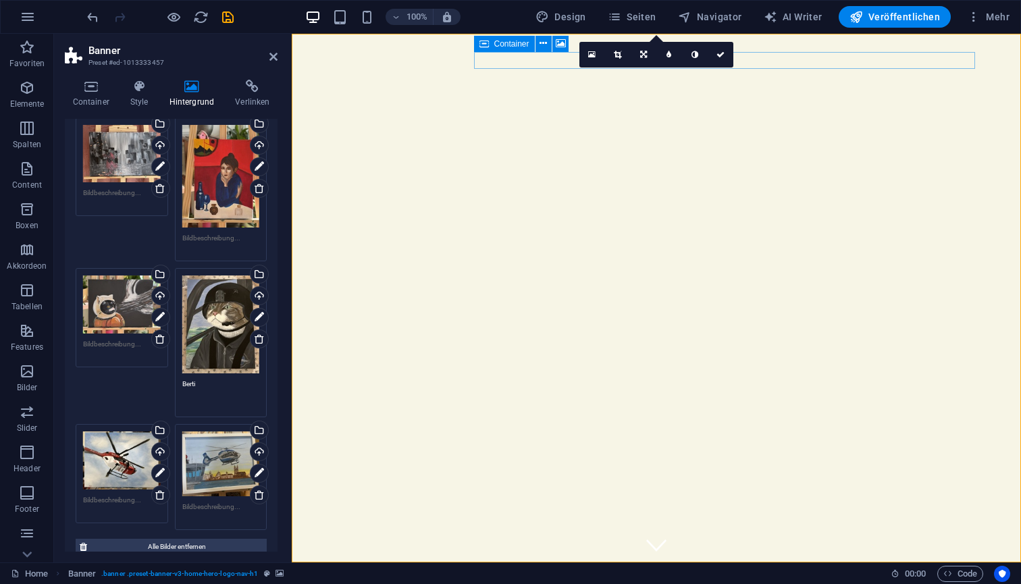
type textarea "Berti"
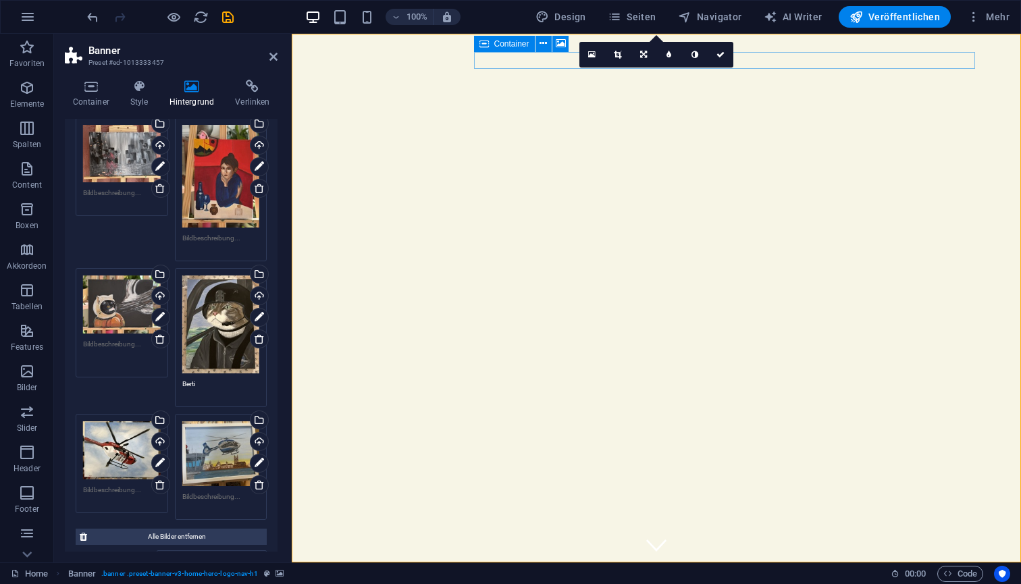
click at [120, 345] on textarea at bounding box center [122, 354] width 78 height 30
type textarea "Katzonaut"
click at [226, 23] on icon "save" at bounding box center [228, 17] width 16 height 16
checkbox input "false"
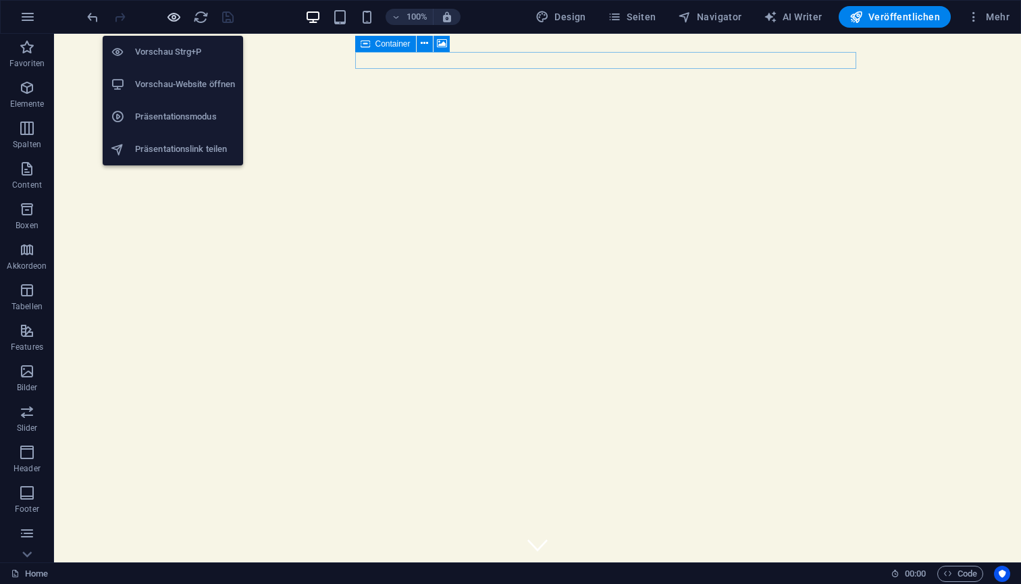
click at [175, 20] on icon "button" at bounding box center [174, 17] width 16 height 16
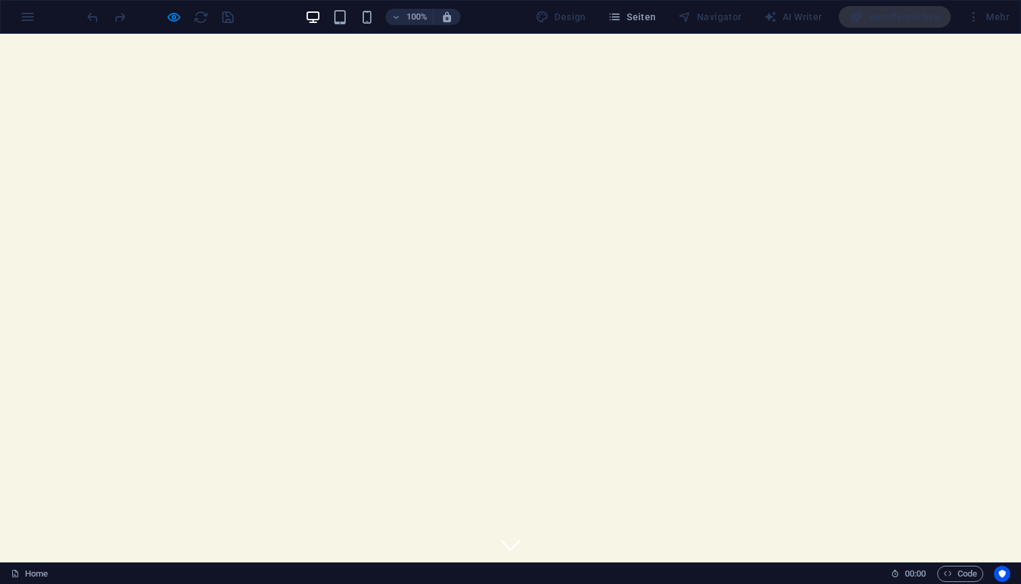
scroll to position [0, 0]
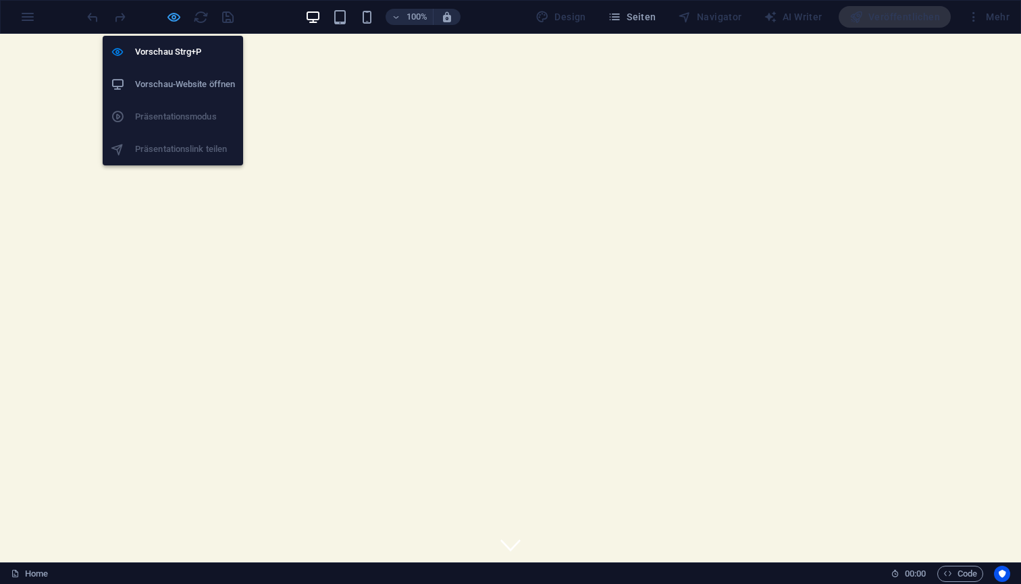
click at [171, 22] on icon "button" at bounding box center [174, 17] width 16 height 16
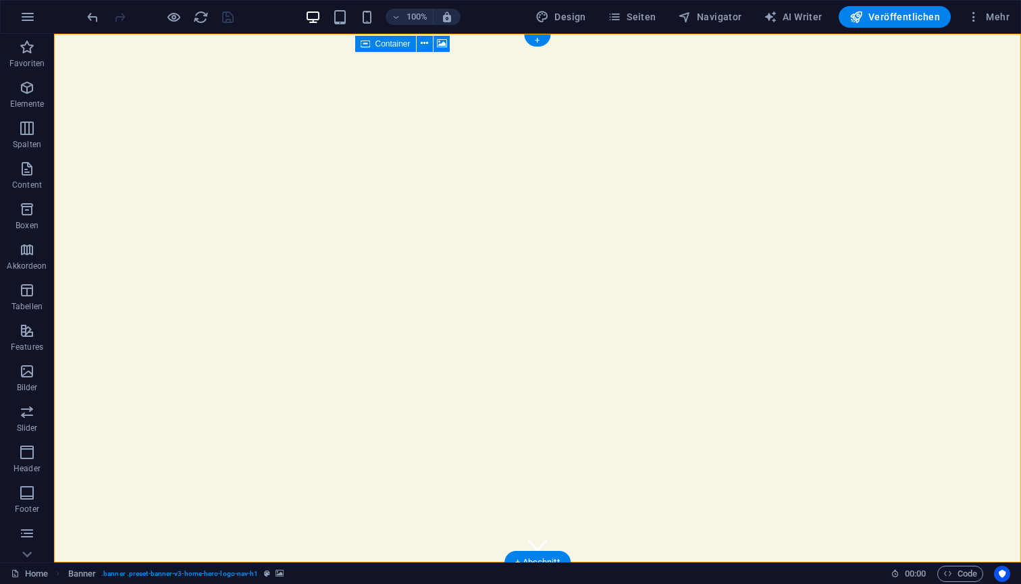
select select "ms"
select select "s"
select select "progressive"
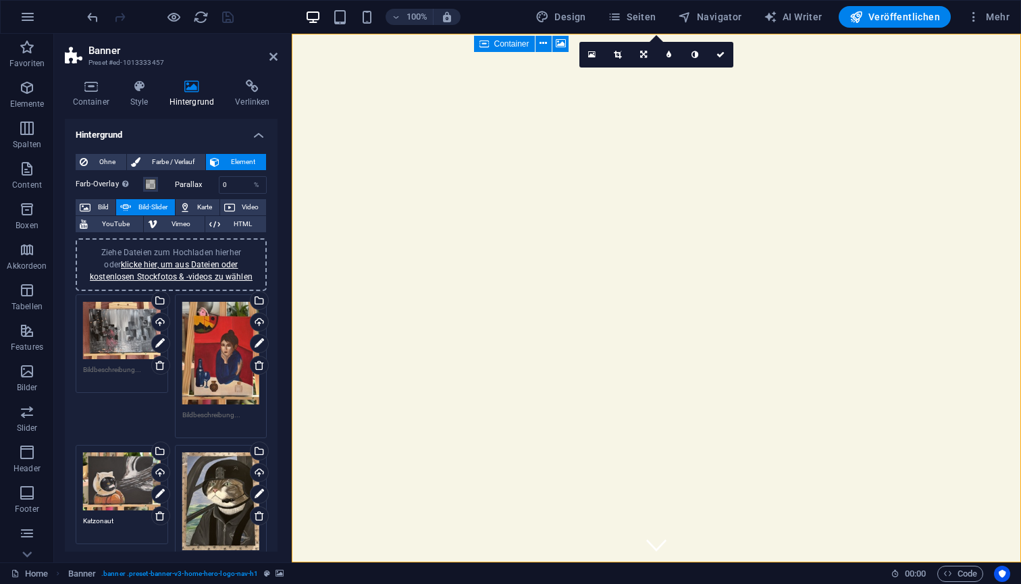
click at [217, 498] on div "Ziehe Dateien zum Hochladen hierher oder klicke hier, um aus Dateien oder koste…" at bounding box center [221, 502] width 78 height 98
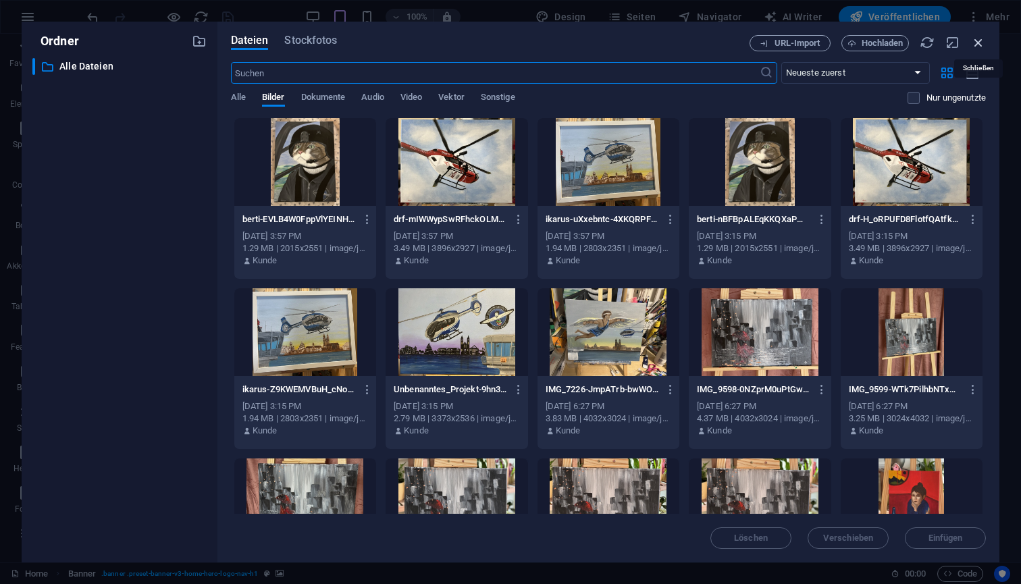
click at [979, 36] on icon "button" at bounding box center [978, 42] width 15 height 15
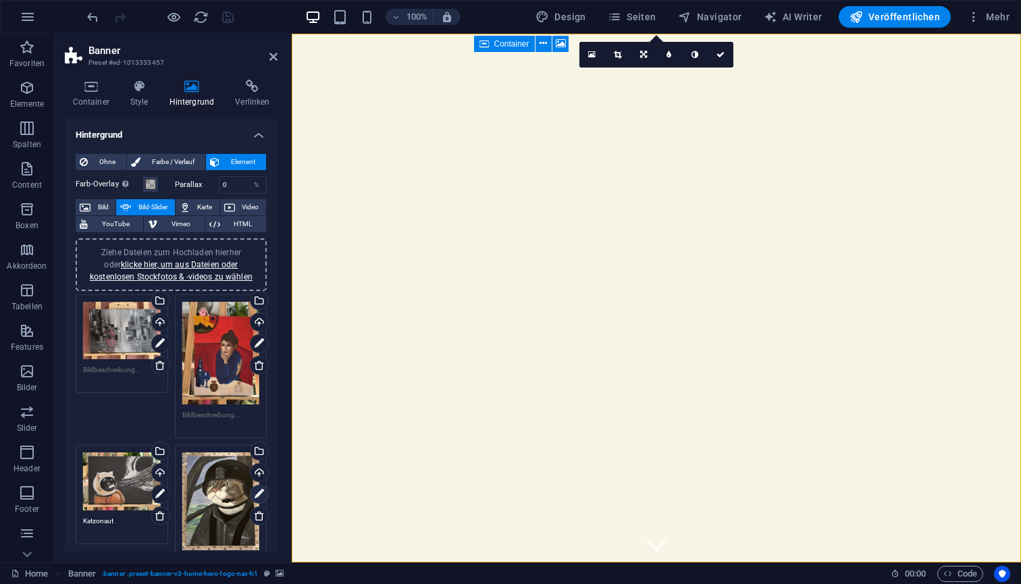
click at [256, 492] on icon at bounding box center [259, 494] width 9 height 16
click at [669, 59] on link at bounding box center [669, 55] width 26 height 26
click at [662, 58] on link at bounding box center [659, 55] width 26 height 26
click at [640, 55] on icon at bounding box center [643, 55] width 7 height 8
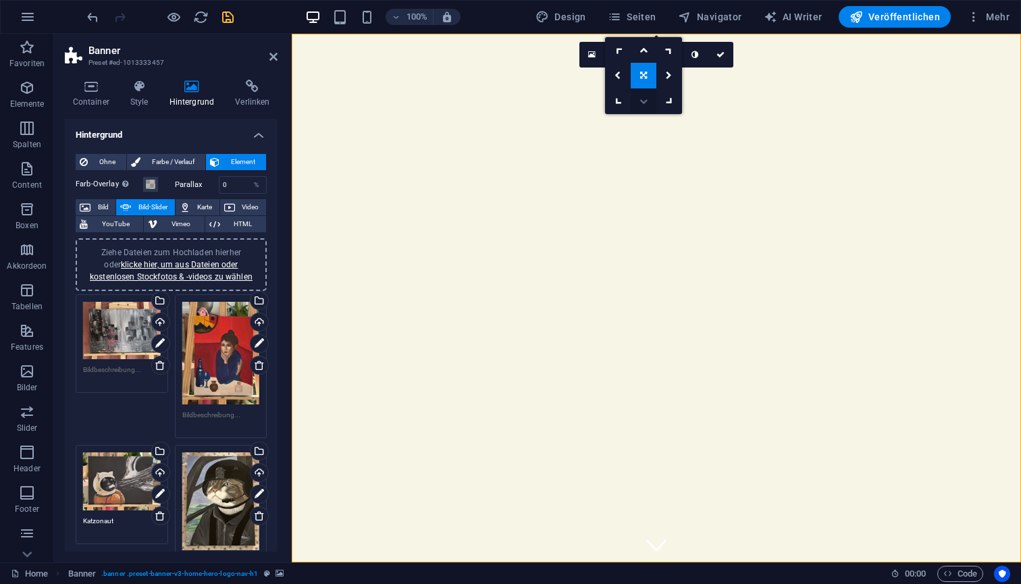
click at [645, 103] on icon at bounding box center [644, 101] width 8 height 8
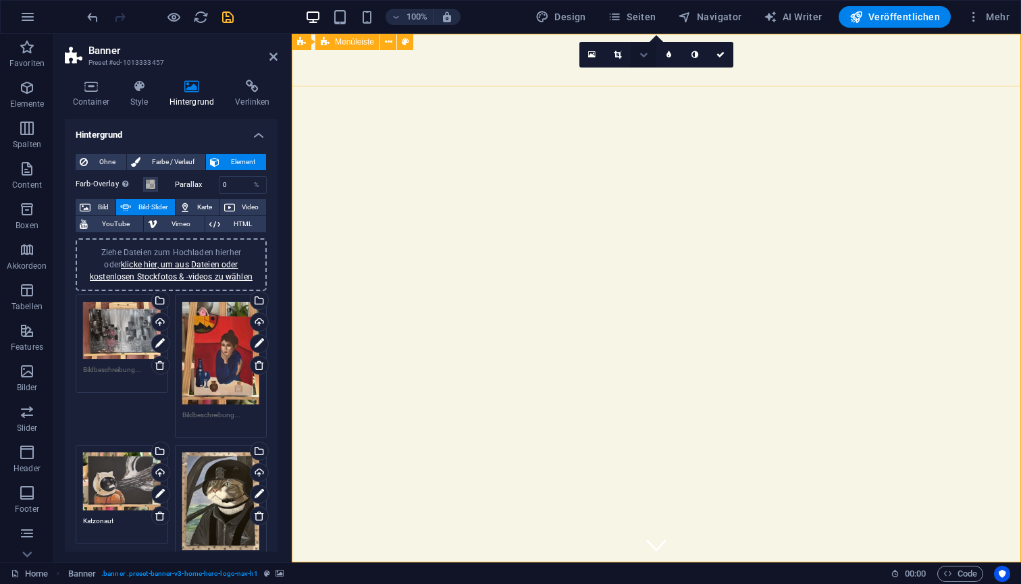
click at [646, 56] on icon at bounding box center [644, 55] width 8 height 8
click at [643, 52] on icon at bounding box center [644, 50] width 8 height 8
click at [643, 57] on icon at bounding box center [644, 55] width 8 height 8
click at [644, 76] on icon at bounding box center [643, 76] width 7 height 8
click at [644, 56] on icon at bounding box center [643, 55] width 7 height 8
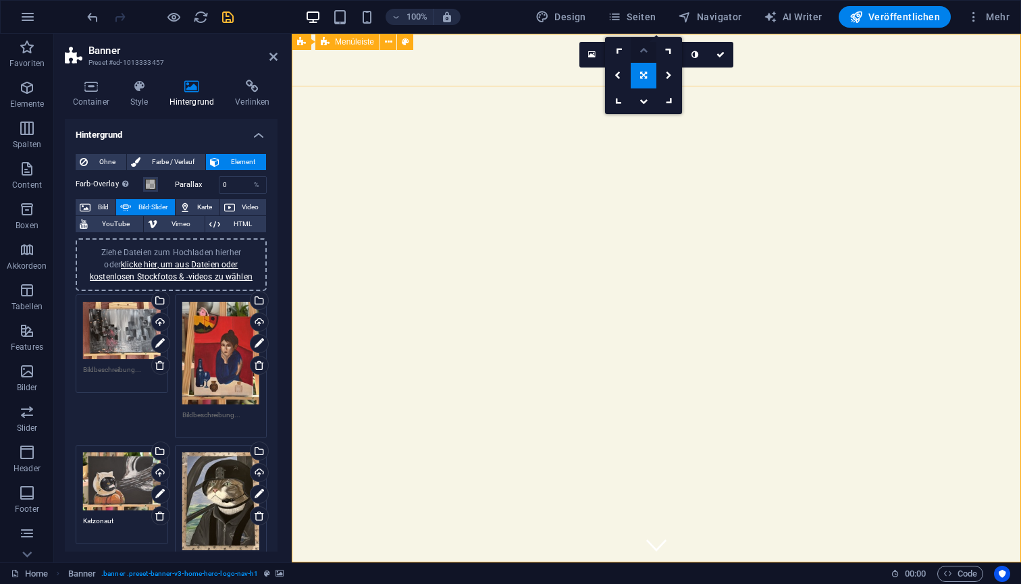
click at [643, 51] on icon at bounding box center [644, 50] width 8 height 8
click at [642, 56] on icon at bounding box center [644, 55] width 8 height 8
click at [643, 74] on icon at bounding box center [643, 76] width 7 height 8
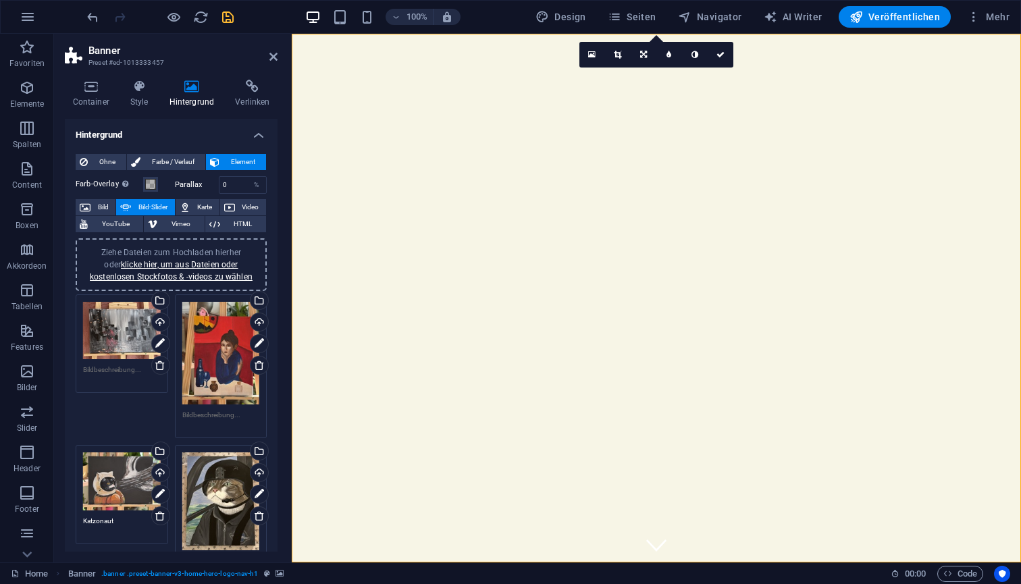
click at [226, 17] on icon "save" at bounding box center [228, 17] width 16 height 16
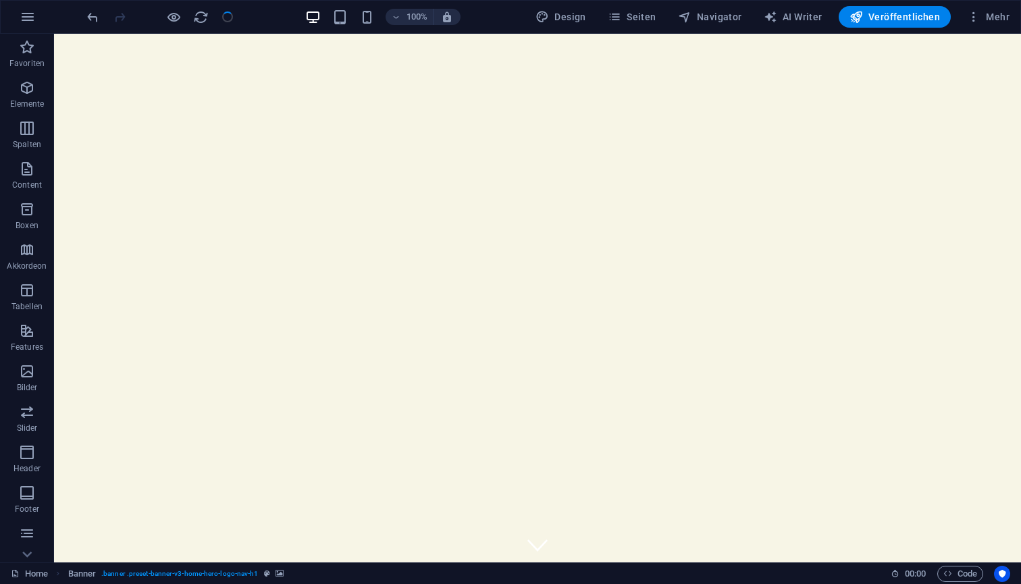
checkbox input "false"
click at [890, 18] on span "Veröffentlichen" at bounding box center [895, 17] width 91 height 14
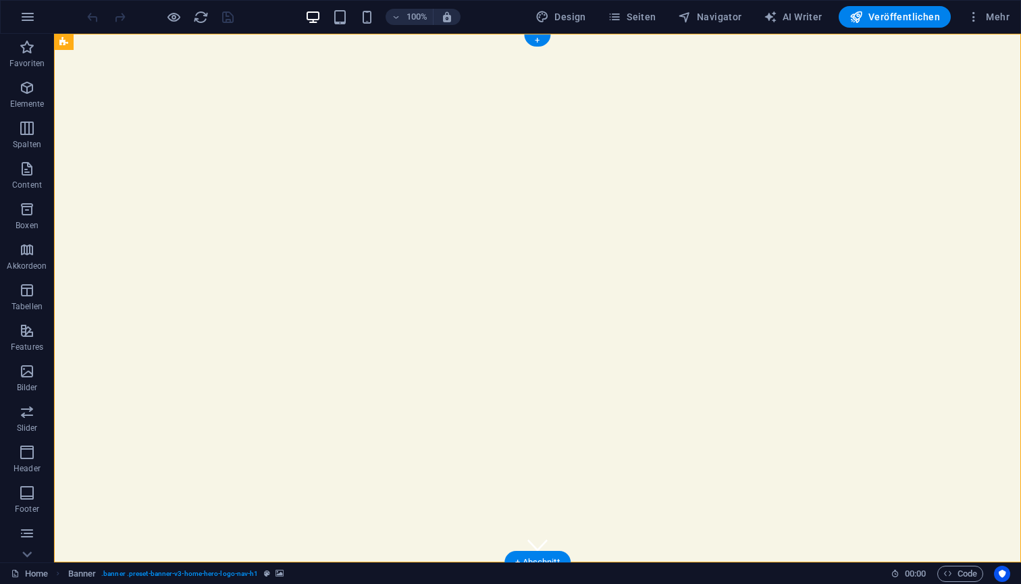
select select "vh"
select select "header"
select select "ms"
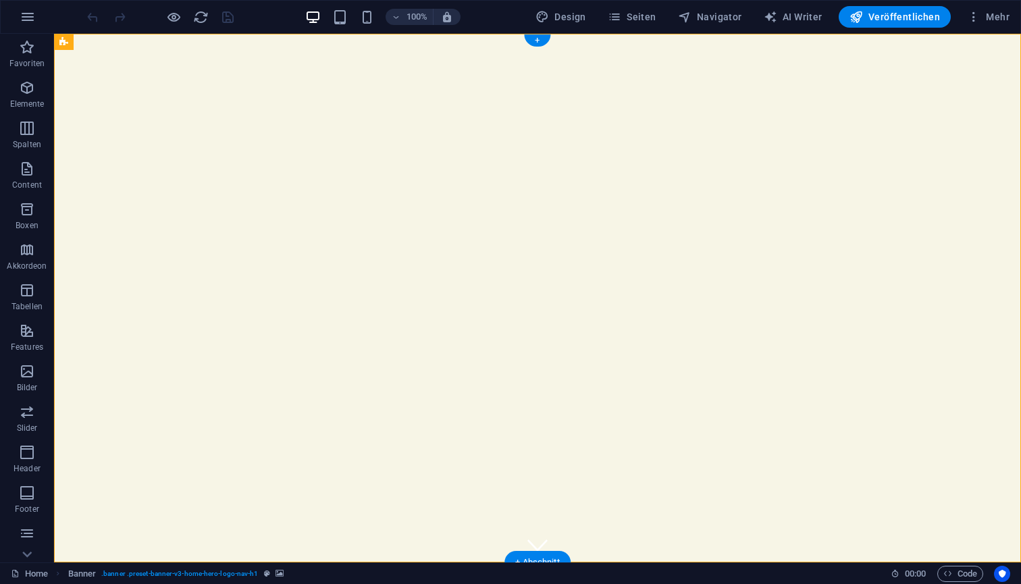
select select "s"
select select "progressive"
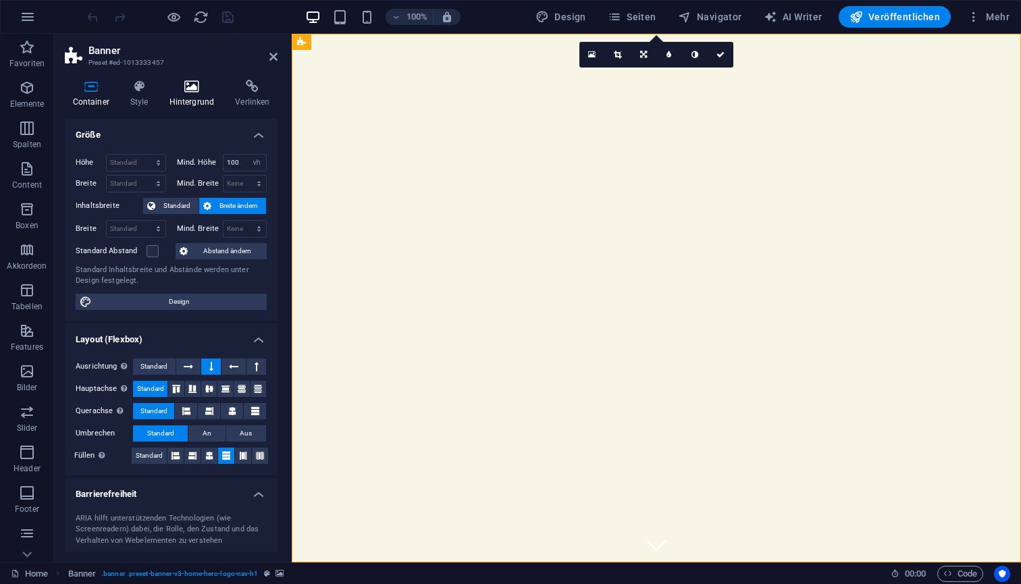
click at [188, 89] on icon at bounding box center [191, 87] width 61 height 14
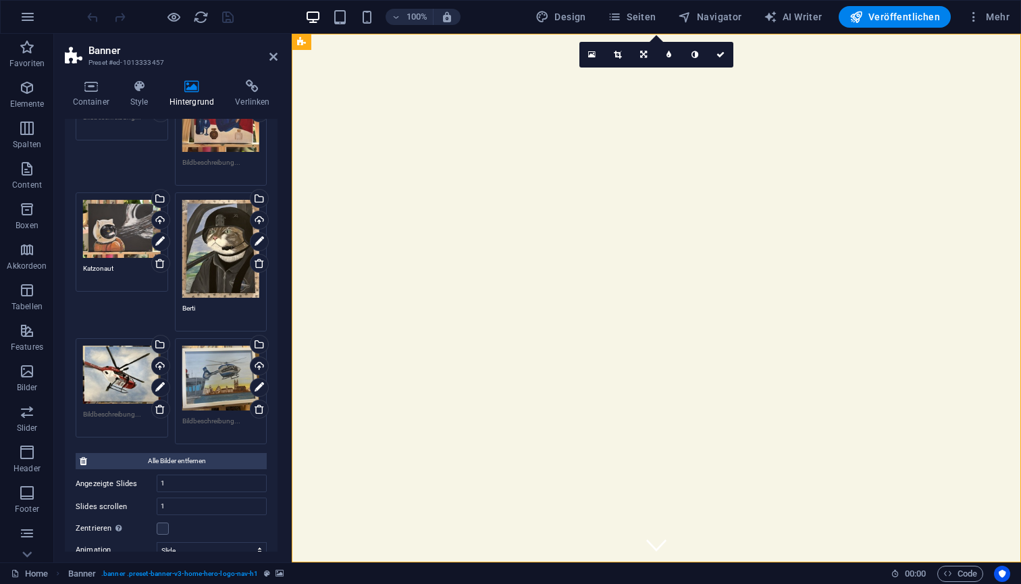
scroll to position [258, 0]
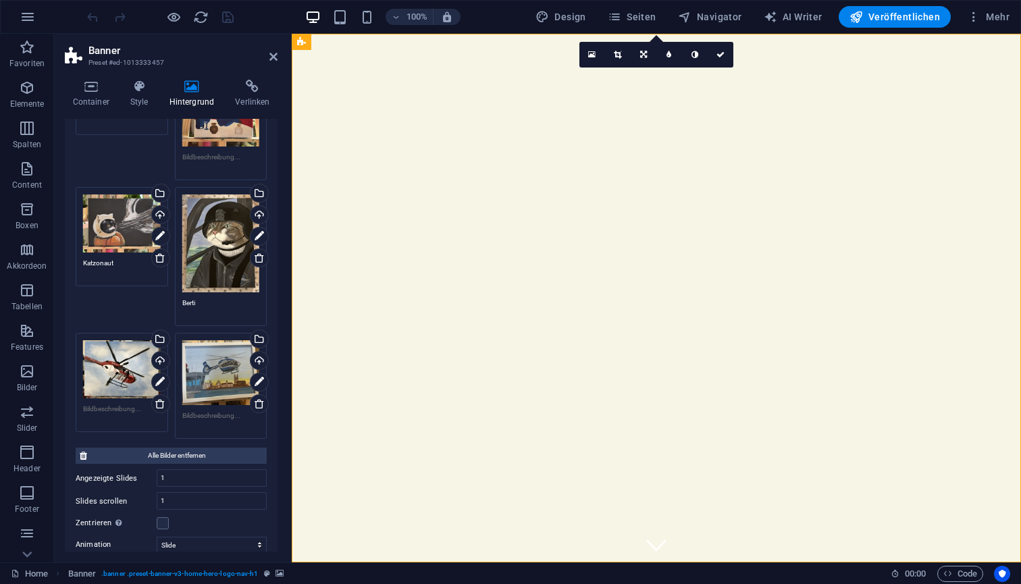
click at [218, 254] on div "Ziehe Dateien zum Hochladen hierher oder klicke hier, um aus Dateien oder koste…" at bounding box center [221, 244] width 78 height 98
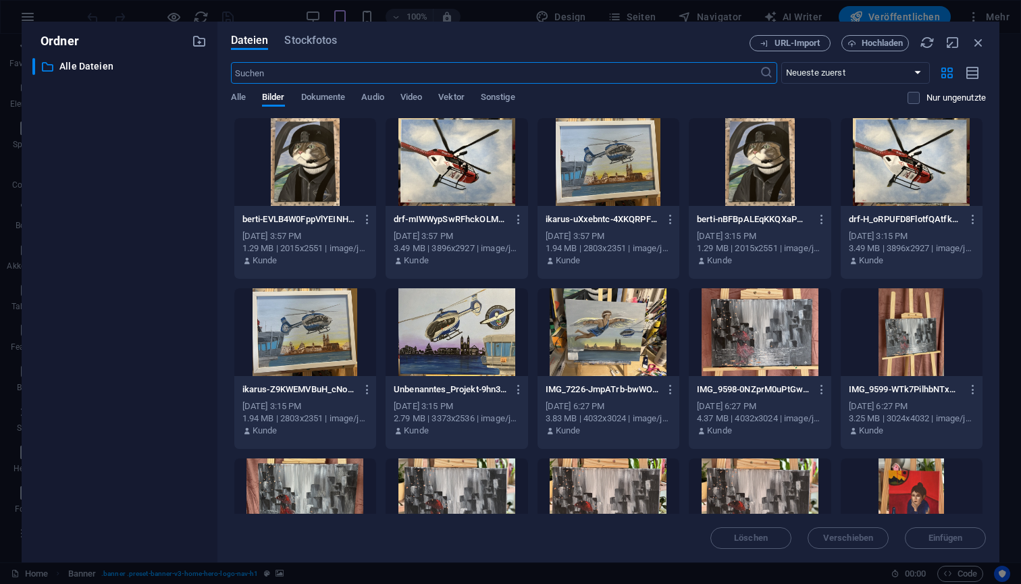
scroll to position [0, 0]
click at [364, 222] on icon "button" at bounding box center [367, 219] width 13 height 12
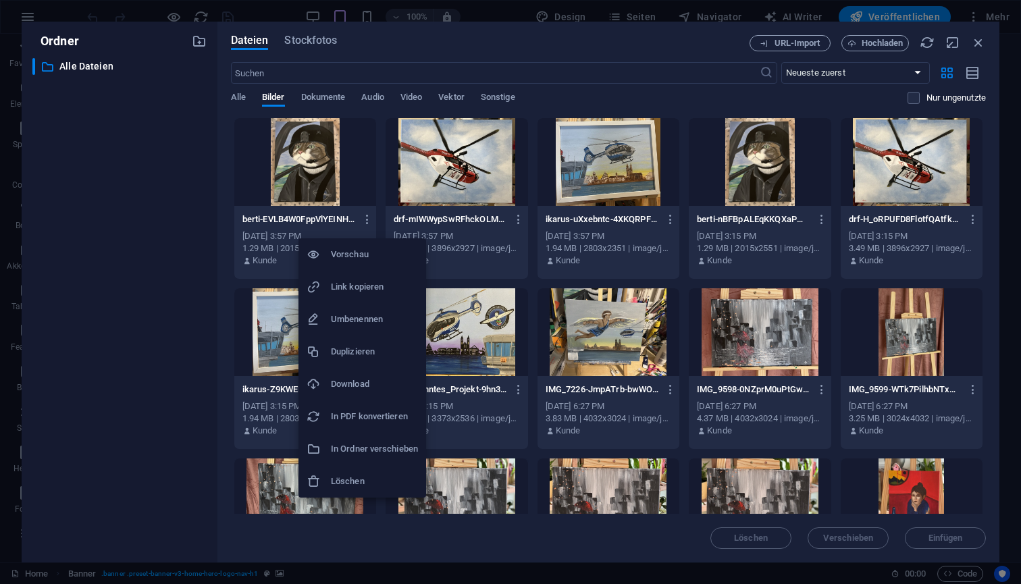
click at [351, 417] on h6 "In PDF konvertieren" at bounding box center [374, 417] width 87 height 16
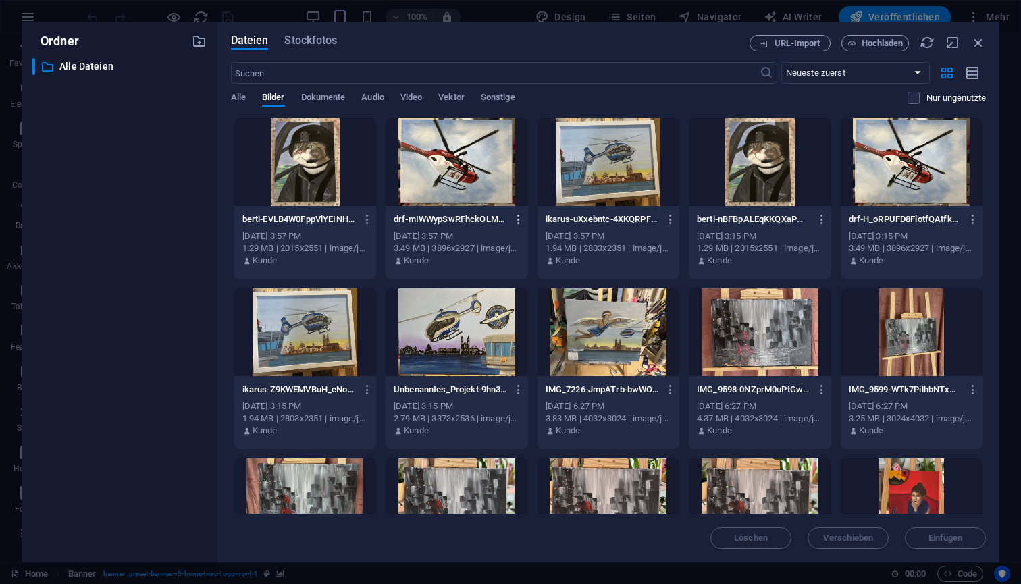
click at [519, 218] on icon "button" at bounding box center [519, 219] width 13 height 12
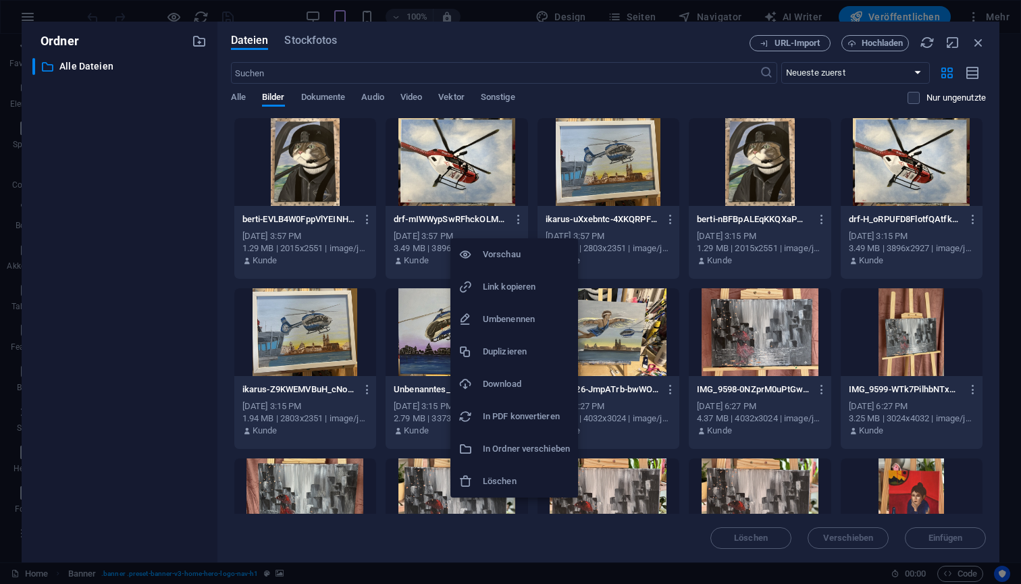
click at [503, 419] on h6 "In PDF konvertieren" at bounding box center [526, 417] width 87 height 16
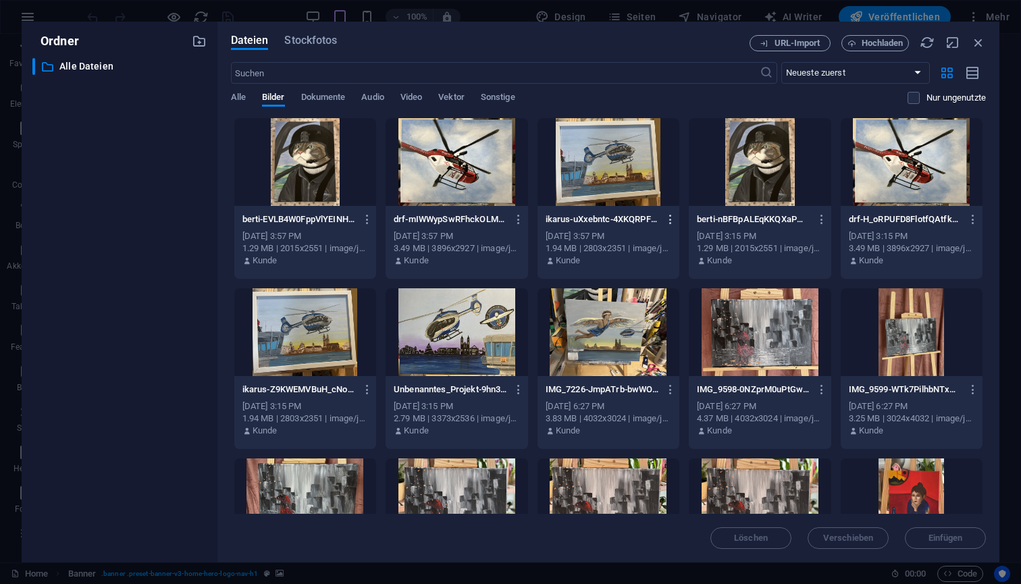
click at [669, 220] on icon "button" at bounding box center [671, 219] width 13 height 12
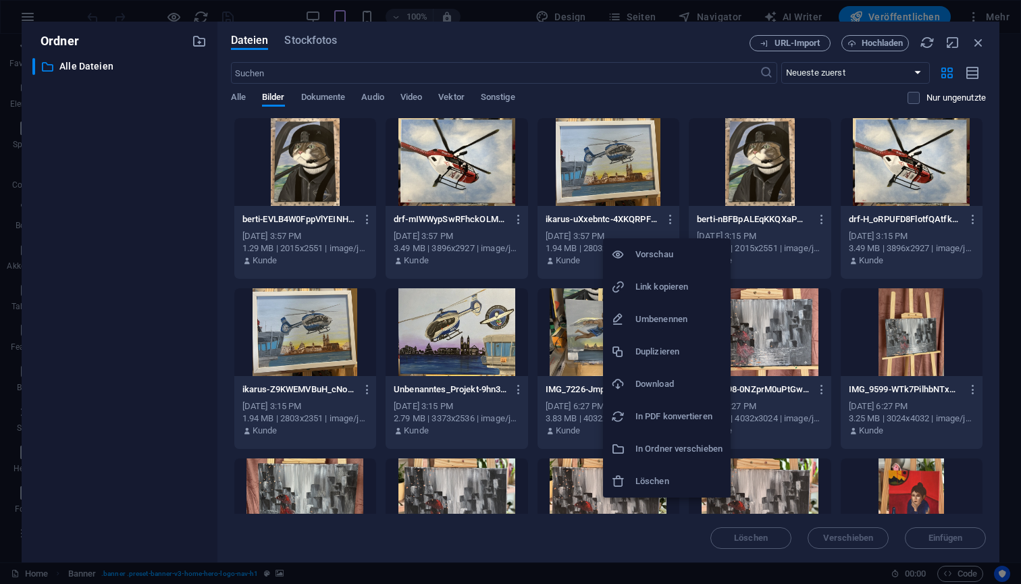
click at [653, 412] on h6 "In PDF konvertieren" at bounding box center [679, 417] width 87 height 16
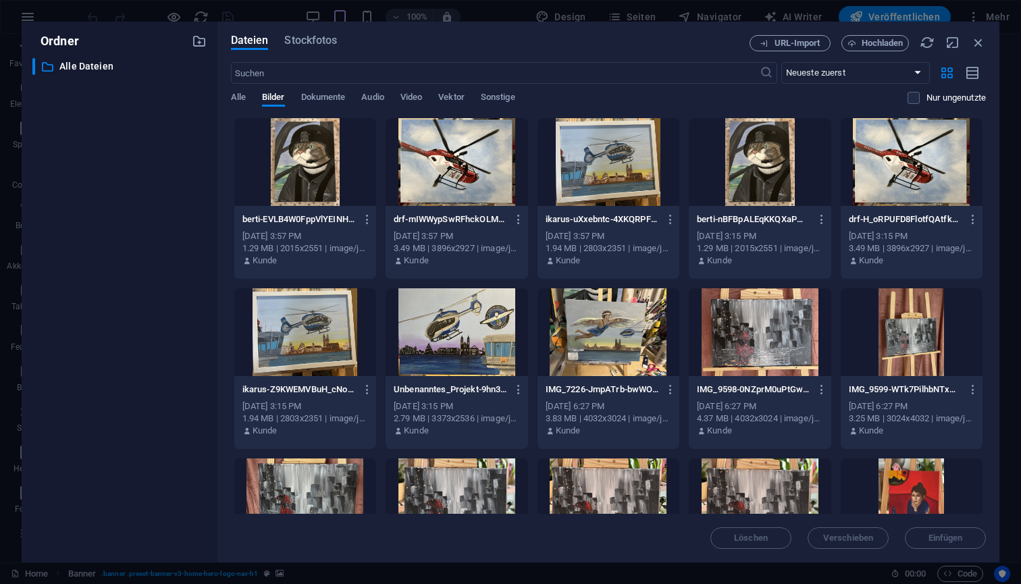
click at [309, 192] on div at bounding box center [305, 162] width 142 height 88
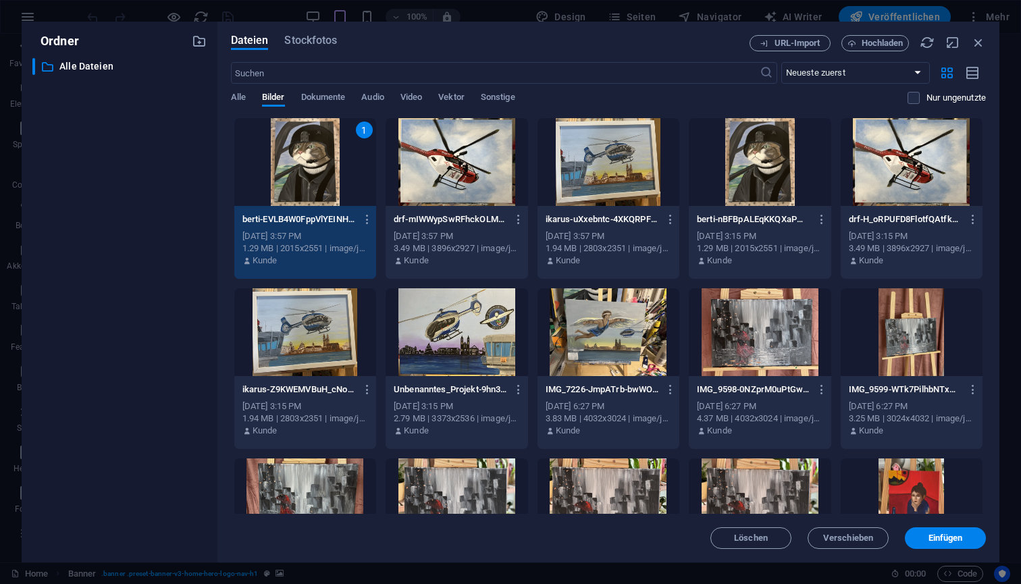
click at [591, 178] on div at bounding box center [609, 162] width 142 height 88
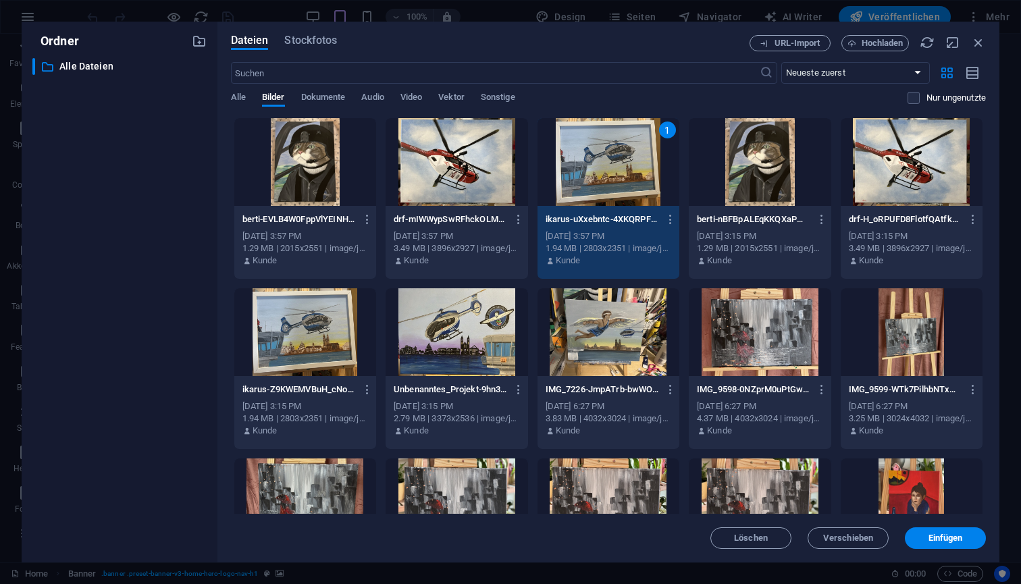
click at [468, 176] on div at bounding box center [457, 162] width 142 height 88
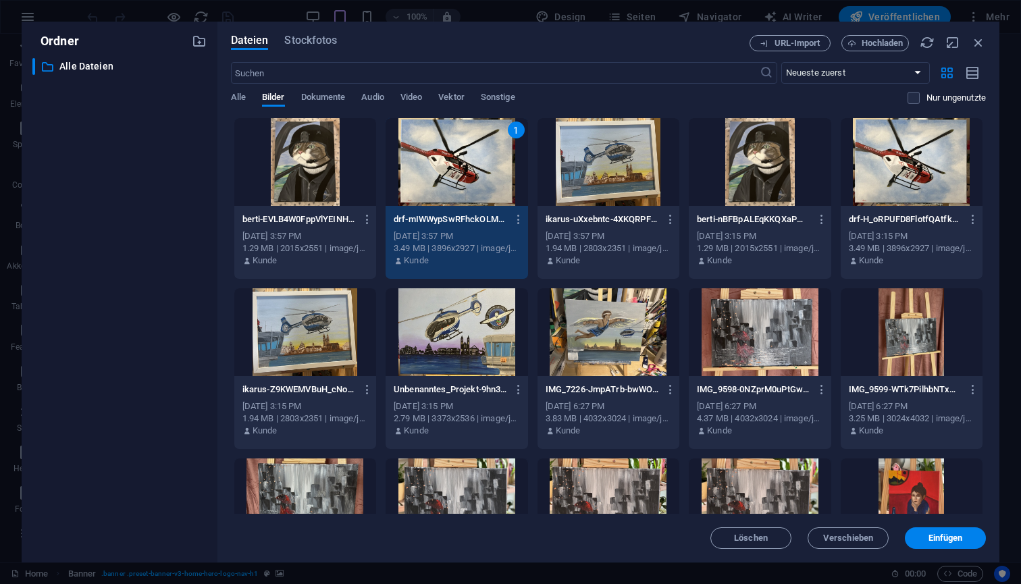
click at [312, 178] on div at bounding box center [305, 162] width 142 height 88
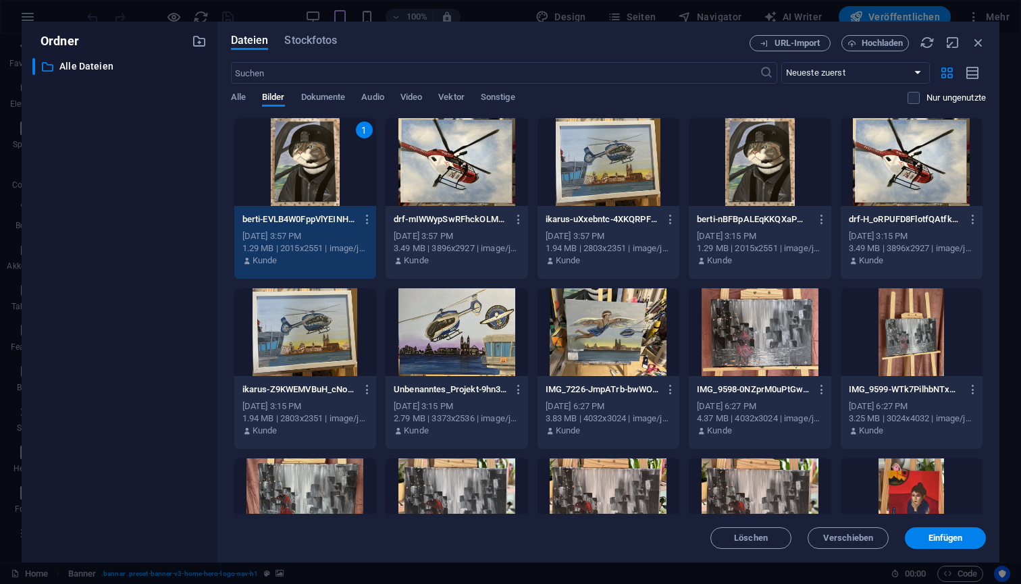
click at [453, 178] on div at bounding box center [457, 162] width 142 height 88
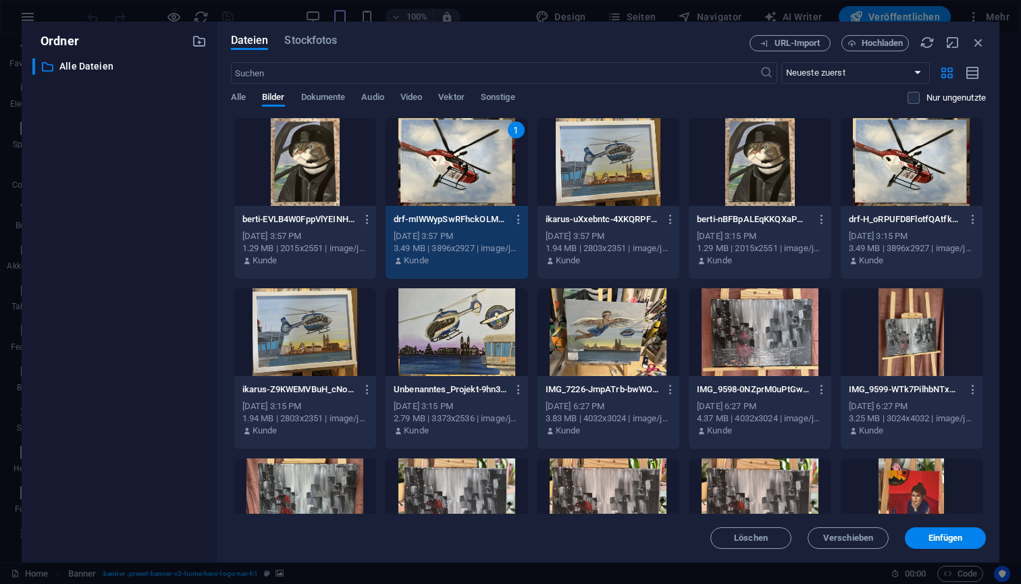
click at [313, 176] on div at bounding box center [305, 162] width 142 height 88
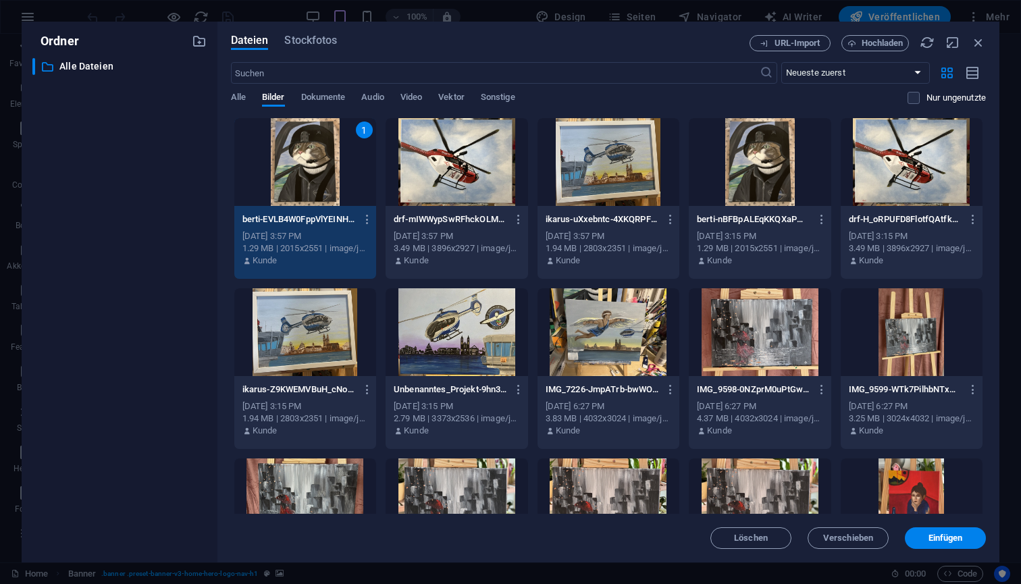
click at [461, 159] on div at bounding box center [457, 162] width 142 height 88
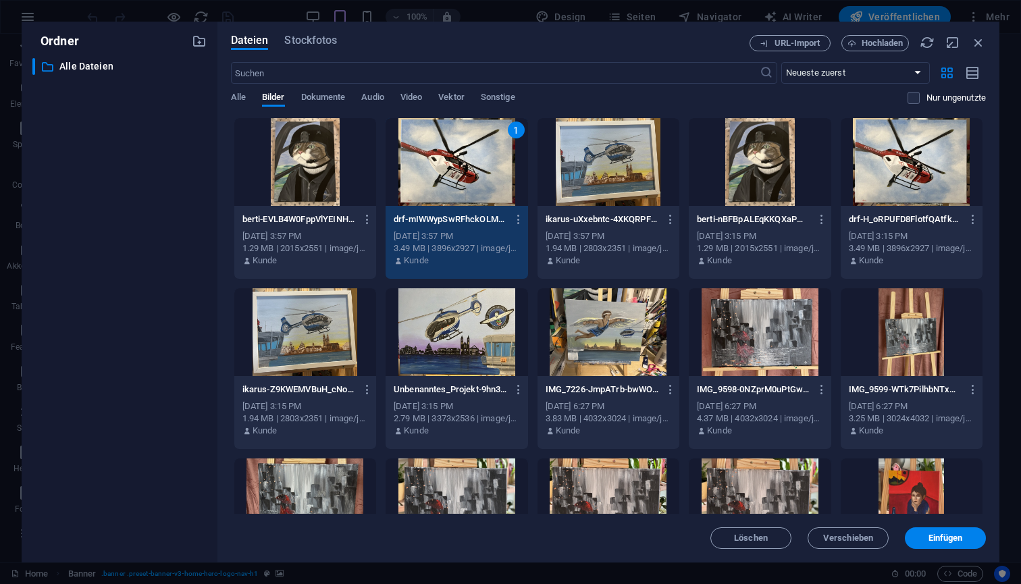
click at [283, 181] on div at bounding box center [305, 162] width 142 height 88
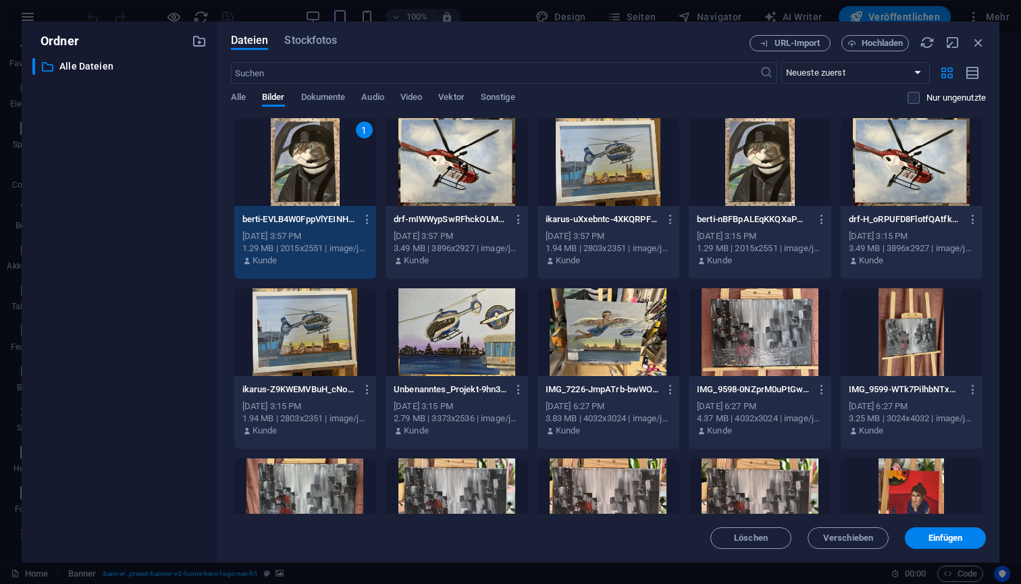
click at [411, 163] on div at bounding box center [457, 162] width 142 height 88
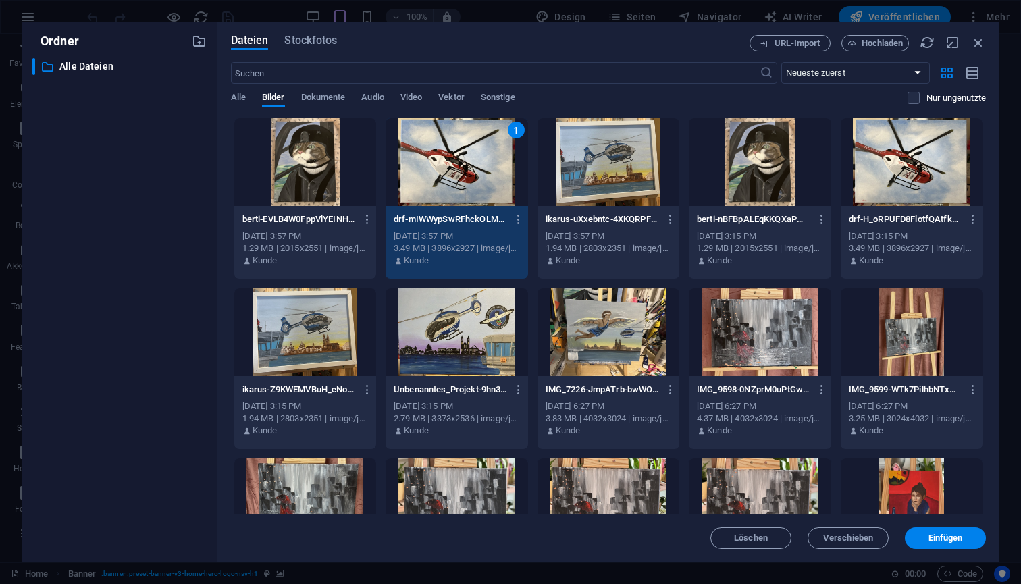
click at [309, 152] on div at bounding box center [305, 162] width 142 height 88
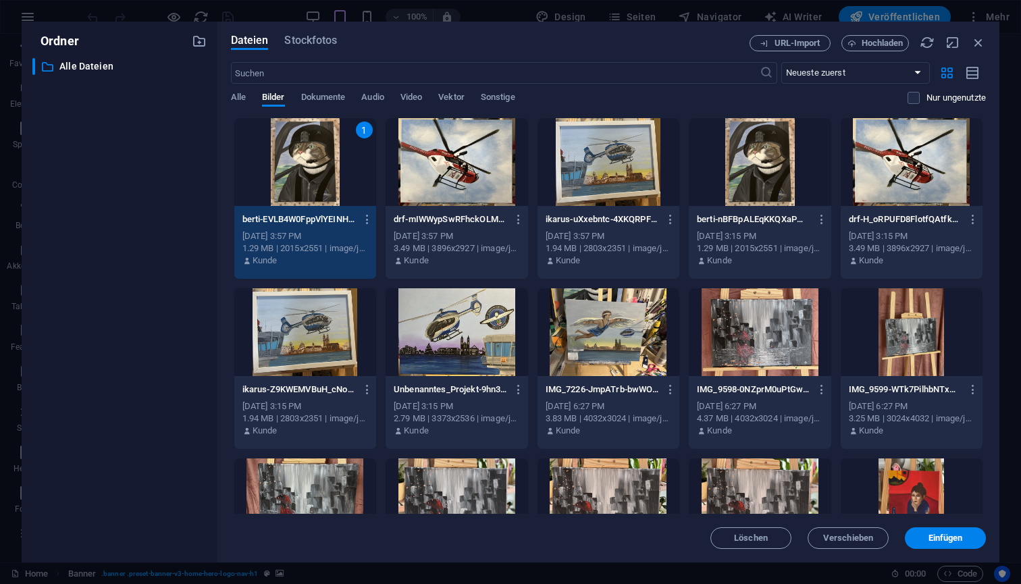
click at [447, 163] on div at bounding box center [457, 162] width 142 height 88
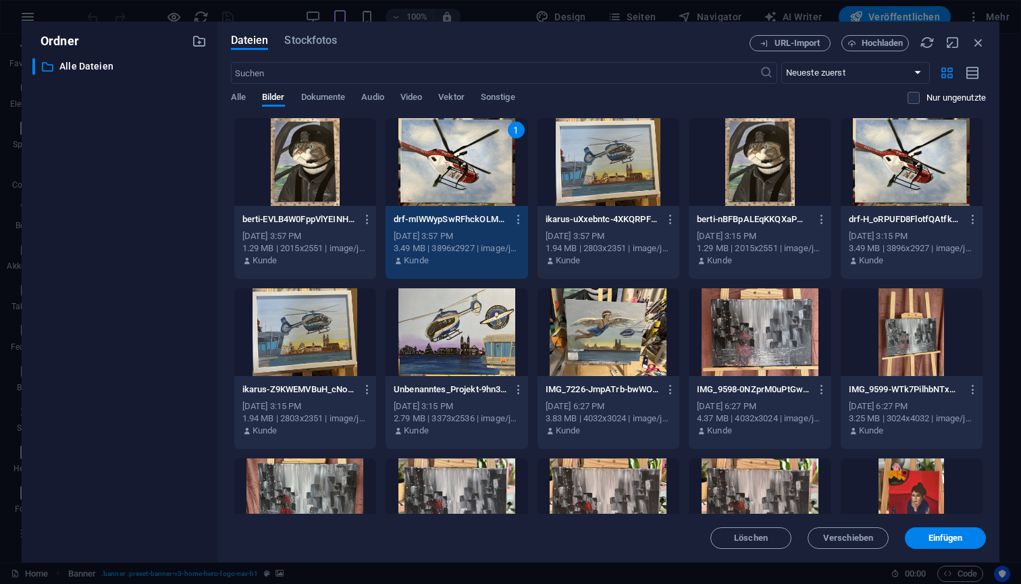
click at [316, 155] on div at bounding box center [305, 162] width 142 height 88
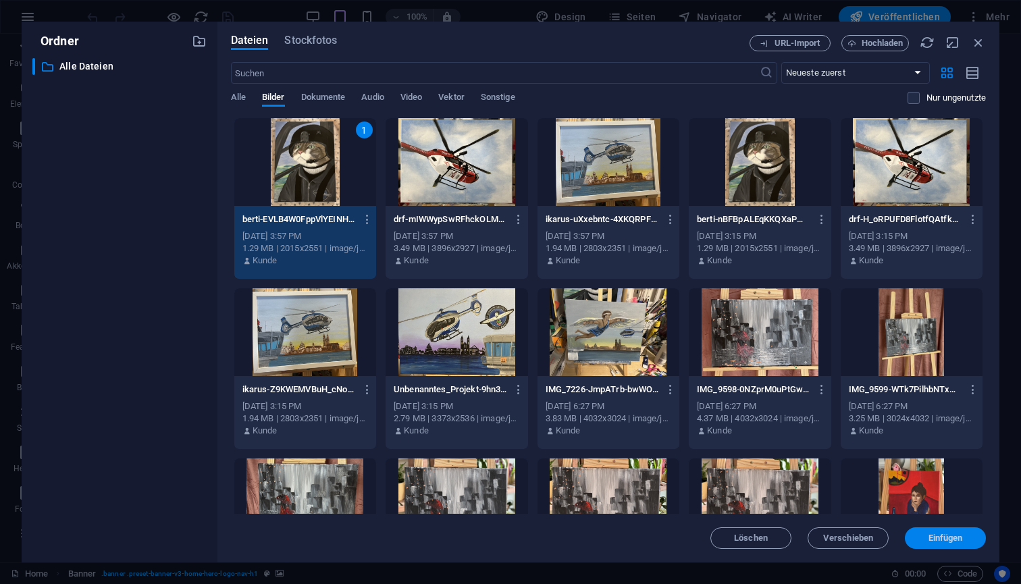
click at [923, 534] on span "Einfügen" at bounding box center [945, 538] width 70 height 8
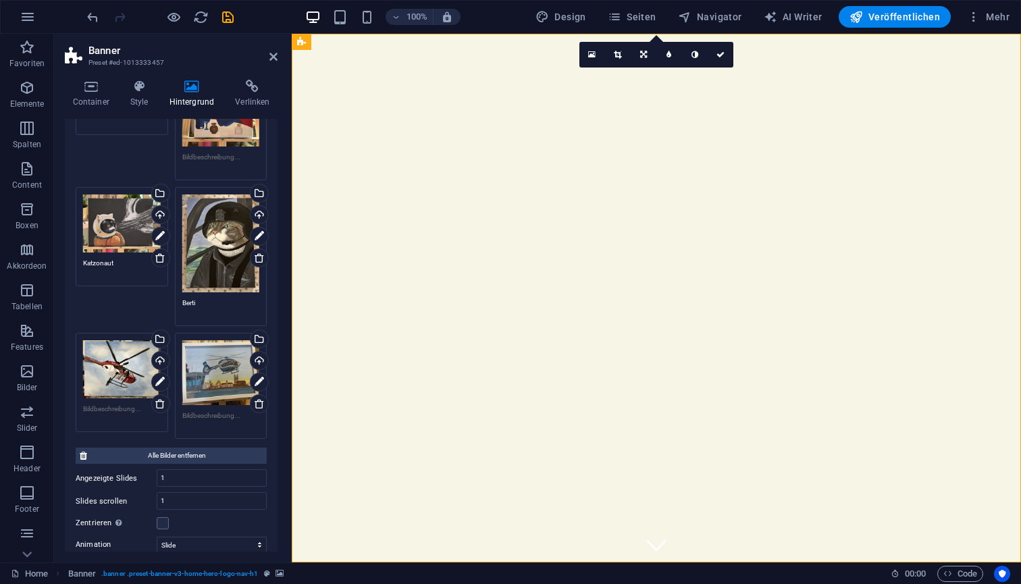
scroll to position [256, 0]
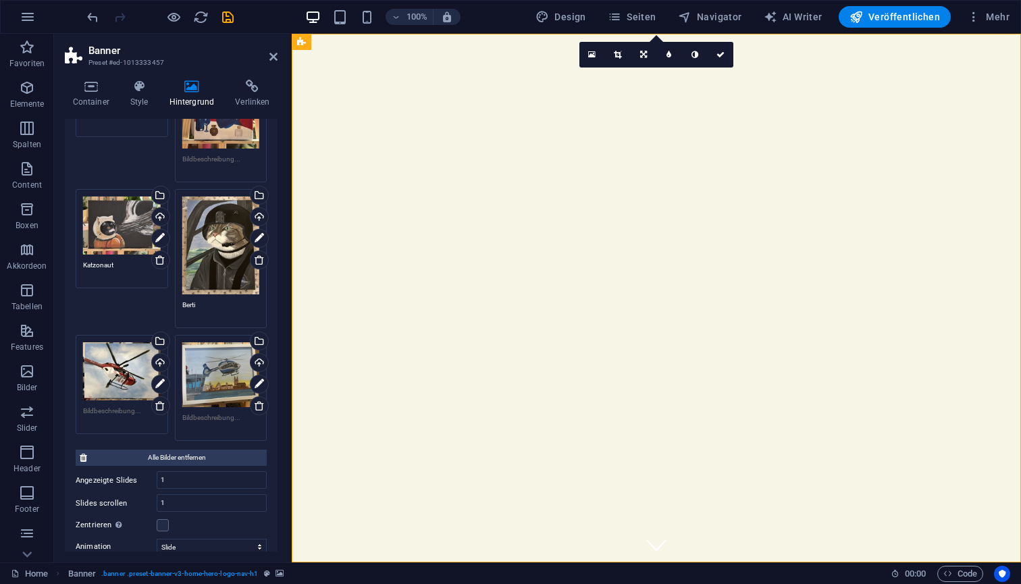
click at [205, 259] on div "Ziehe Dateien zum Hochladen hierher oder klicke hier, um aus Dateien oder koste…" at bounding box center [221, 246] width 78 height 98
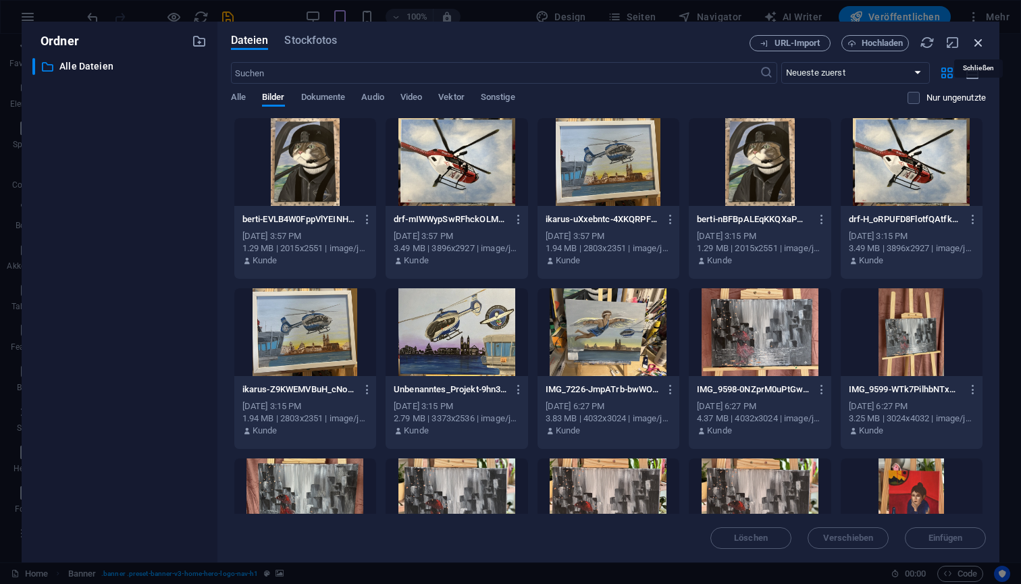
click at [977, 42] on icon "button" at bounding box center [978, 42] width 15 height 15
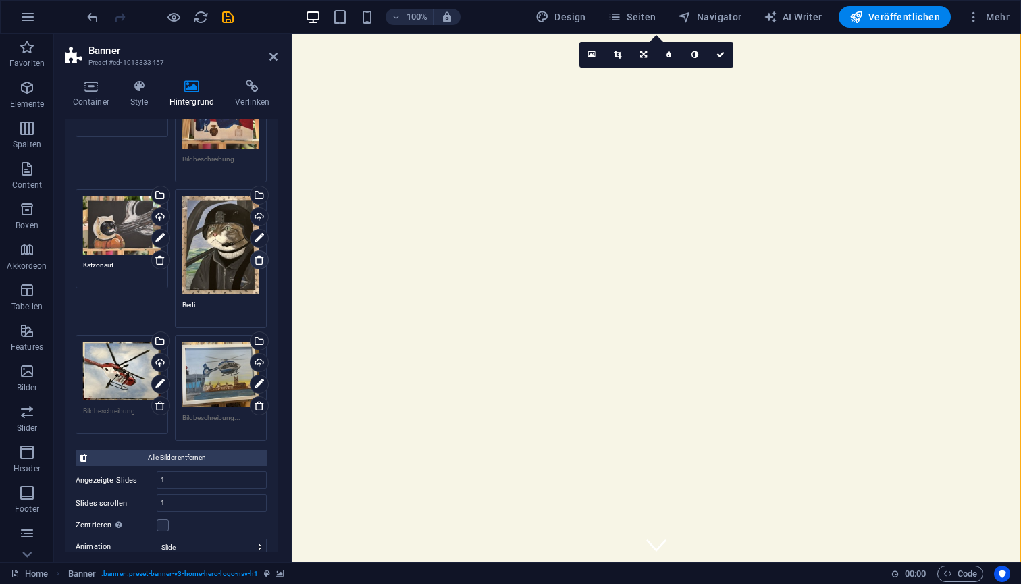
click at [257, 255] on icon at bounding box center [259, 260] width 11 height 11
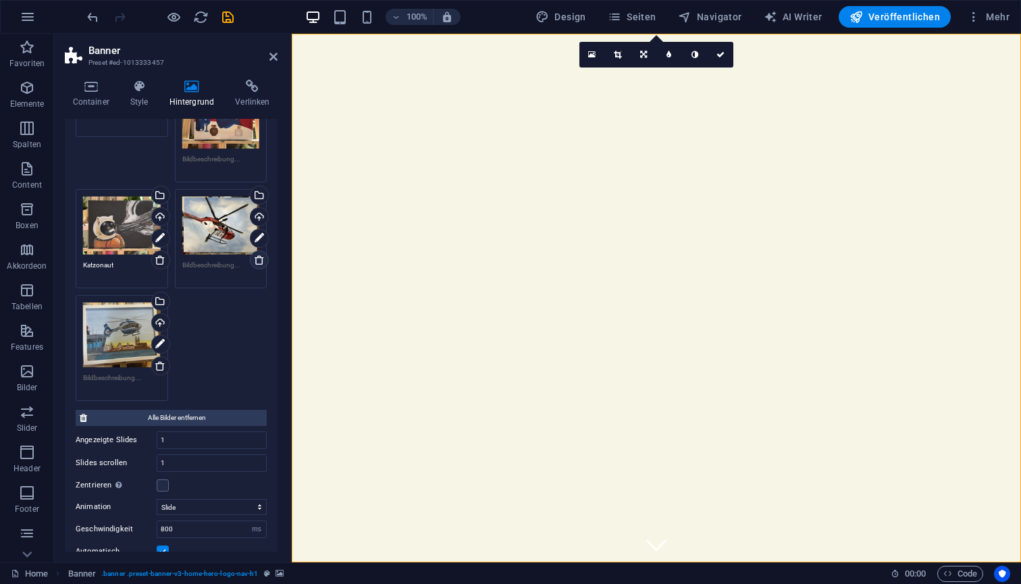
click at [256, 257] on icon at bounding box center [259, 260] width 11 height 11
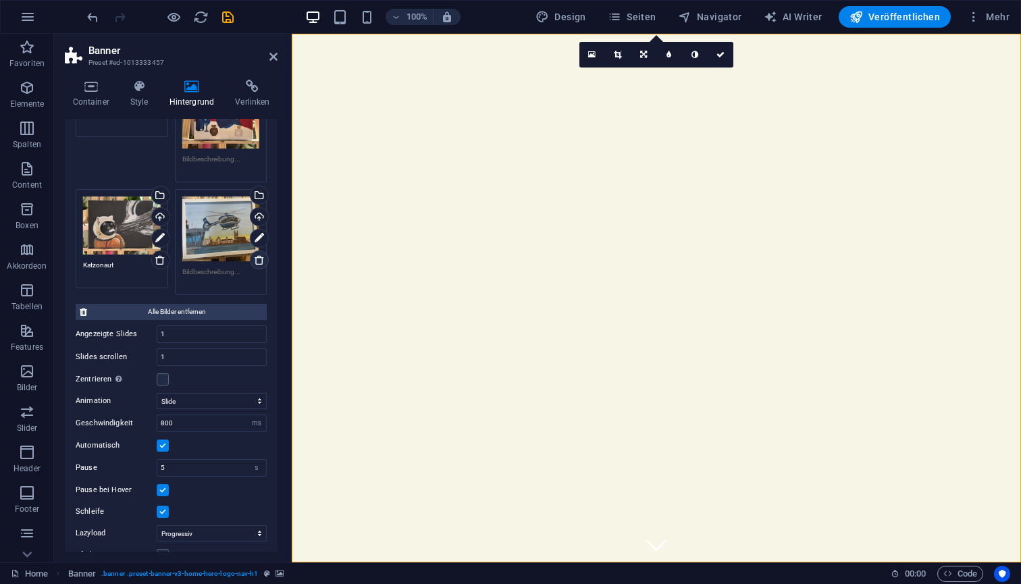
click at [255, 260] on icon at bounding box center [259, 260] width 11 height 11
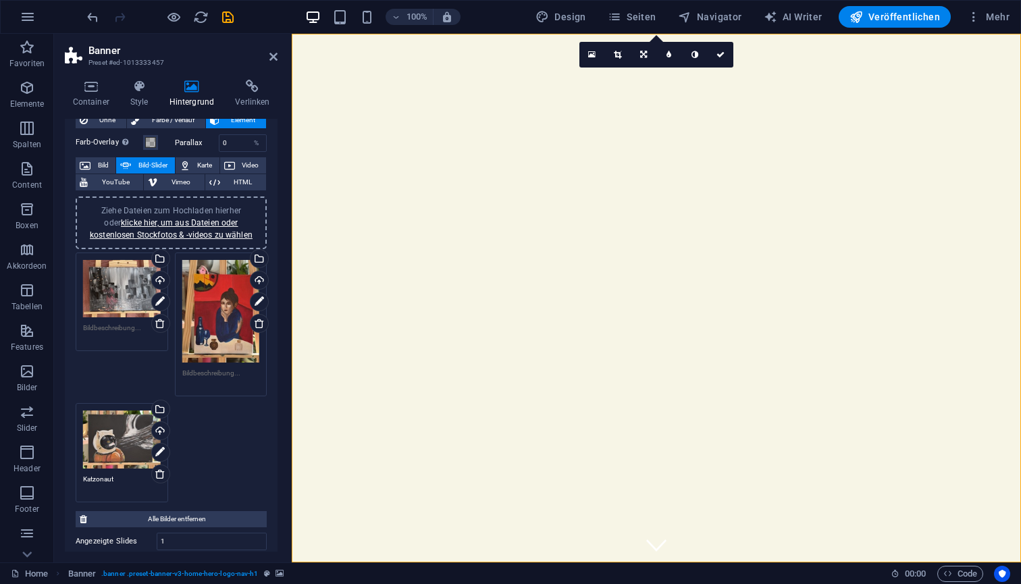
scroll to position [15, 0]
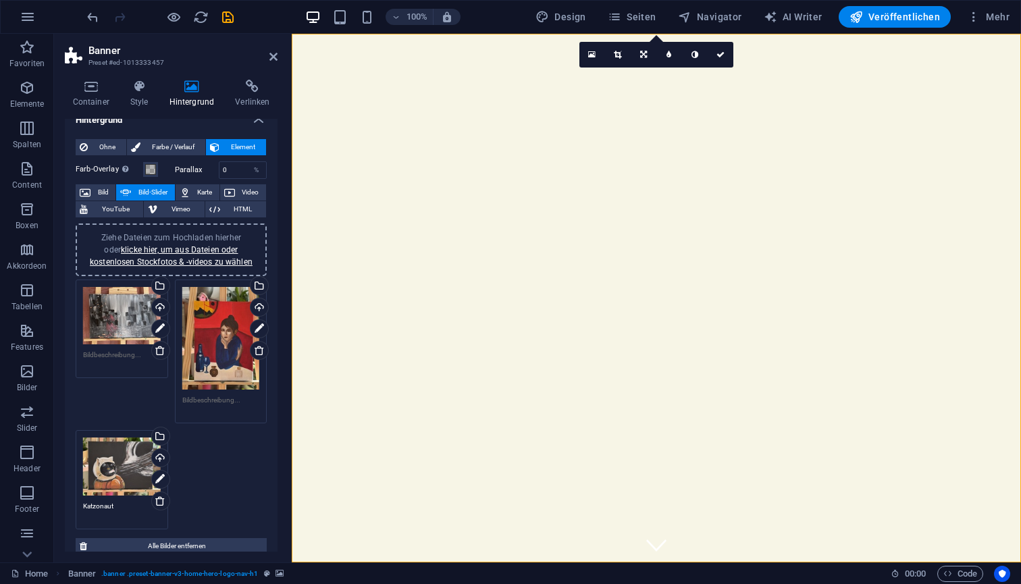
click at [170, 255] on div "Ziehe Dateien zum Hochladen hierher oder klicke hier, um aus Dateien oder koste…" at bounding box center [171, 250] width 175 height 36
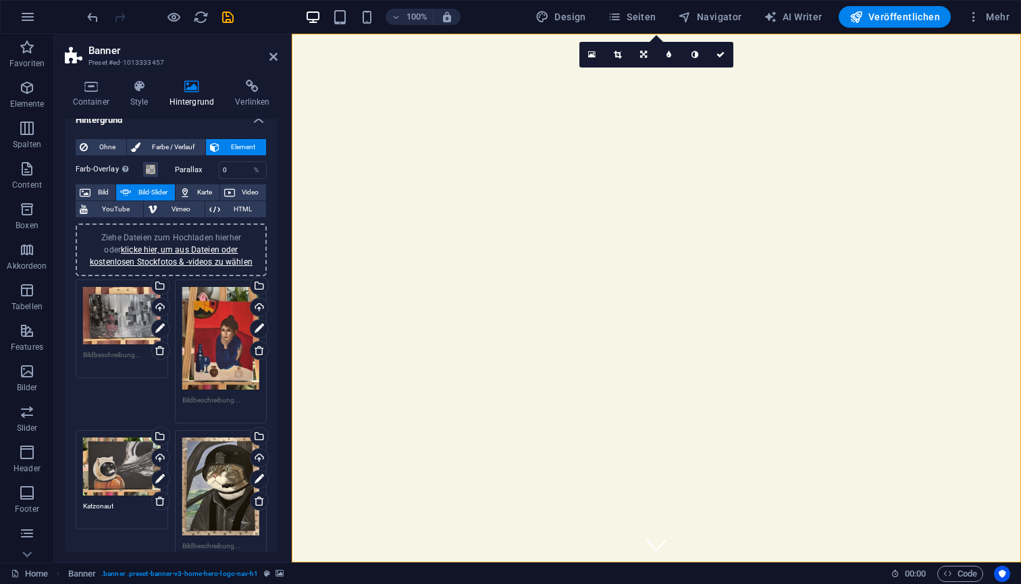
click at [236, 550] on textarea at bounding box center [221, 556] width 78 height 30
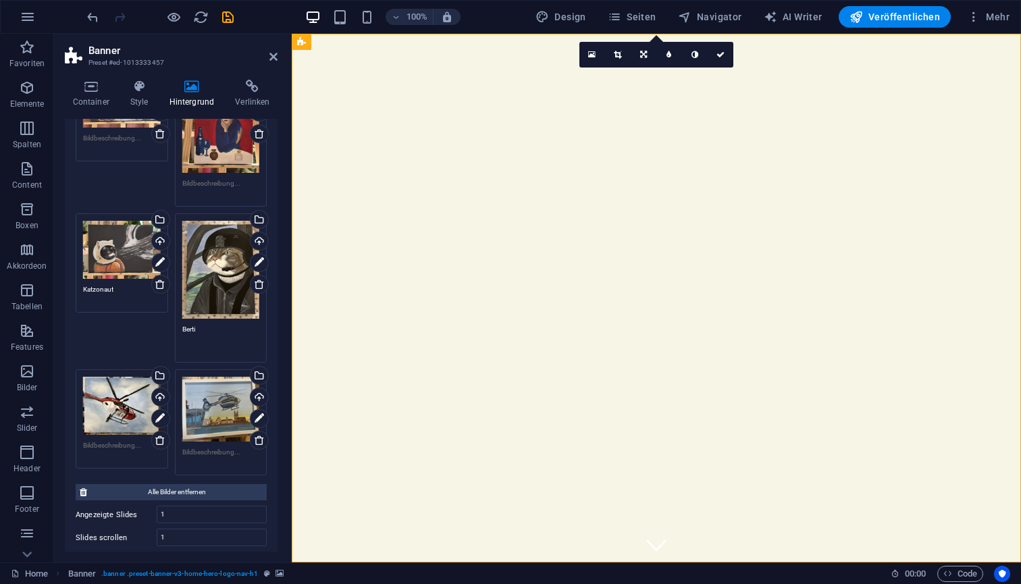
scroll to position [244, 0]
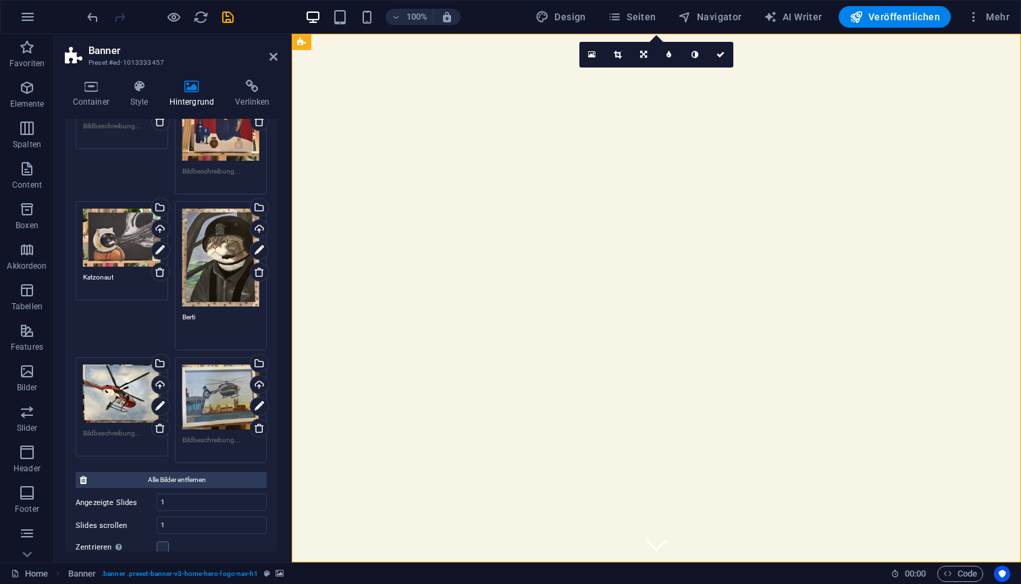
type textarea "Berti"
click at [140, 428] on textarea at bounding box center [122, 438] width 78 height 20
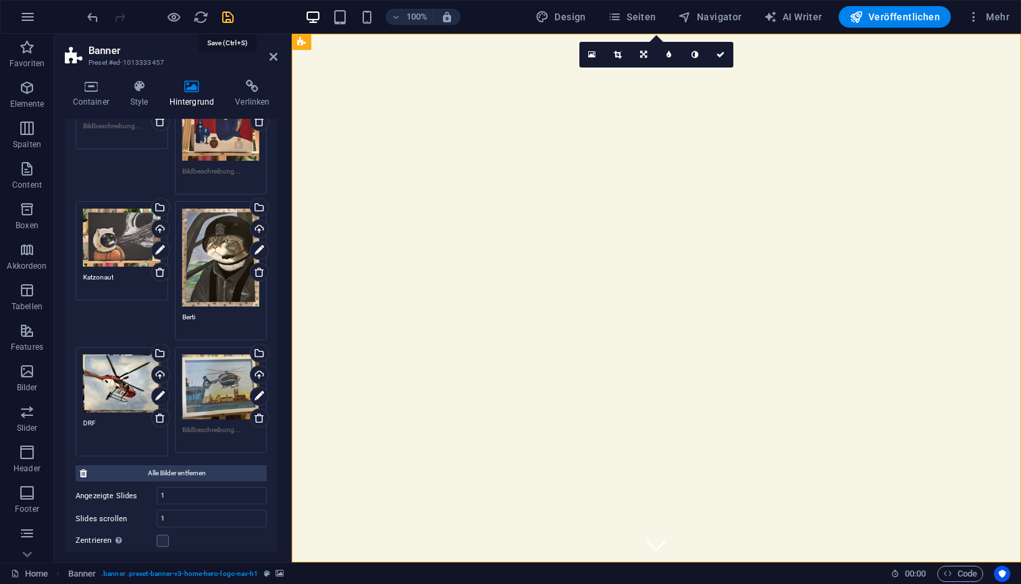
type textarea "DRF"
click at [231, 17] on icon "save" at bounding box center [228, 17] width 16 height 16
checkbox input "false"
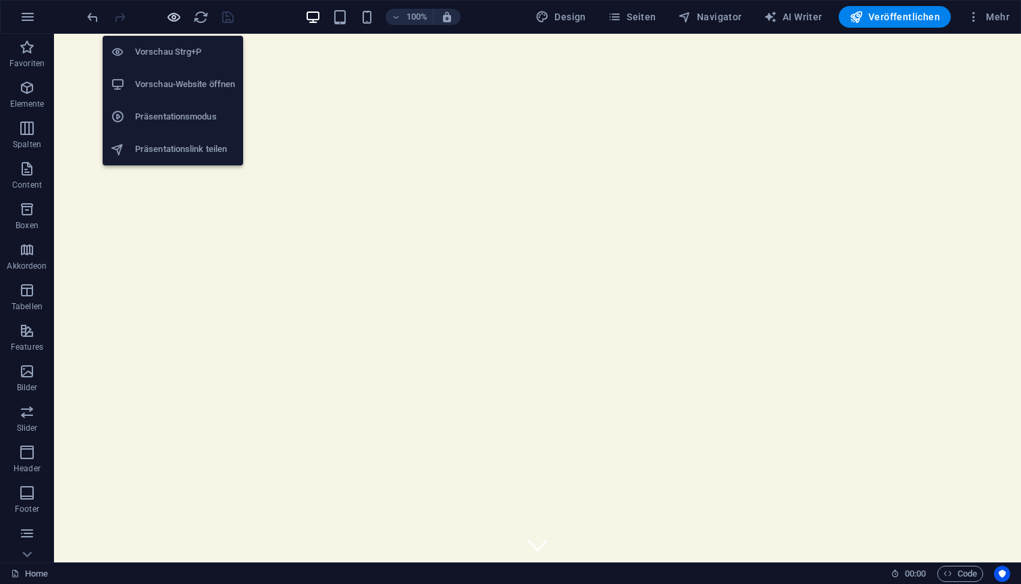
click at [174, 20] on icon "button" at bounding box center [174, 17] width 16 height 16
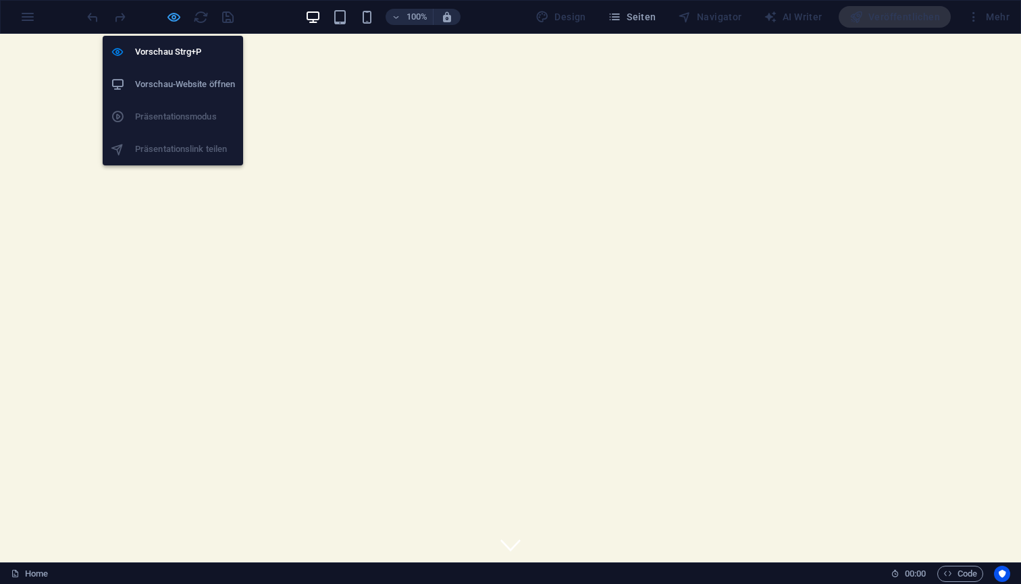
click at [175, 19] on icon "button" at bounding box center [174, 17] width 16 height 16
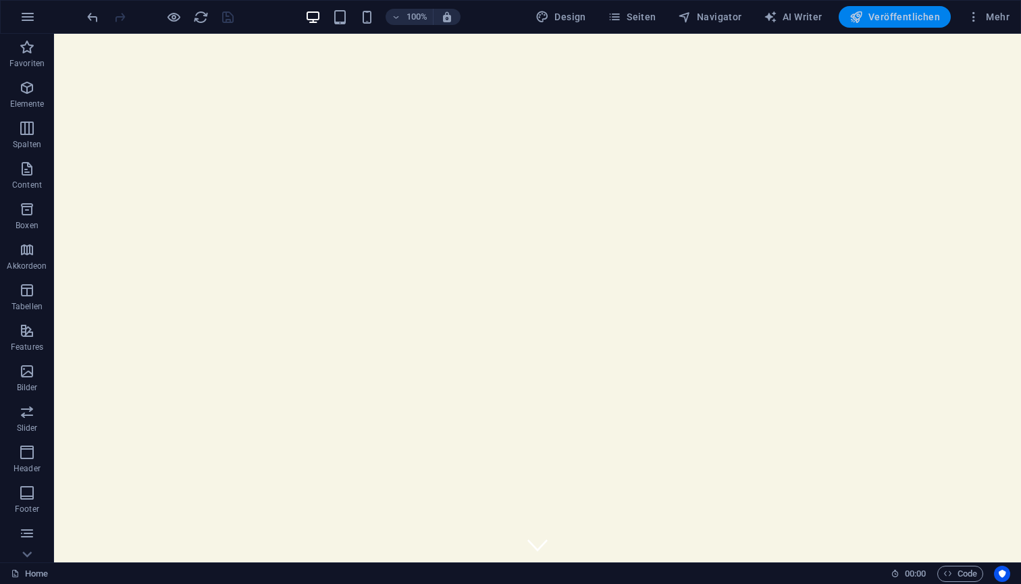
click at [895, 16] on span "Veröffentlichen" at bounding box center [895, 17] width 91 height 14
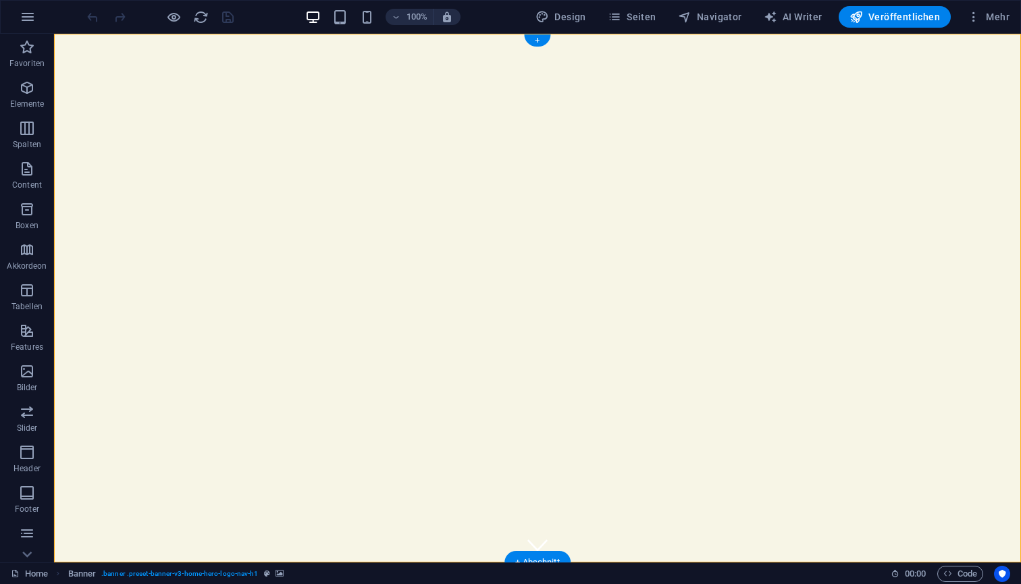
select select "vh"
select select "header"
select select "ms"
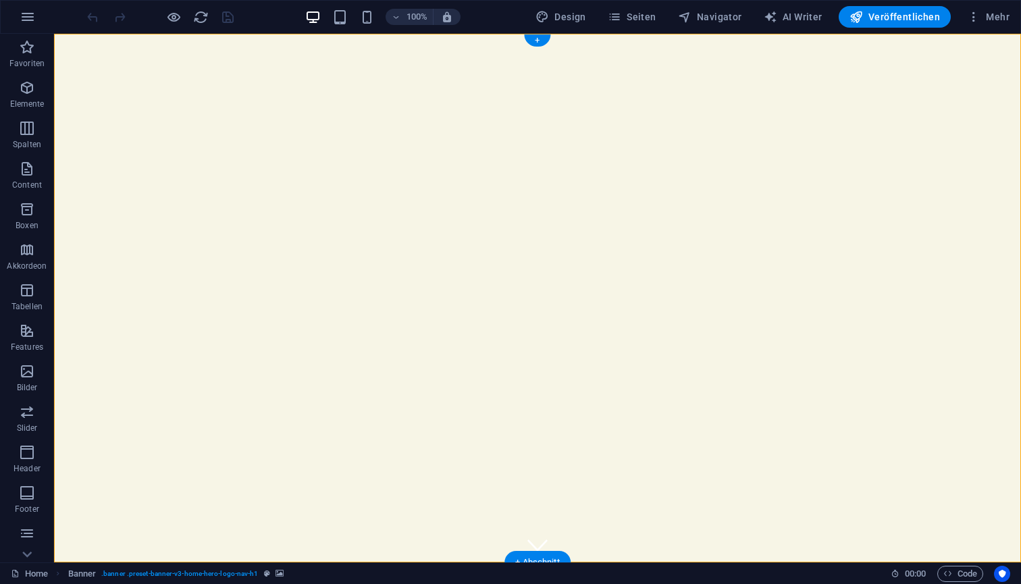
select select "s"
select select "progressive"
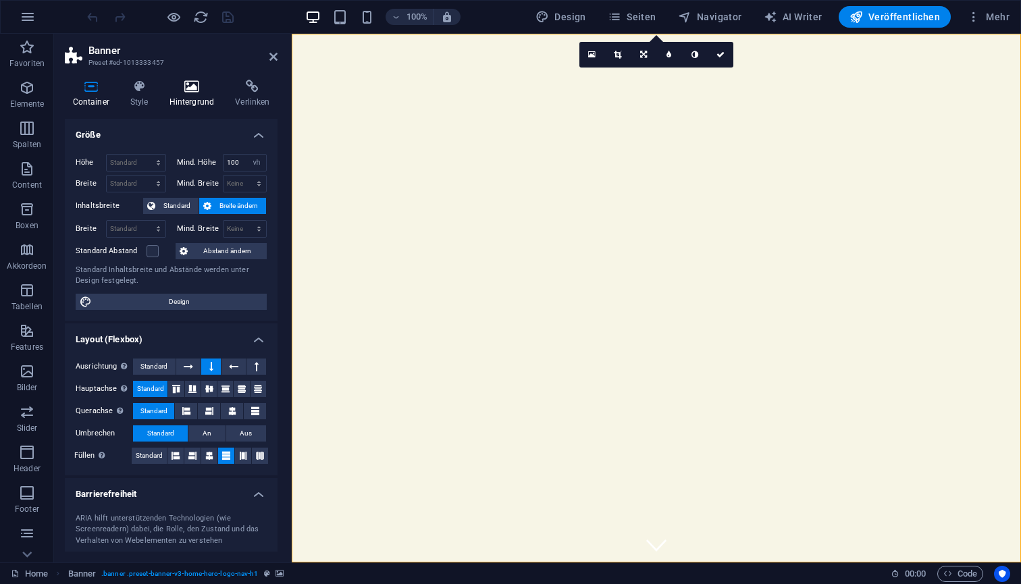
click at [196, 92] on icon at bounding box center [191, 87] width 61 height 14
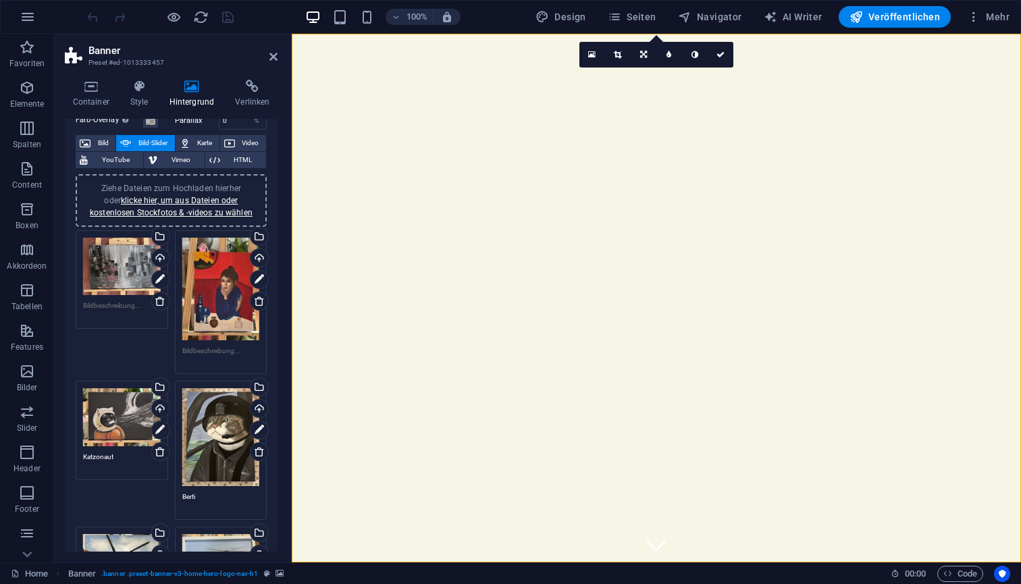
scroll to position [73, 0]
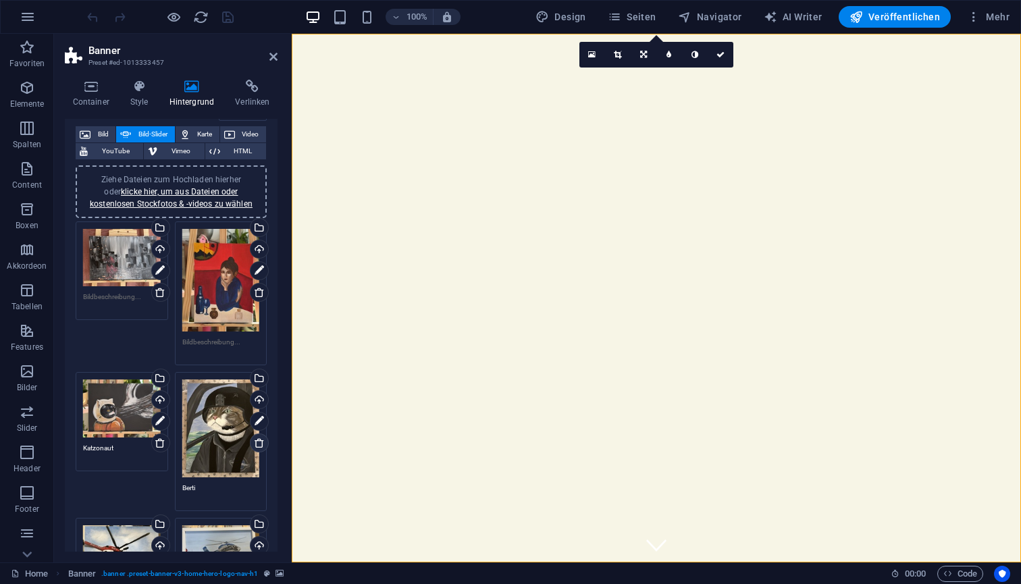
click at [256, 446] on icon at bounding box center [259, 443] width 11 height 11
type textarea "DRF"
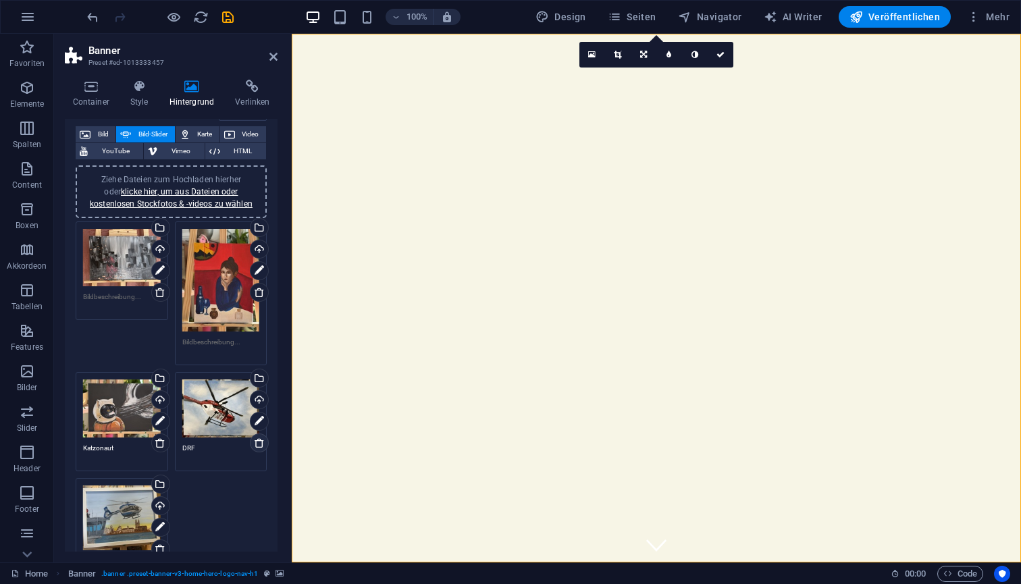
click at [259, 446] on link at bounding box center [259, 443] width 19 height 19
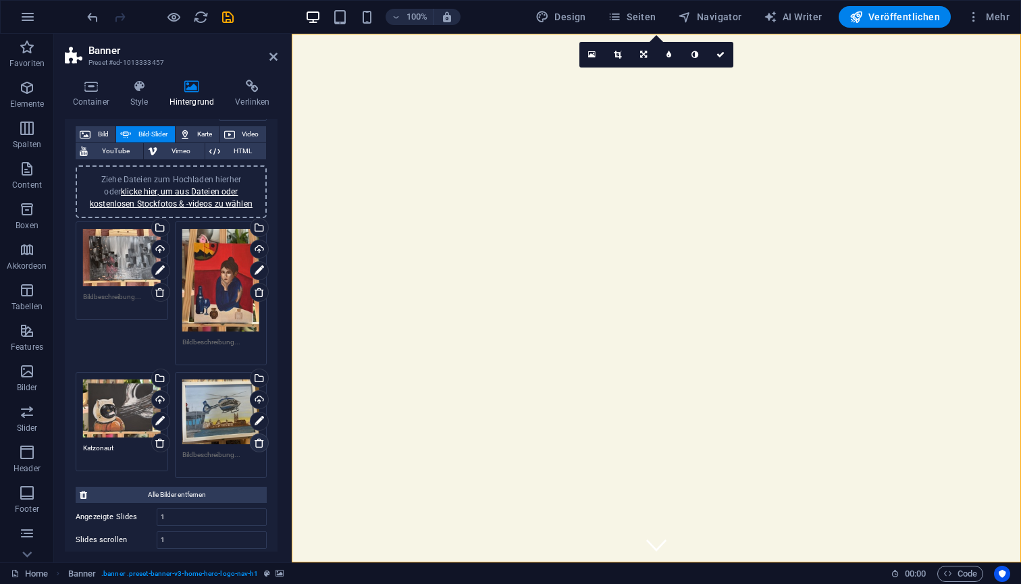
click at [257, 444] on icon at bounding box center [259, 443] width 11 height 11
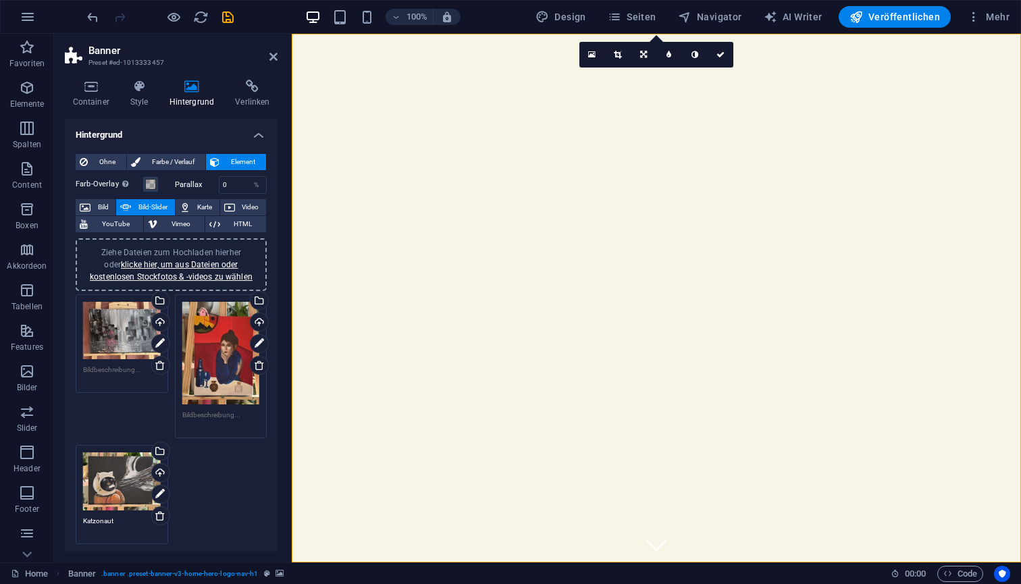
scroll to position [0, 0]
click at [162, 262] on link "klicke hier, um aus Dateien oder kostenlosen Stockfotos & -videos zu wählen" at bounding box center [171, 271] width 163 height 22
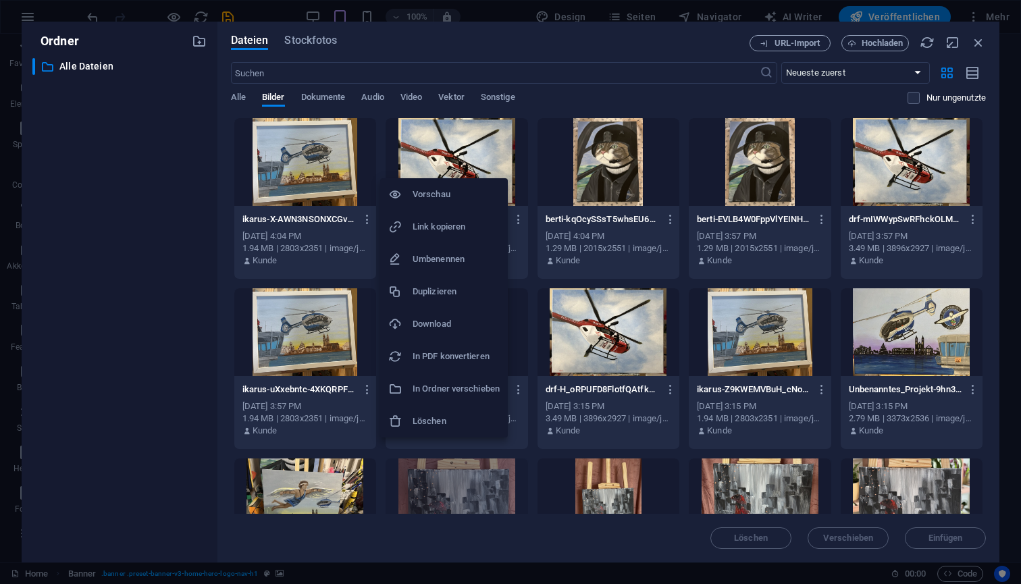
click at [438, 358] on h6 "In PDF konvertieren" at bounding box center [456, 357] width 87 height 16
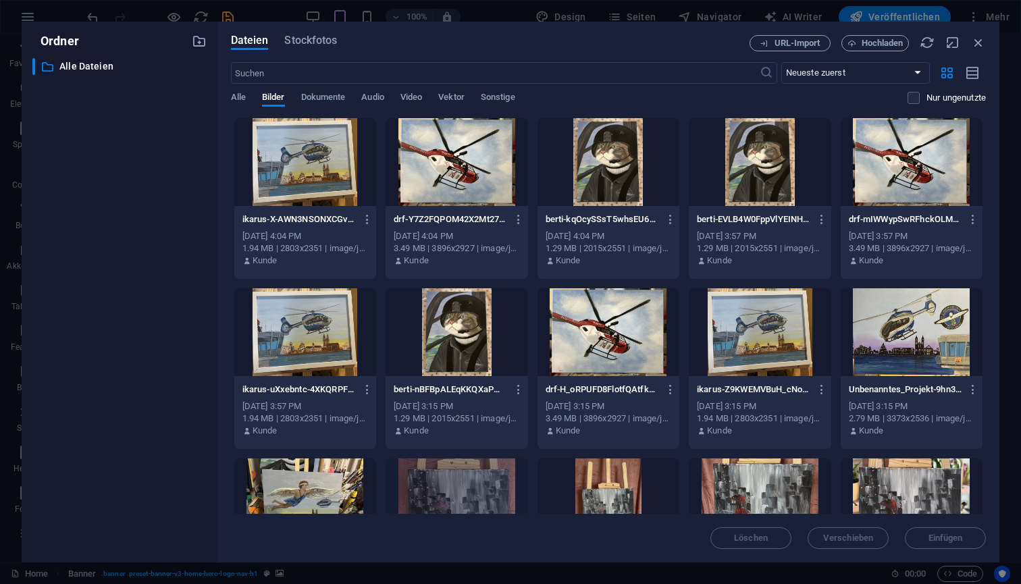
click at [446, 147] on div at bounding box center [457, 162] width 142 height 88
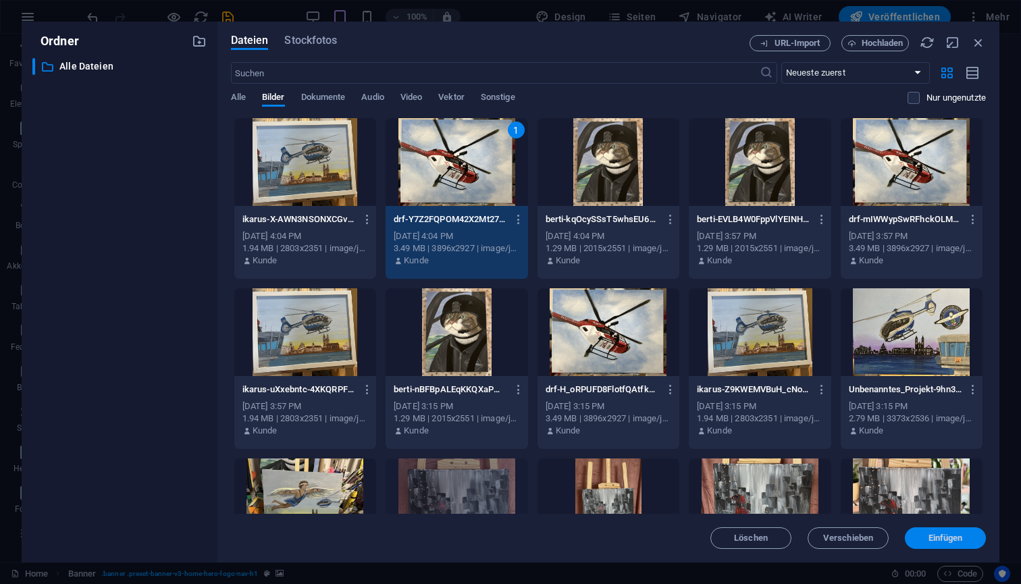
click at [923, 538] on span "Einfügen" at bounding box center [945, 538] width 70 height 8
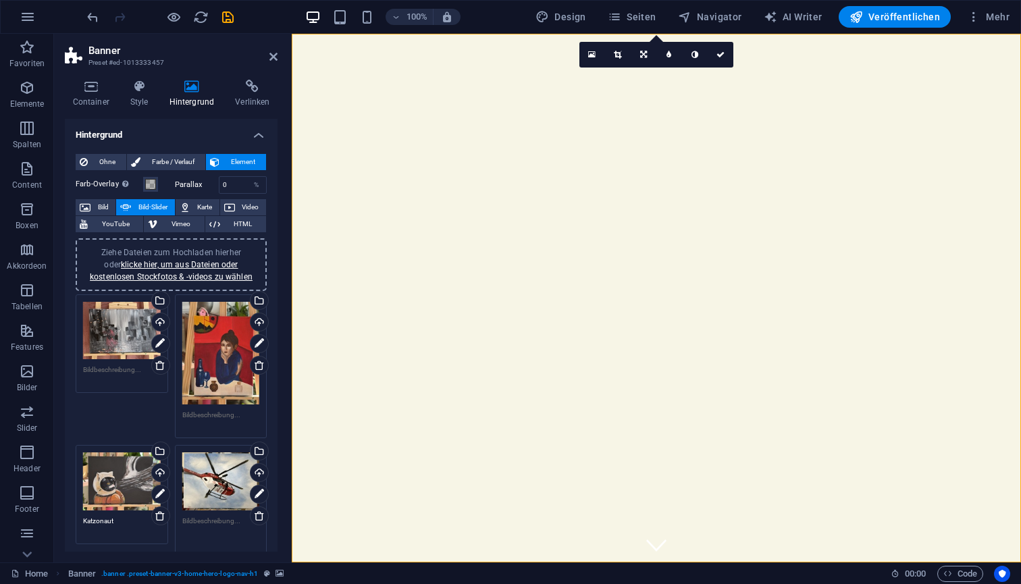
click at [220, 522] on textarea at bounding box center [221, 531] width 78 height 30
type textarea "DRF"
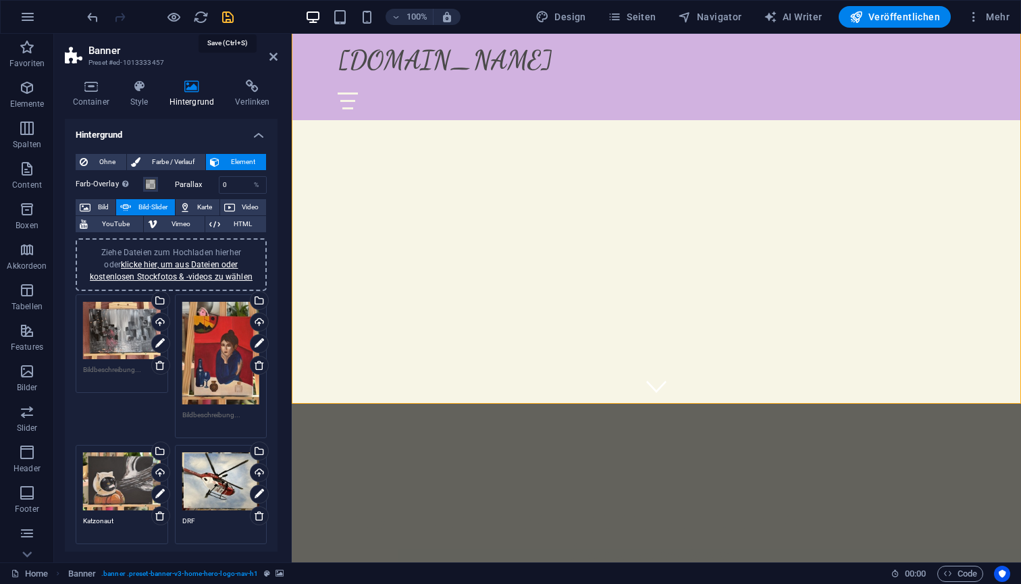
click at [227, 19] on icon "save" at bounding box center [228, 17] width 16 height 16
checkbox input "false"
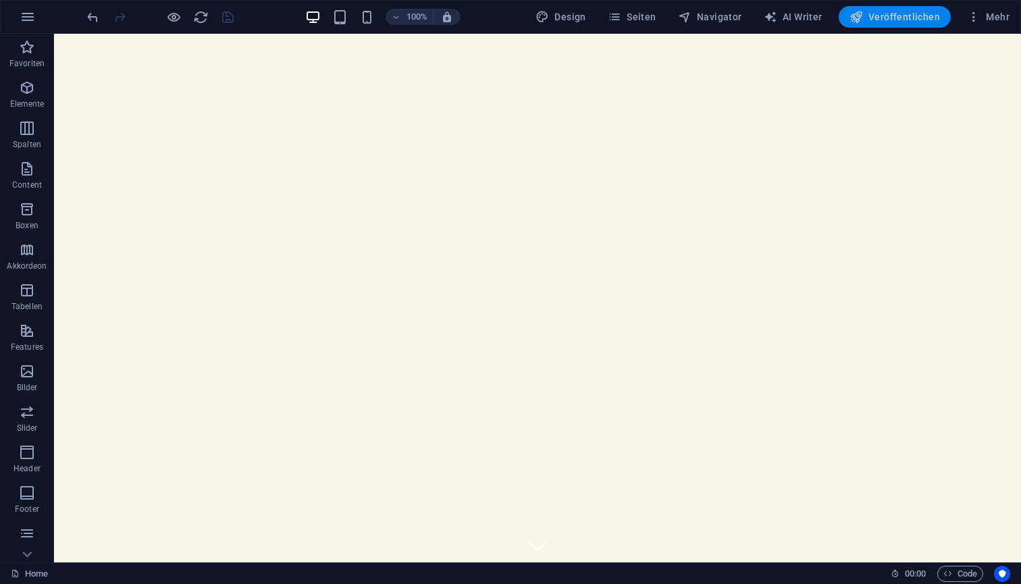
click at [879, 19] on span "Veröffentlichen" at bounding box center [895, 17] width 91 height 14
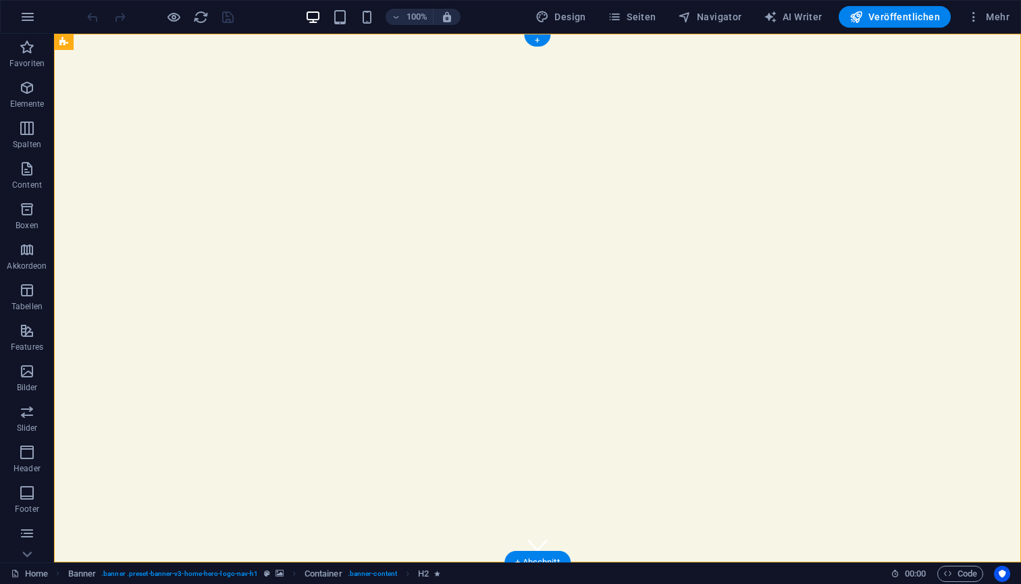
select select "vh"
select select "header"
select select "ms"
select select "s"
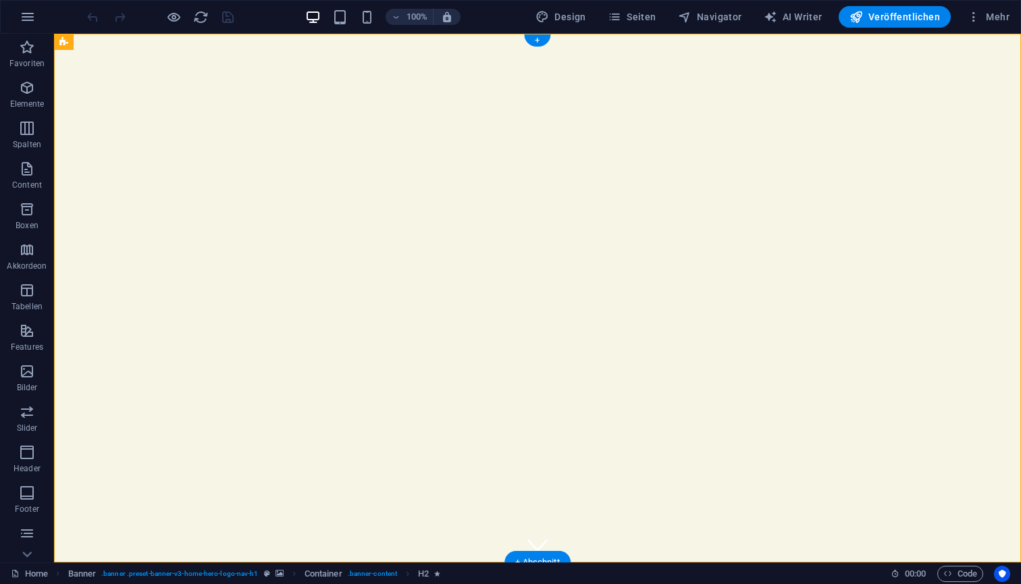
select select "progressive"
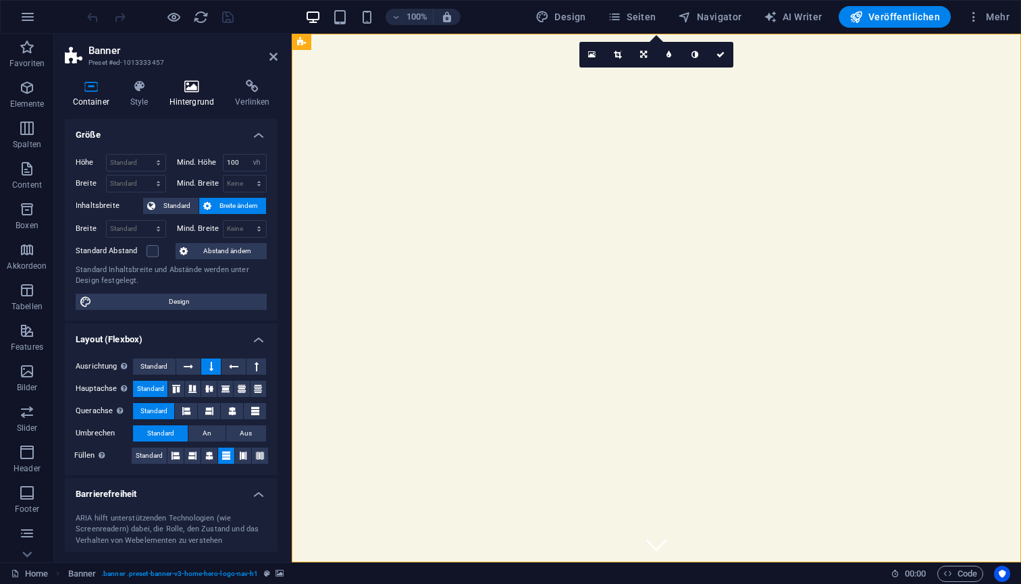
click at [196, 105] on h4 "Hintergrund" at bounding box center [194, 94] width 66 height 28
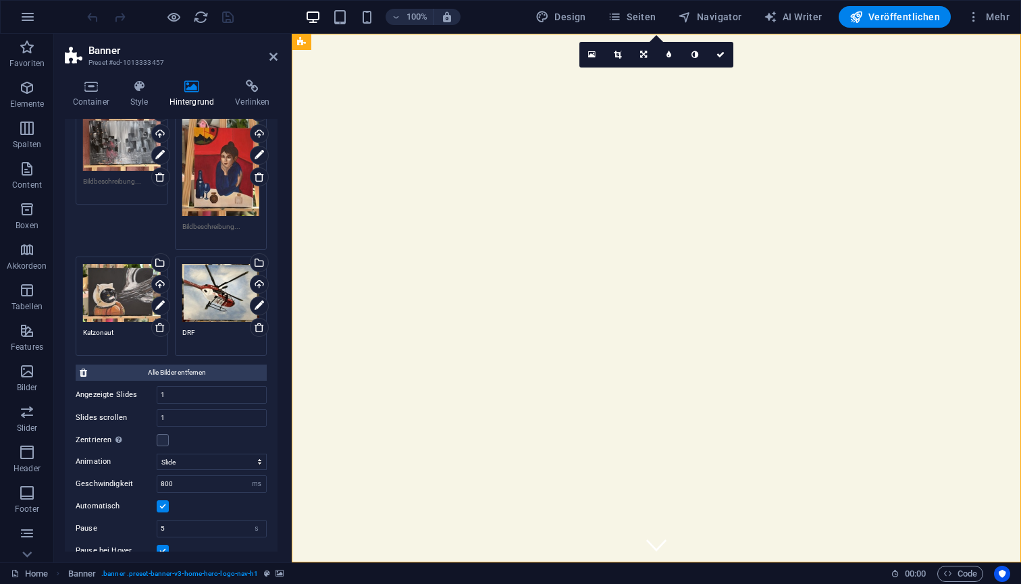
scroll to position [173, 0]
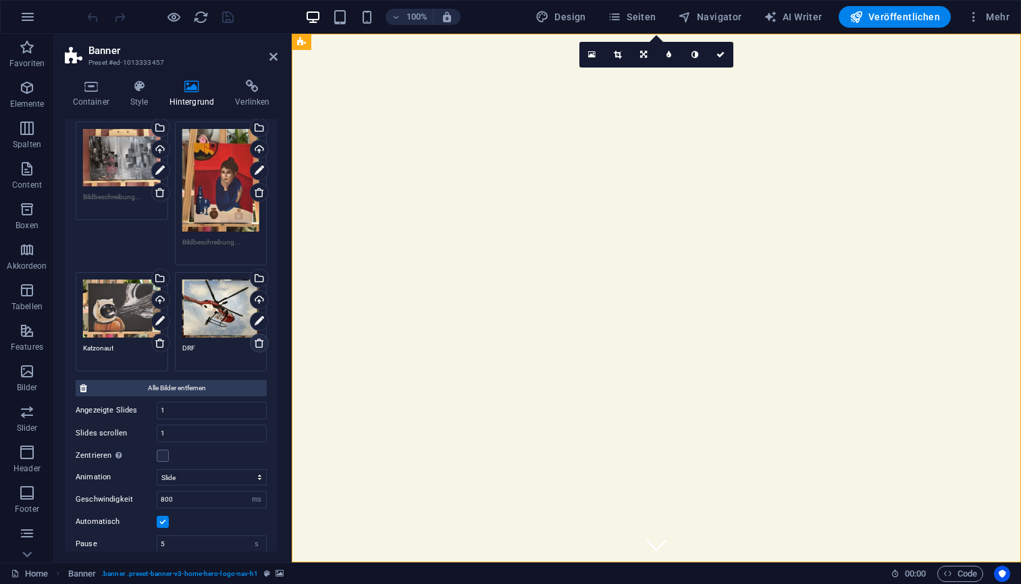
click at [257, 341] on icon at bounding box center [259, 343] width 11 height 11
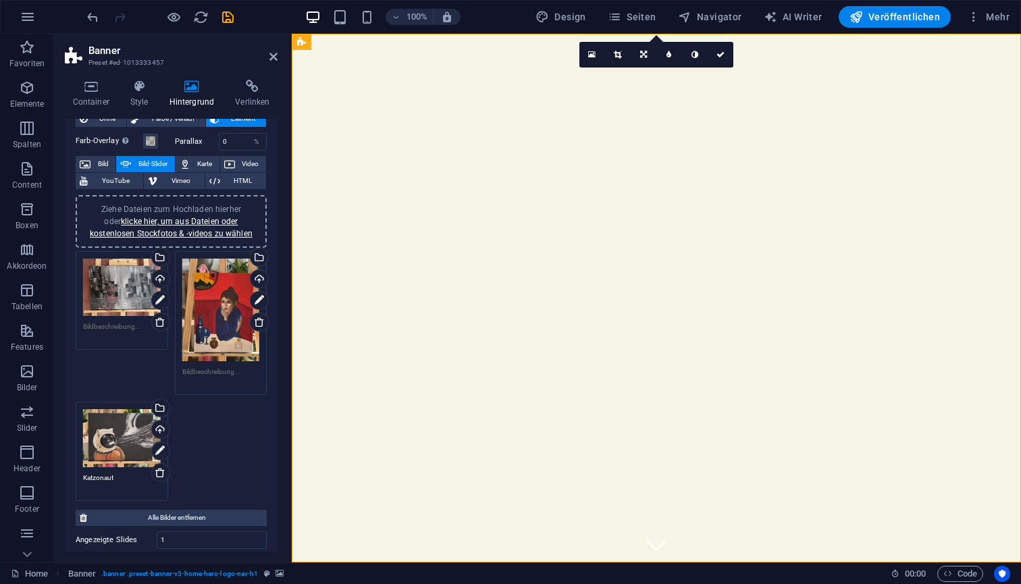
scroll to position [34, 0]
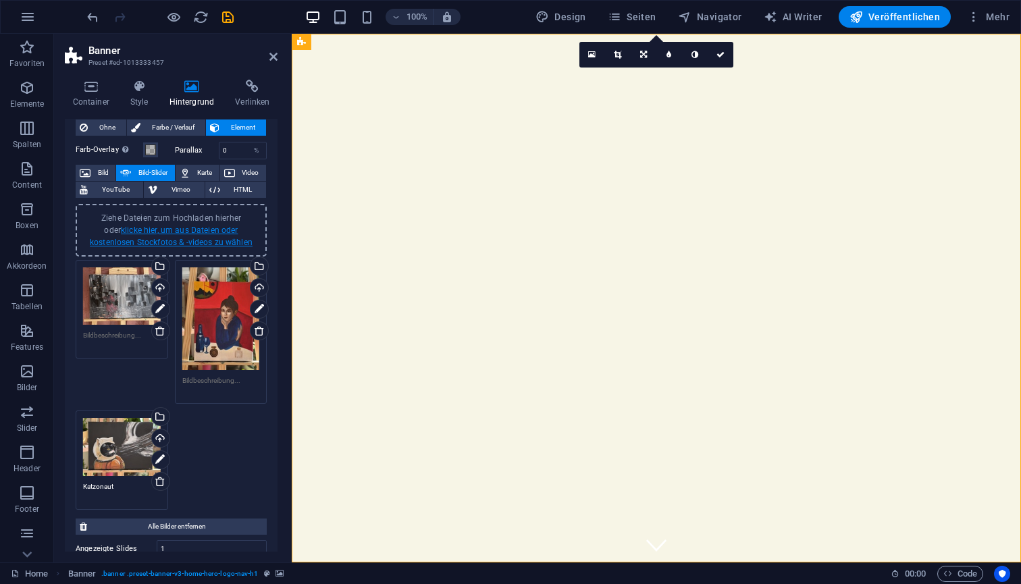
click at [178, 232] on link "klicke hier, um aus Dateien oder kostenlosen Stockfotos & -videos zu wählen" at bounding box center [171, 237] width 163 height 22
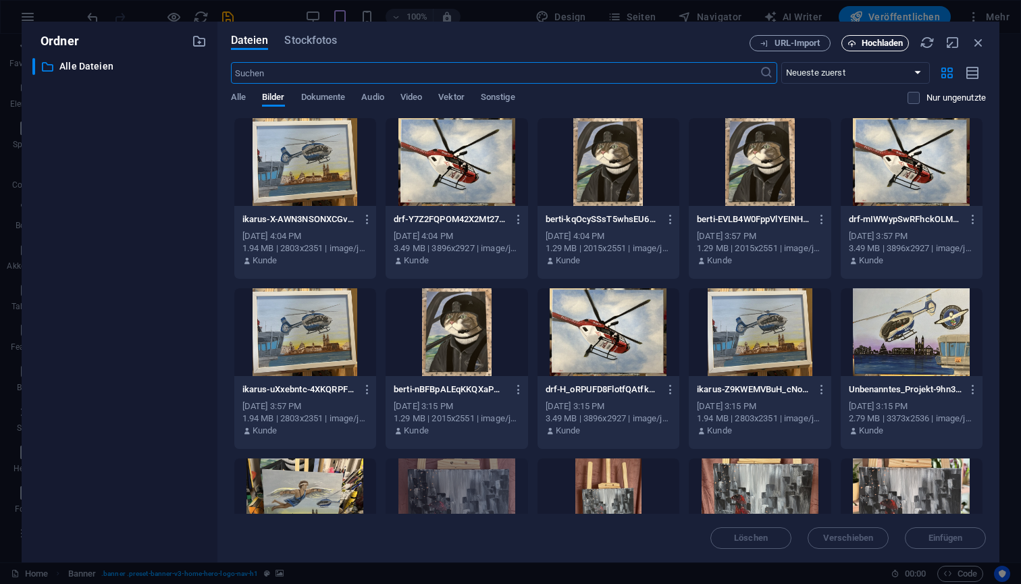
click at [876, 41] on span "Hochladen" at bounding box center [883, 43] width 42 height 8
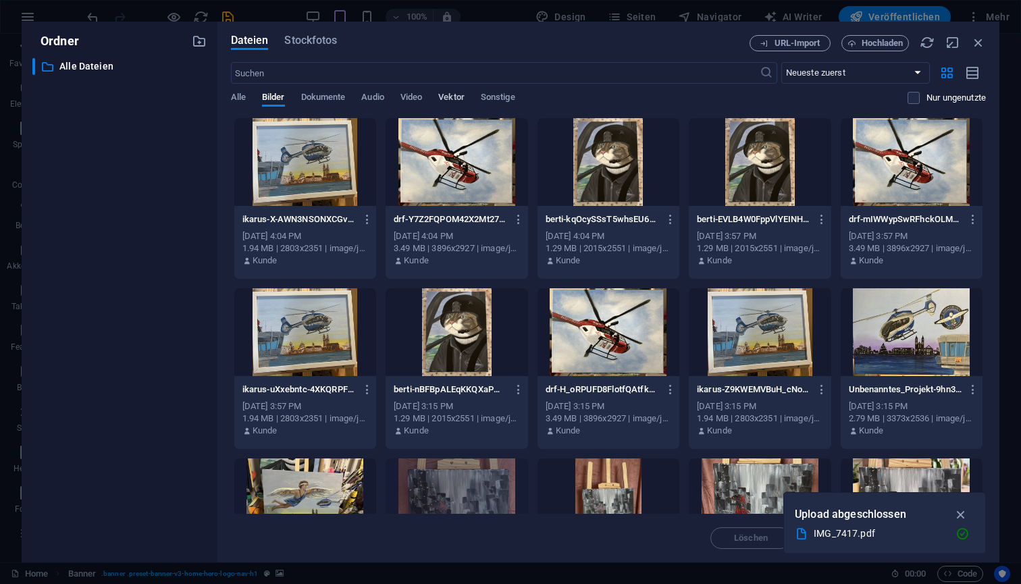
click at [451, 99] on span "Vektor" at bounding box center [451, 98] width 26 height 19
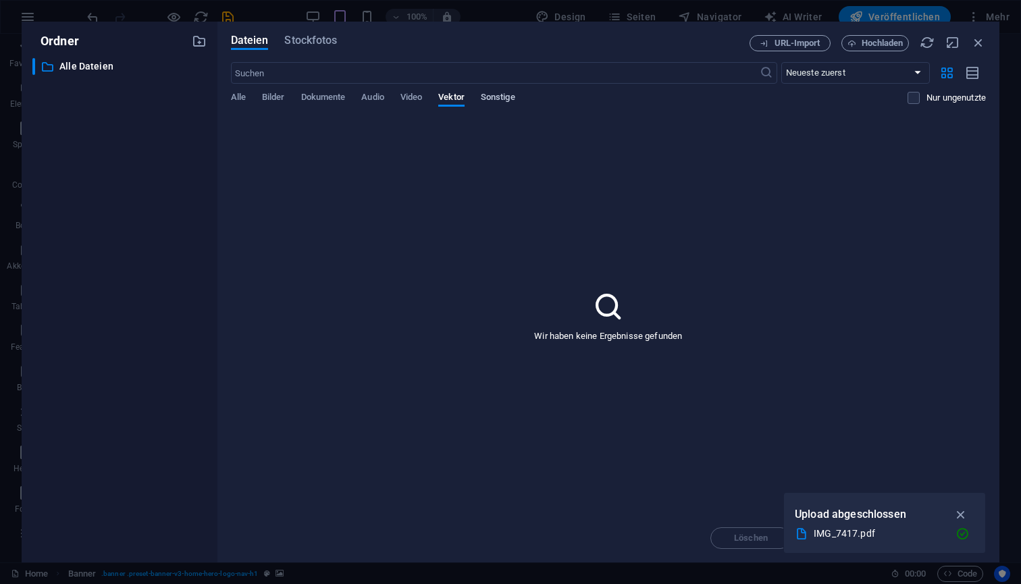
click at [494, 97] on span "Sonstige" at bounding box center [498, 98] width 34 height 19
click at [411, 99] on span "Video" at bounding box center [412, 98] width 22 height 19
click at [374, 99] on span "Audio" at bounding box center [372, 98] width 22 height 19
click at [333, 103] on span "Dokumente" at bounding box center [323, 98] width 45 height 19
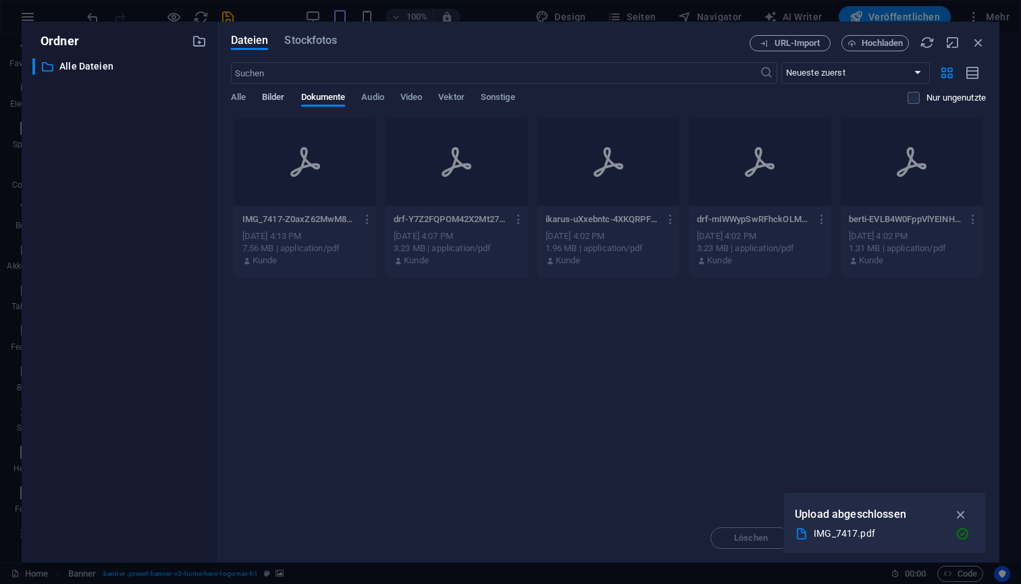
click at [276, 99] on span "Bilder" at bounding box center [273, 98] width 23 height 19
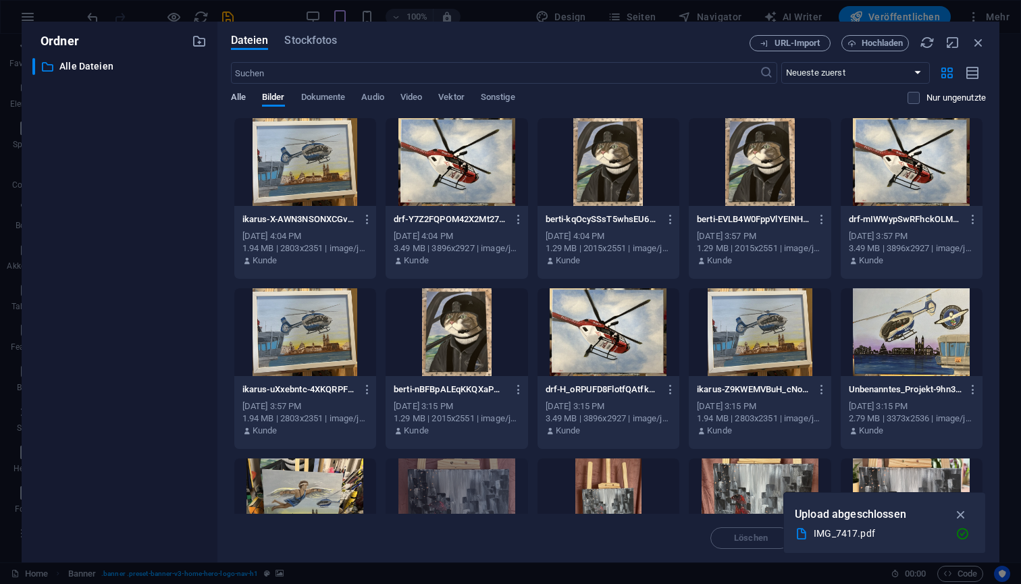
click at [237, 99] on span "Alle" at bounding box center [238, 98] width 15 height 19
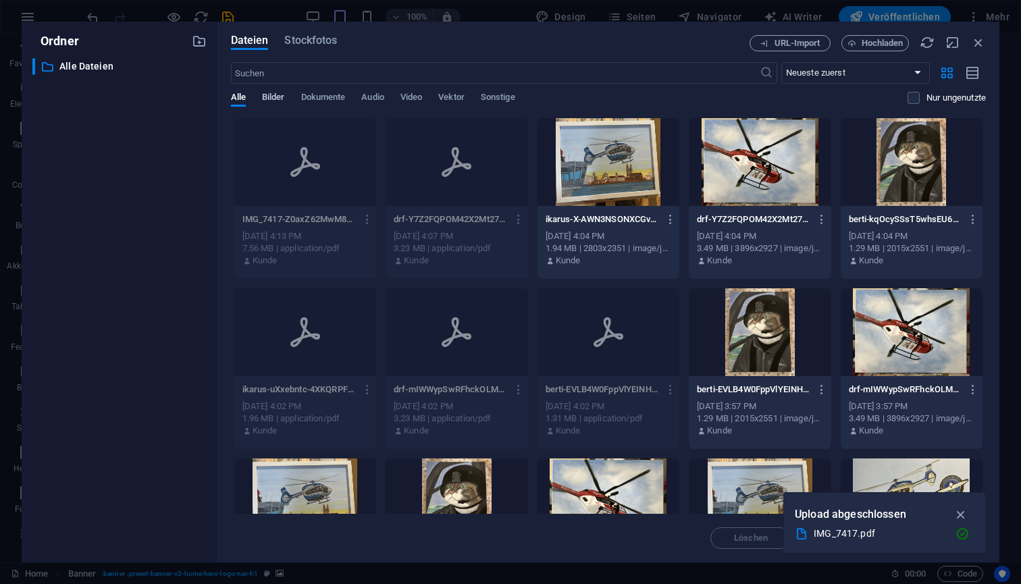
click at [276, 98] on span "Bilder" at bounding box center [273, 98] width 23 height 19
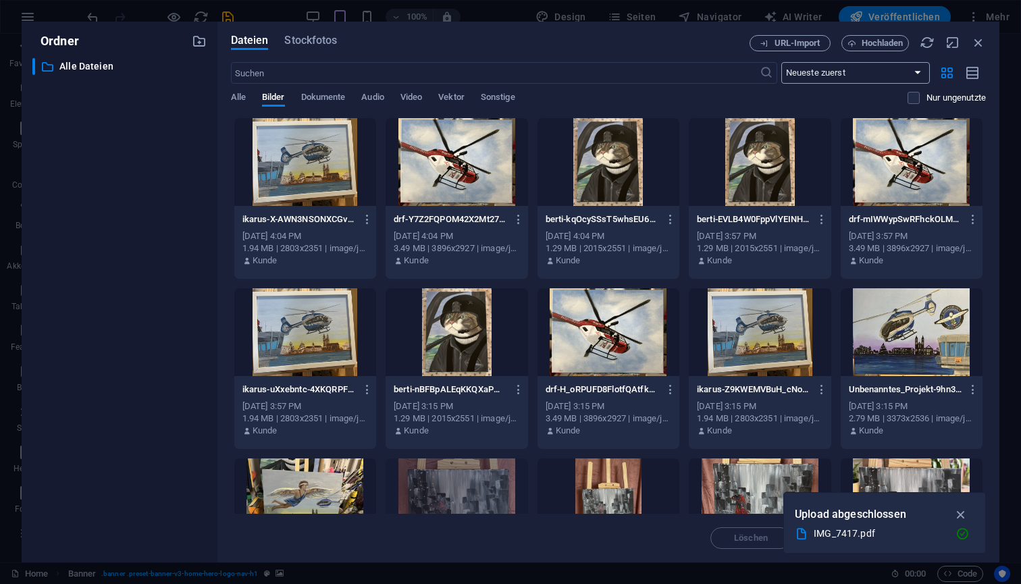
scroll to position [0, 0]
click at [885, 49] on button "Hochladen" at bounding box center [876, 43] width 68 height 16
click at [887, 43] on span "Hochladen" at bounding box center [883, 43] width 42 height 8
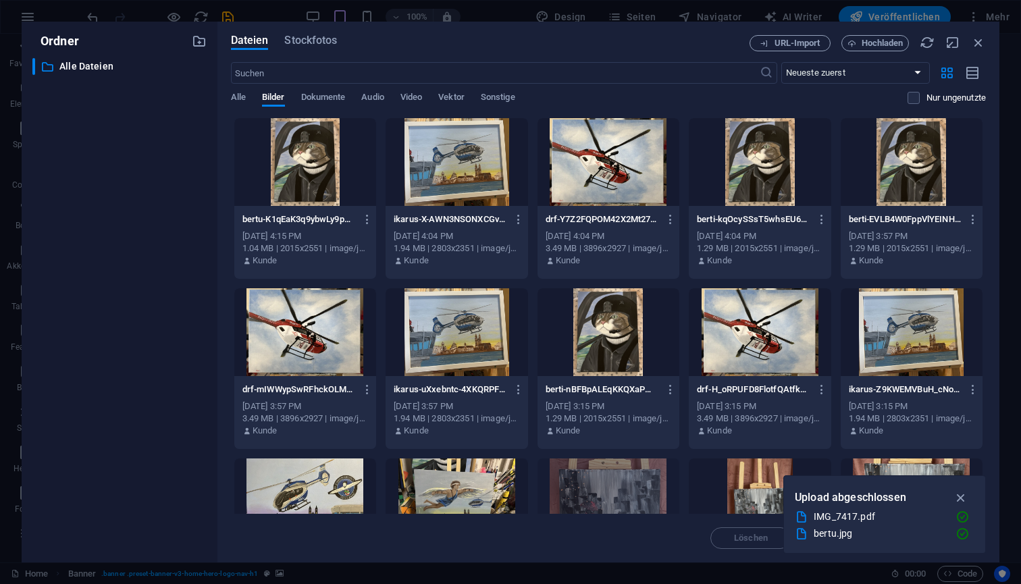
click at [302, 164] on div at bounding box center [305, 162] width 142 height 88
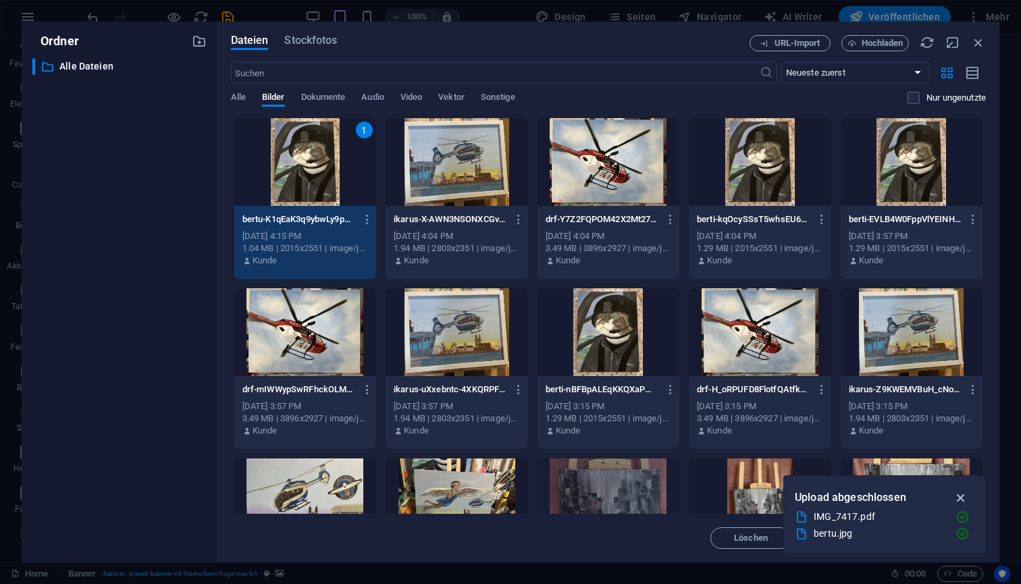
click at [961, 496] on icon "button" at bounding box center [962, 497] width 16 height 15
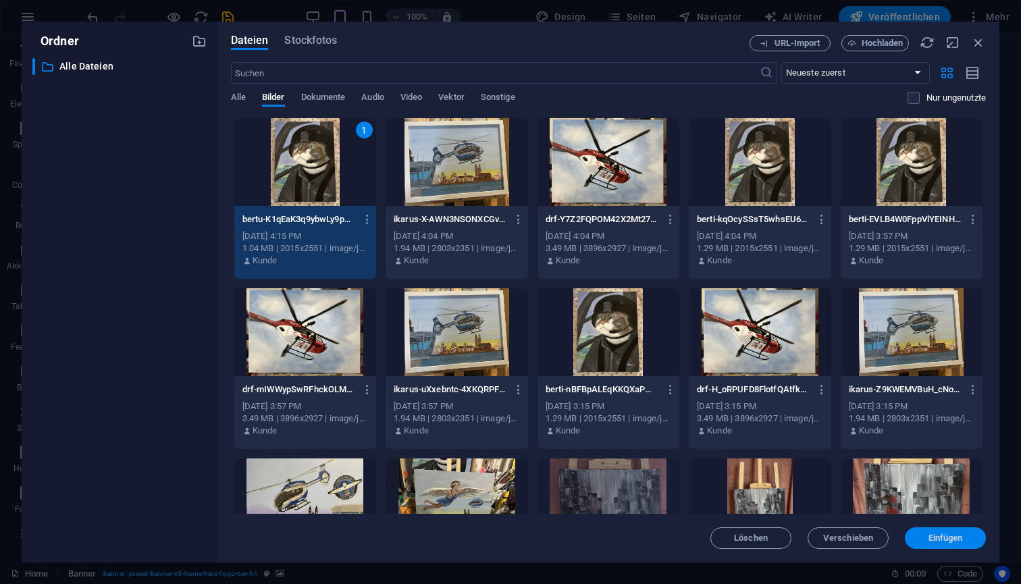
click at [945, 541] on span "Einfügen" at bounding box center [946, 538] width 34 height 8
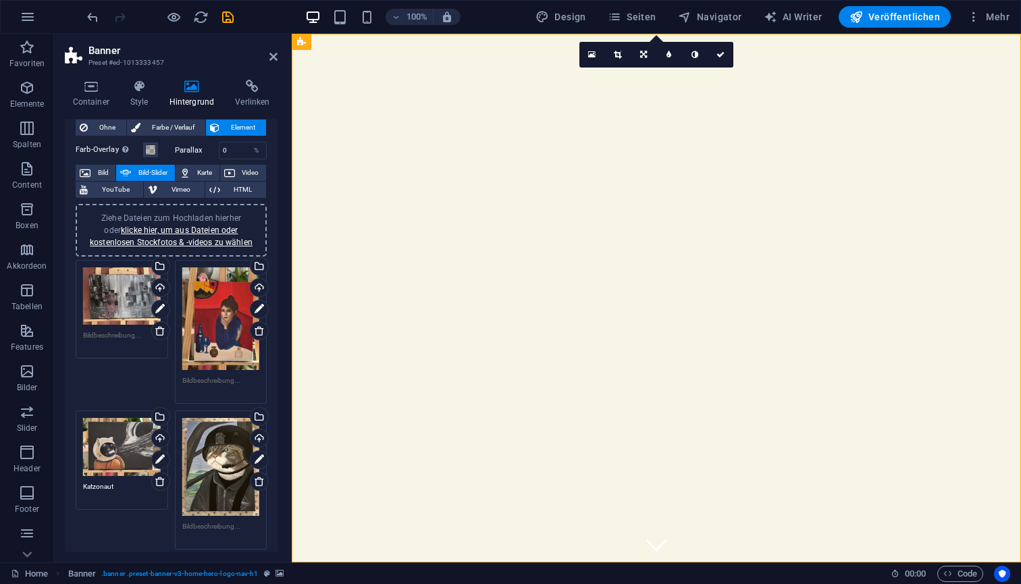
click at [240, 527] on textarea at bounding box center [221, 531] width 78 height 20
type textarea "Berti"
click at [225, 22] on icon "save" at bounding box center [228, 17] width 16 height 16
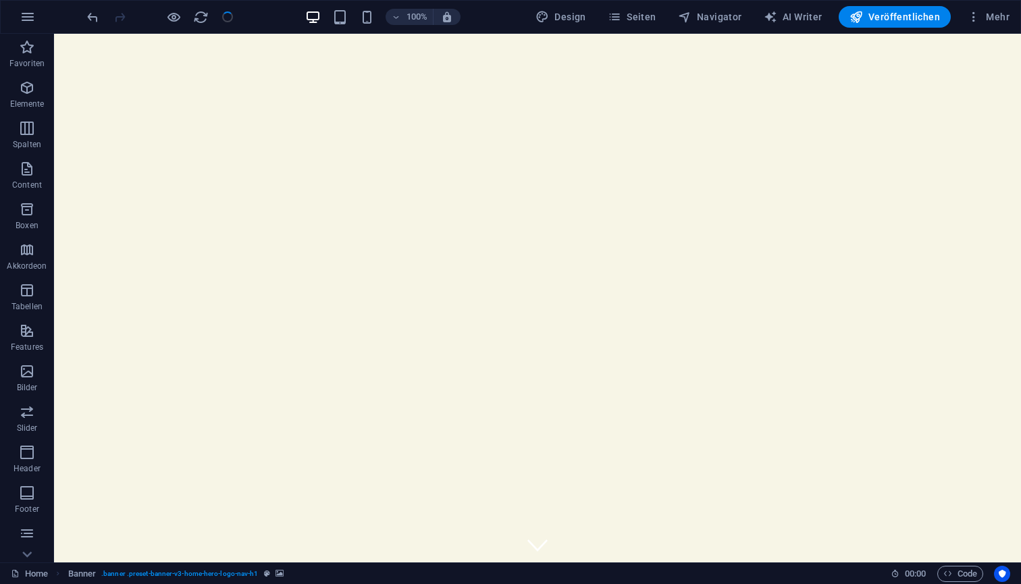
checkbox input "false"
click at [885, 19] on span "Veröffentlichen" at bounding box center [895, 17] width 91 height 14
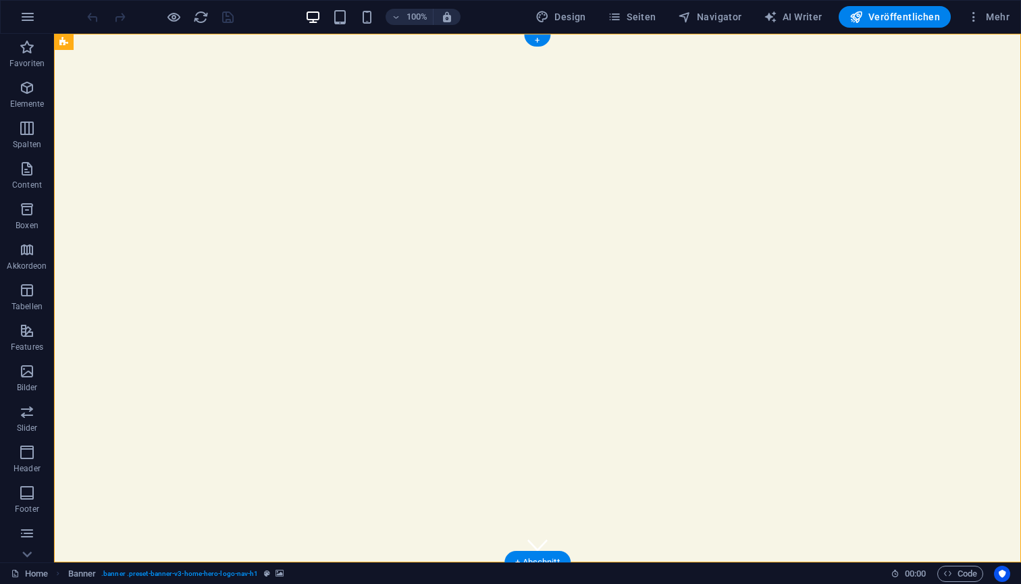
select select "vh"
select select "header"
select select "ms"
select select "s"
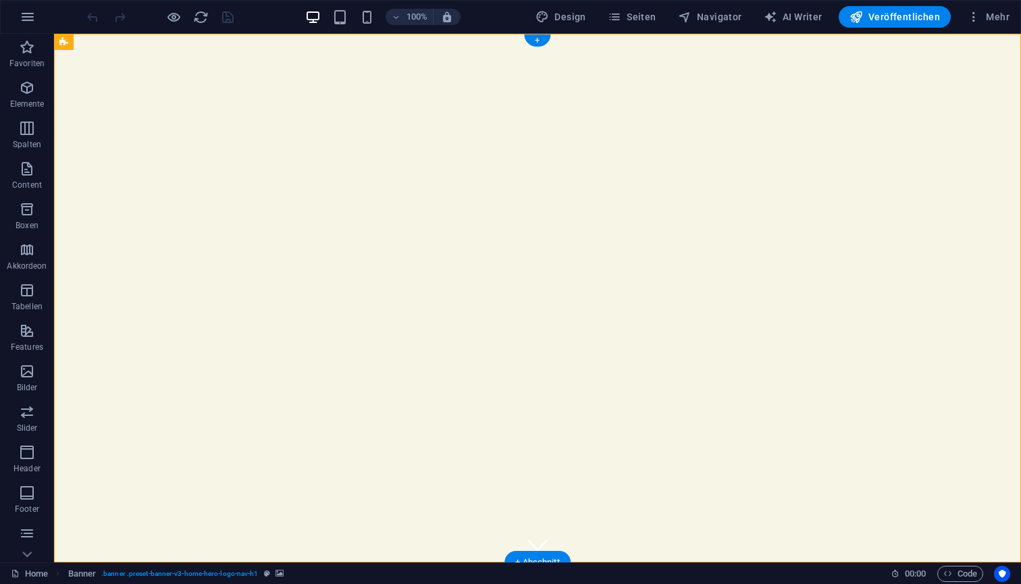
select select "progressive"
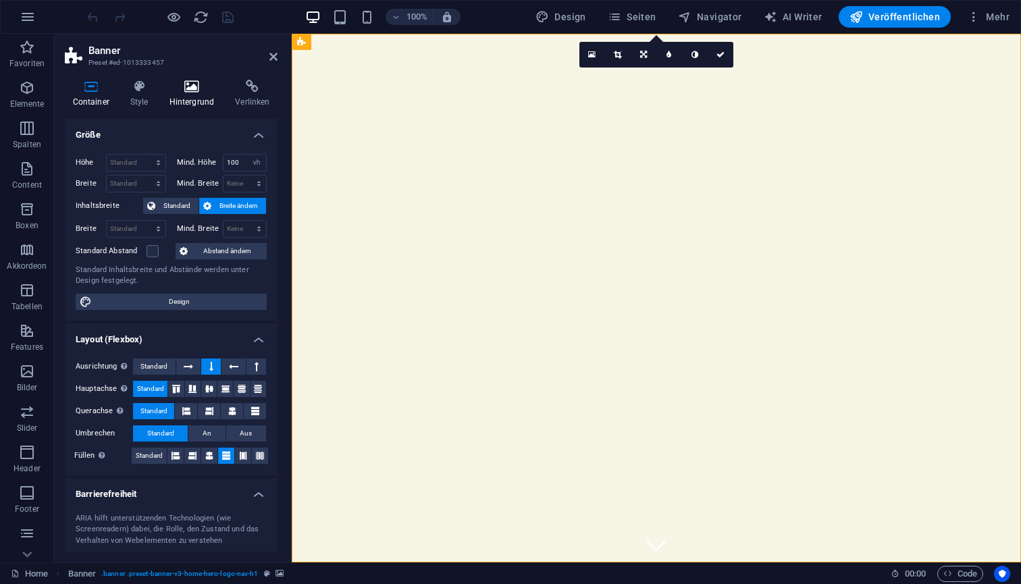
click at [201, 97] on h4 "Hintergrund" at bounding box center [194, 94] width 66 height 28
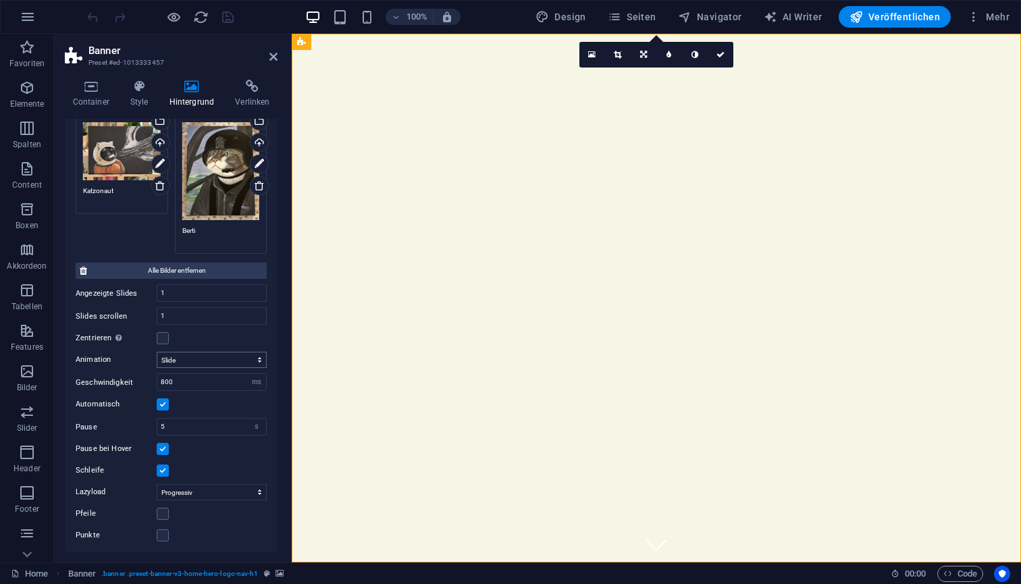
scroll to position [330, 0]
click at [163, 338] on label at bounding box center [163, 339] width 12 height 12
click at [0, 0] on input "Zentrieren Aktiviert zentrierte Ansicht, zeigt Teile der vorherigen/nächsten Sl…" at bounding box center [0, 0] width 0 height 0
click at [163, 338] on label at bounding box center [163, 339] width 12 height 12
click at [0, 0] on input "Zentrieren Aktiviert zentrierte Ansicht, zeigt Teile der vorherigen/nächsten Sl…" at bounding box center [0, 0] width 0 height 0
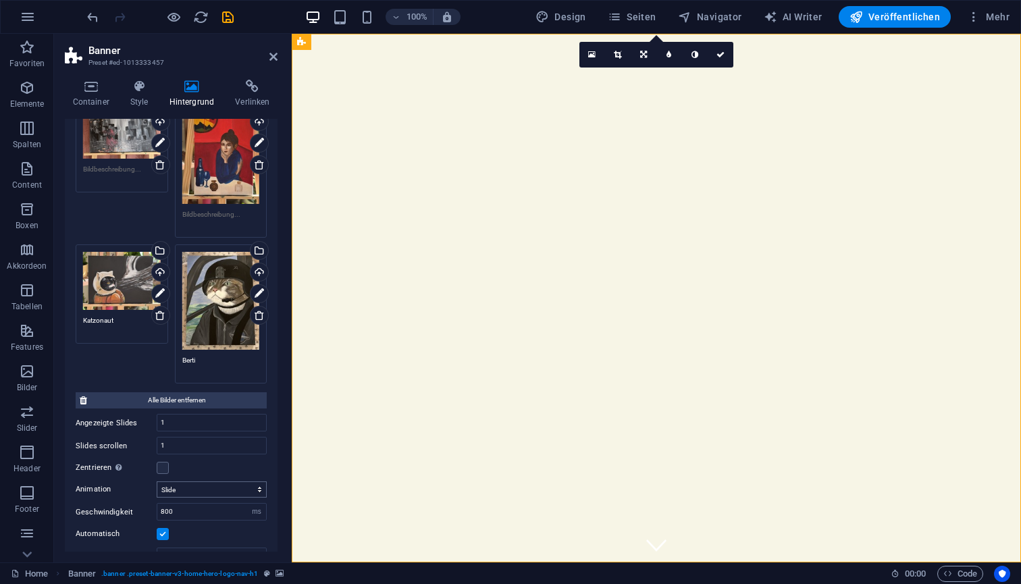
scroll to position [190, 0]
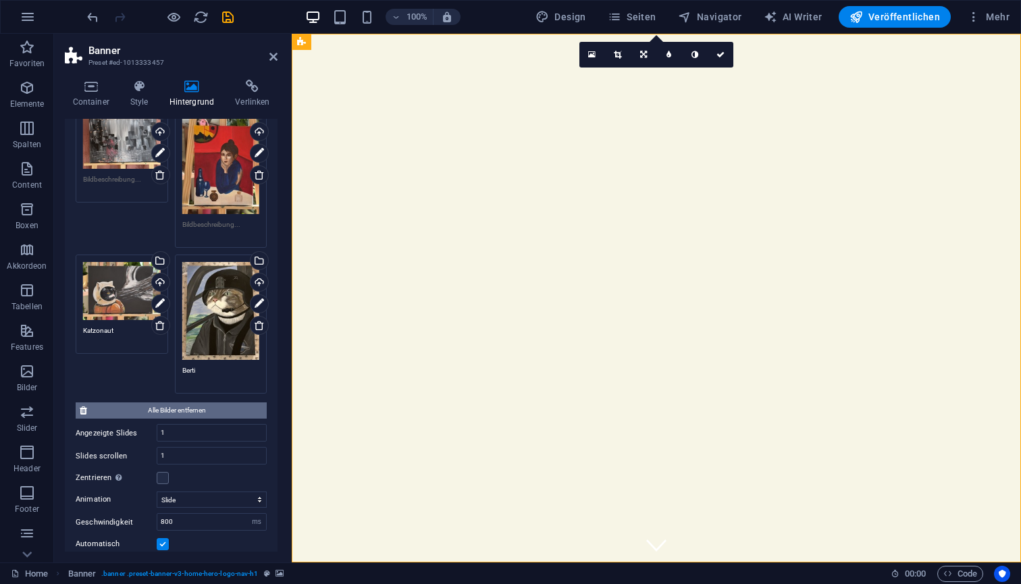
click at [184, 410] on span "Alle Bilder entfernen" at bounding box center [177, 411] width 172 height 16
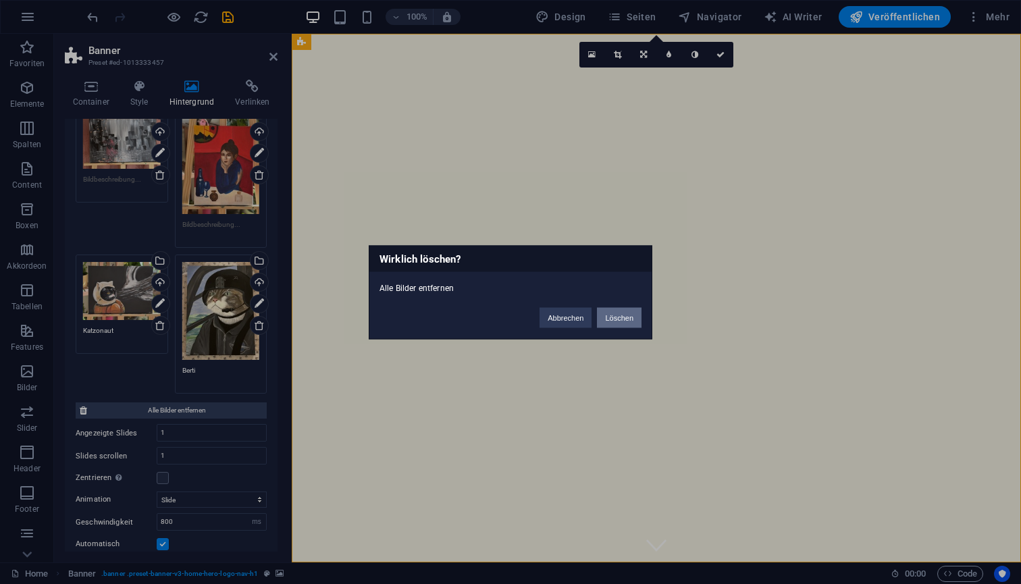
click at [622, 315] on button "Löschen" at bounding box center [619, 317] width 45 height 20
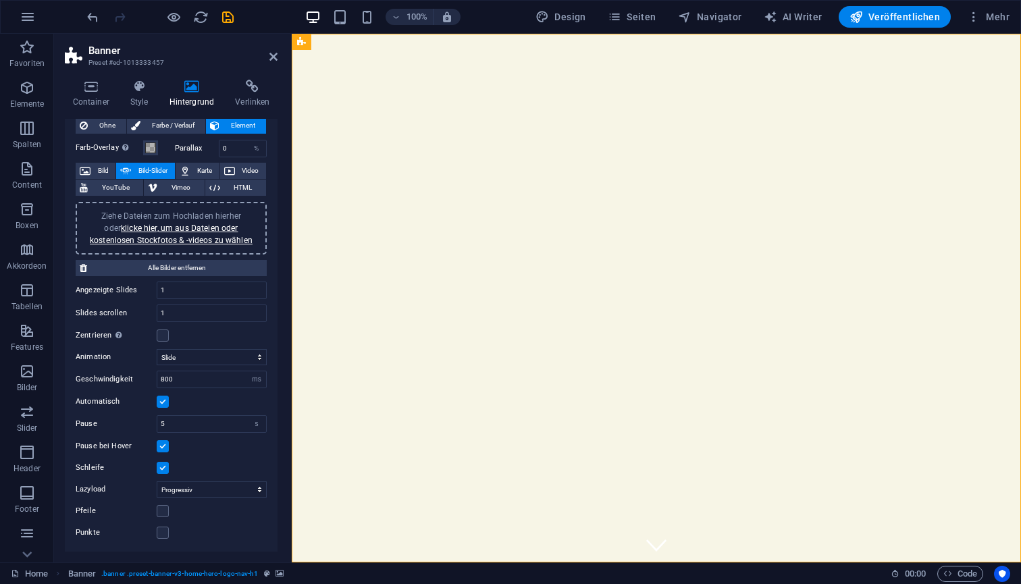
scroll to position [36, 0]
click at [181, 226] on link "klicke hier, um aus Dateien oder kostenlosen Stockfotos & -videos zu wählen" at bounding box center [171, 235] width 163 height 22
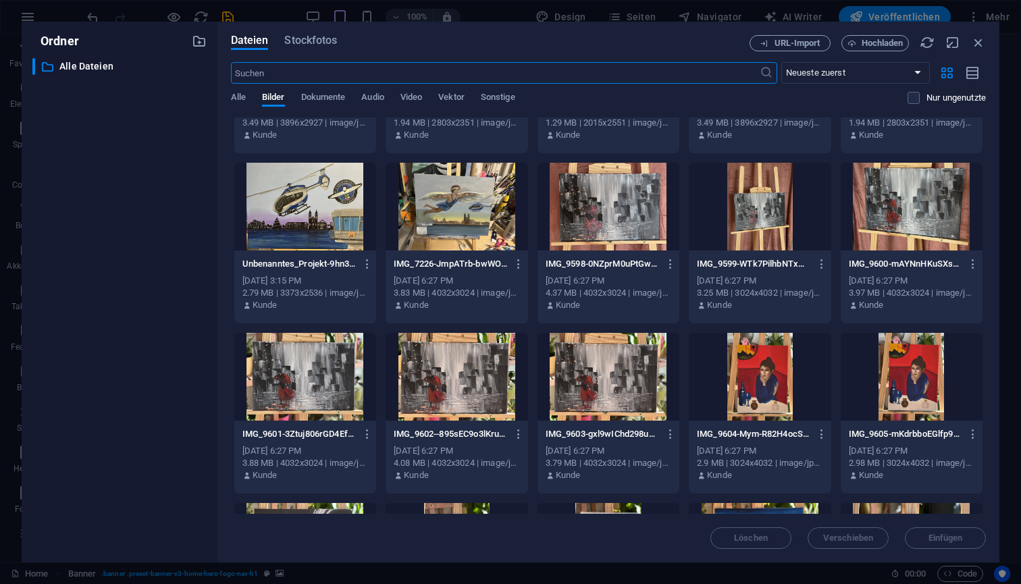
scroll to position [286, 0]
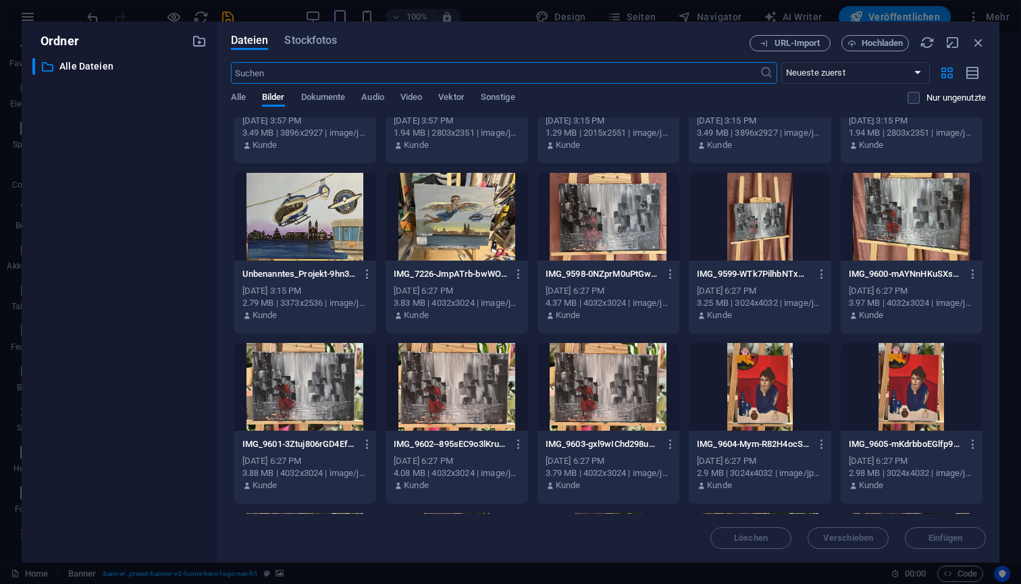
click at [325, 384] on div at bounding box center [305, 387] width 142 height 88
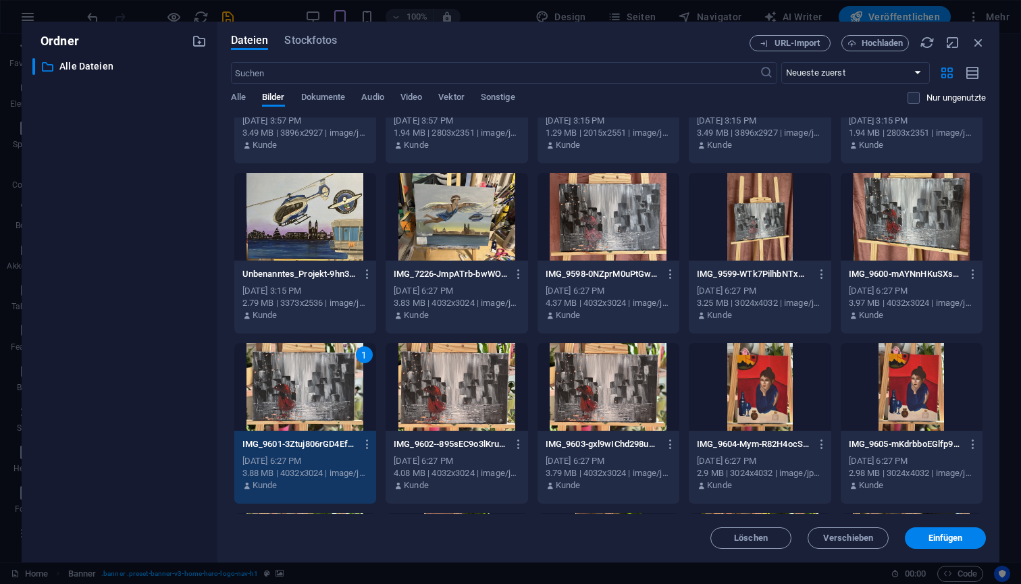
click at [937, 408] on div at bounding box center [912, 387] width 142 height 88
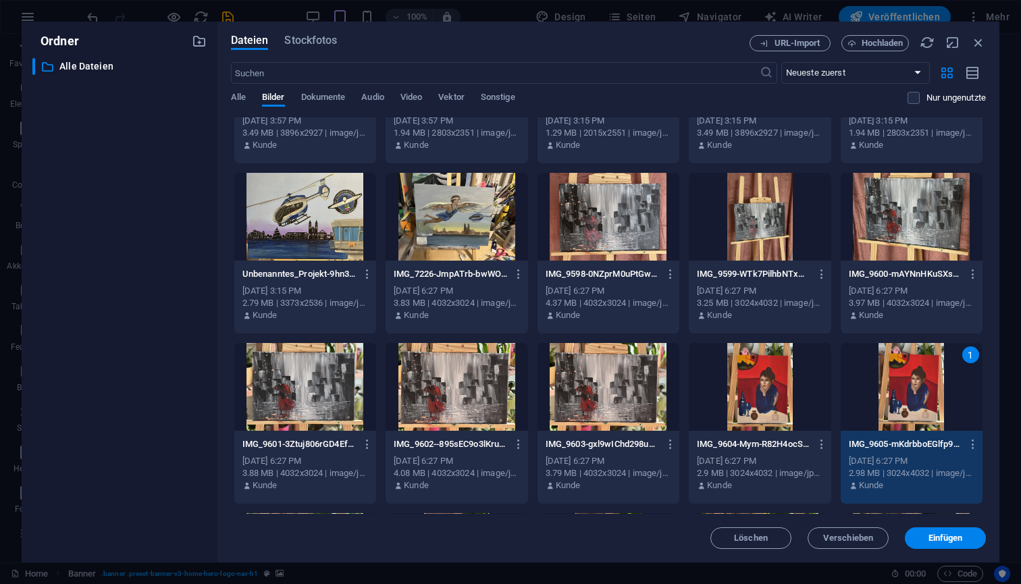
click at [324, 384] on div at bounding box center [305, 387] width 142 height 88
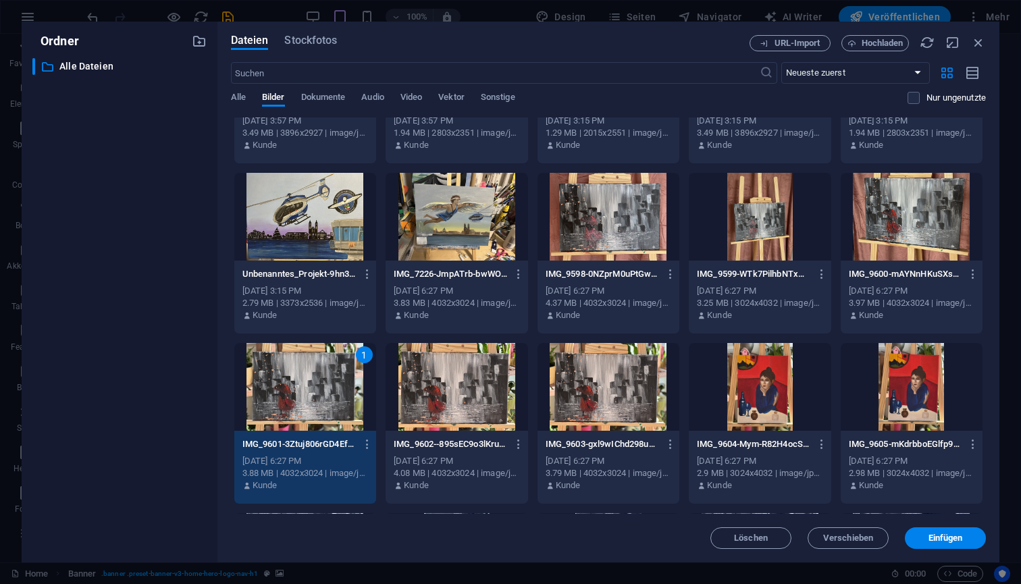
click at [910, 387] on div at bounding box center [912, 387] width 142 height 88
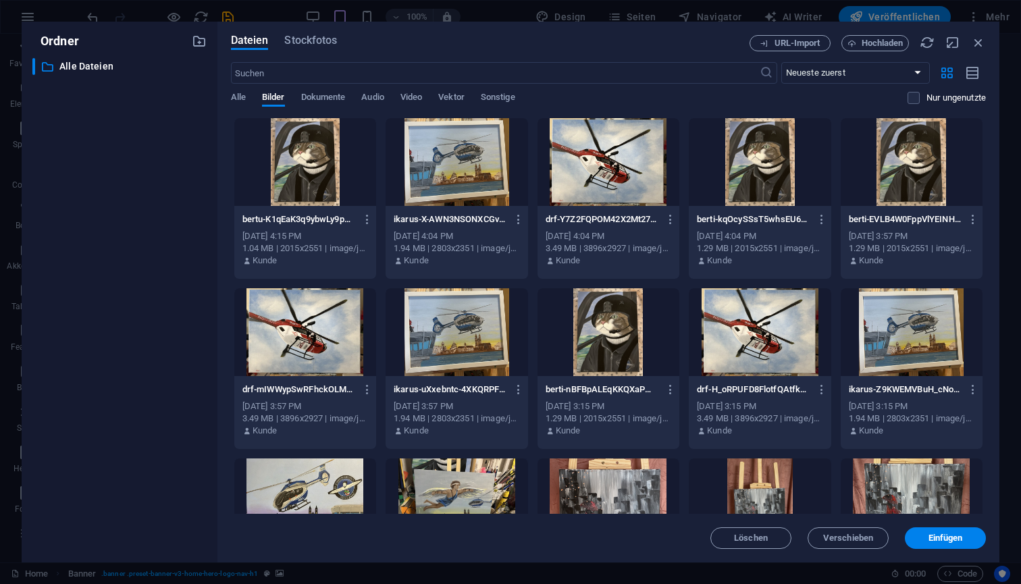
scroll to position [0, 0]
click at [619, 349] on div at bounding box center [609, 332] width 142 height 88
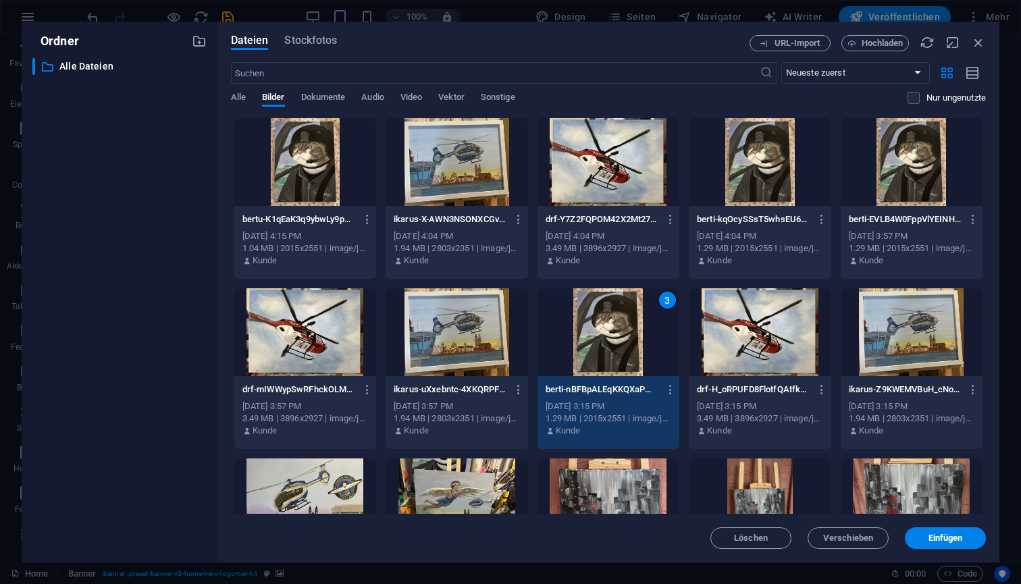
click at [733, 357] on div at bounding box center [760, 332] width 142 height 88
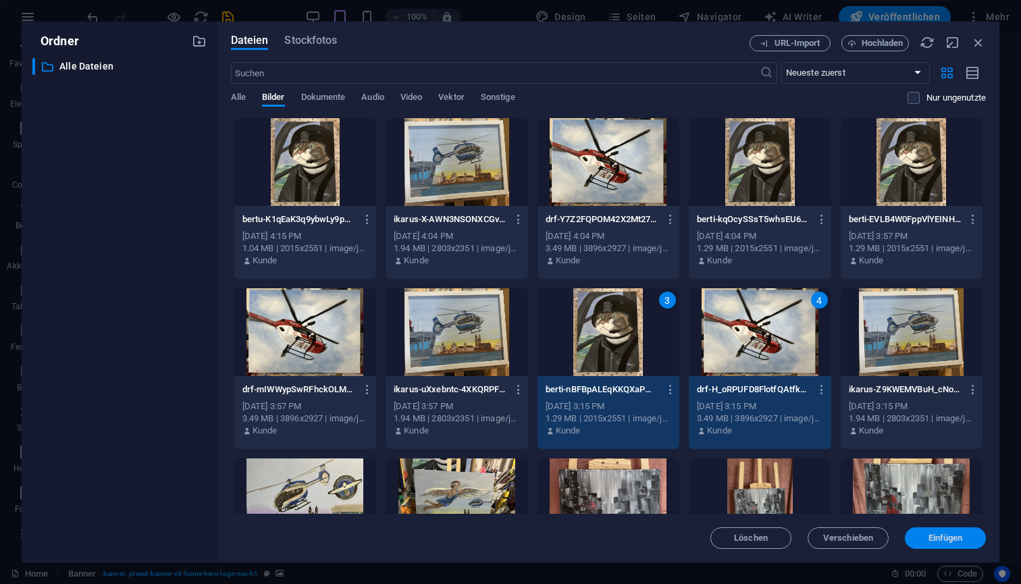
click at [964, 540] on span "Einfügen" at bounding box center [945, 538] width 70 height 8
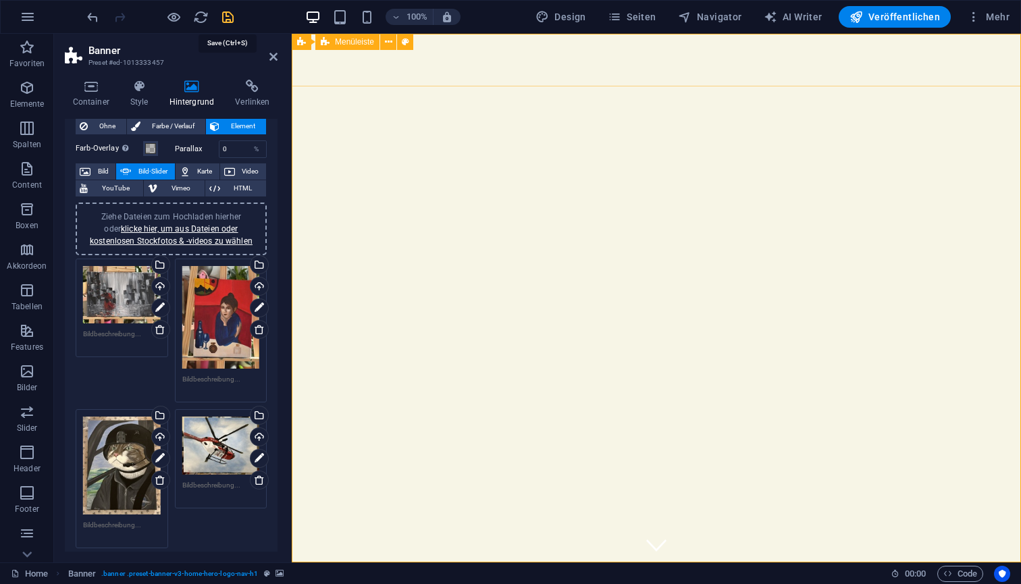
click at [227, 20] on icon "save" at bounding box center [228, 17] width 16 height 16
checkbox input "false"
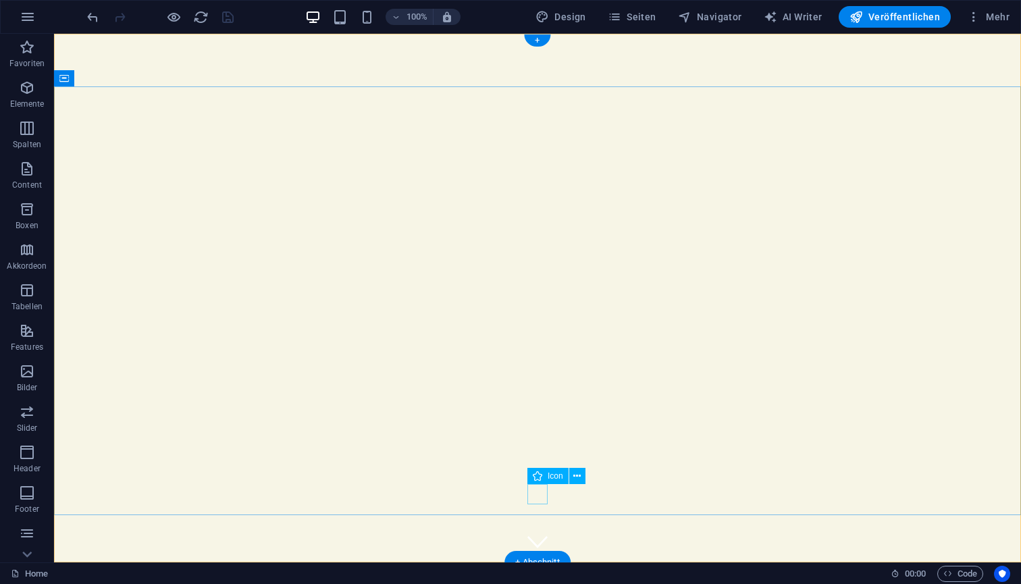
click at [540, 532] on figure at bounding box center [537, 542] width 20 height 20
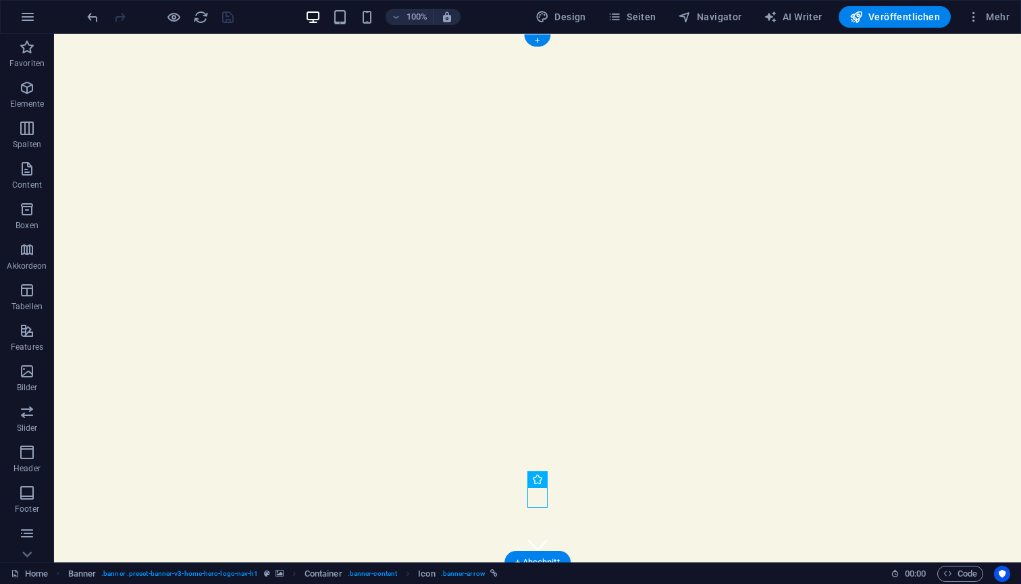
select select "ms"
select select "s"
select select "progressive"
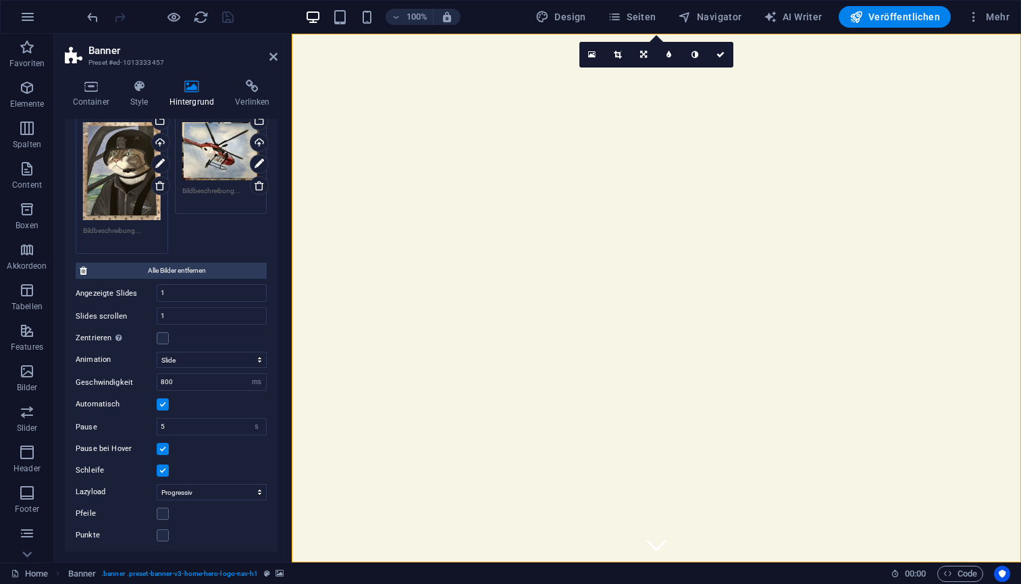
scroll to position [330, 0]
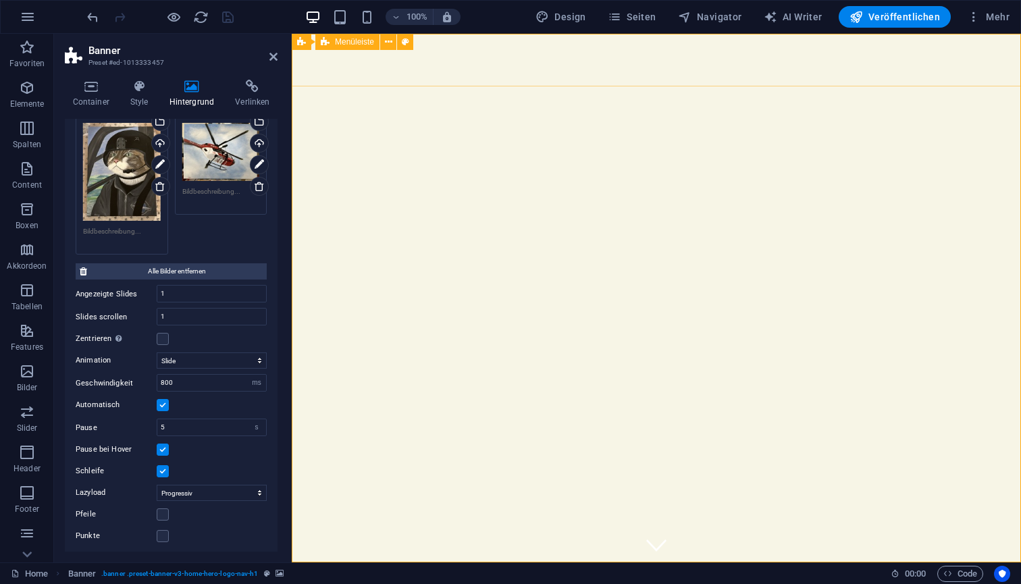
click at [244, 24] on div "100% Design Seiten Navigator AI Writer Veröffentlichen Mehr" at bounding box center [549, 17] width 931 height 22
click at [225, 22] on div at bounding box center [159, 17] width 151 height 22
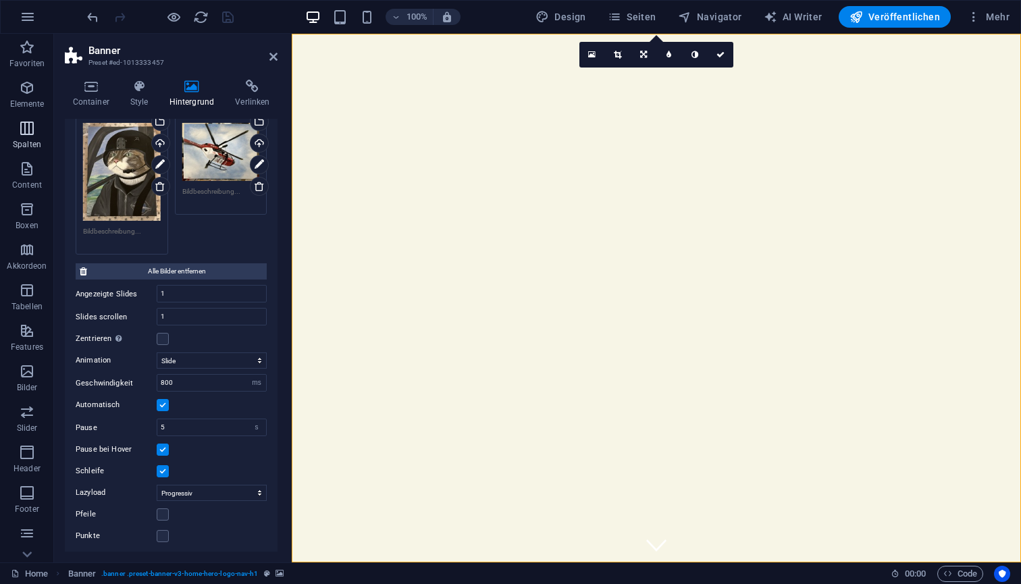
click at [19, 135] on icon "button" at bounding box center [27, 128] width 16 height 16
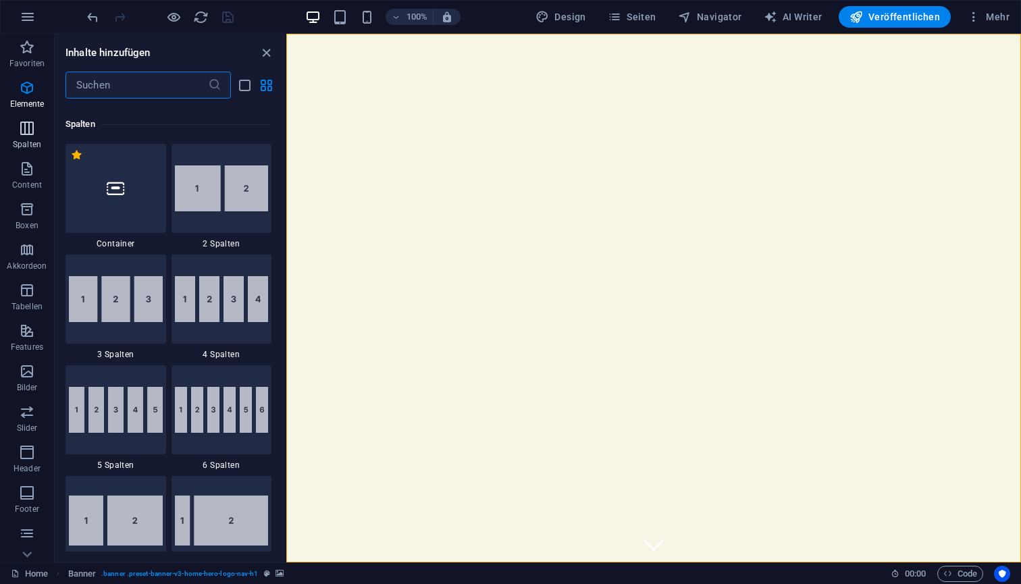
scroll to position [669, 0]
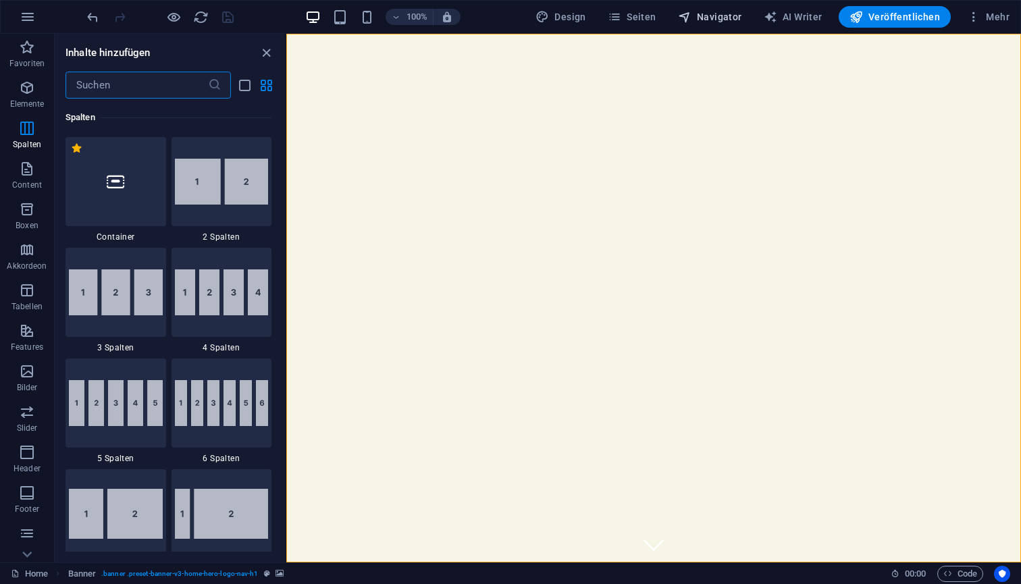
click at [722, 21] on span "Navigator" at bounding box center [710, 17] width 64 height 14
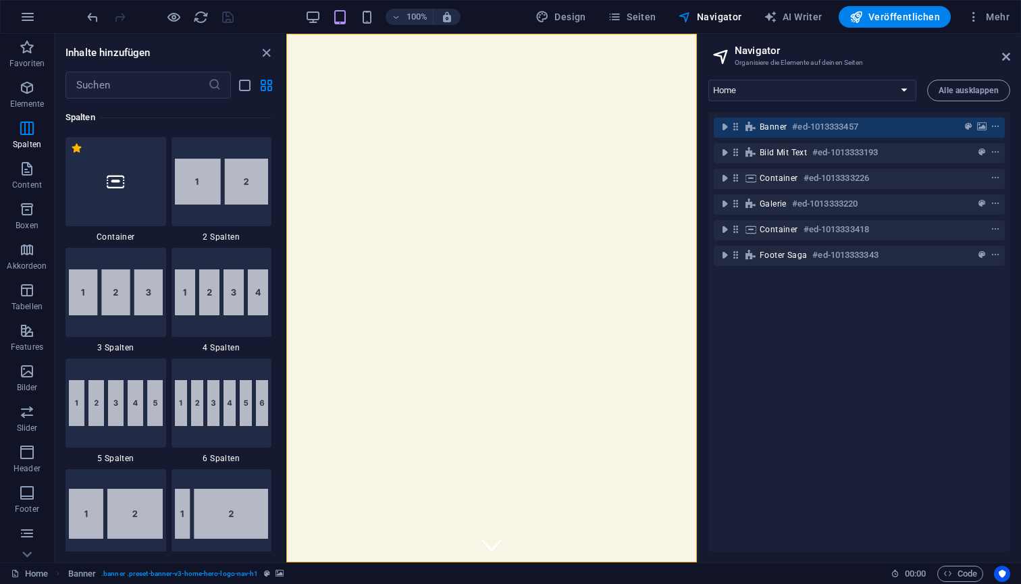
click at [223, 20] on div at bounding box center [159, 17] width 151 height 22
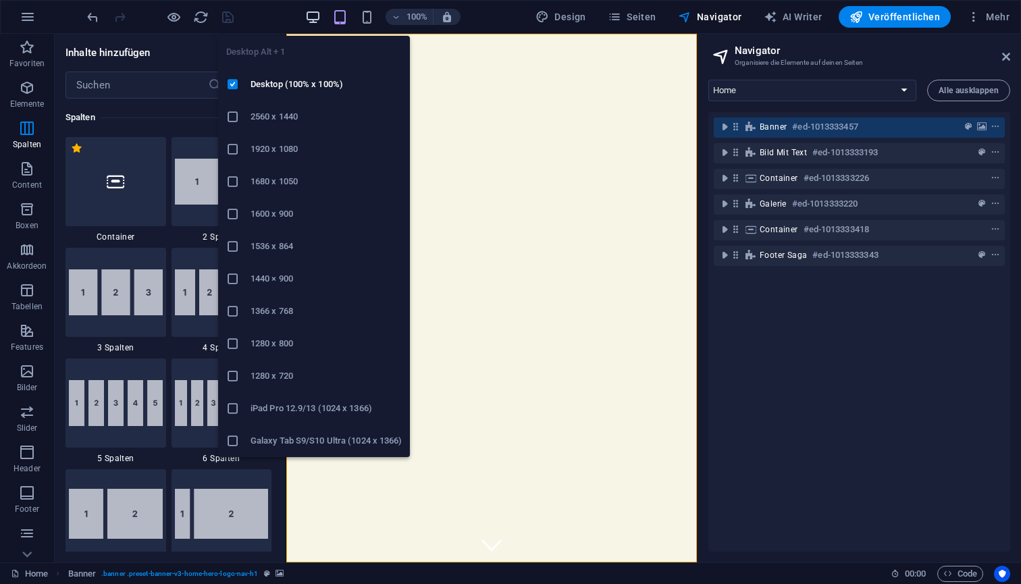
click at [316, 18] on icon "button" at bounding box center [313, 17] width 16 height 16
click at [317, 18] on icon "button" at bounding box center [313, 17] width 16 height 16
click at [317, 94] on li "Desktop (100% x 100%)" at bounding box center [314, 84] width 192 height 32
click at [317, 18] on icon "button" at bounding box center [313, 17] width 16 height 16
click at [295, 109] on h6 "2560 x 1440" at bounding box center [326, 117] width 151 height 16
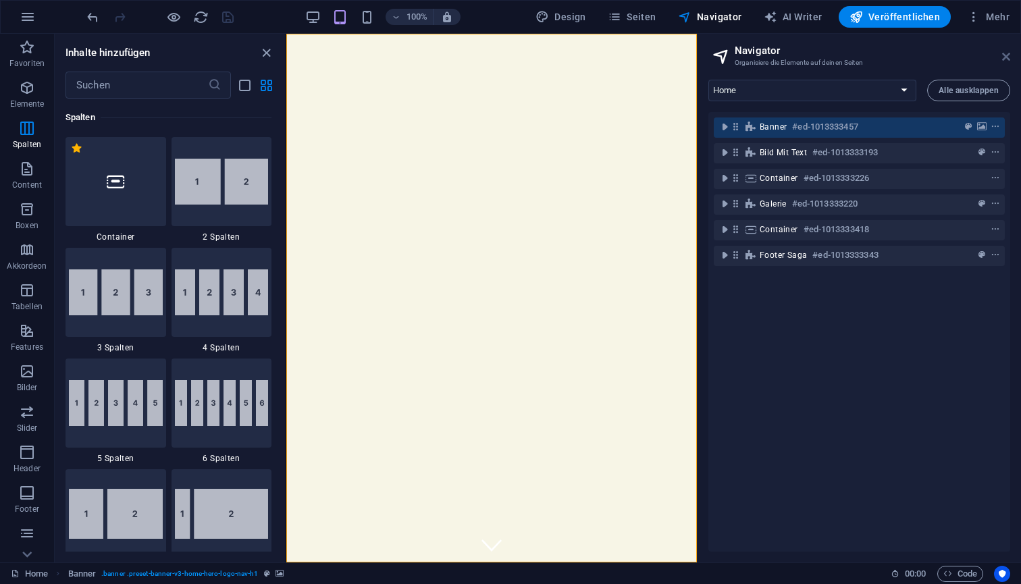
click at [1009, 59] on icon at bounding box center [1006, 56] width 8 height 11
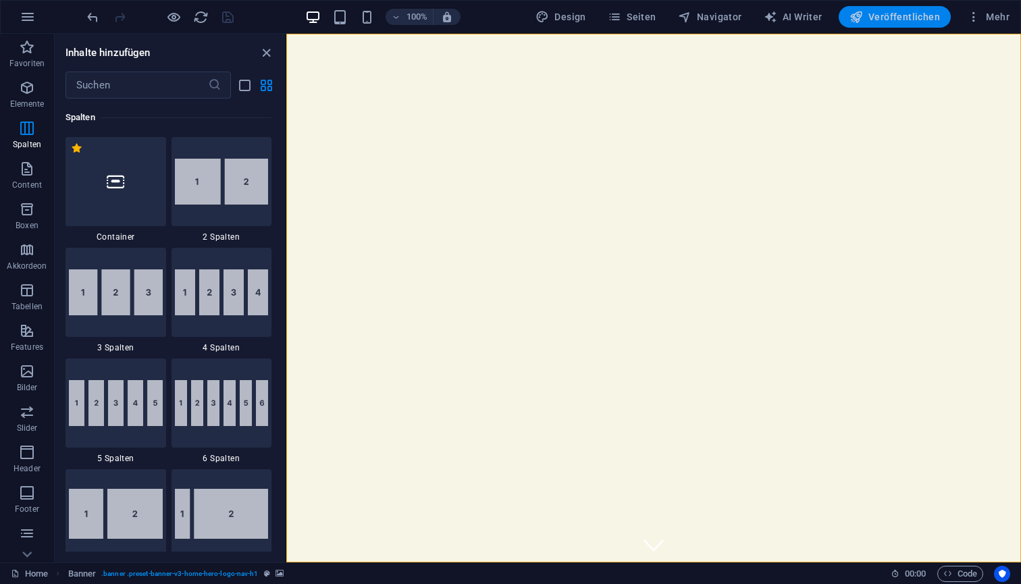
click at [901, 24] on button "Veröffentlichen" at bounding box center [895, 17] width 112 height 22
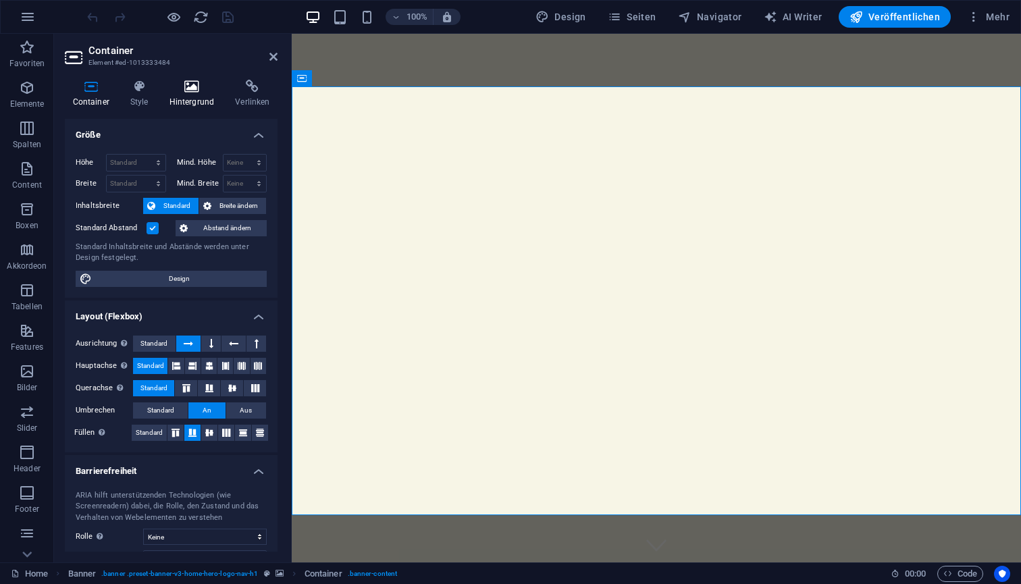
click at [194, 91] on icon at bounding box center [191, 87] width 61 height 14
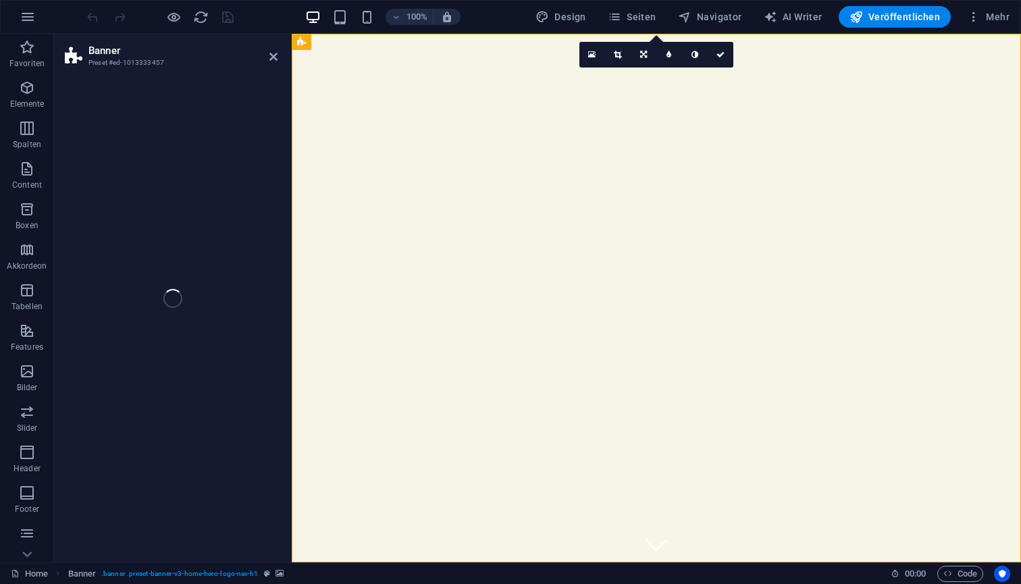
select select "vh"
select select "header"
select select "ms"
select select "s"
select select "progressive"
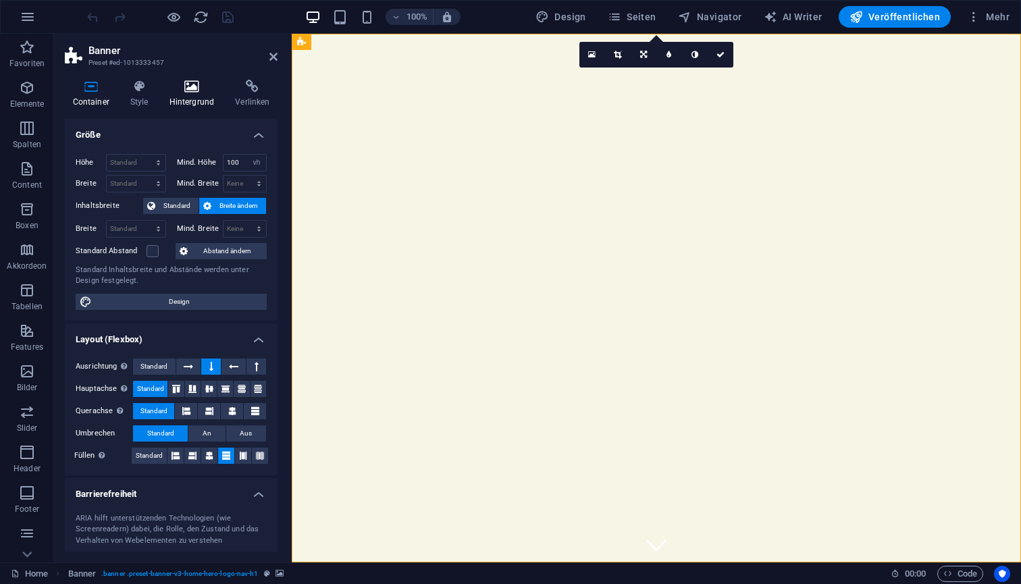
click at [201, 90] on icon at bounding box center [191, 87] width 61 height 14
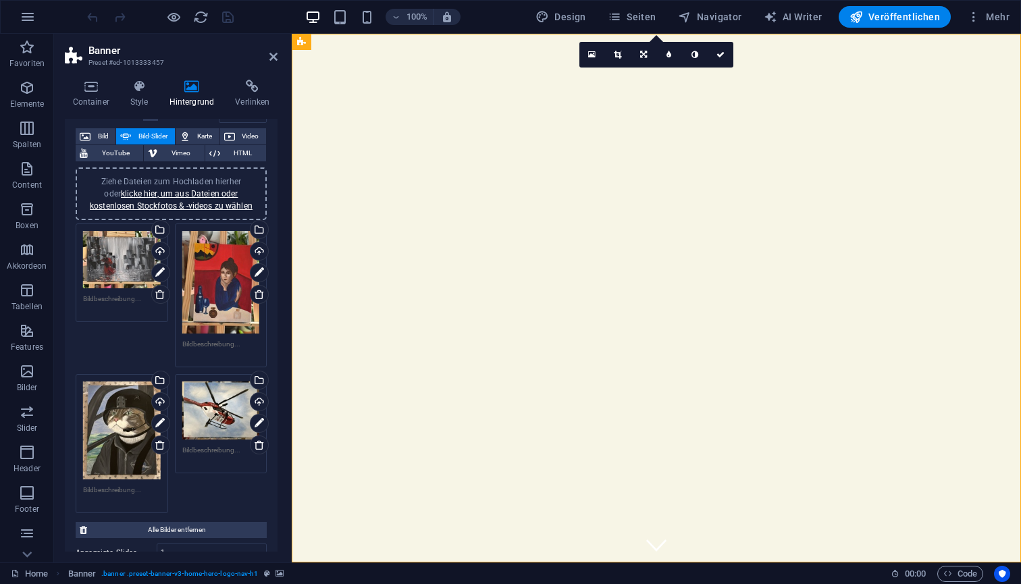
scroll to position [85, 0]
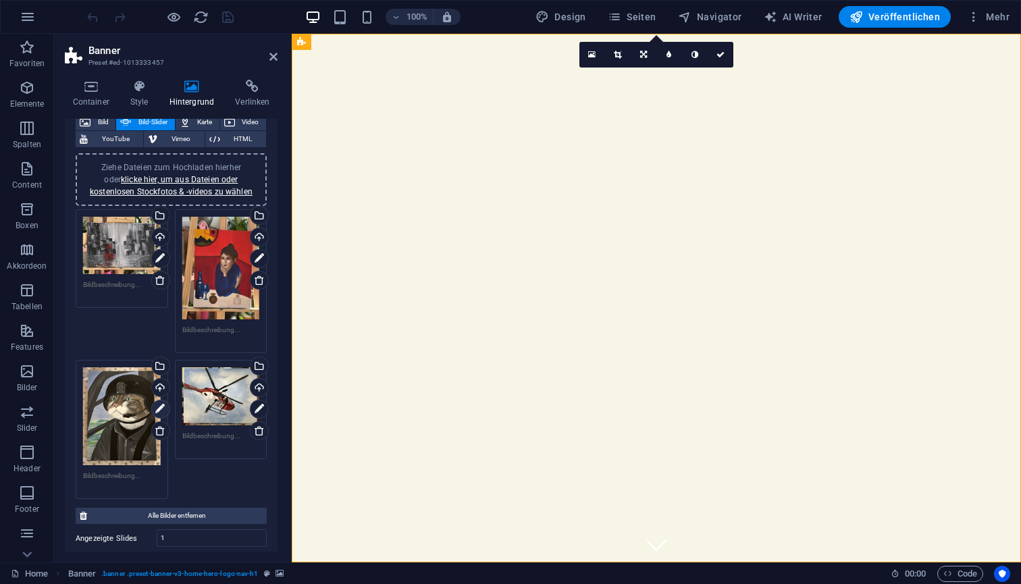
click at [159, 409] on icon at bounding box center [159, 409] width 9 height 16
click at [161, 405] on icon at bounding box center [159, 409] width 9 height 16
click at [256, 407] on icon at bounding box center [259, 409] width 9 height 16
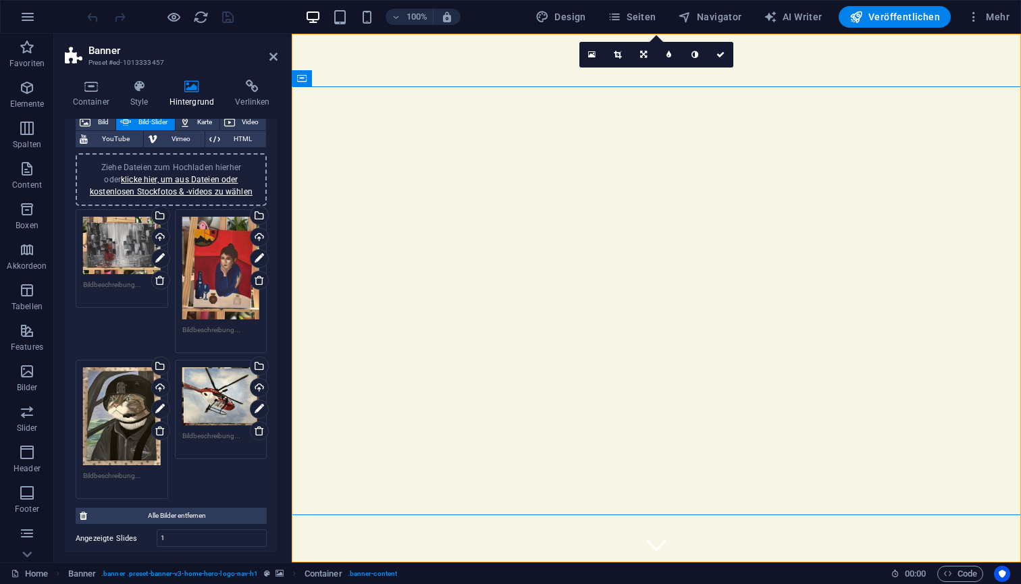
click at [207, 407] on div "Ziehe Dateien zum Hochladen hierher oder klicke hier, um aus Dateien oder koste…" at bounding box center [221, 396] width 78 height 58
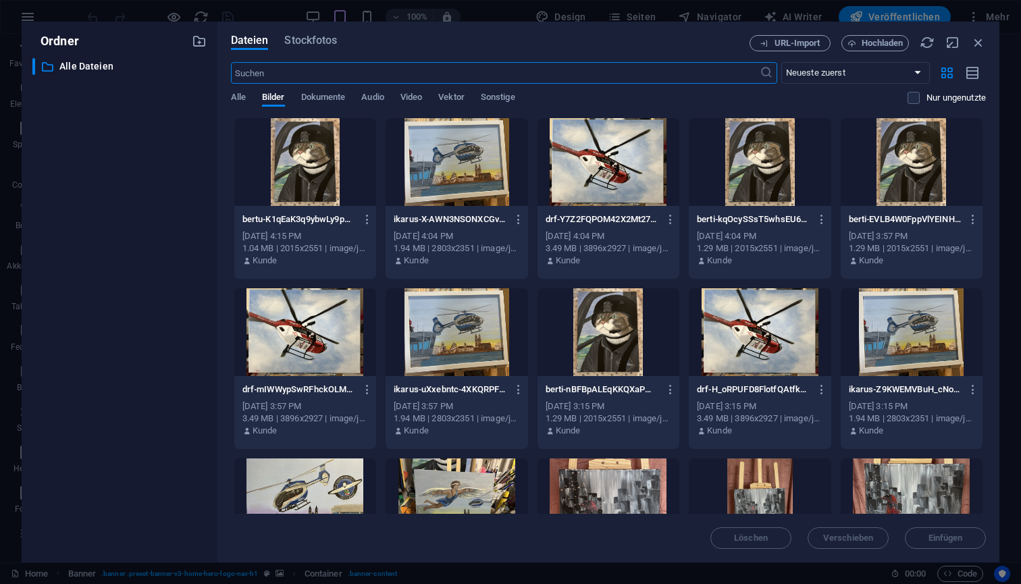
click at [619, 153] on div at bounding box center [609, 162] width 142 height 88
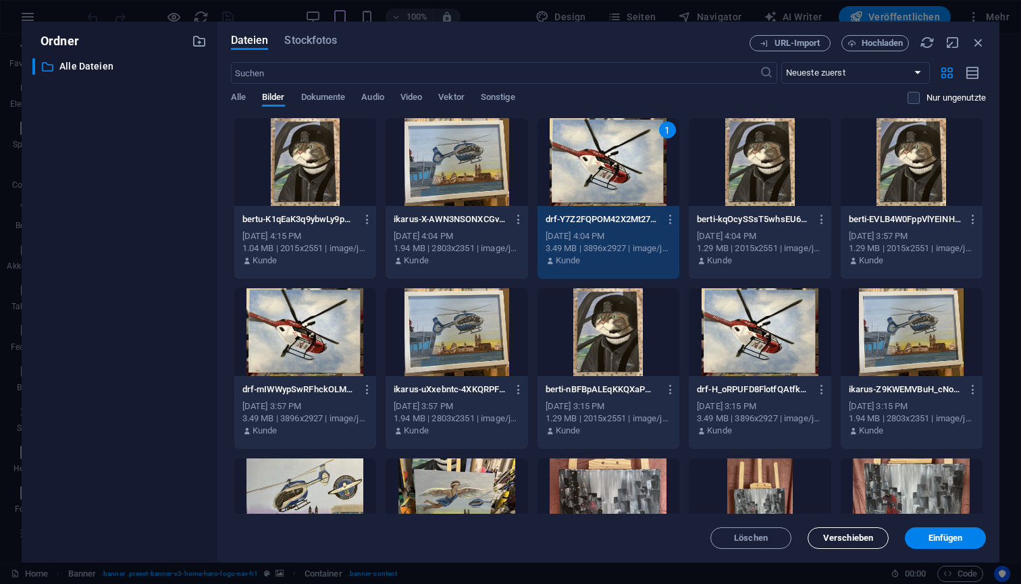
click at [836, 543] on button "Verschieben" at bounding box center [848, 538] width 81 height 22
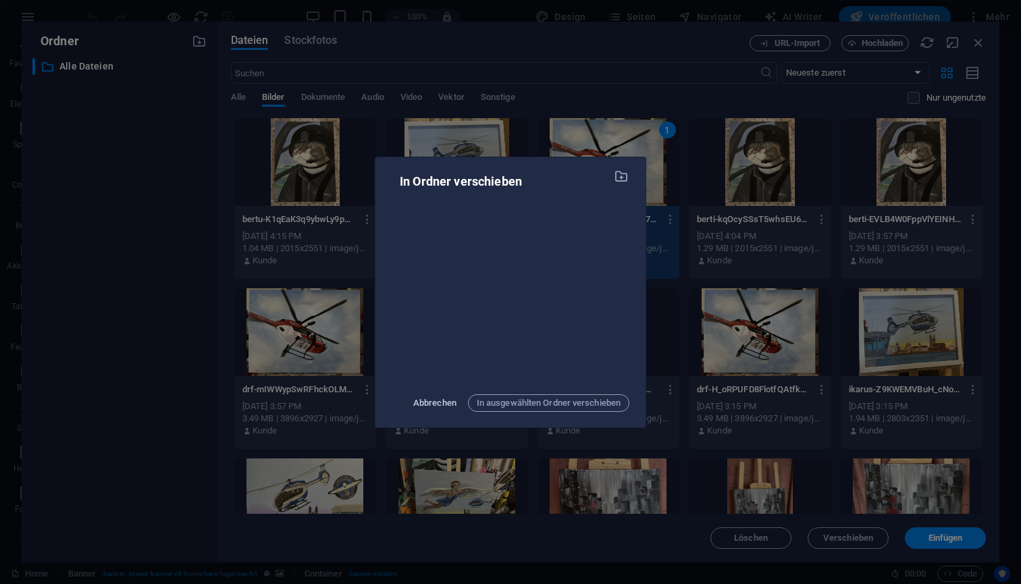
click at [438, 401] on span "Abbrechen" at bounding box center [434, 403] width 43 height 16
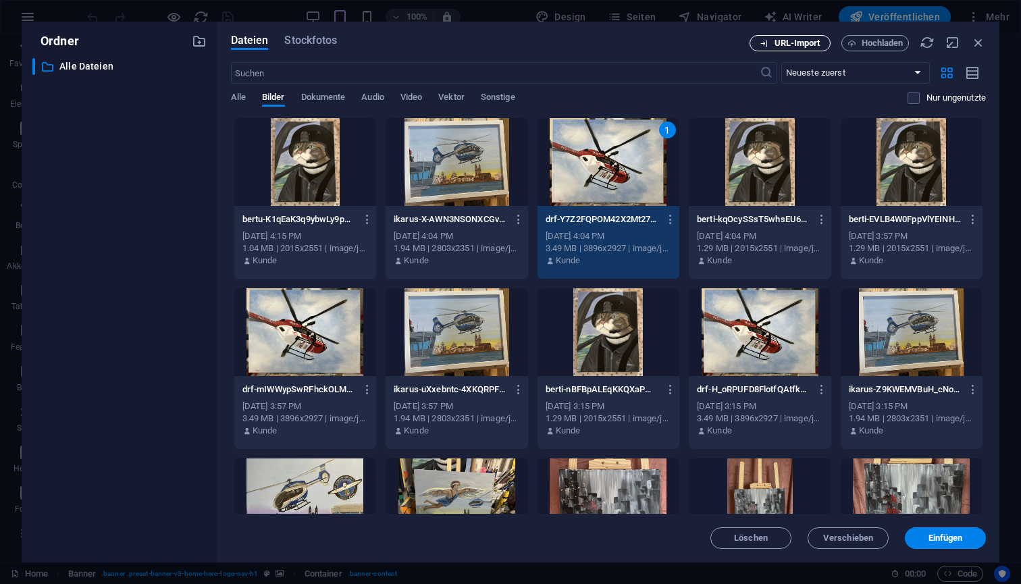
click at [806, 45] on span "URL-Import" at bounding box center [798, 43] width 46 height 8
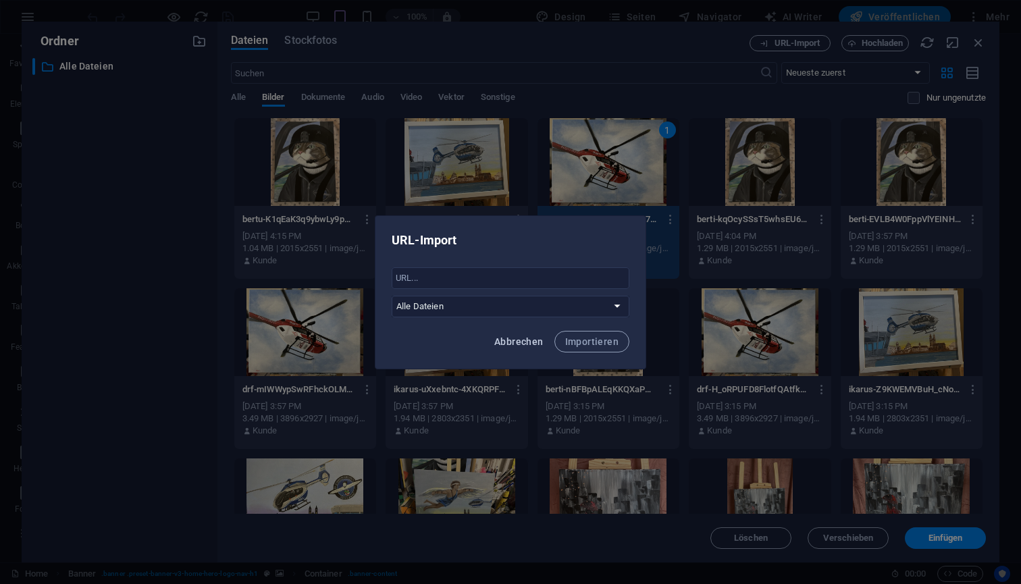
click at [532, 335] on button "Abbrechen" at bounding box center [519, 342] width 60 height 22
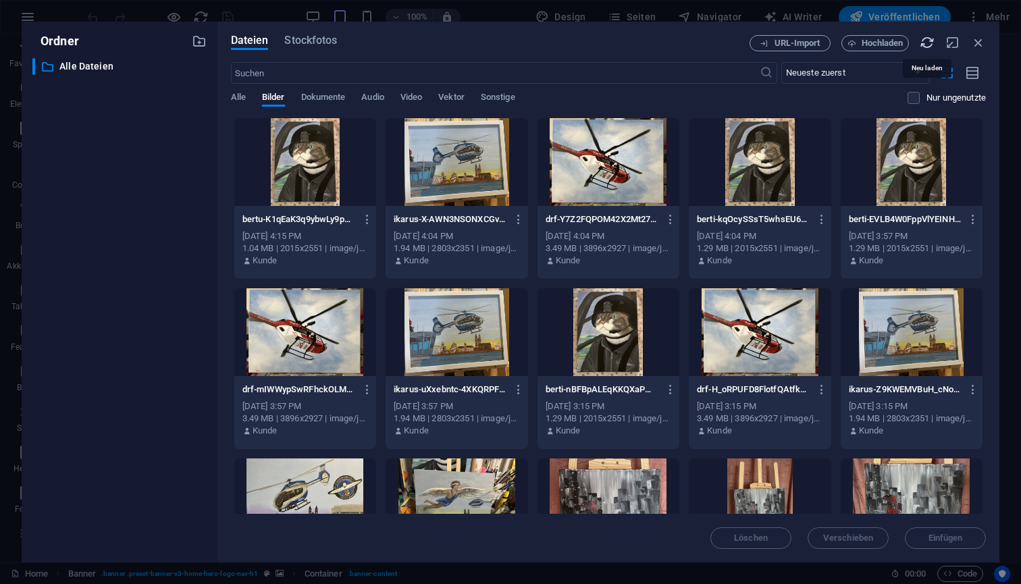
click at [922, 44] on icon "button" at bounding box center [927, 42] width 15 height 15
click at [313, 41] on span "Stockfotos" at bounding box center [310, 40] width 53 height 16
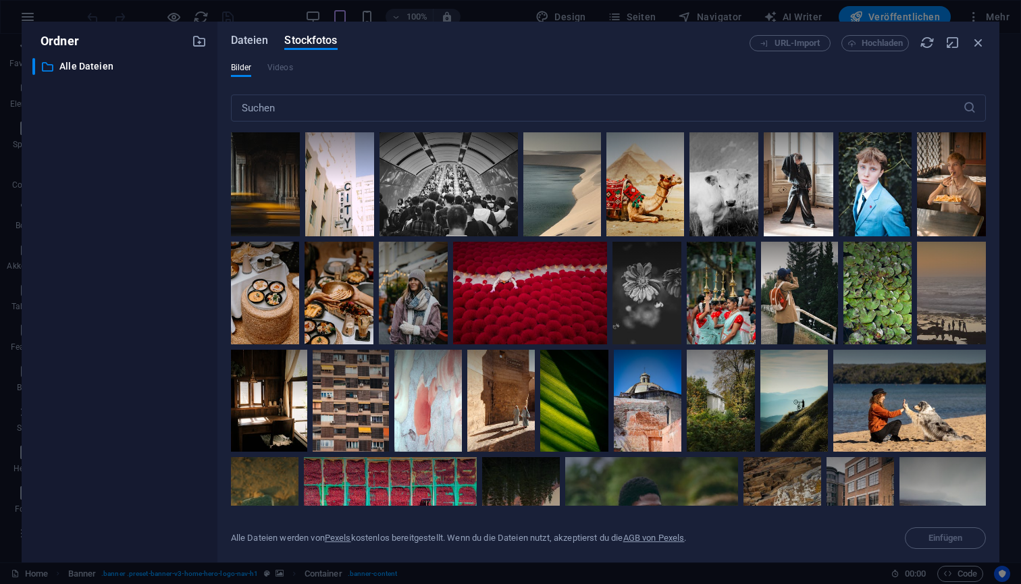
click at [259, 42] on span "Dateien" at bounding box center [250, 40] width 38 height 16
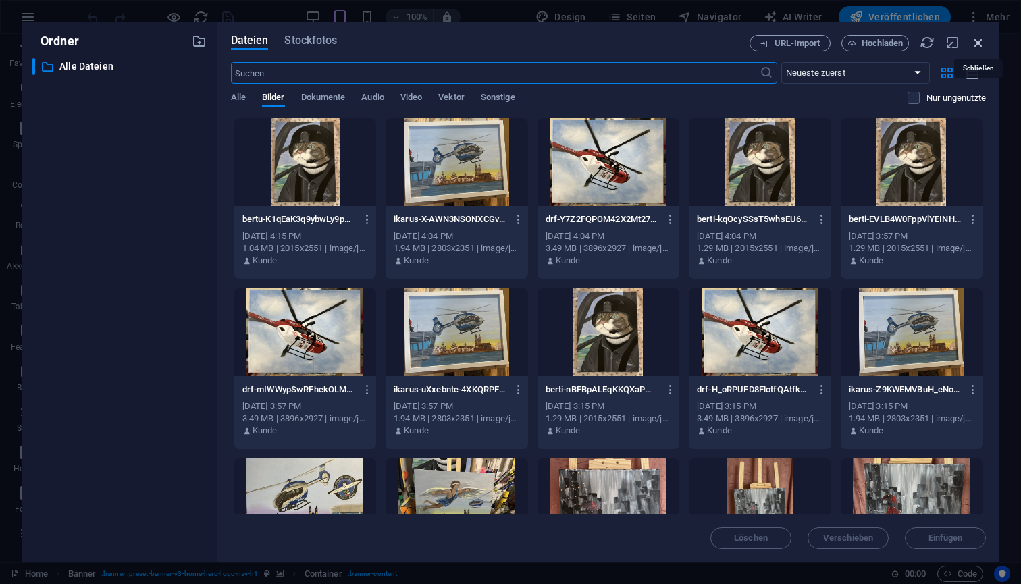
click at [983, 43] on icon "button" at bounding box center [978, 42] width 15 height 15
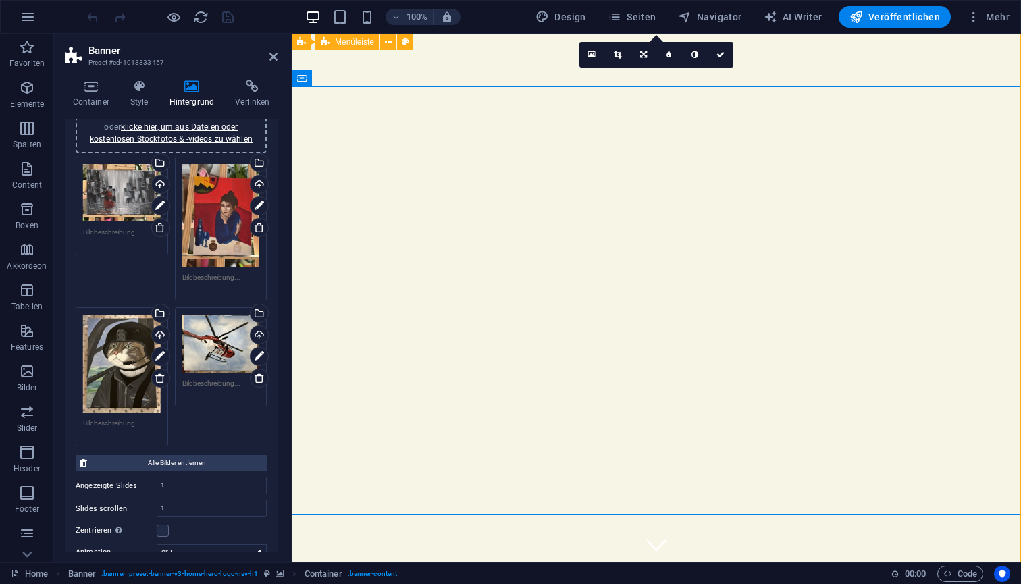
scroll to position [145, 0]
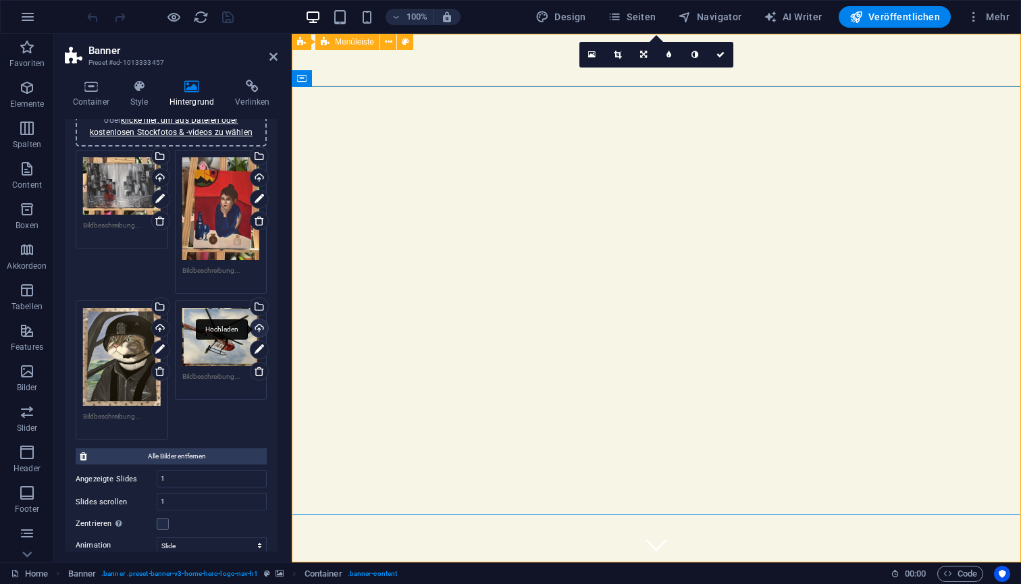
click at [255, 327] on div "Hochladen" at bounding box center [258, 329] width 20 height 20
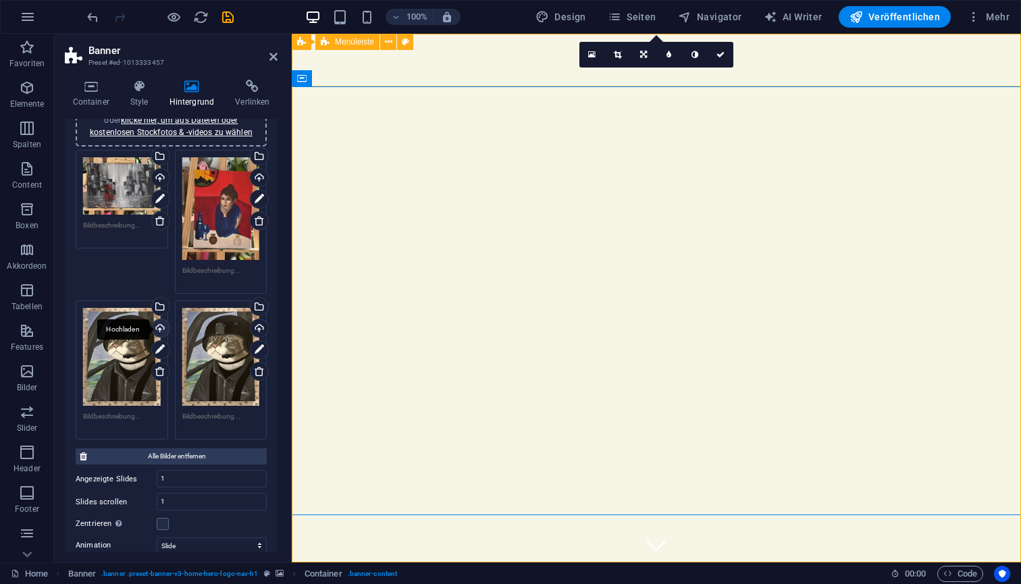
click at [160, 328] on div "Hochladen" at bounding box center [159, 329] width 20 height 20
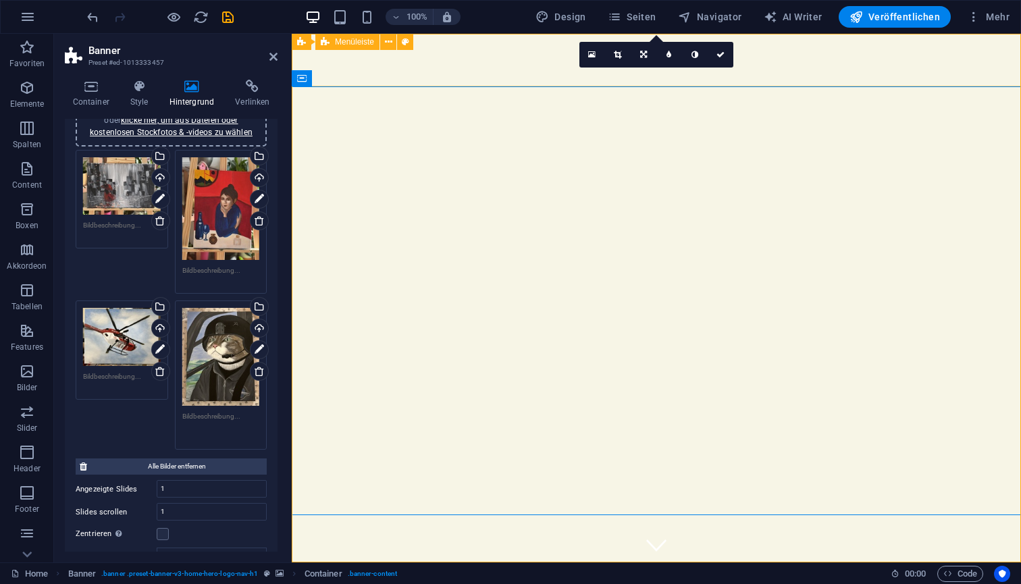
click at [210, 412] on textarea at bounding box center [221, 426] width 78 height 30
type textarea "Berti"
click at [130, 375] on textarea at bounding box center [122, 386] width 78 height 30
type textarea "DRF"
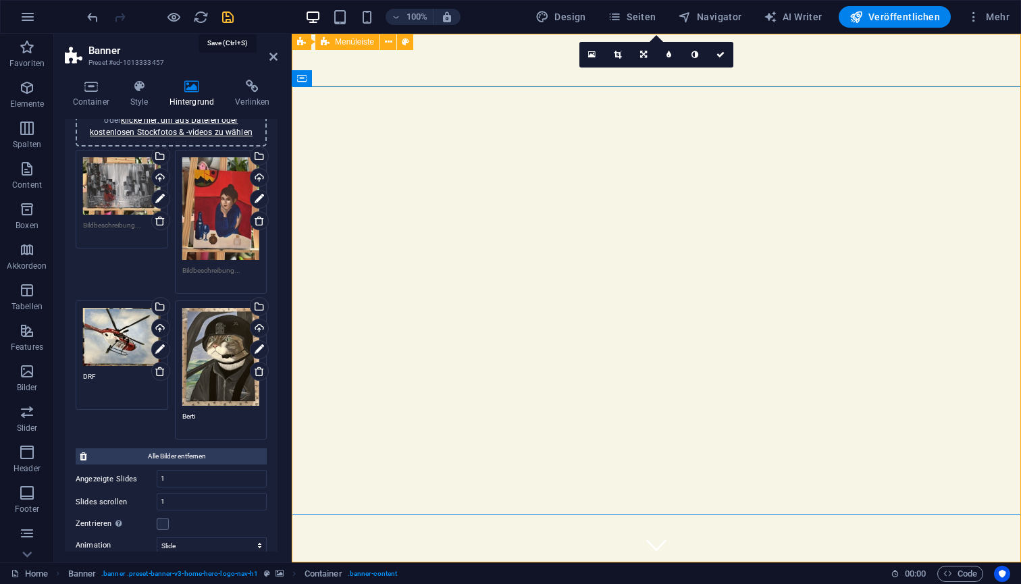
type textarea "DRF"
click at [228, 16] on icon "save" at bounding box center [228, 17] width 16 height 16
checkbox input "false"
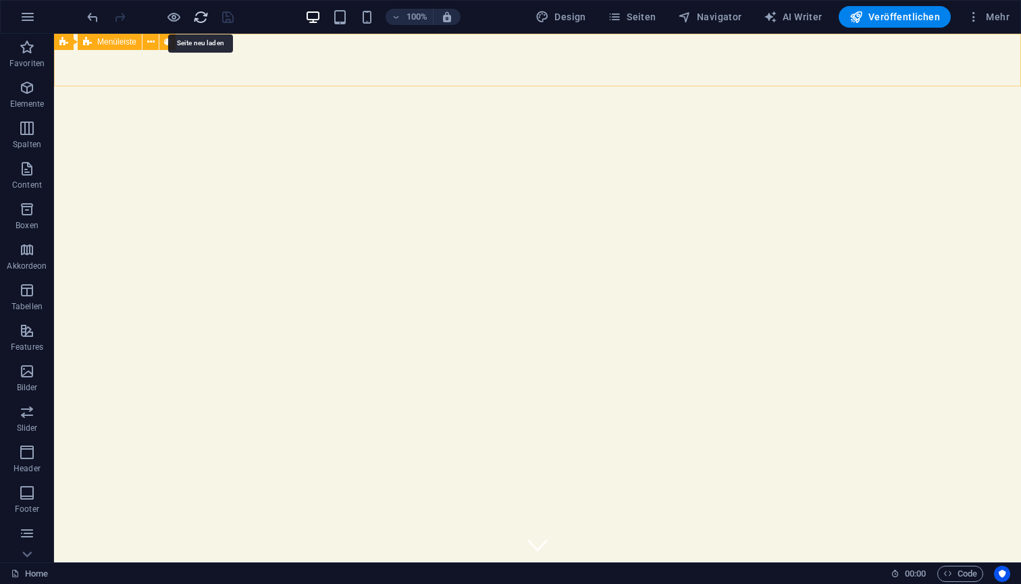
click at [198, 19] on icon "reload" at bounding box center [201, 17] width 16 height 16
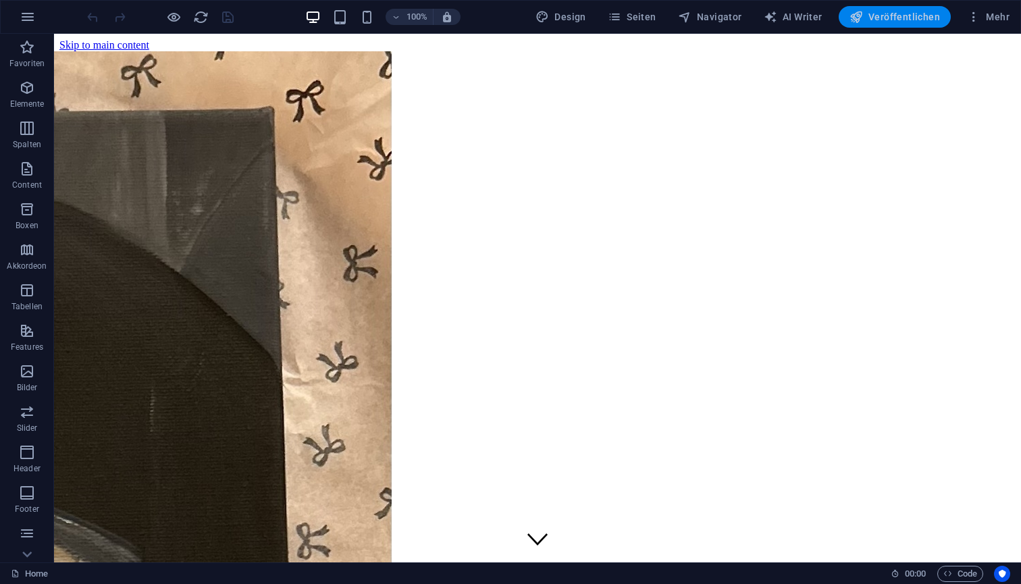
click at [863, 17] on icon "button" at bounding box center [857, 17] width 14 height 14
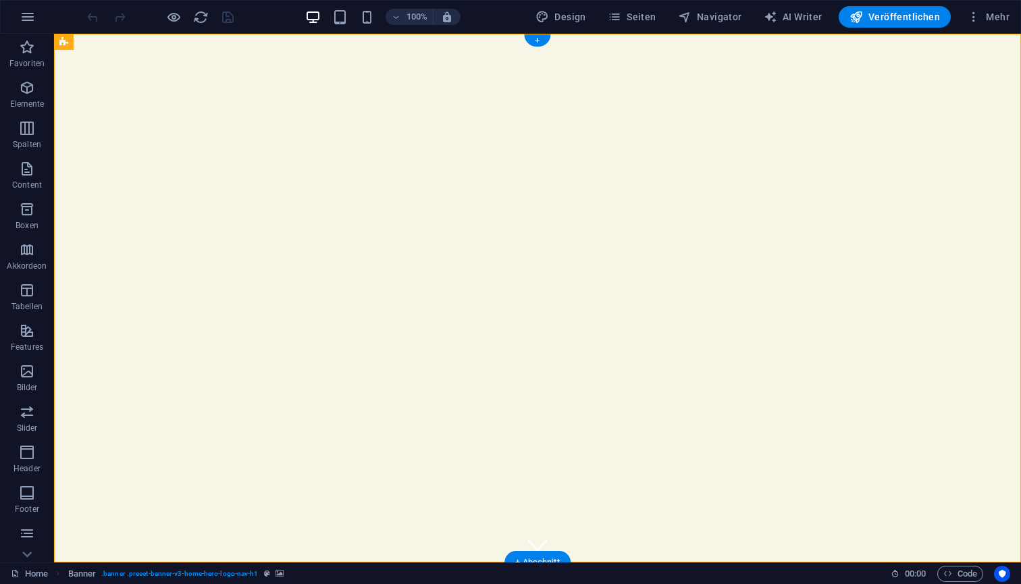
select select "vh"
select select "header"
select select "ms"
select select "s"
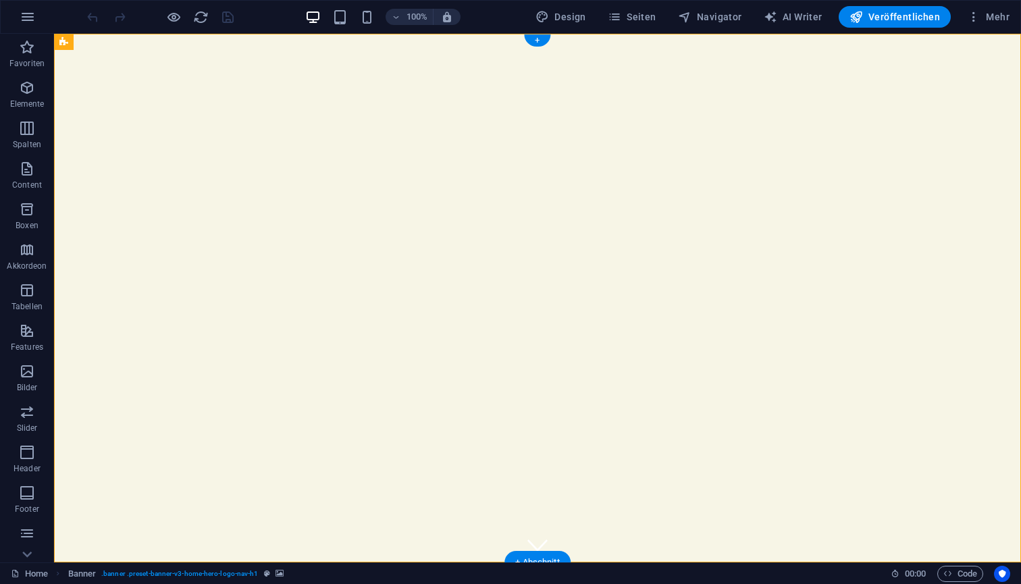
select select "progressive"
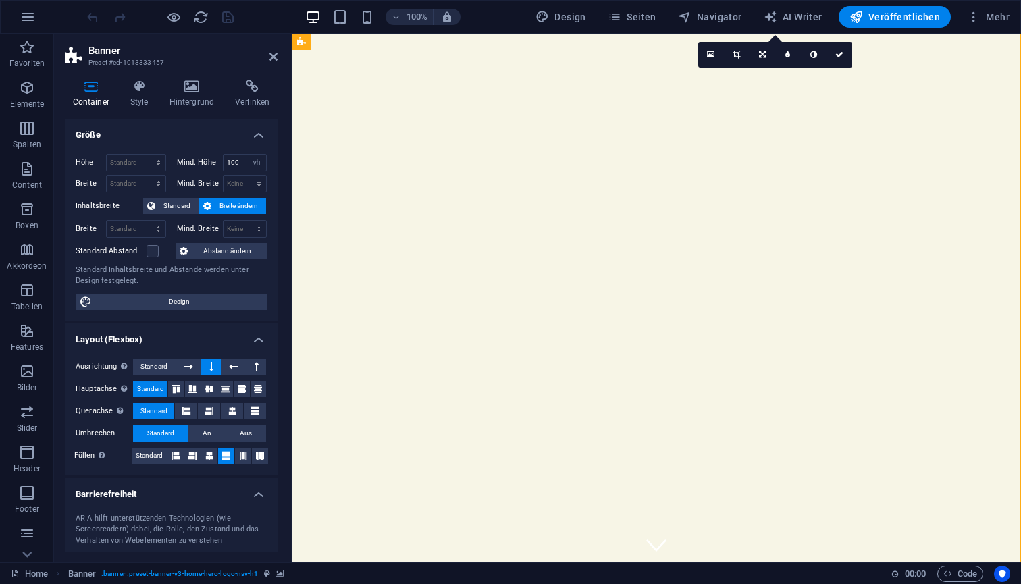
click at [161, 525] on div "ARIA hilft unterstützenden Technologien (wie Screenreadern) dabei, die Rolle, d…" at bounding box center [171, 530] width 191 height 34
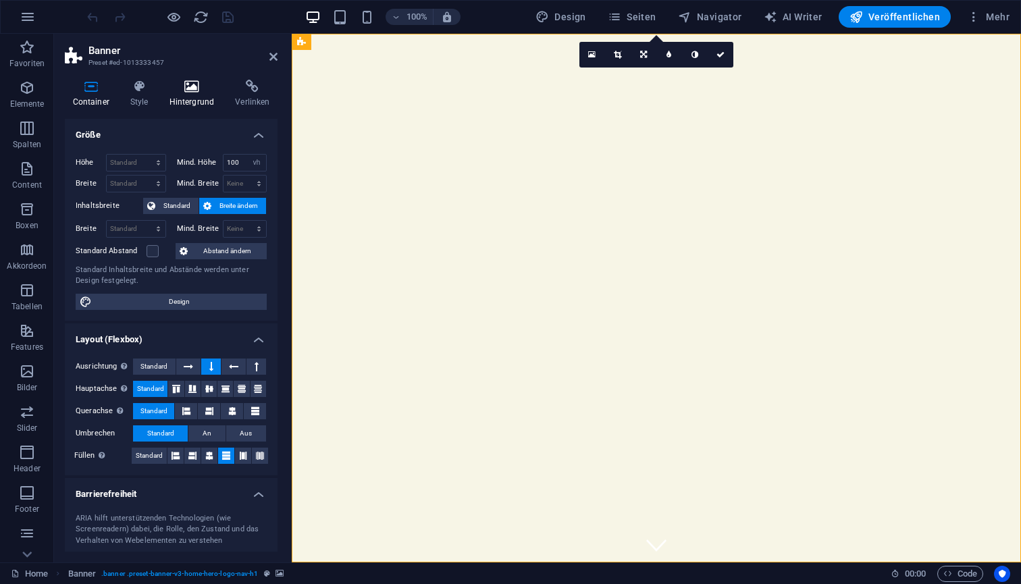
click at [188, 88] on icon at bounding box center [191, 87] width 61 height 14
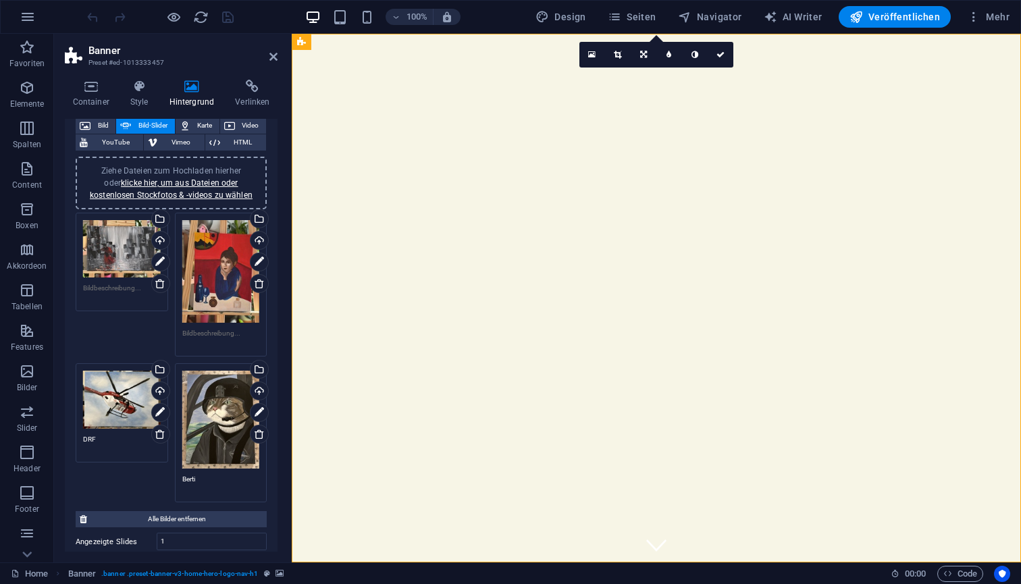
scroll to position [90, 0]
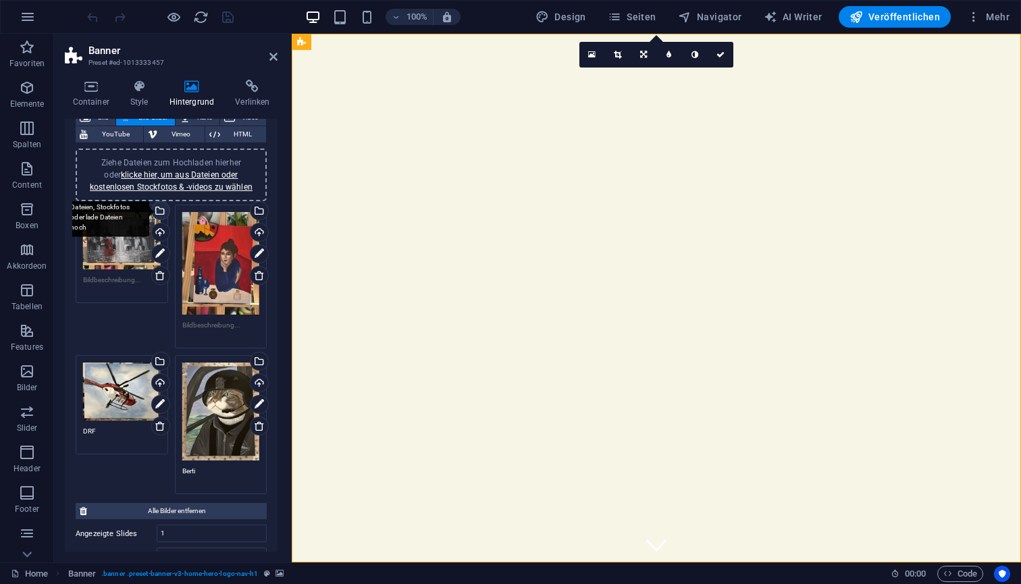
click at [158, 213] on div "Wähle aus deinen Dateien, Stockfotos oder lade Dateien hoch" at bounding box center [159, 212] width 20 height 20
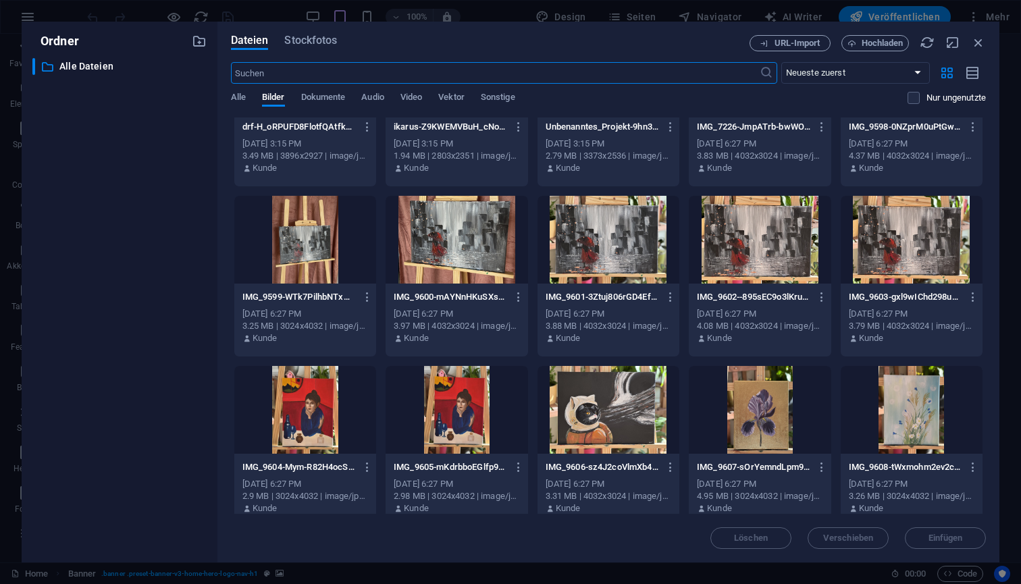
scroll to position [434, 0]
click at [623, 238] on div at bounding box center [609, 239] width 142 height 88
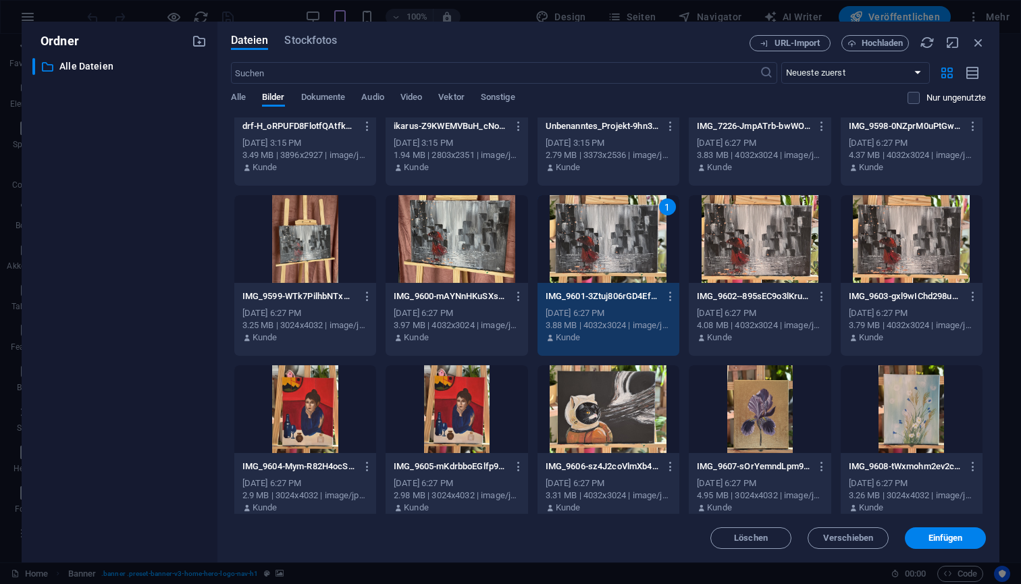
click at [623, 238] on div "1" at bounding box center [609, 239] width 142 height 88
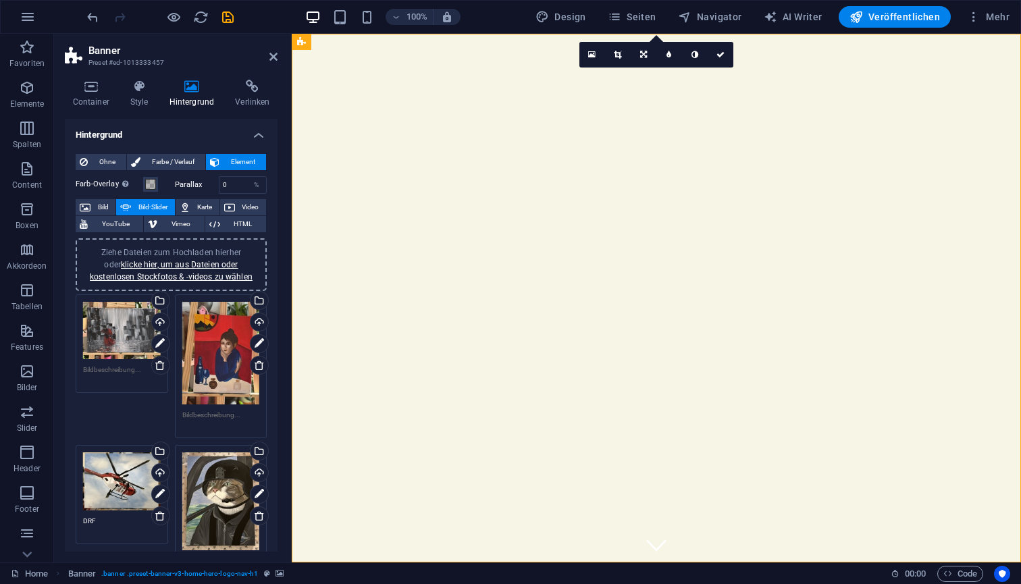
scroll to position [0, 0]
click at [230, 16] on icon "save" at bounding box center [228, 17] width 16 height 16
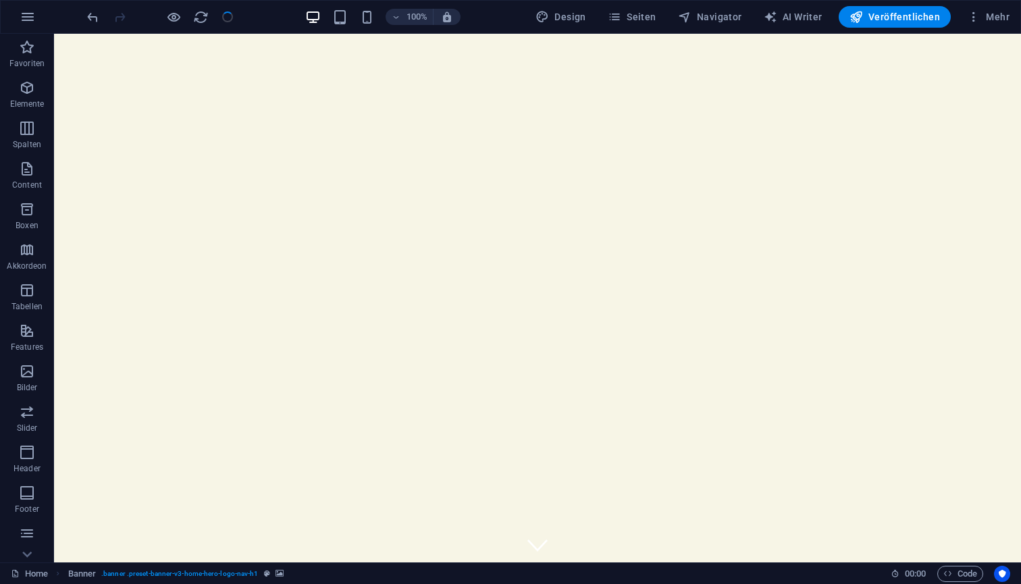
checkbox input "false"
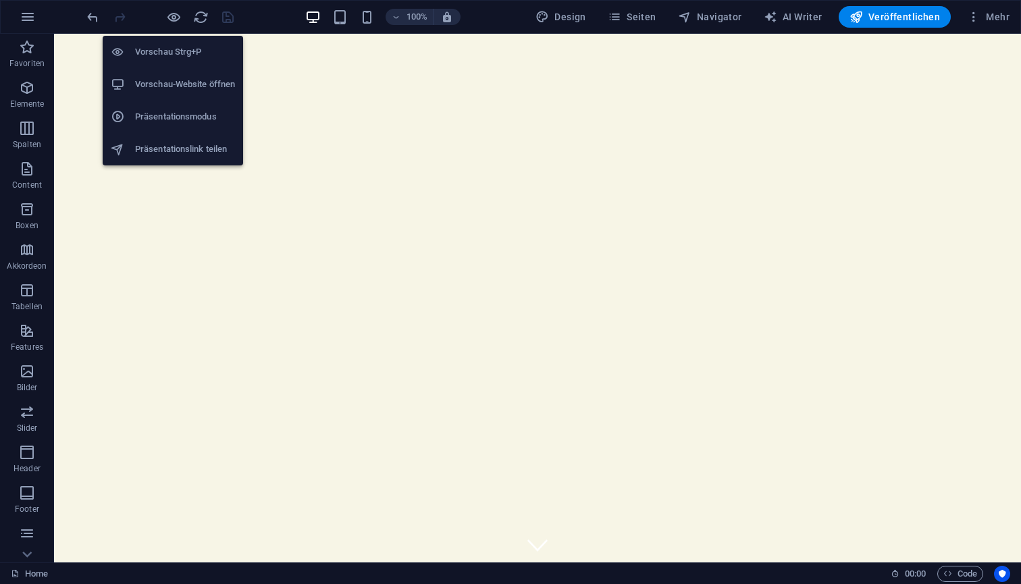
click at [184, 90] on h6 "Vorschau-Website öffnen" at bounding box center [185, 84] width 100 height 16
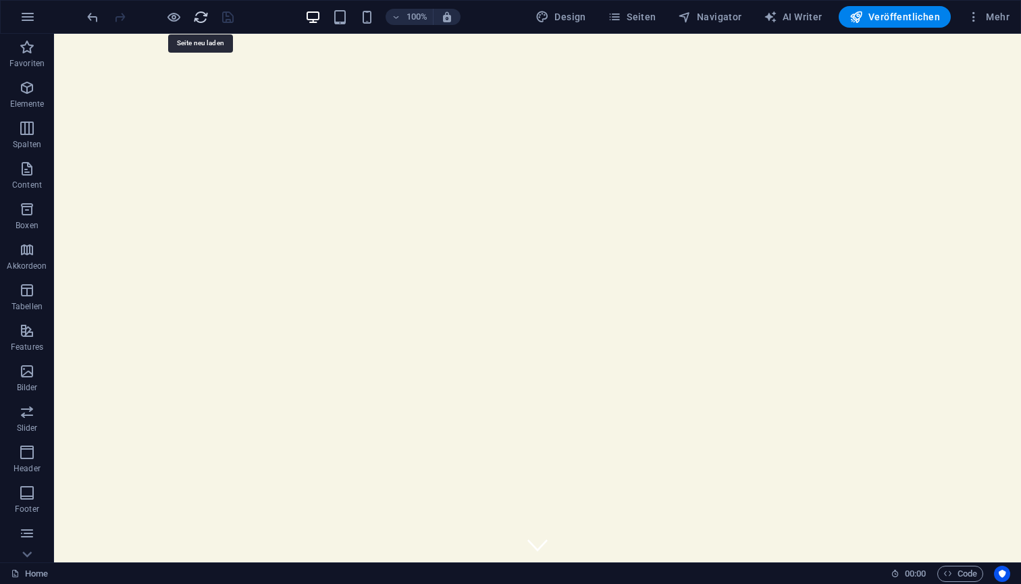
click at [203, 21] on icon "reload" at bounding box center [201, 17] width 16 height 16
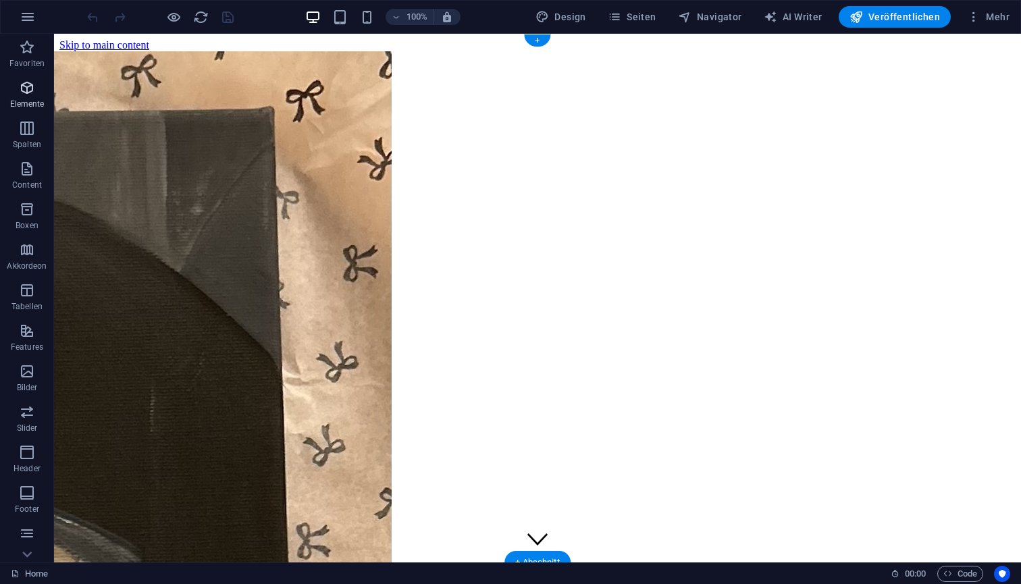
click at [23, 93] on icon "button" at bounding box center [27, 88] width 16 height 16
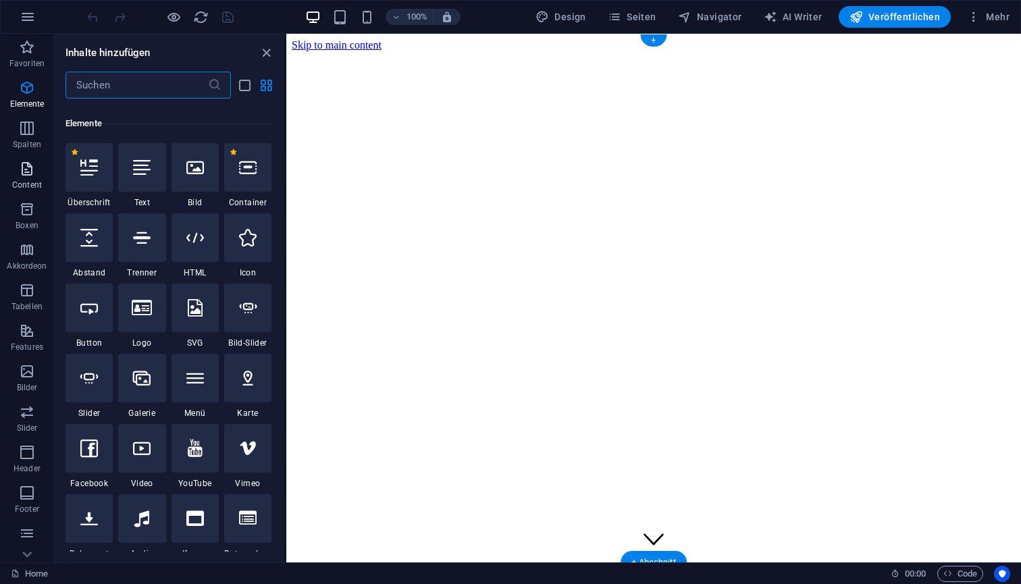
scroll to position [144, 0]
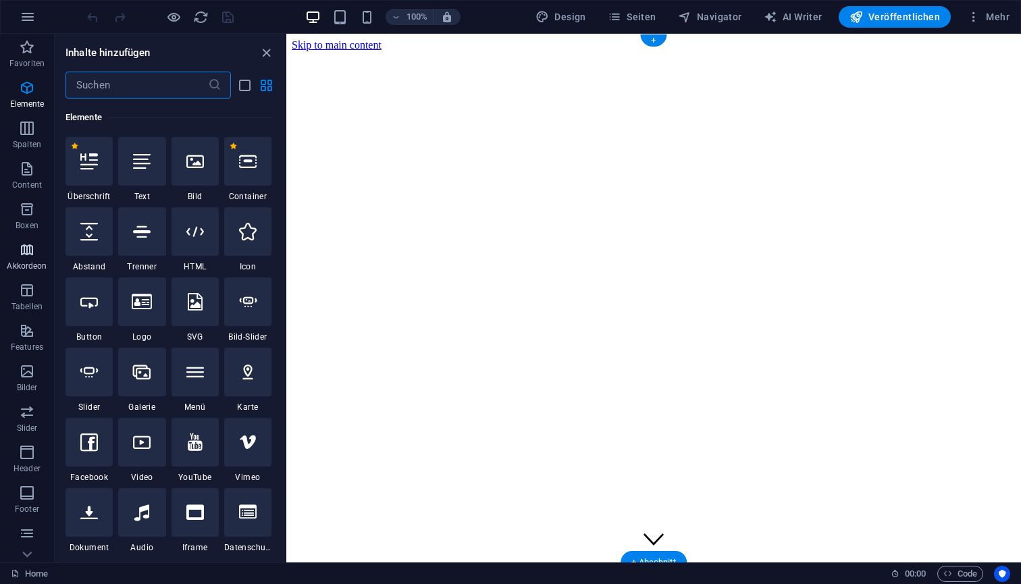
click at [30, 259] on span "Akkordeon" at bounding box center [27, 258] width 54 height 32
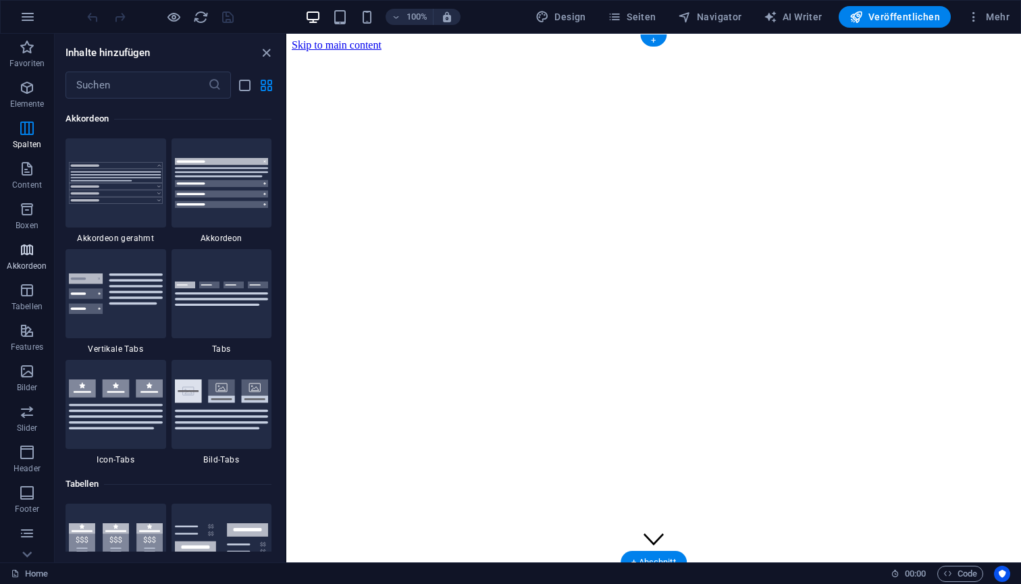
scroll to position [4312, 0]
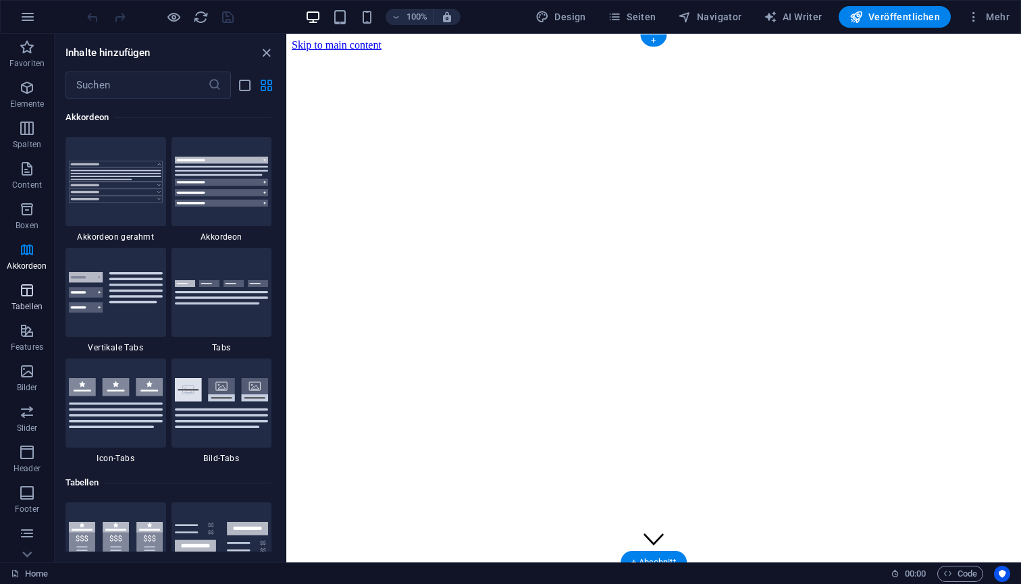
click at [30, 303] on p "Tabellen" at bounding box center [26, 306] width 31 height 11
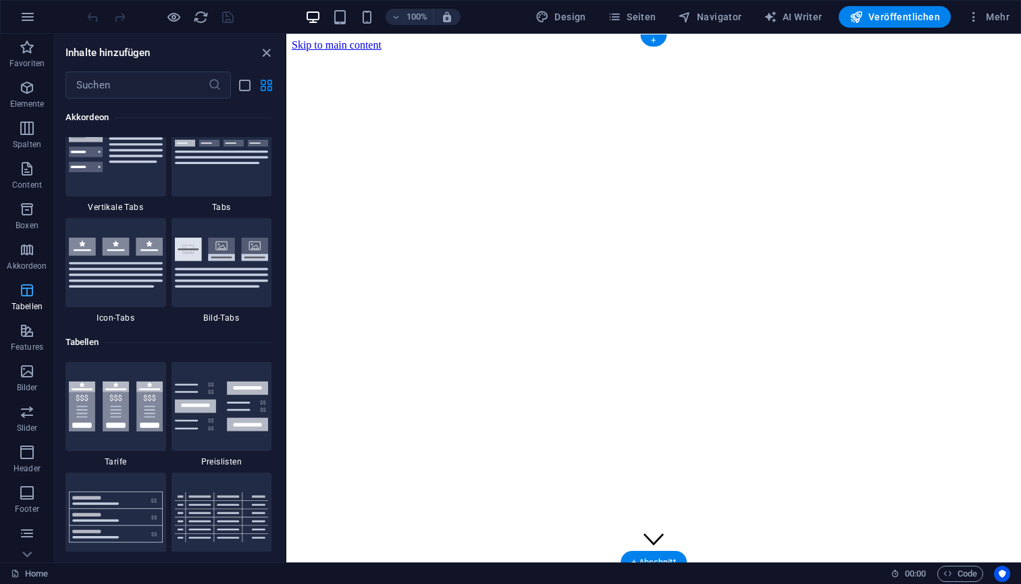
scroll to position [4678, 0]
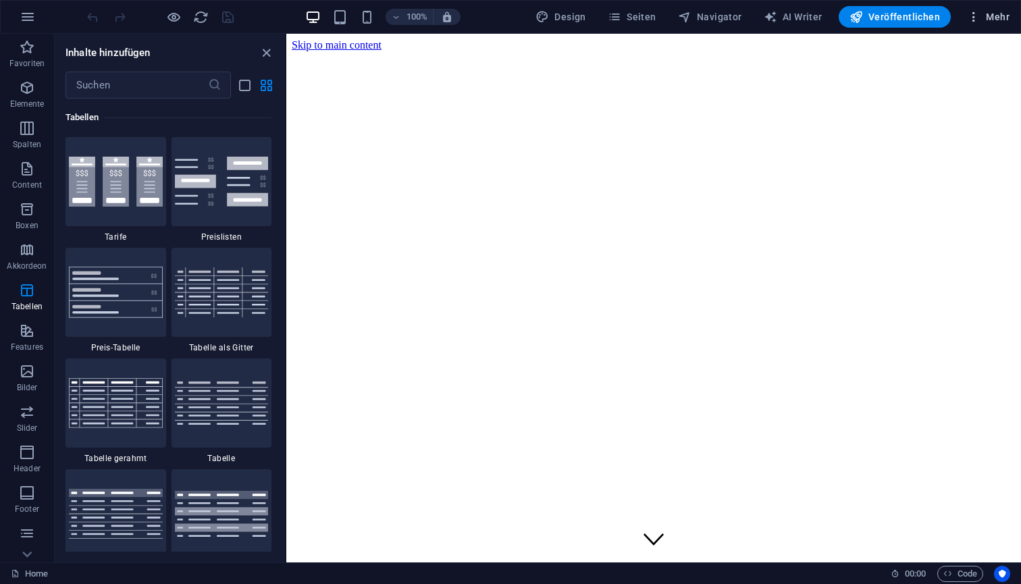
click at [974, 19] on icon "button" at bounding box center [974, 17] width 14 height 14
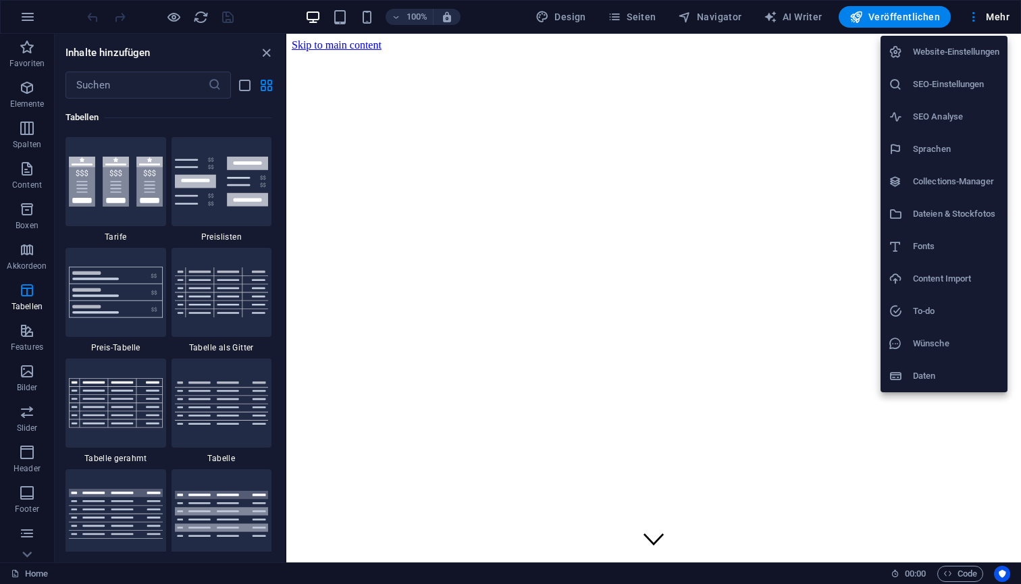
click at [956, 214] on h6 "Dateien & Stockfotos" at bounding box center [956, 214] width 86 height 16
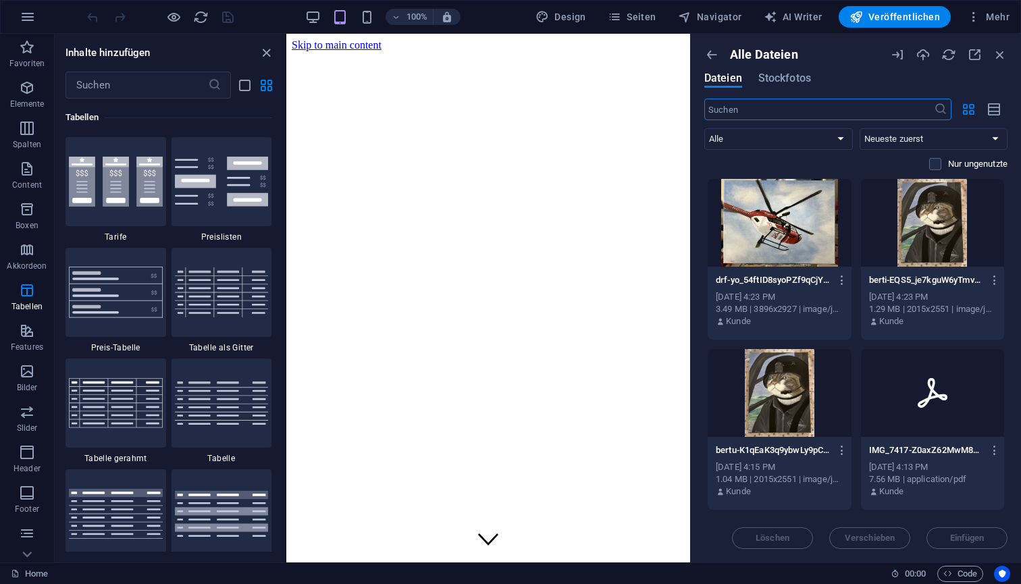
scroll to position [0, 0]
click at [931, 237] on div at bounding box center [933, 223] width 144 height 88
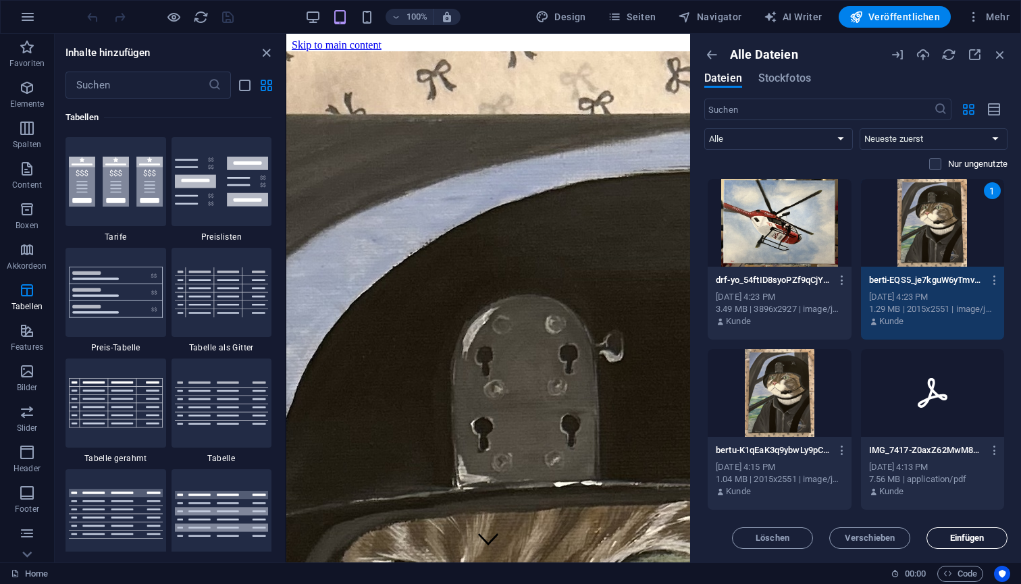
click at [961, 537] on span "Einfügen" at bounding box center [967, 538] width 34 height 8
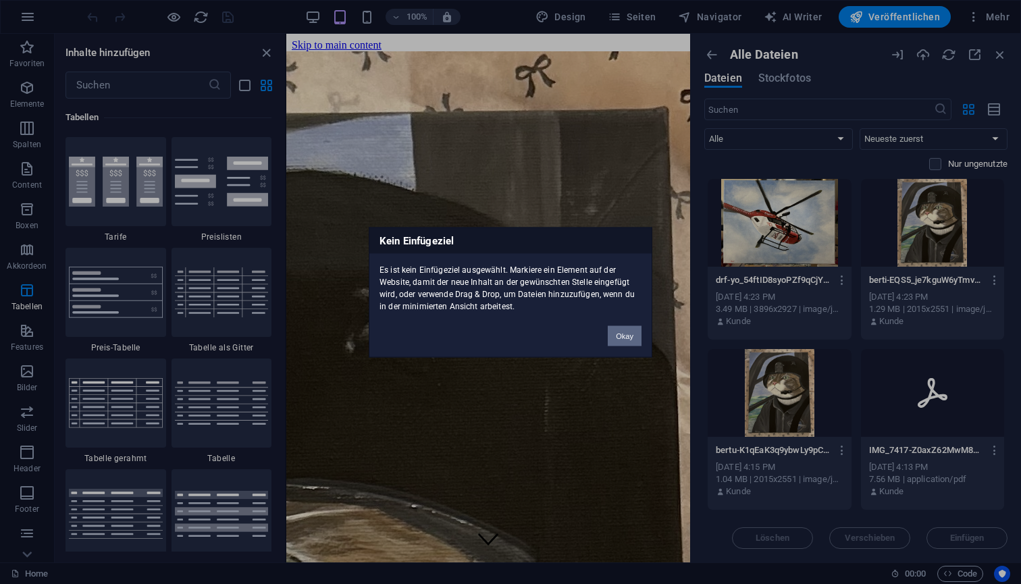
click at [623, 338] on button "Okay" at bounding box center [625, 336] width 34 height 20
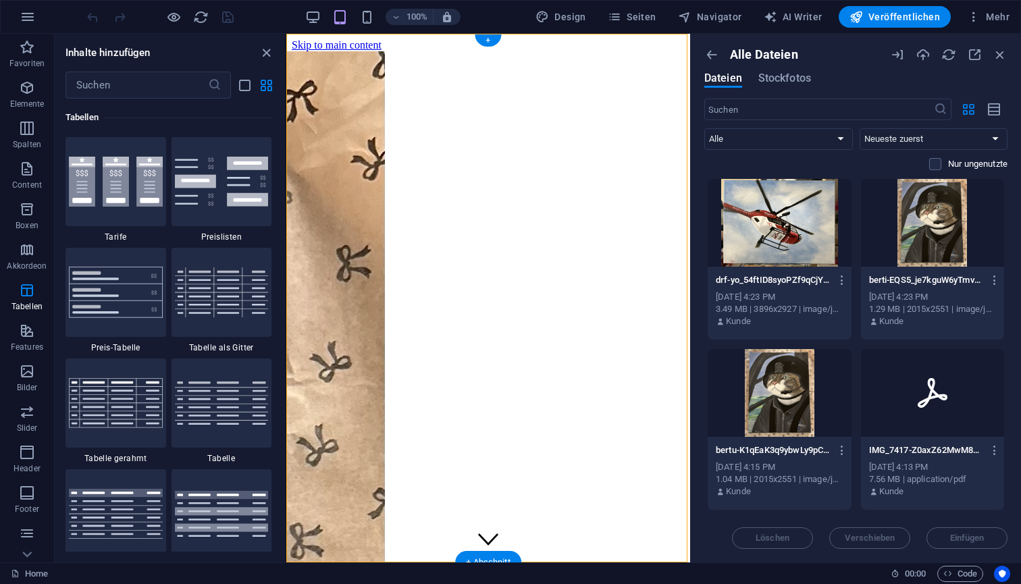
select select "vh"
select select "header"
select select "ms"
select select "s"
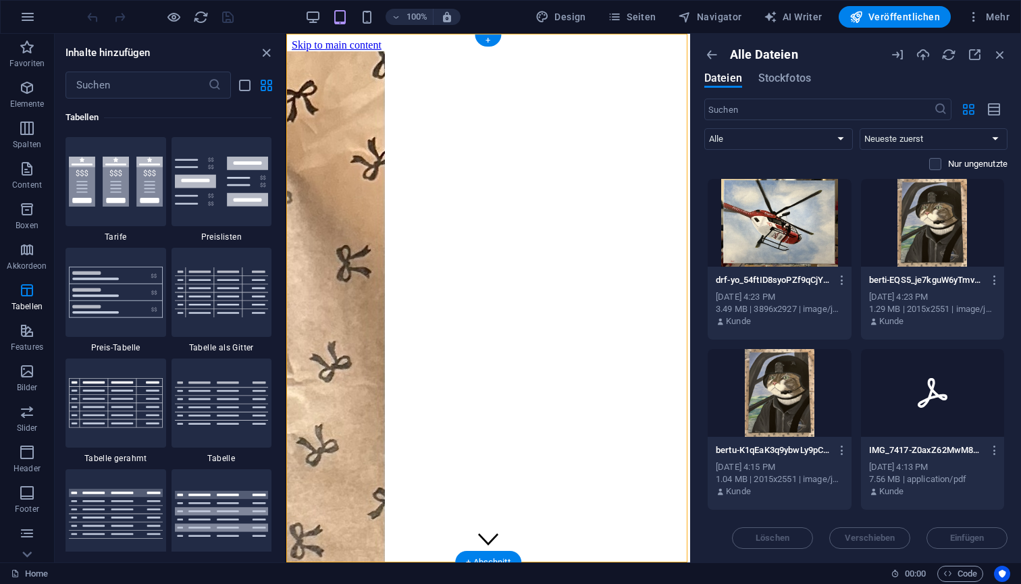
select select "progressive"
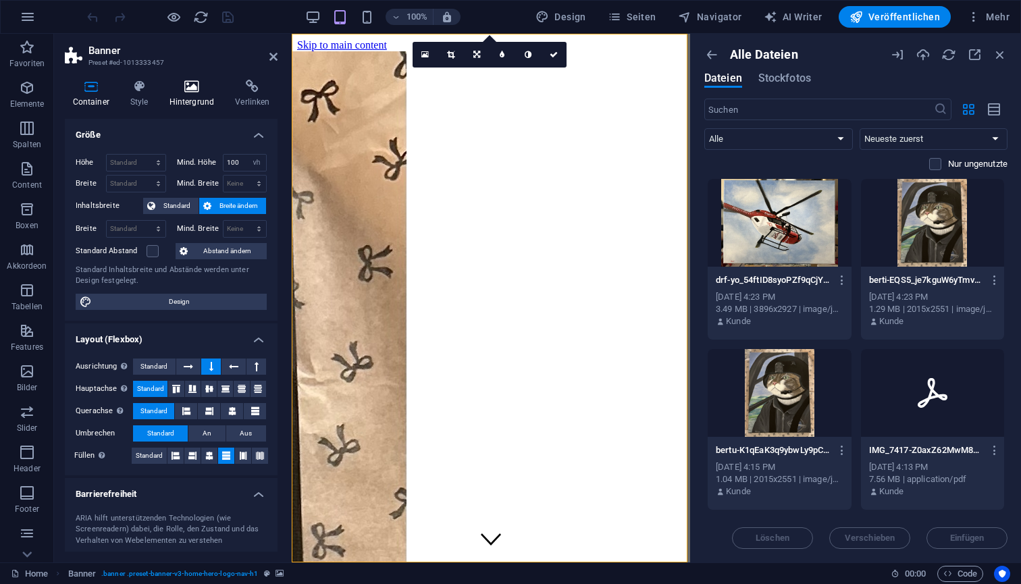
click at [200, 86] on icon at bounding box center [191, 87] width 61 height 14
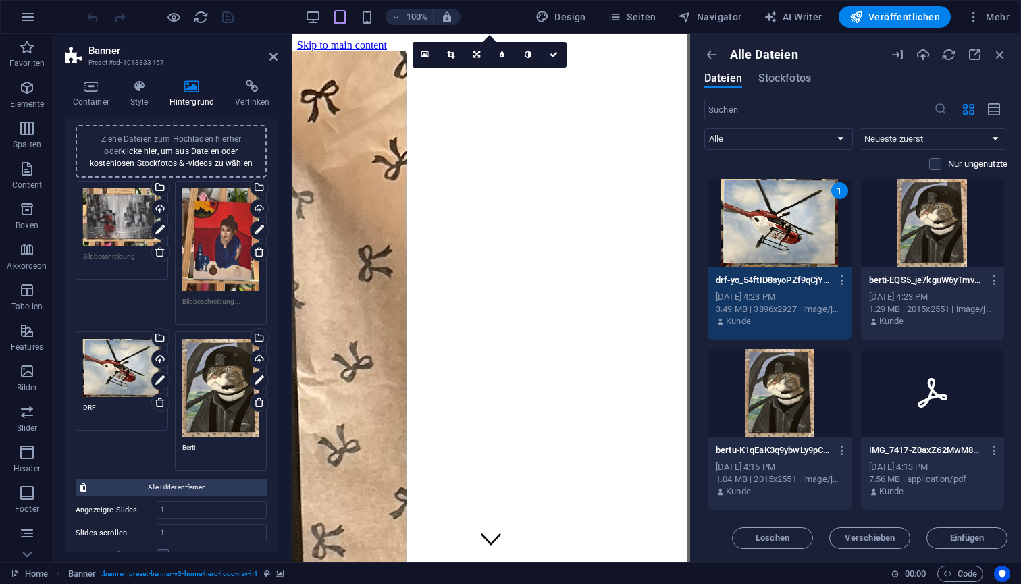
scroll to position [104, 0]
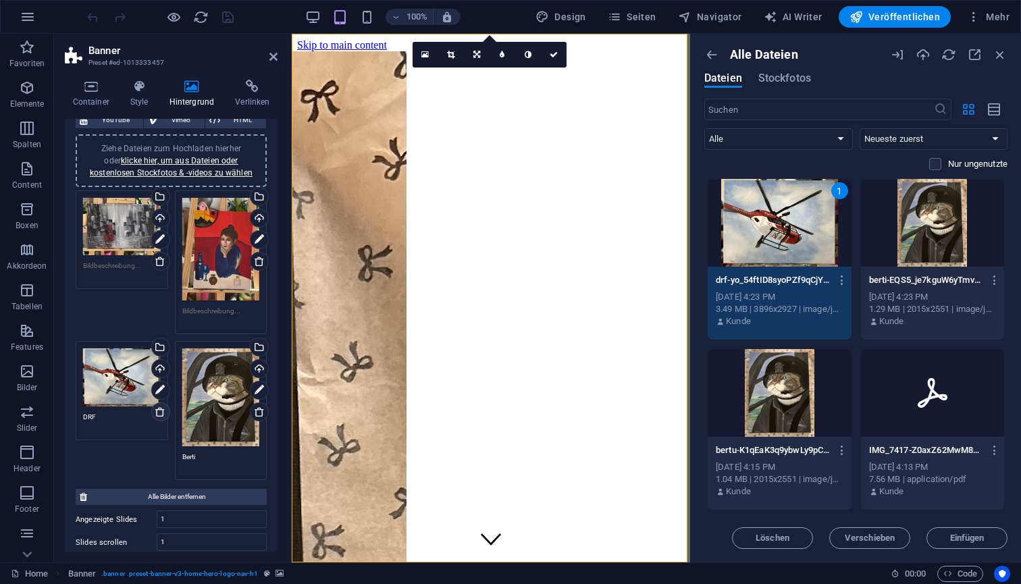
click at [158, 411] on icon at bounding box center [160, 412] width 11 height 11
type textarea "Berti"
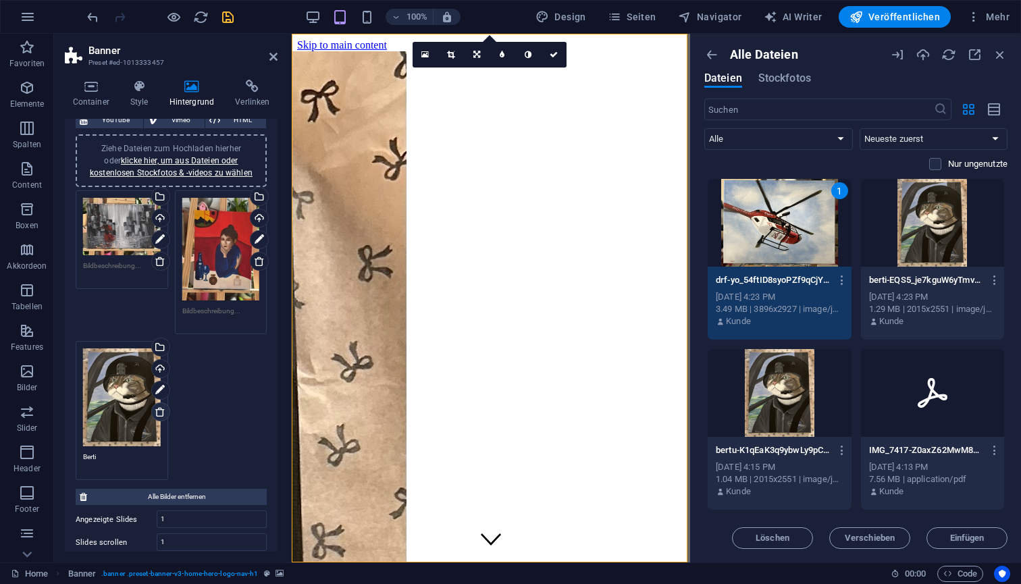
click at [159, 413] on icon at bounding box center [160, 412] width 11 height 11
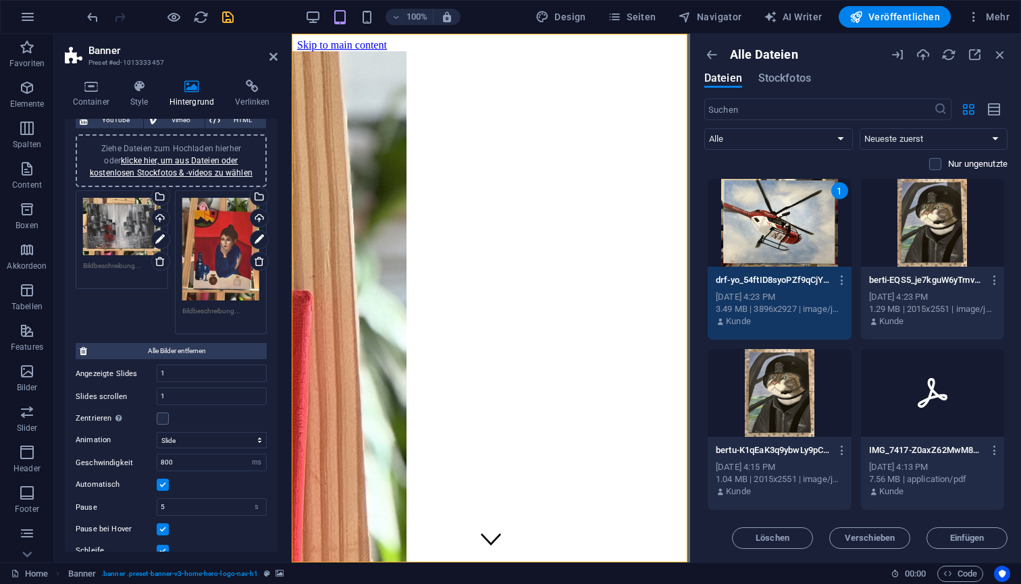
click at [932, 224] on div at bounding box center [933, 223] width 144 height 88
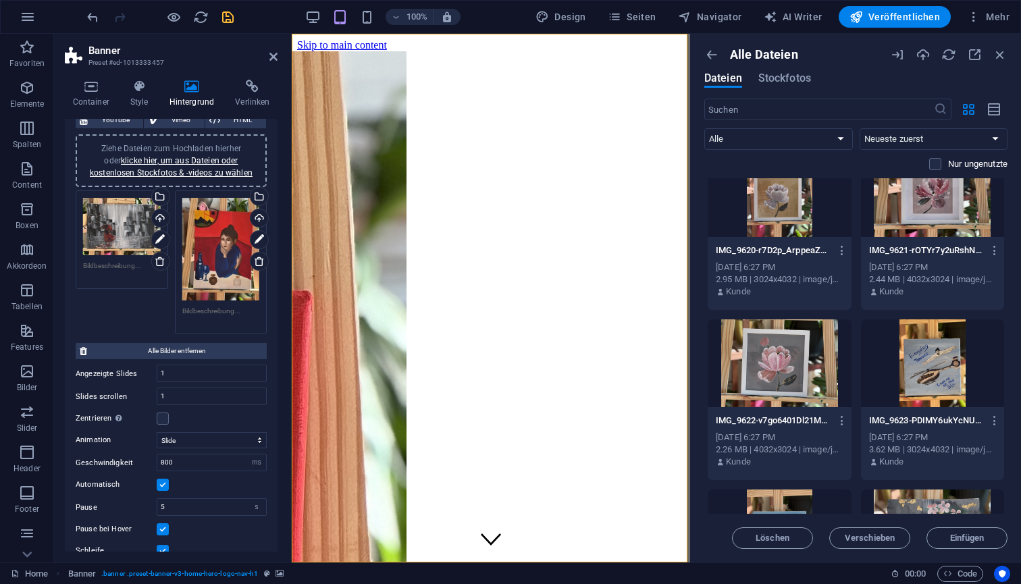
scroll to position [3434, 0]
click at [789, 81] on span "Stockfotos" at bounding box center [784, 78] width 53 height 16
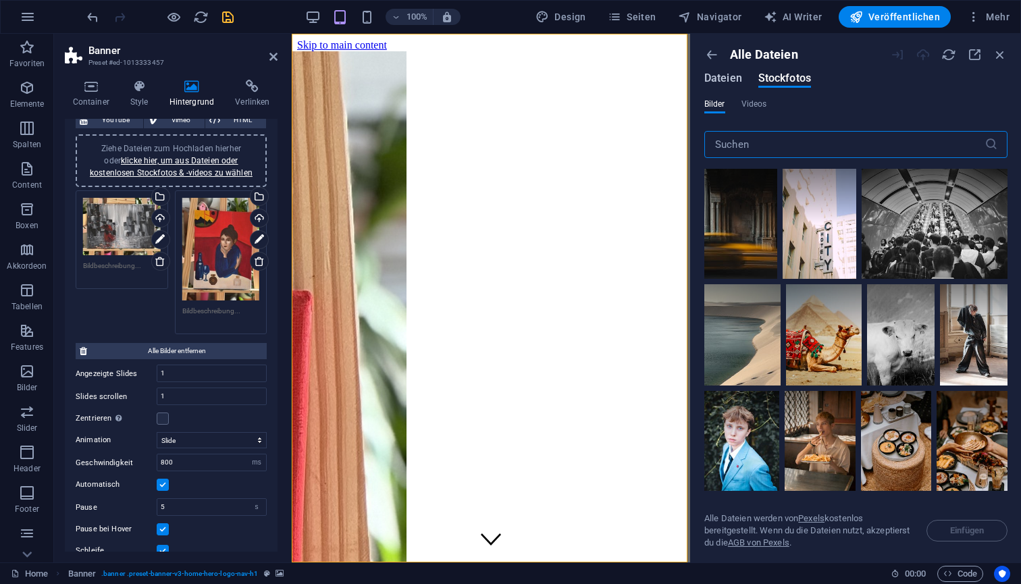
click at [724, 80] on span "Dateien" at bounding box center [723, 78] width 38 height 16
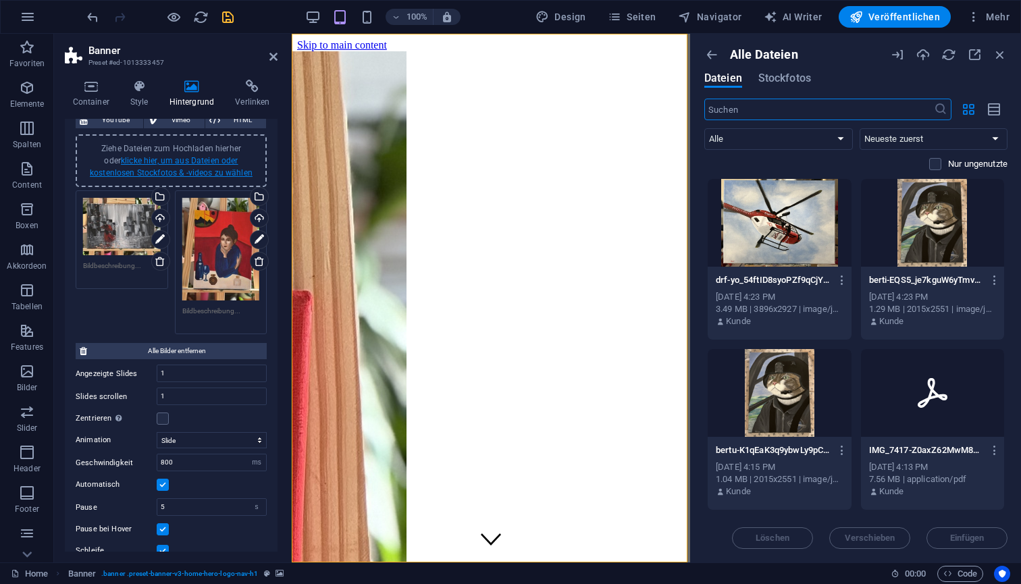
click at [180, 172] on link "klicke hier, um aus Dateien oder kostenlosen Stockfotos & -videos zu wählen" at bounding box center [171, 167] width 163 height 22
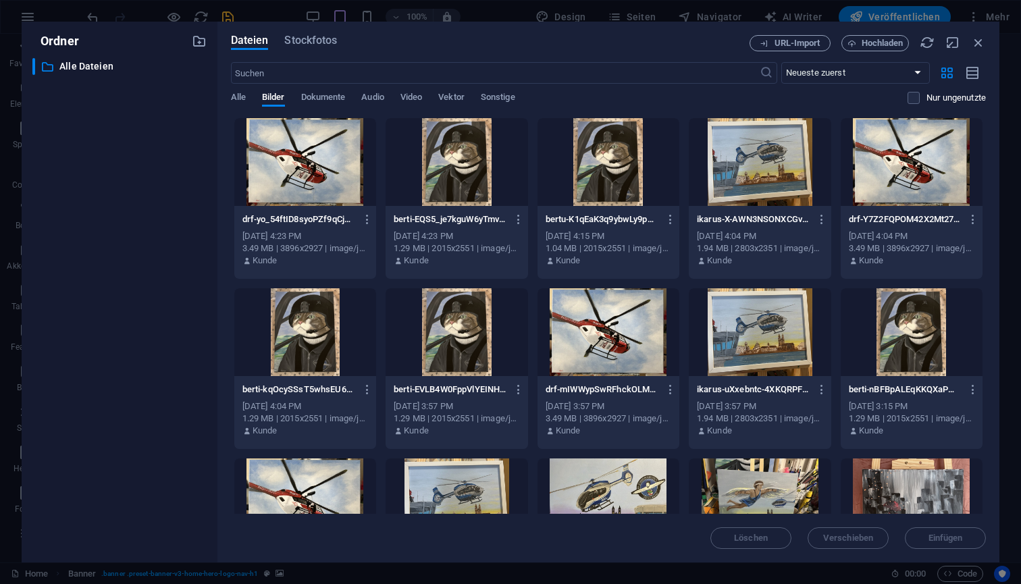
click at [286, 196] on div at bounding box center [305, 162] width 142 height 88
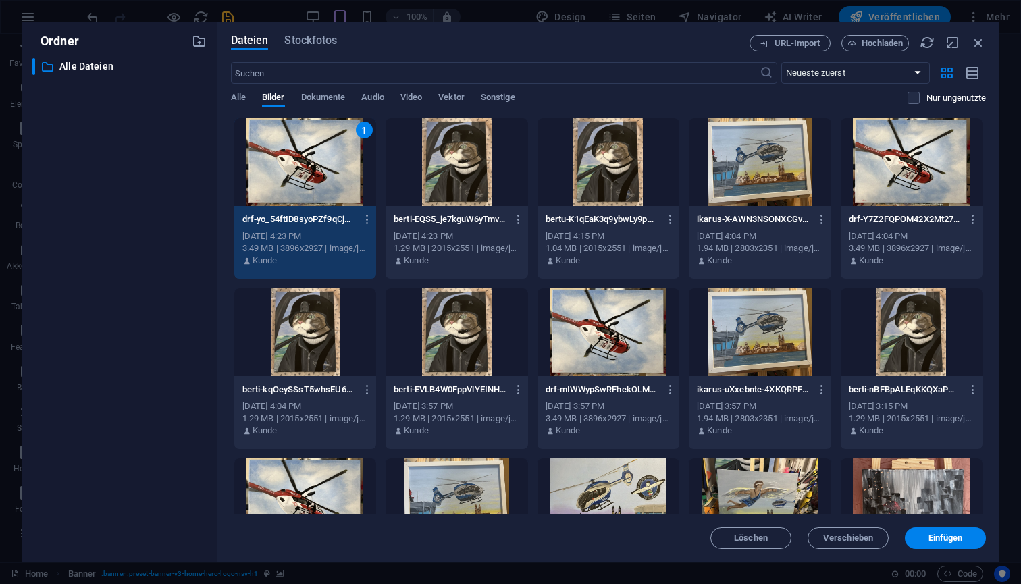
click at [465, 173] on div at bounding box center [457, 162] width 142 height 88
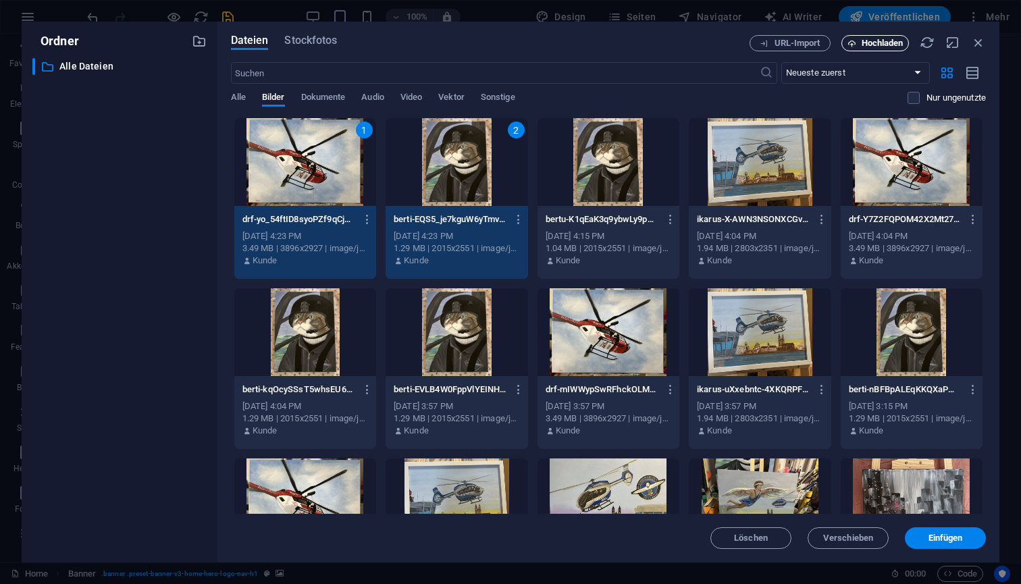
click at [865, 47] on span "Hochladen" at bounding box center [883, 43] width 42 height 8
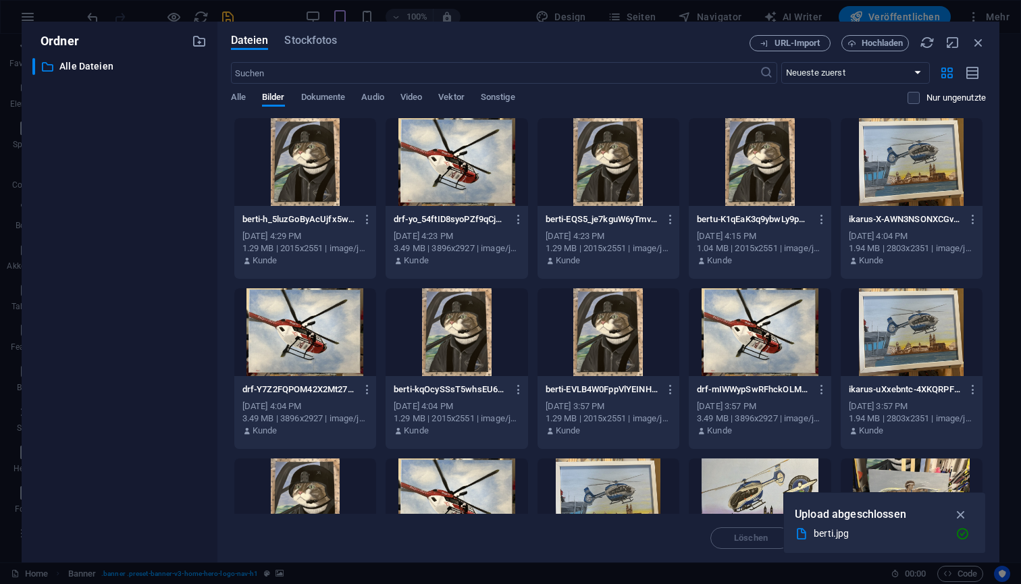
click at [302, 156] on div at bounding box center [305, 162] width 142 height 88
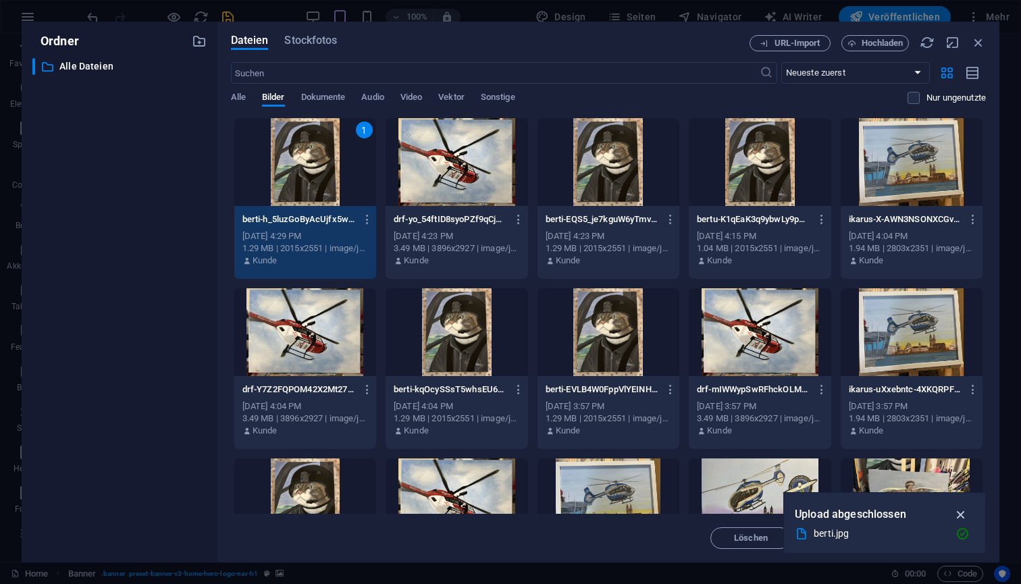
click at [962, 515] on icon "button" at bounding box center [962, 514] width 16 height 15
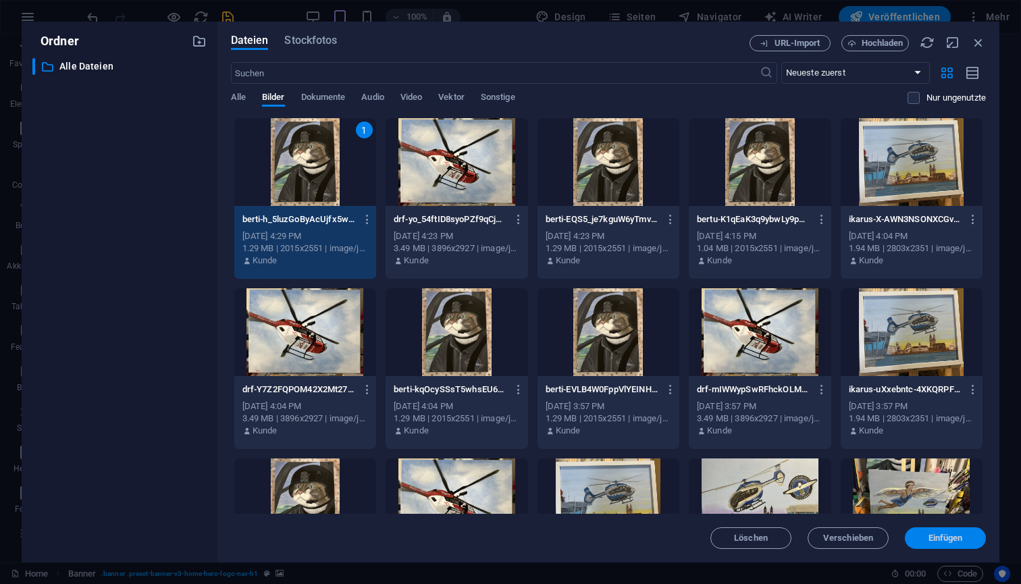
click at [936, 536] on span "Einfügen" at bounding box center [946, 538] width 34 height 8
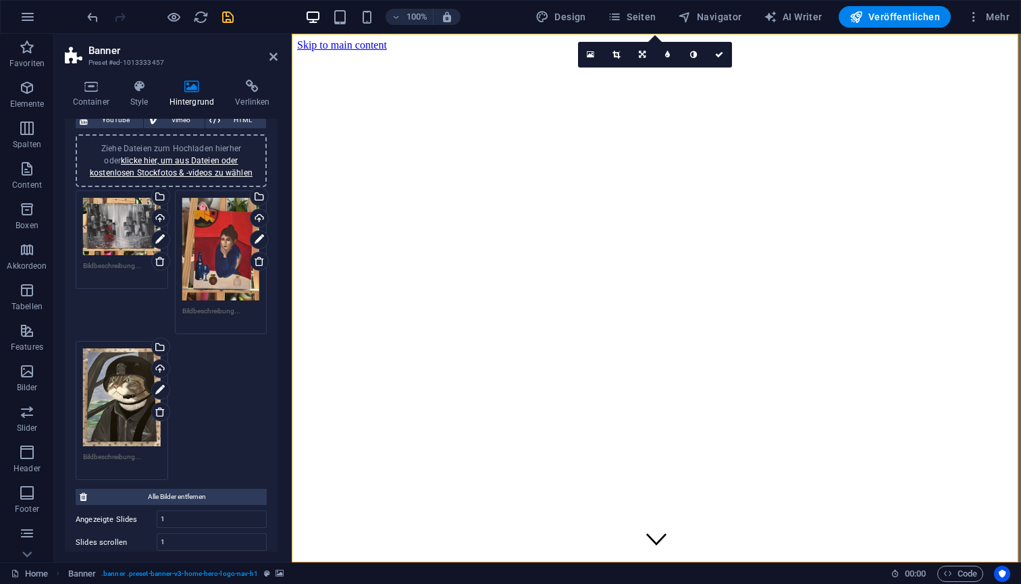
click at [135, 453] on textarea at bounding box center [122, 462] width 78 height 20
type textarea "Berti"
click at [234, 13] on icon "save" at bounding box center [228, 17] width 16 height 16
checkbox input "false"
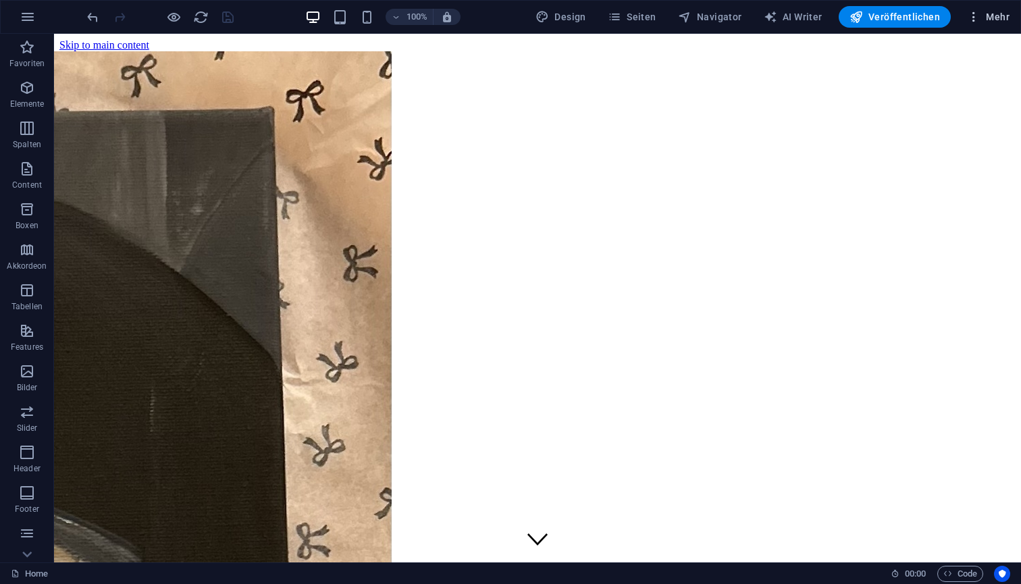
click at [981, 18] on icon "button" at bounding box center [974, 17] width 14 height 14
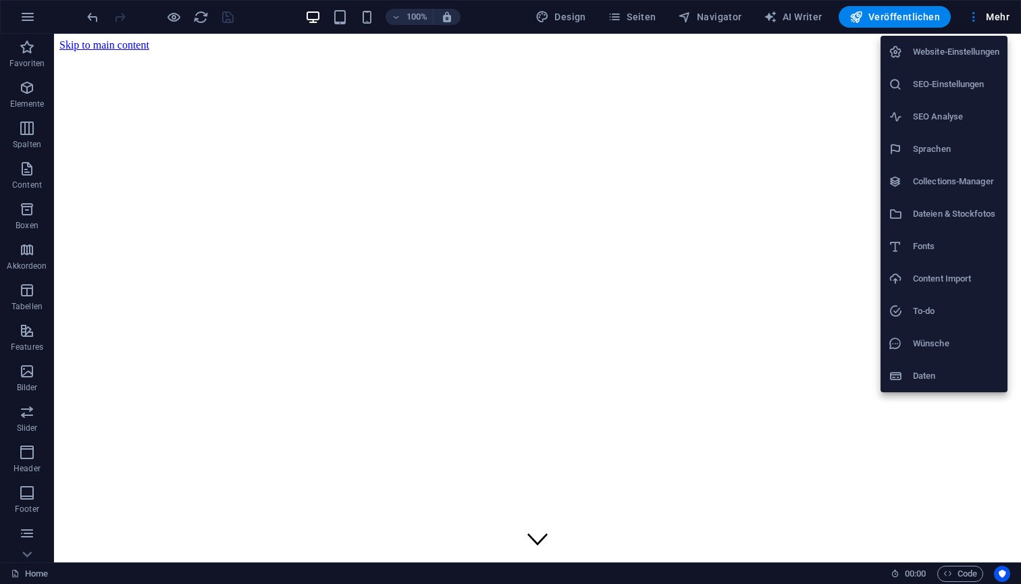
click at [950, 147] on h6 "Sprachen" at bounding box center [956, 149] width 86 height 16
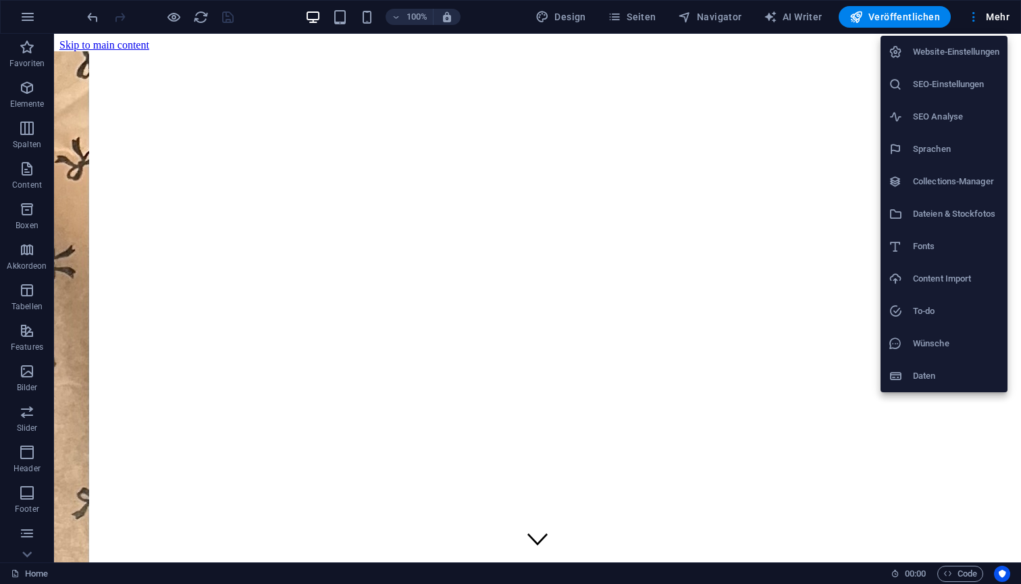
select select "31"
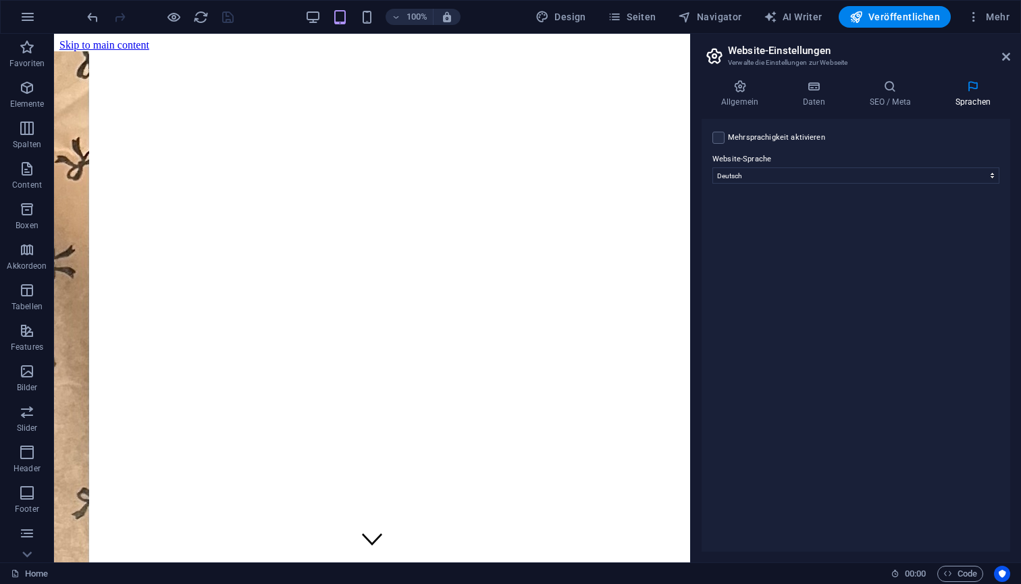
click at [778, 138] on label "Mehrsprachigkeit aktivieren Um die Mehrsprachigkeit zu deaktivieren, lösche Spr…" at bounding box center [776, 138] width 97 height 16
click at [0, 0] on input "Mehrsprachigkeit aktivieren Um die Mehrsprachigkeit zu deaktivieren, lösche Spr…" at bounding box center [0, 0] width 0 height 0
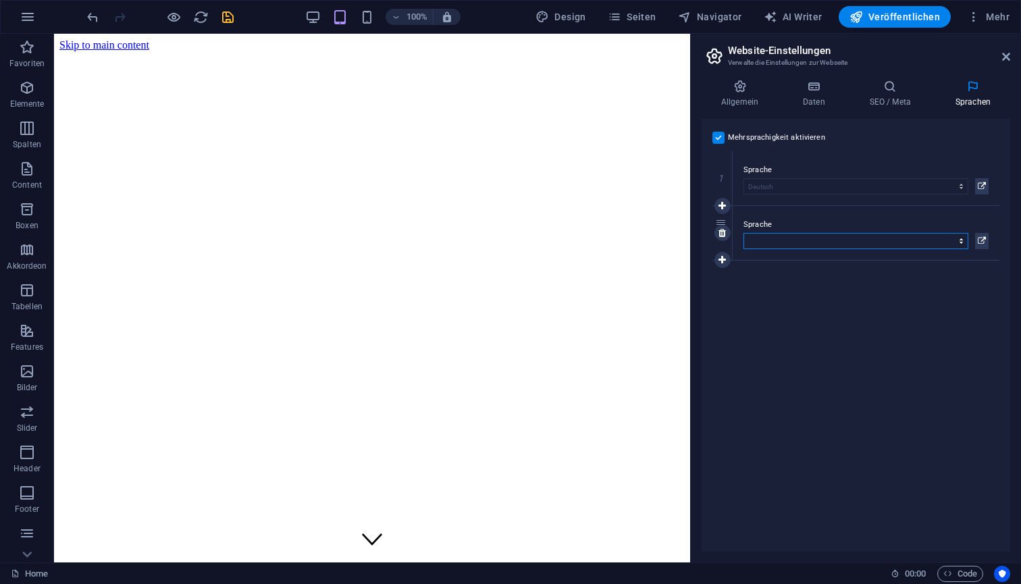
select select "33"
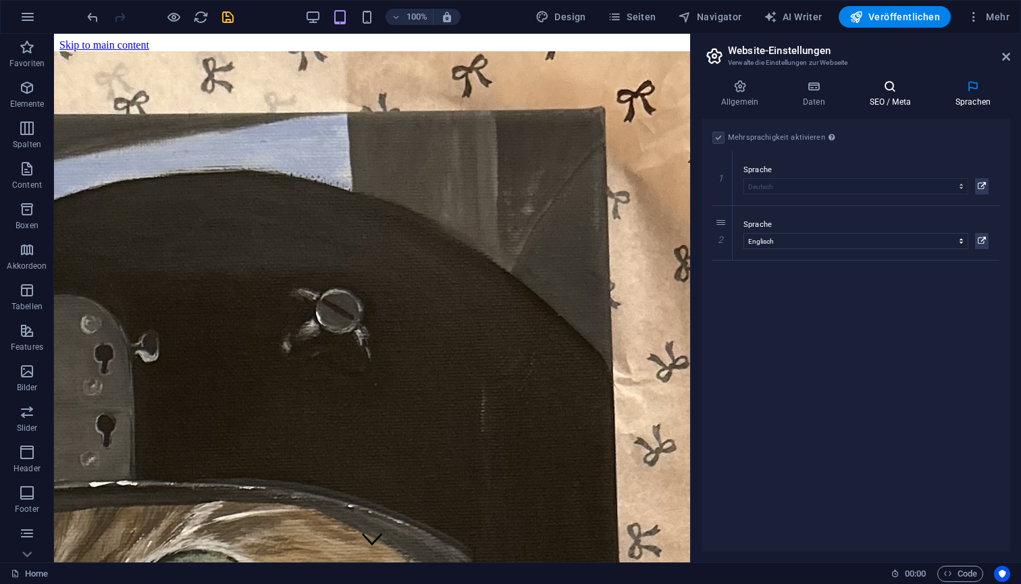
click at [921, 94] on h4 "SEO / Meta" at bounding box center [893, 94] width 86 height 28
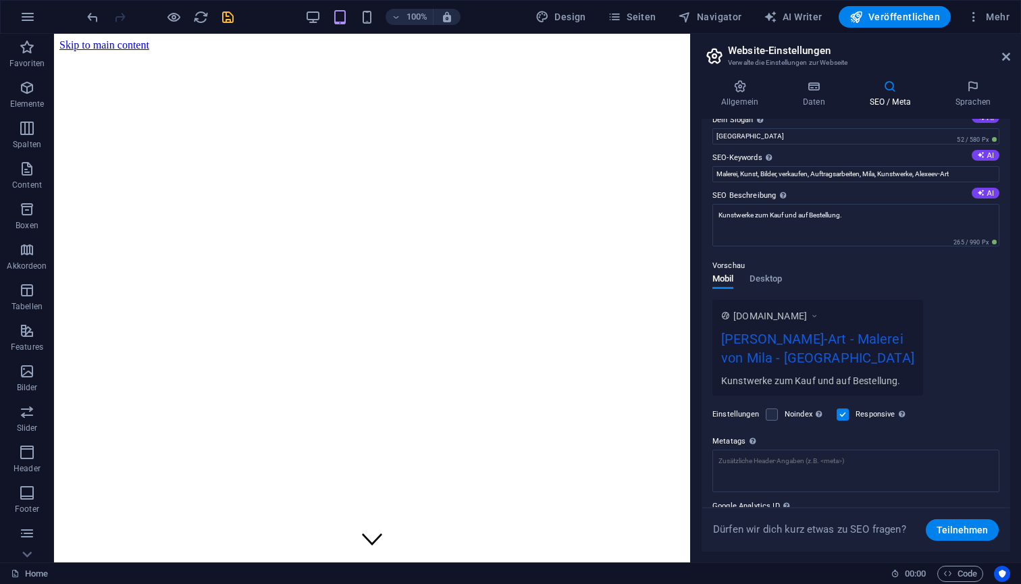
scroll to position [59, 0]
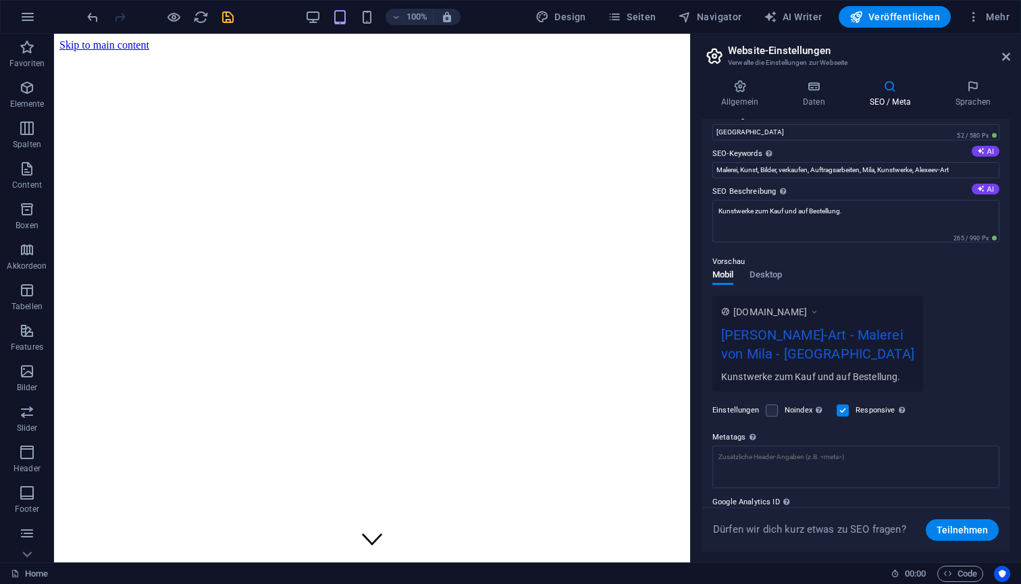
click at [792, 313] on span "[DOMAIN_NAME]" at bounding box center [770, 312] width 74 height 14
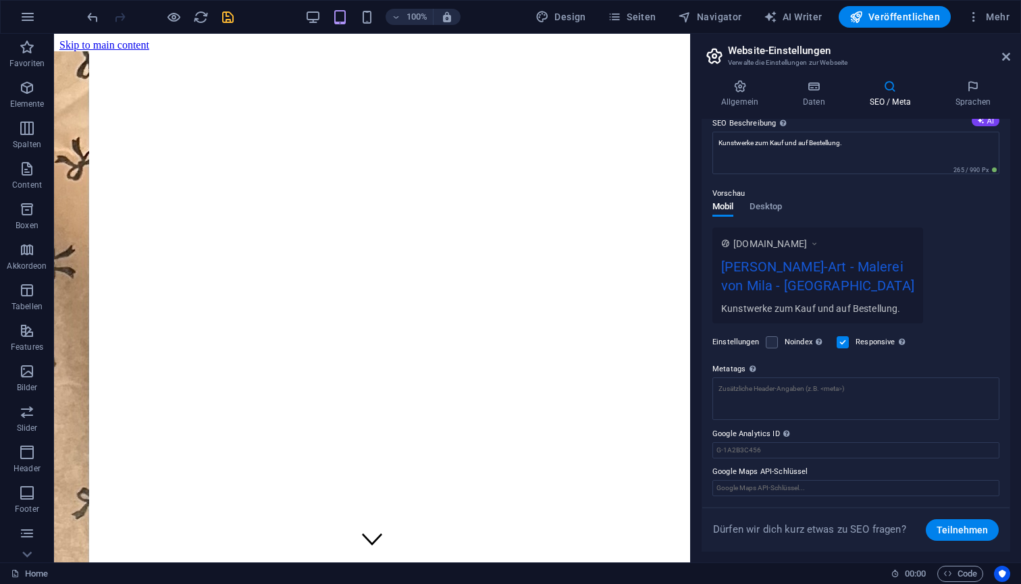
scroll to position [127, 0]
click at [774, 212] on span "Desktop" at bounding box center [766, 208] width 32 height 19
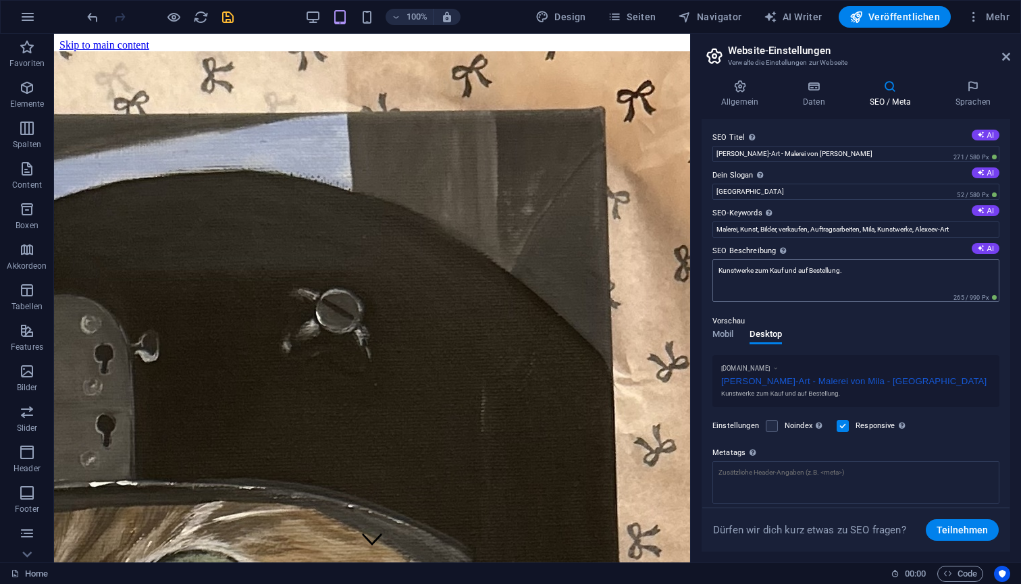
scroll to position [0, 0]
click at [802, 97] on h4 "Daten" at bounding box center [816, 94] width 67 height 28
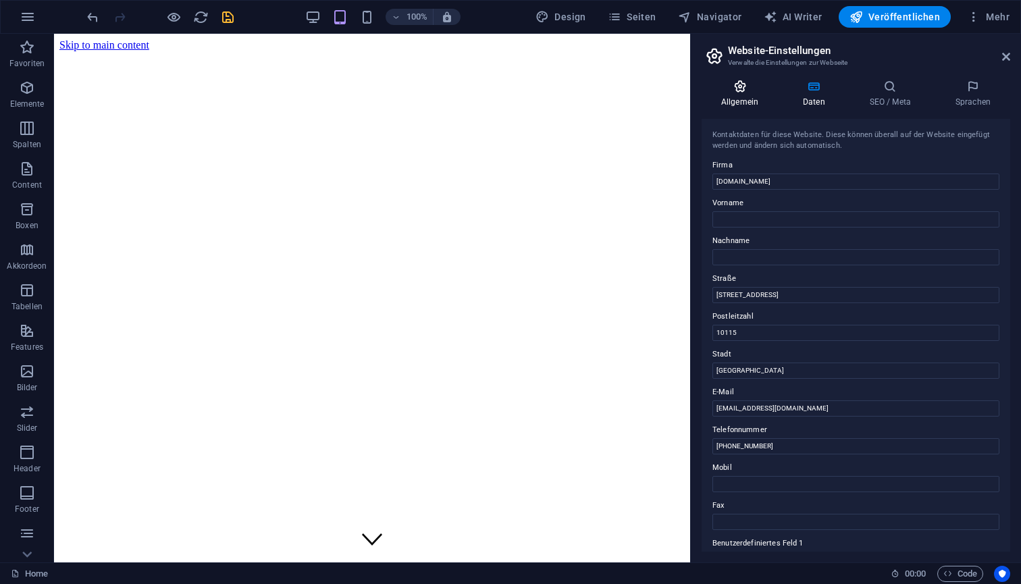
click at [750, 93] on h4 "Allgemein" at bounding box center [743, 94] width 82 height 28
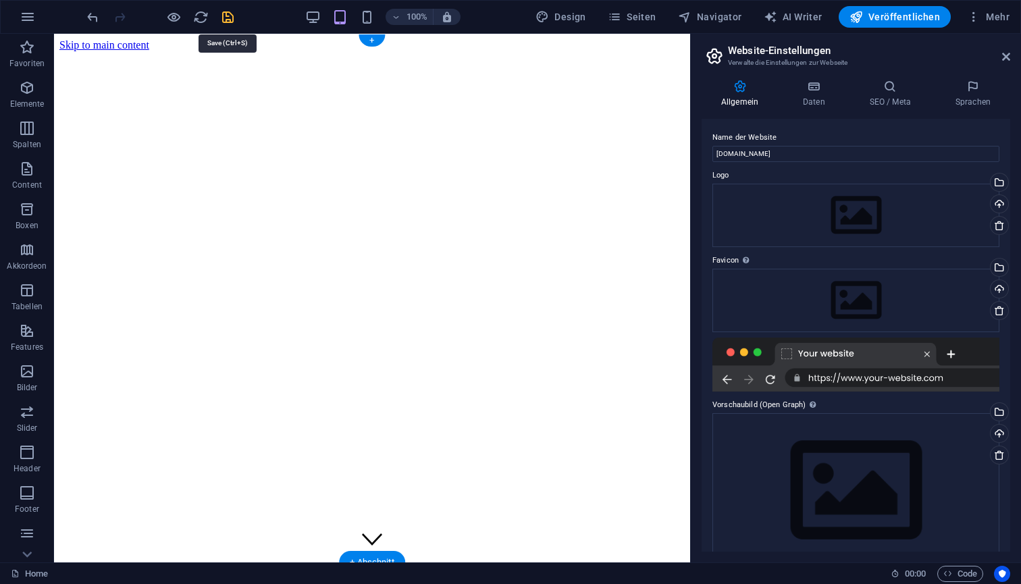
click at [230, 24] on icon "save" at bounding box center [228, 17] width 16 height 16
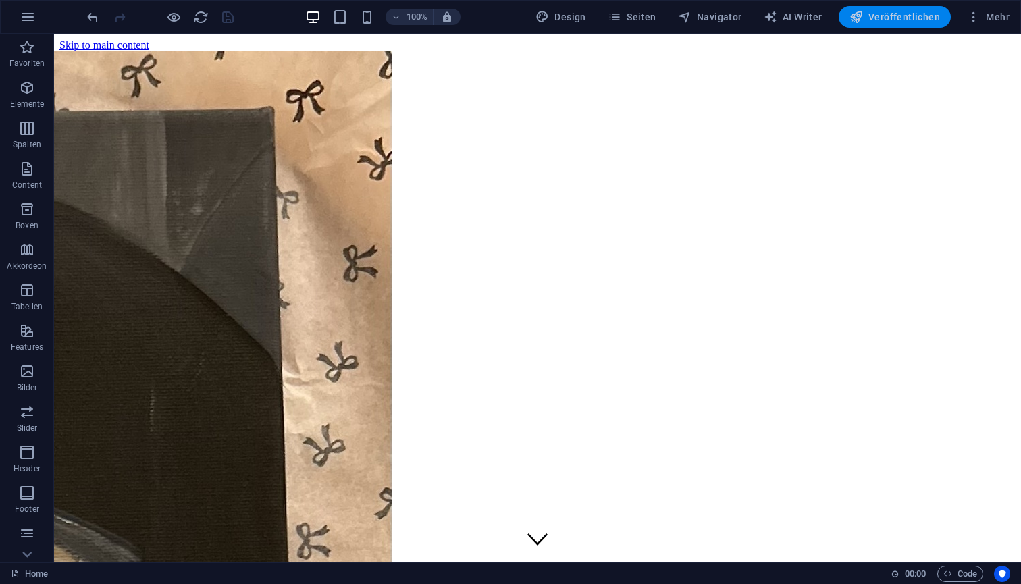
click at [902, 19] on span "Veröffentlichen" at bounding box center [895, 17] width 91 height 14
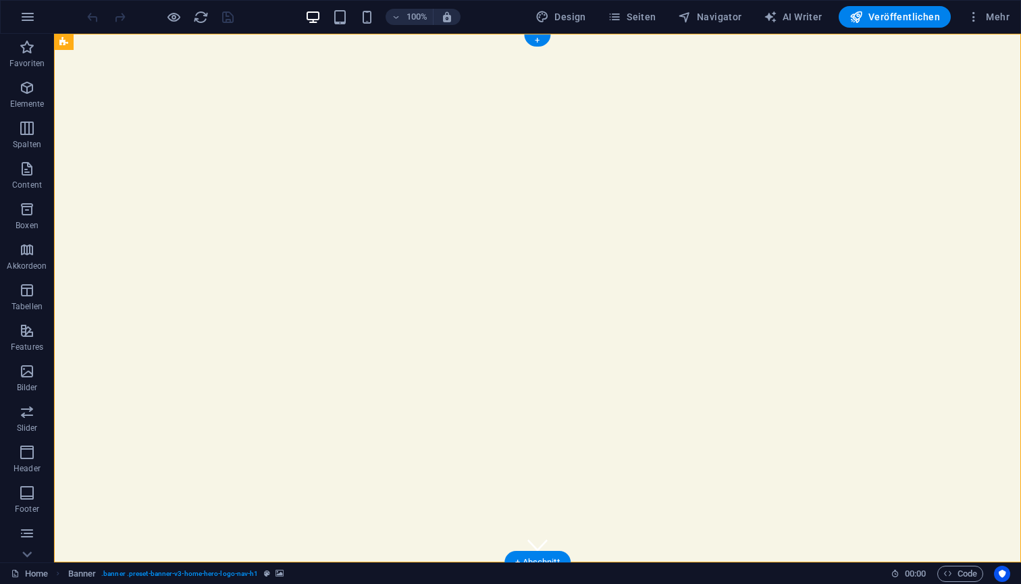
select select "vh"
select select "header"
select select "ms"
select select "s"
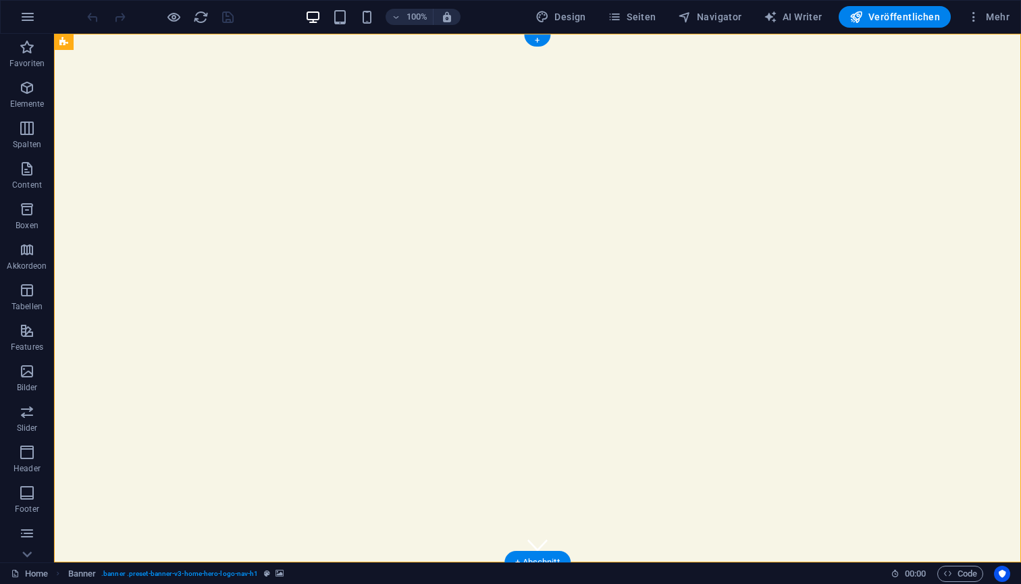
select select "progressive"
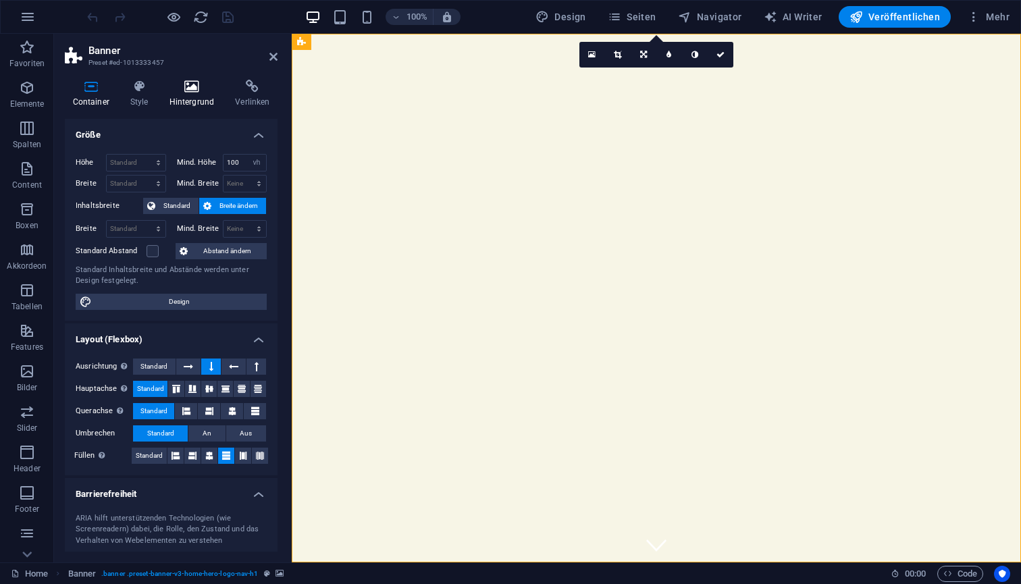
click at [197, 88] on icon at bounding box center [191, 87] width 61 height 14
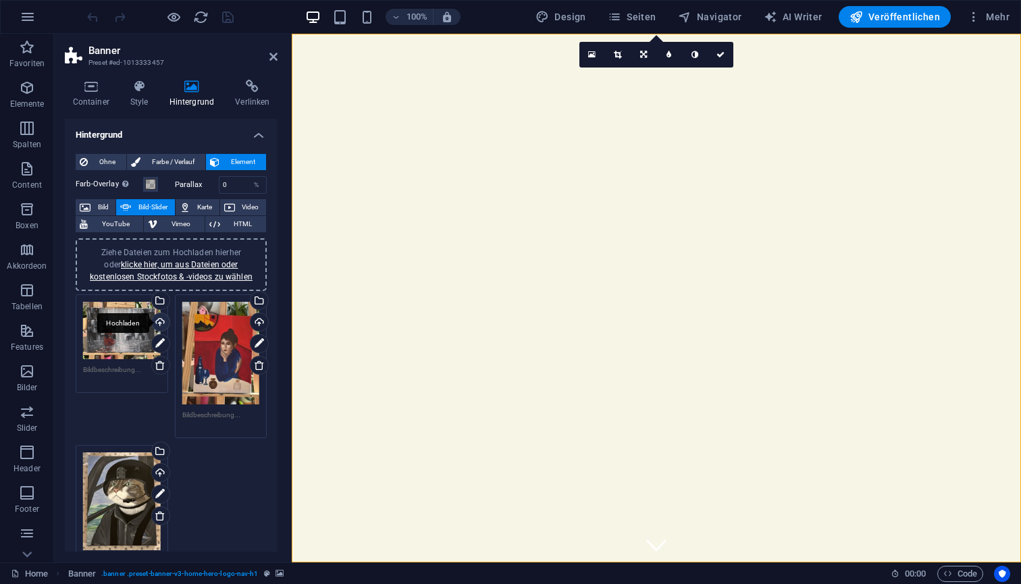
click at [158, 320] on div "Hochladen" at bounding box center [159, 323] width 20 height 20
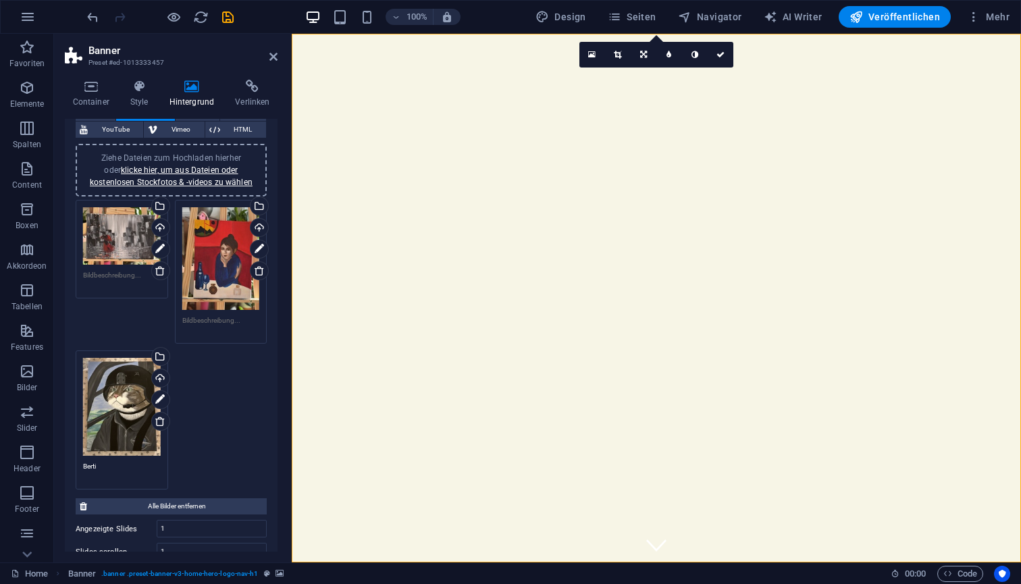
scroll to position [137, 0]
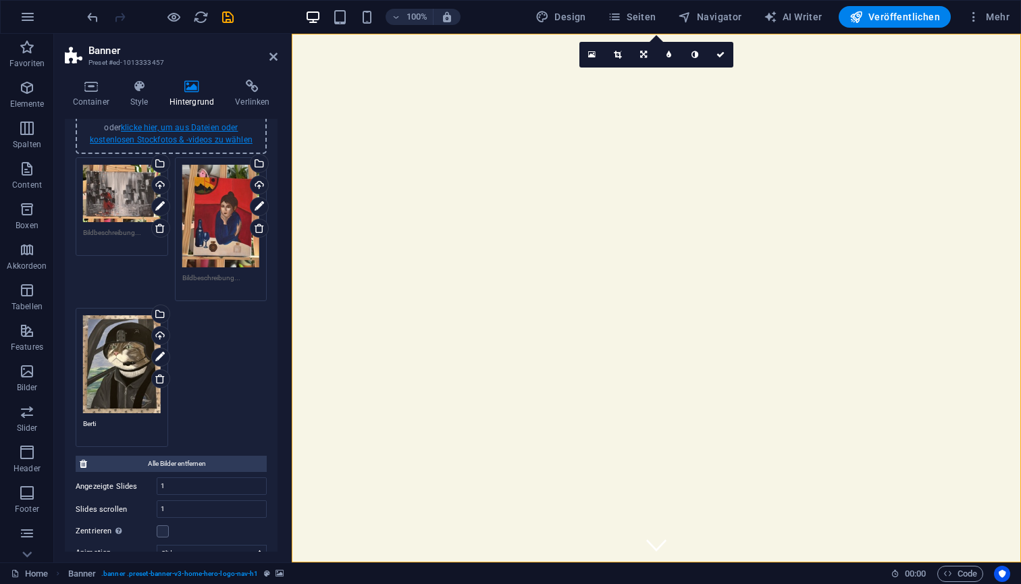
click at [191, 140] on link "klicke hier, um aus Dateien oder kostenlosen Stockfotos & -videos zu wählen" at bounding box center [171, 134] width 163 height 22
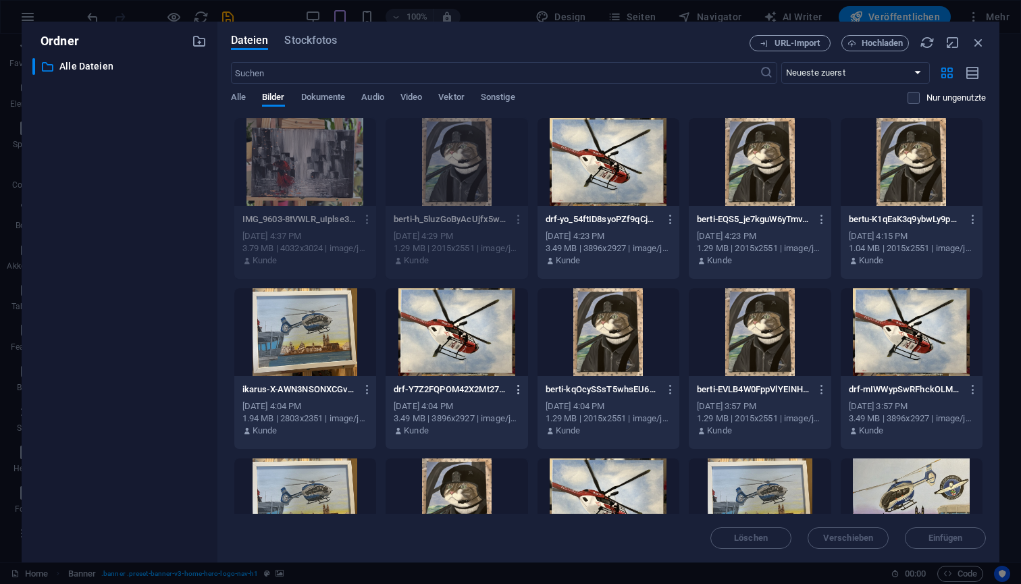
click at [515, 390] on icon "button" at bounding box center [519, 390] width 13 height 12
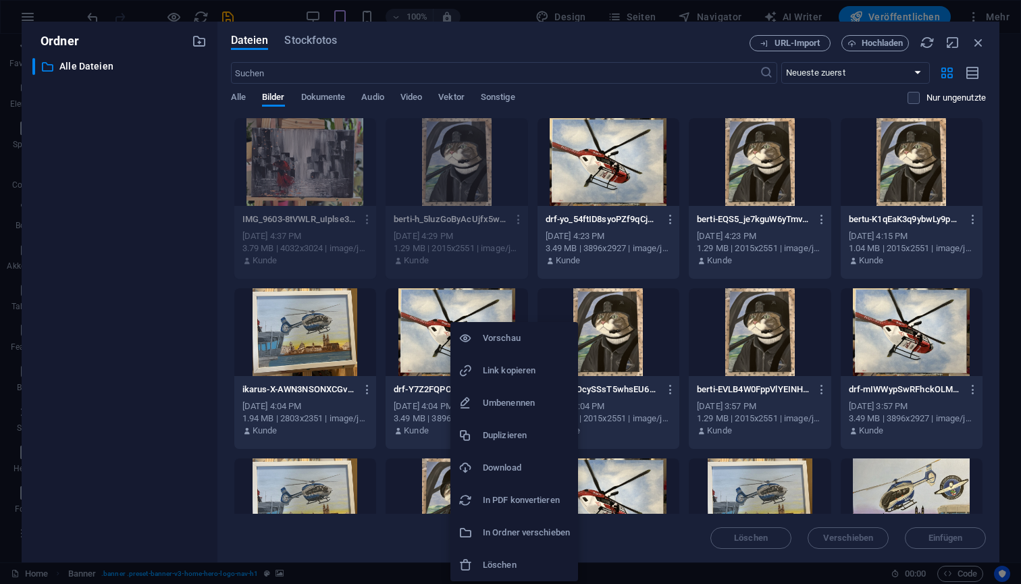
click at [511, 463] on h6 "Download" at bounding box center [526, 468] width 87 height 16
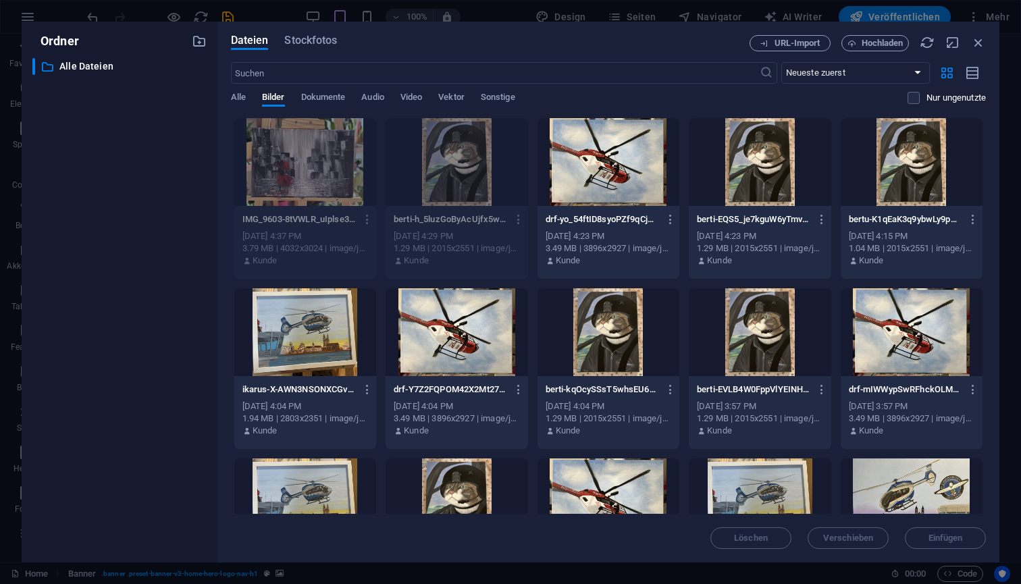
click at [440, 357] on div at bounding box center [457, 332] width 142 height 88
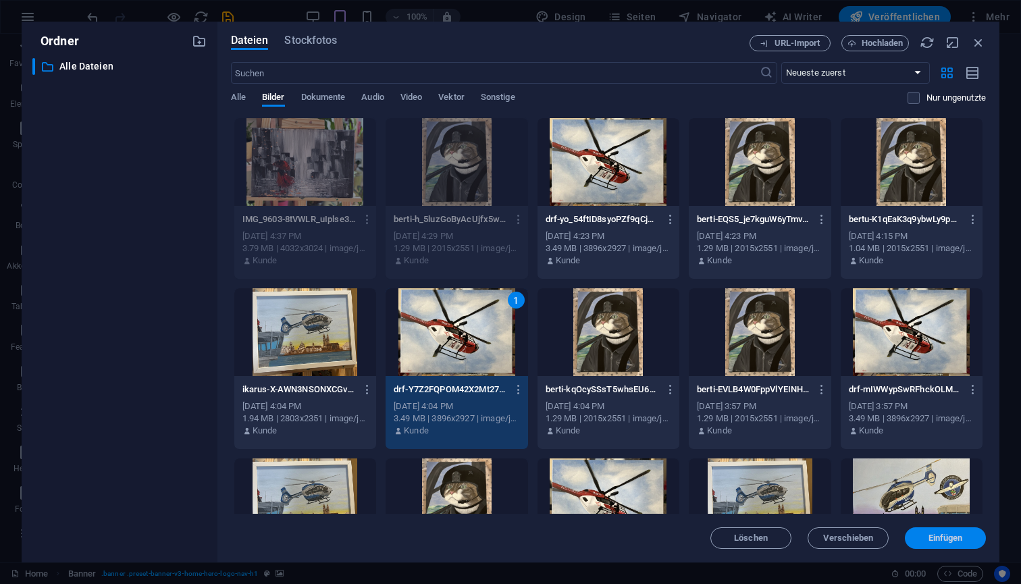
click at [935, 540] on span "Einfügen" at bounding box center [946, 538] width 34 height 8
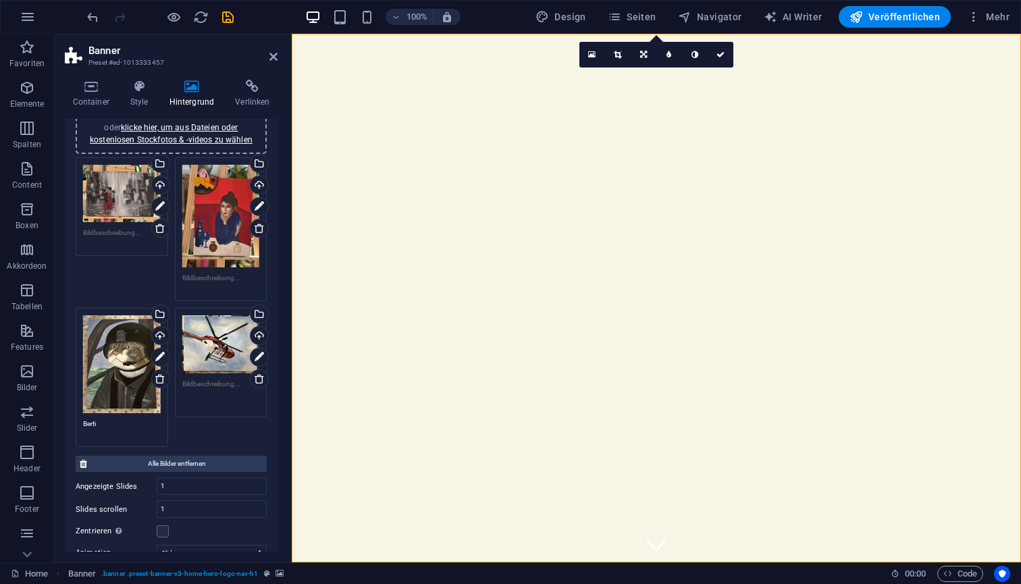
click at [234, 379] on textarea at bounding box center [221, 394] width 78 height 30
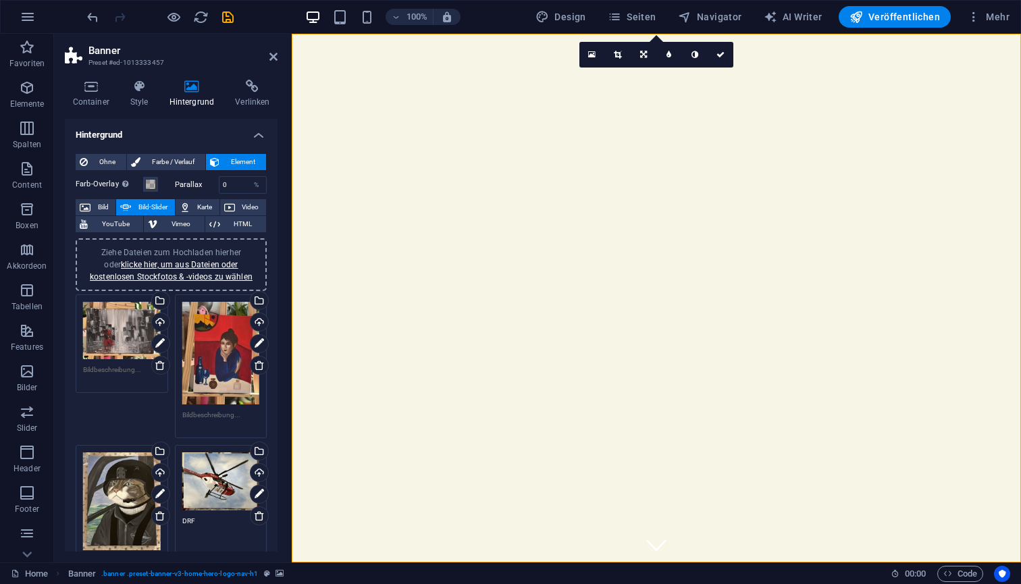
scroll to position [0, 0]
type textarea "DRF"
click at [229, 18] on icon "save" at bounding box center [228, 17] width 16 height 16
checkbox input "false"
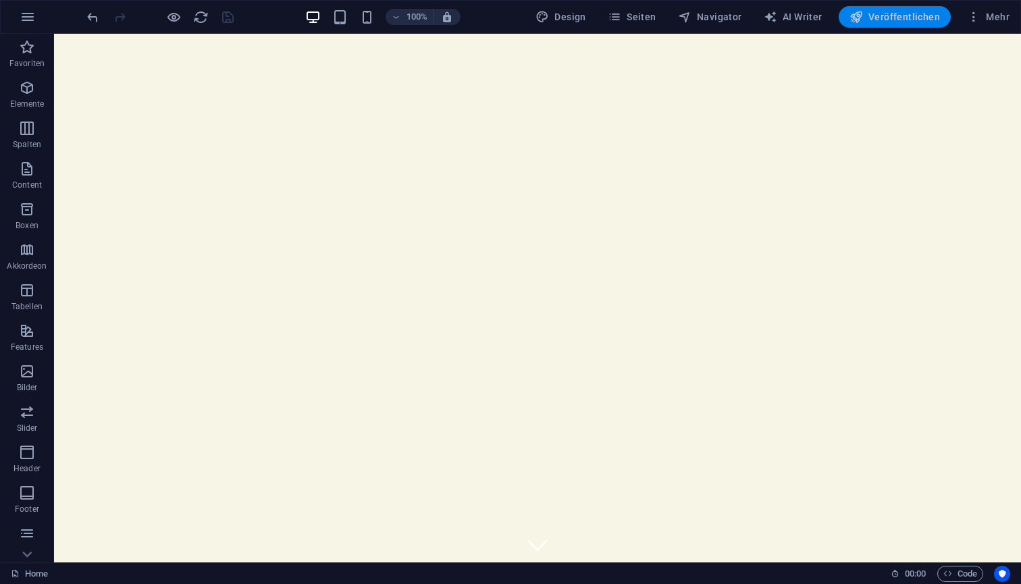
click at [898, 12] on span "Veröffentlichen" at bounding box center [895, 17] width 91 height 14
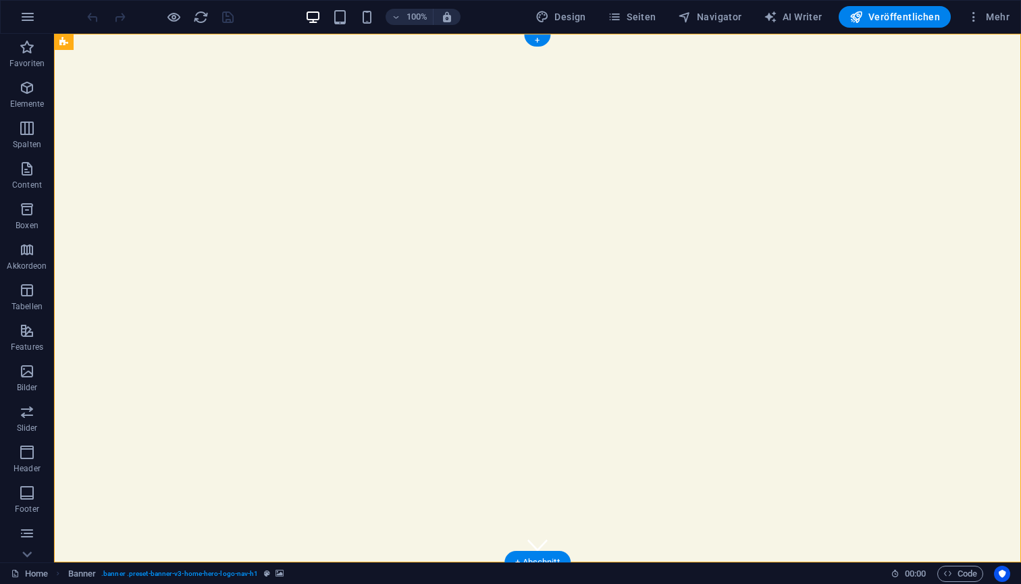
select select "vh"
select select "header"
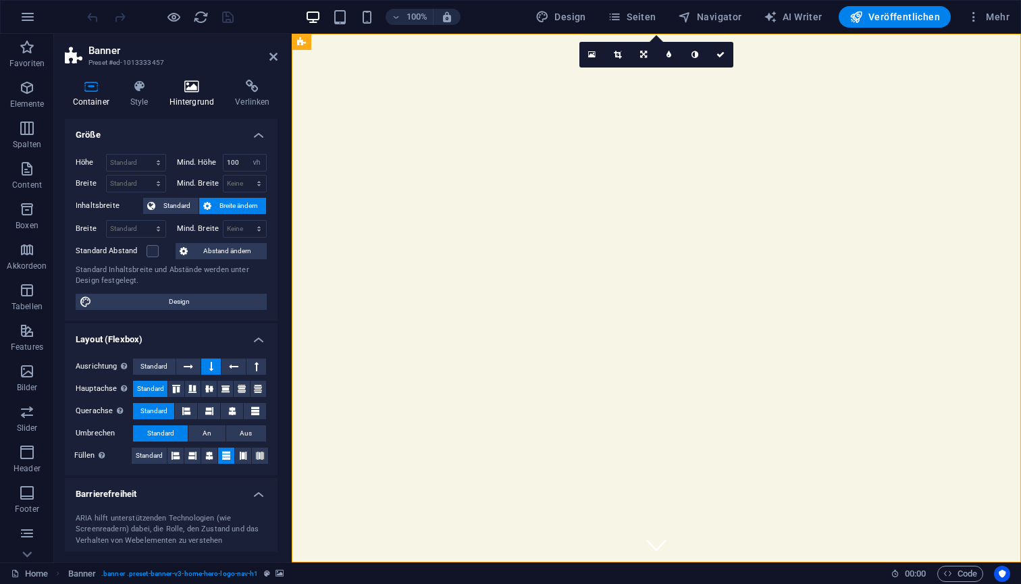
click at [197, 97] on h4 "Hintergrund" at bounding box center [194, 94] width 66 height 28
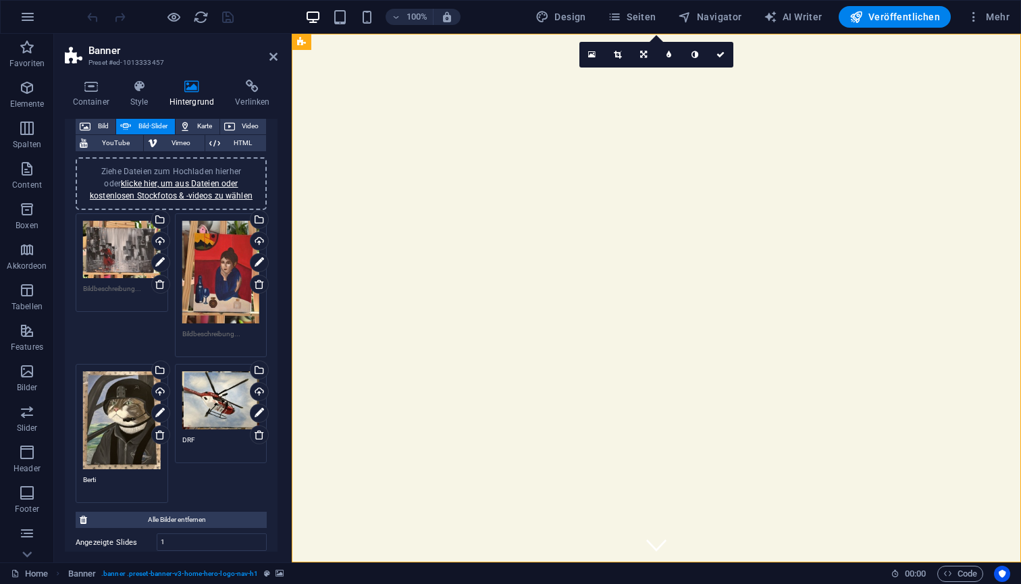
scroll to position [97, 0]
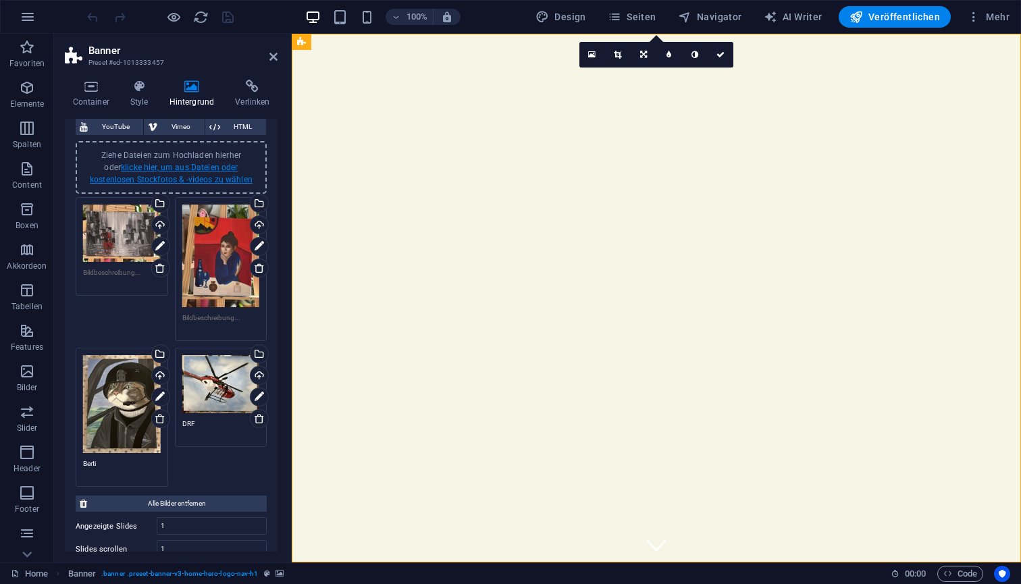
click at [201, 170] on link "klicke hier, um aus Dateien oder kostenlosen Stockfotos & -videos zu wählen" at bounding box center [171, 174] width 163 height 22
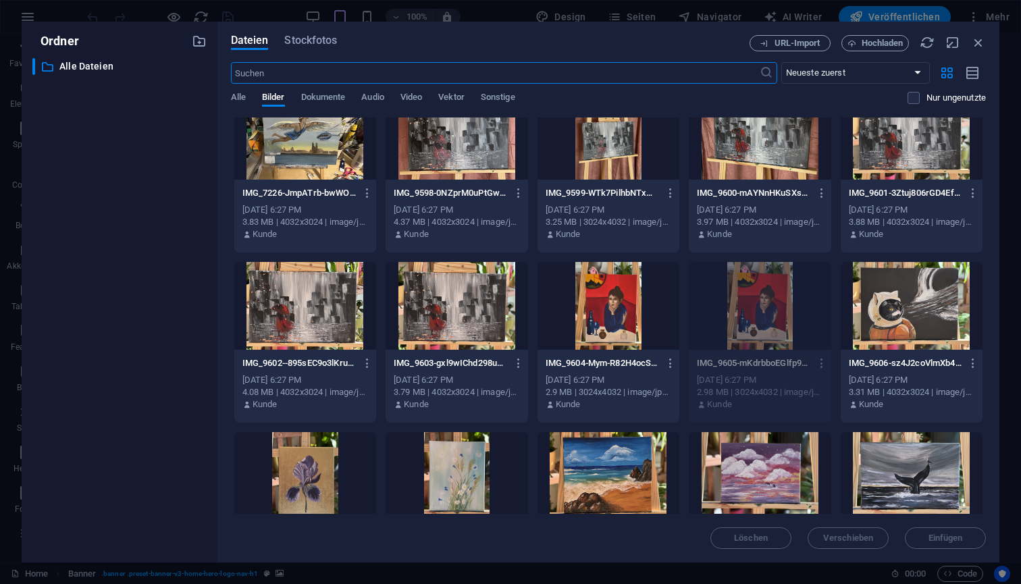
scroll to position [542, 0]
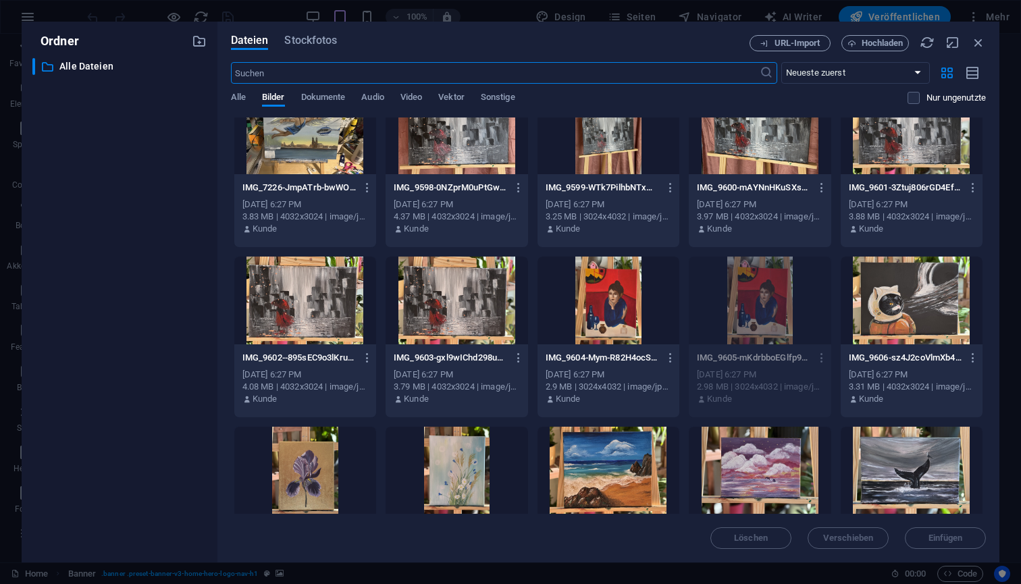
click at [904, 299] on div at bounding box center [912, 301] width 142 height 88
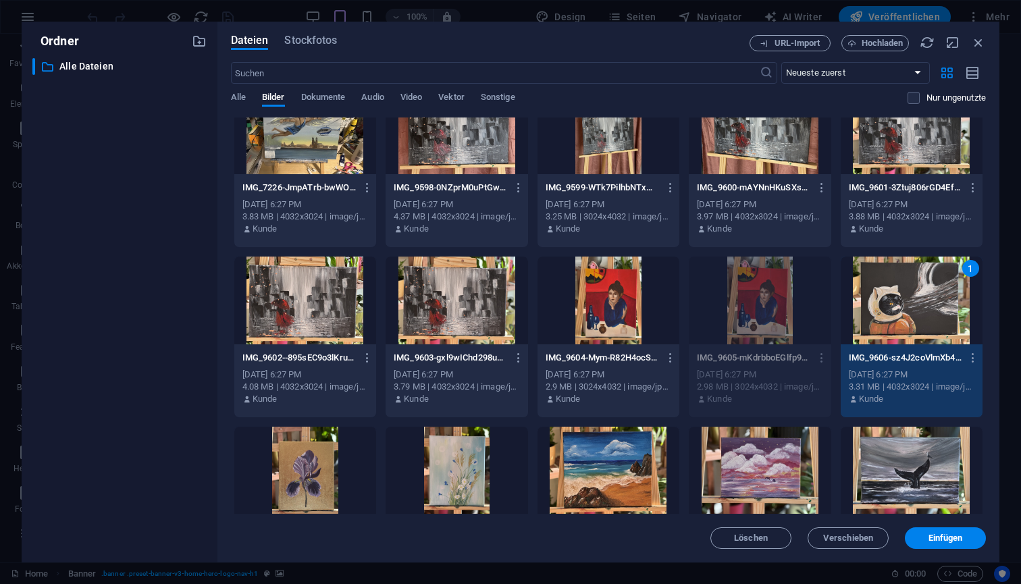
click at [904, 299] on div "1" at bounding box center [912, 301] width 142 height 88
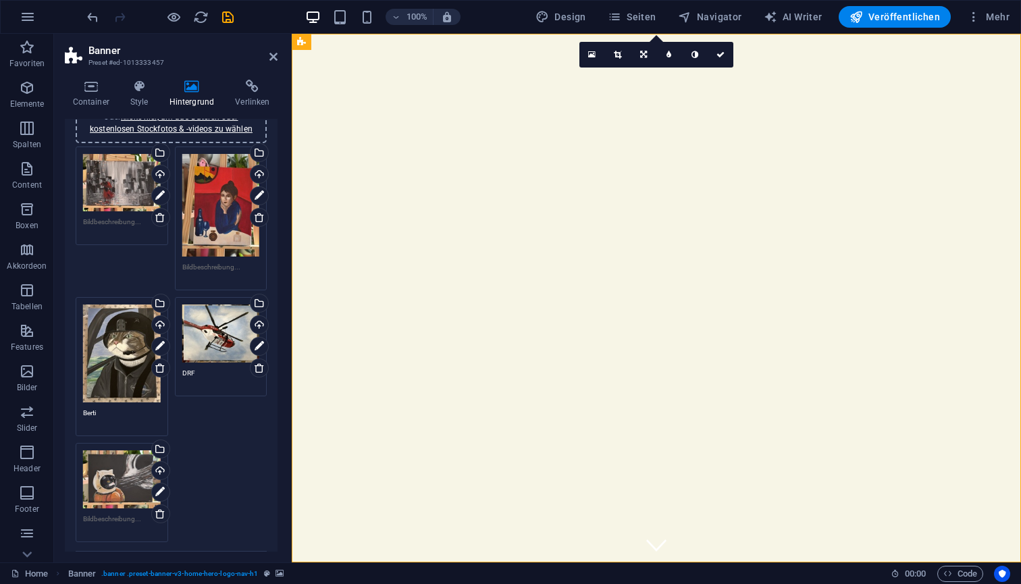
scroll to position [153, 0]
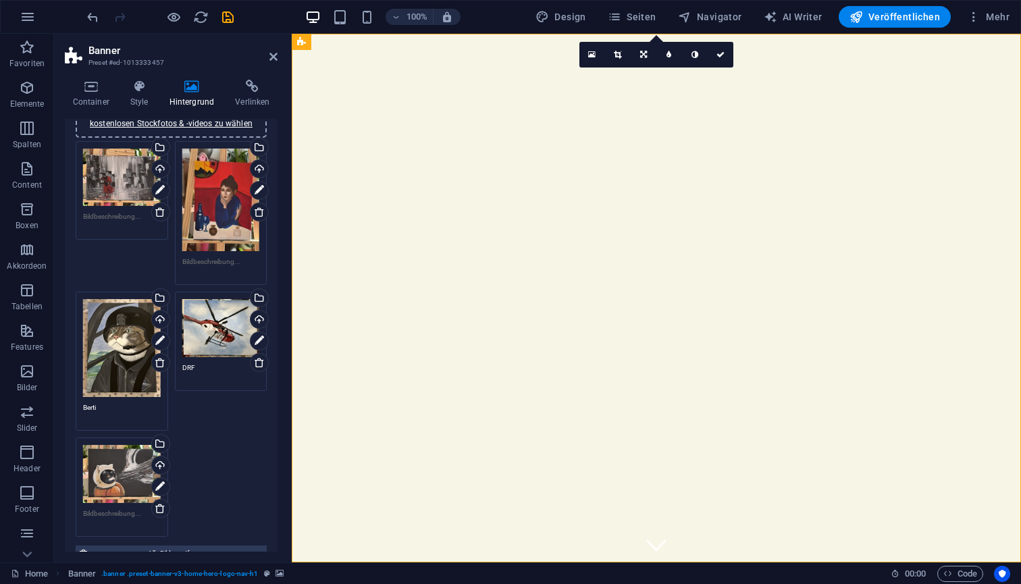
click at [127, 515] on textarea at bounding box center [122, 519] width 78 height 20
type textarea "Katzonaut"
click at [203, 483] on div "Ziehe Dateien zum Hochladen hierher oder klicke hier, um aus Dateien oder koste…" at bounding box center [171, 339] width 198 height 403
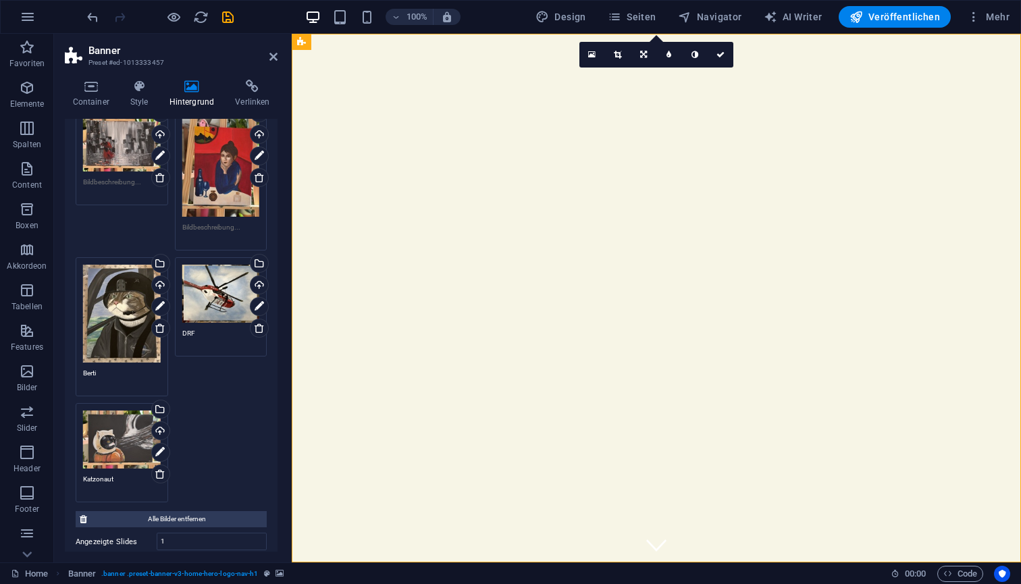
scroll to position [205, 0]
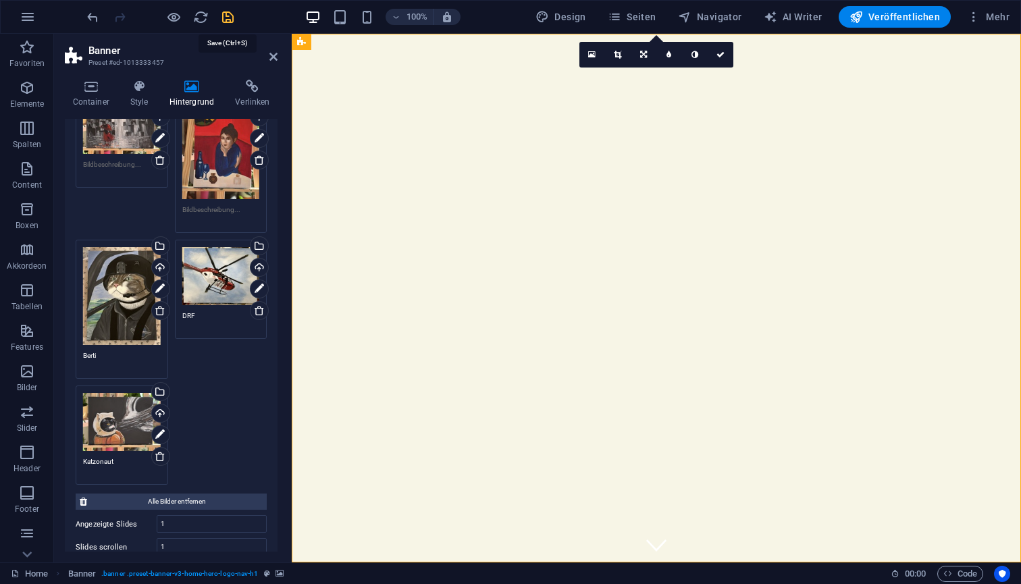
click at [229, 14] on icon "save" at bounding box center [228, 17] width 16 height 16
checkbox input "false"
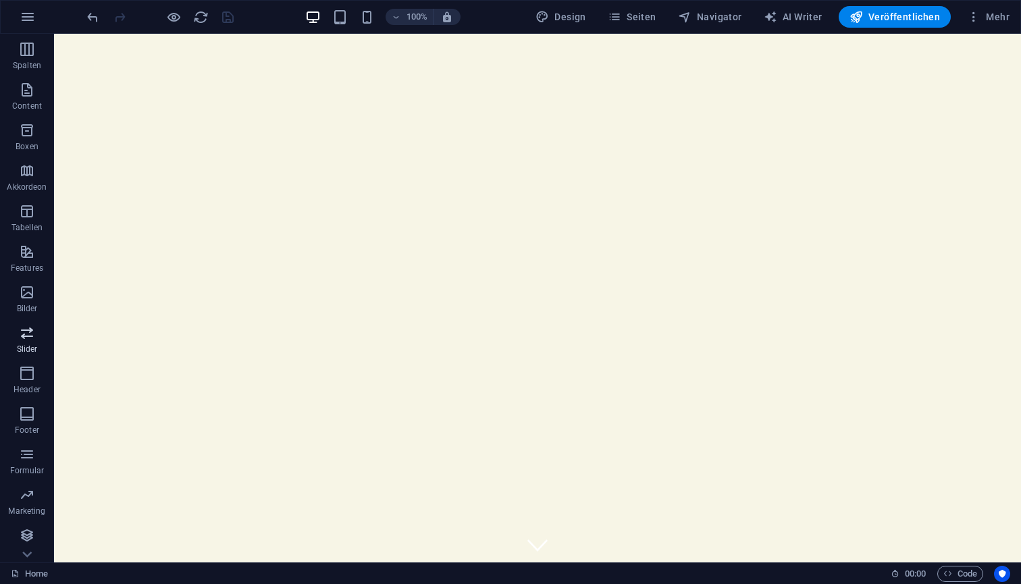
scroll to position [79, 0]
click at [892, 16] on span "Veröffentlichen" at bounding box center [895, 17] width 91 height 14
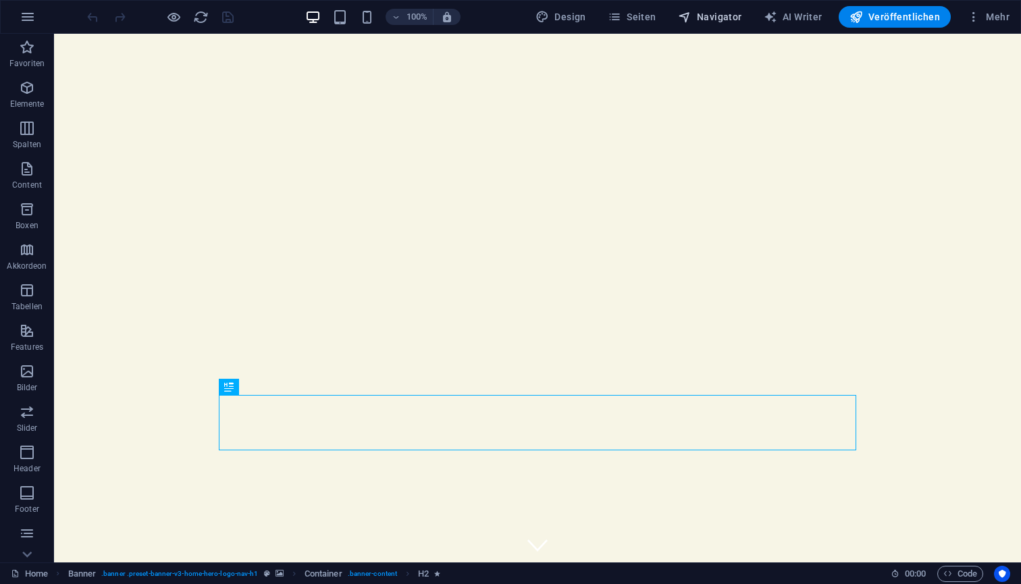
click at [723, 20] on span "Navigator" at bounding box center [710, 17] width 64 height 14
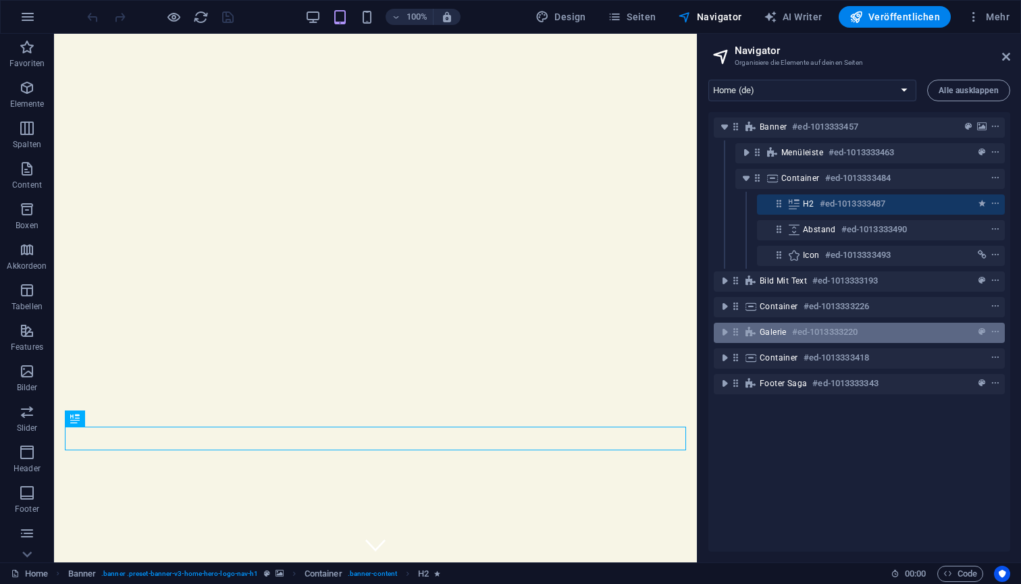
click at [767, 338] on div "Galerie #ed-1013333220" at bounding box center [849, 332] width 178 height 16
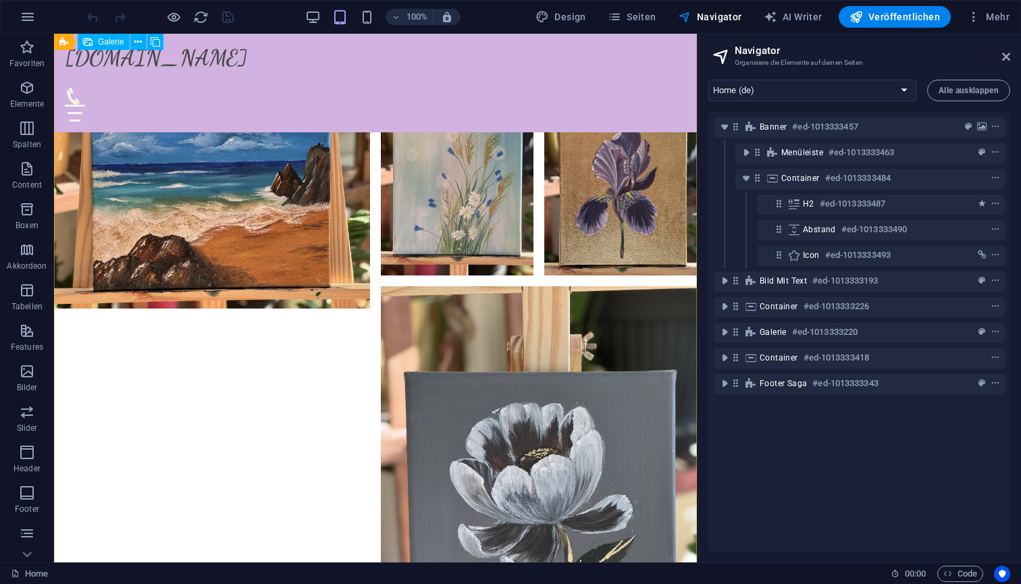
scroll to position [2896, 0]
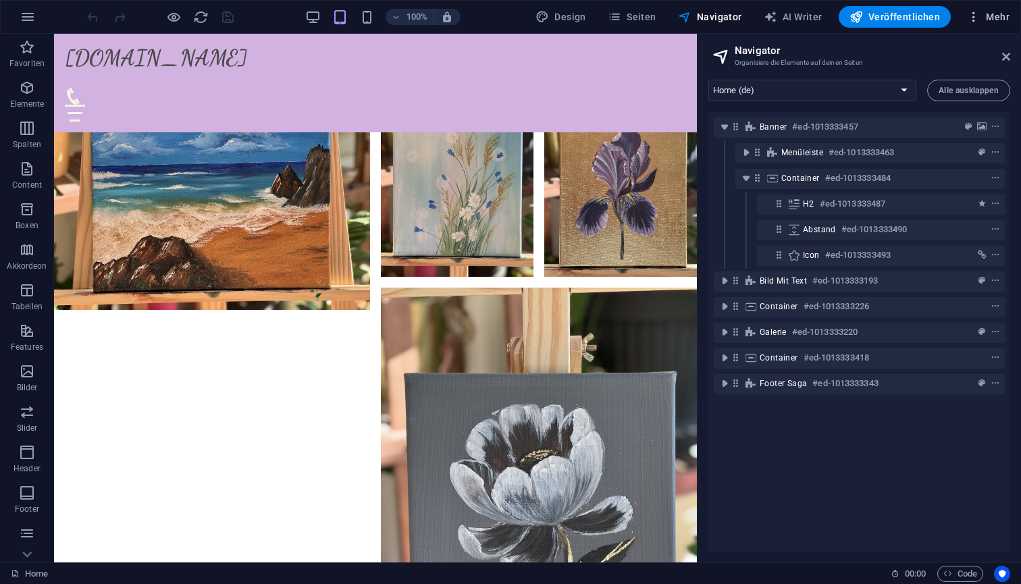
click at [1000, 18] on span "Mehr" at bounding box center [988, 17] width 43 height 14
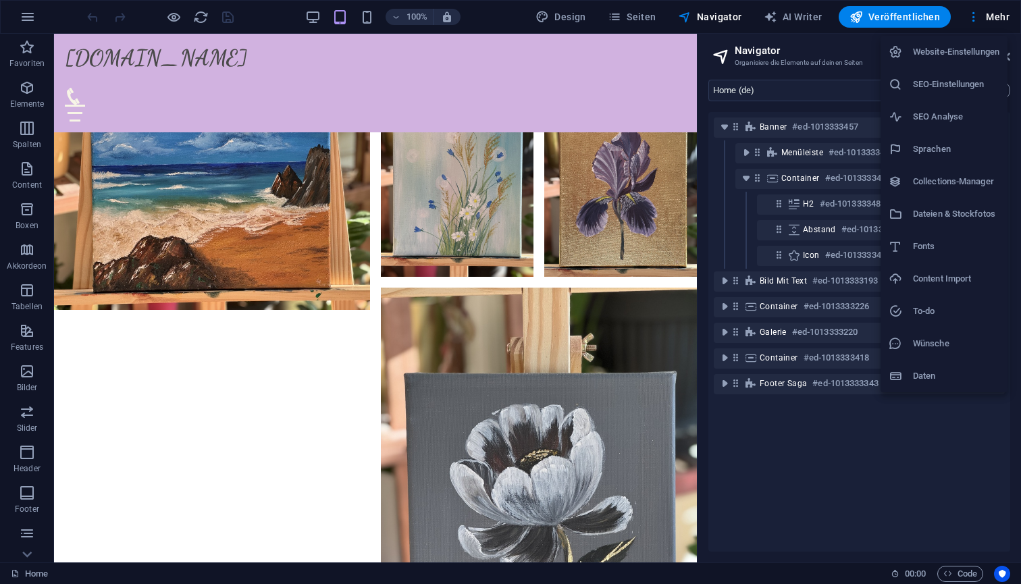
click at [950, 117] on h6 "SEO Analyse" at bounding box center [956, 117] width 86 height 16
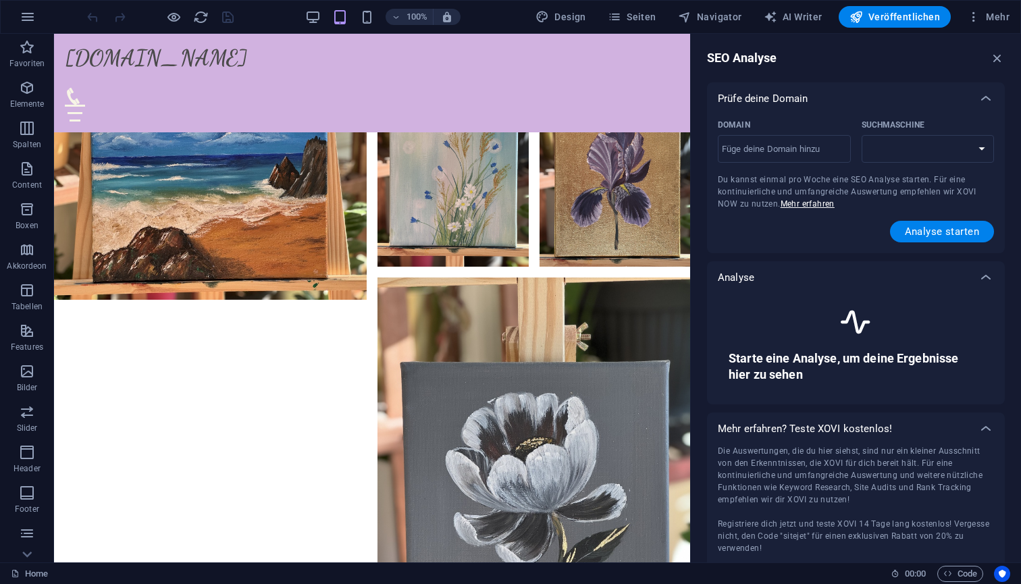
select select "[DOMAIN_NAME]"
click at [806, 151] on input "Domain ​" at bounding box center [784, 149] width 133 height 22
type input "[DOMAIN_NAME]"
select select "[DOMAIN_NAME]"
type input "[DOMAIN_NAME]"
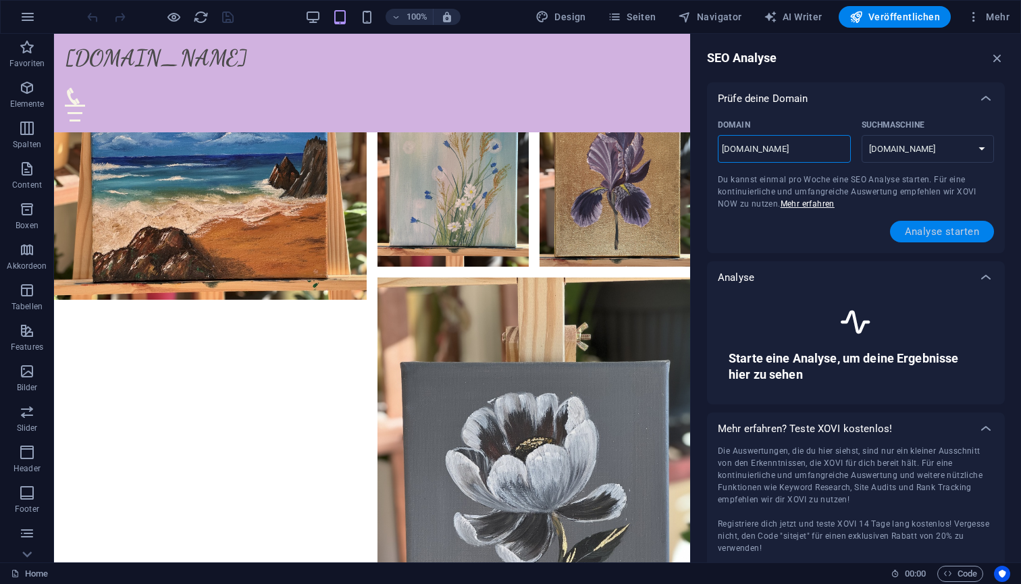
click at [937, 232] on span "Analyse starten" at bounding box center [942, 231] width 74 height 11
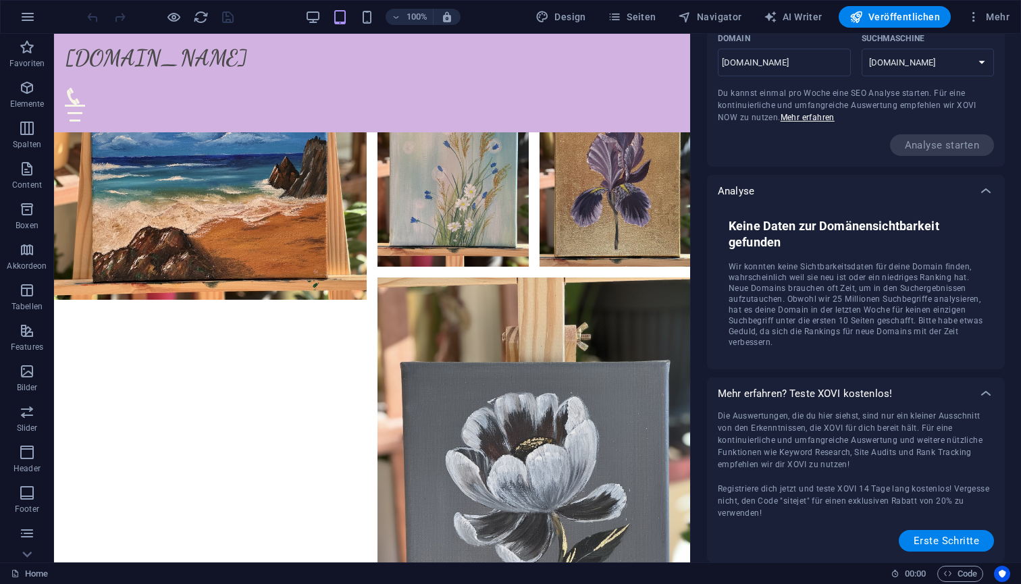
scroll to position [86, 0]
click at [952, 546] on span "Erste Schritte" at bounding box center [947, 541] width 66 height 11
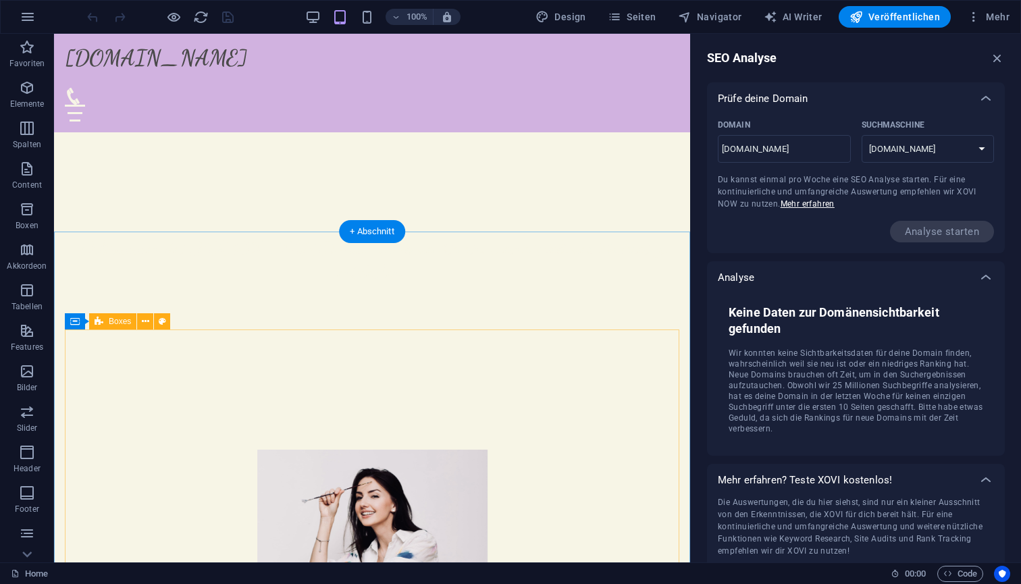
scroll to position [182, 0]
